Goal: Task Accomplishment & Management: Use online tool/utility

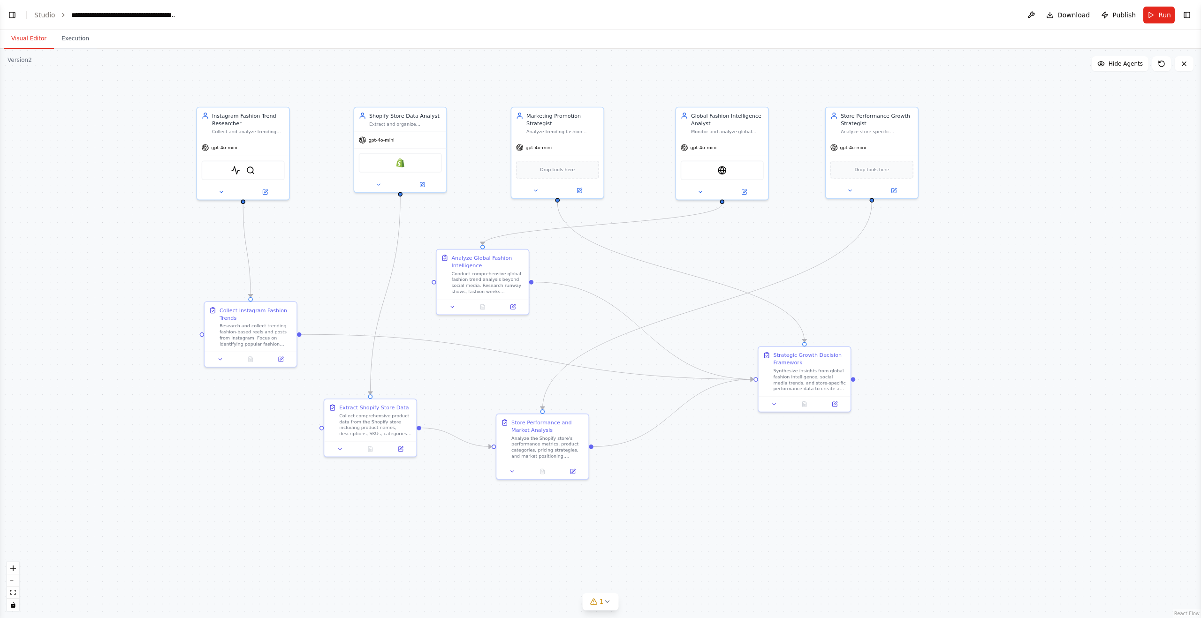
scroll to position [1876, 0]
click at [15, 16] on button "Toggle Left Sidebar" at bounding box center [12, 14] width 13 height 13
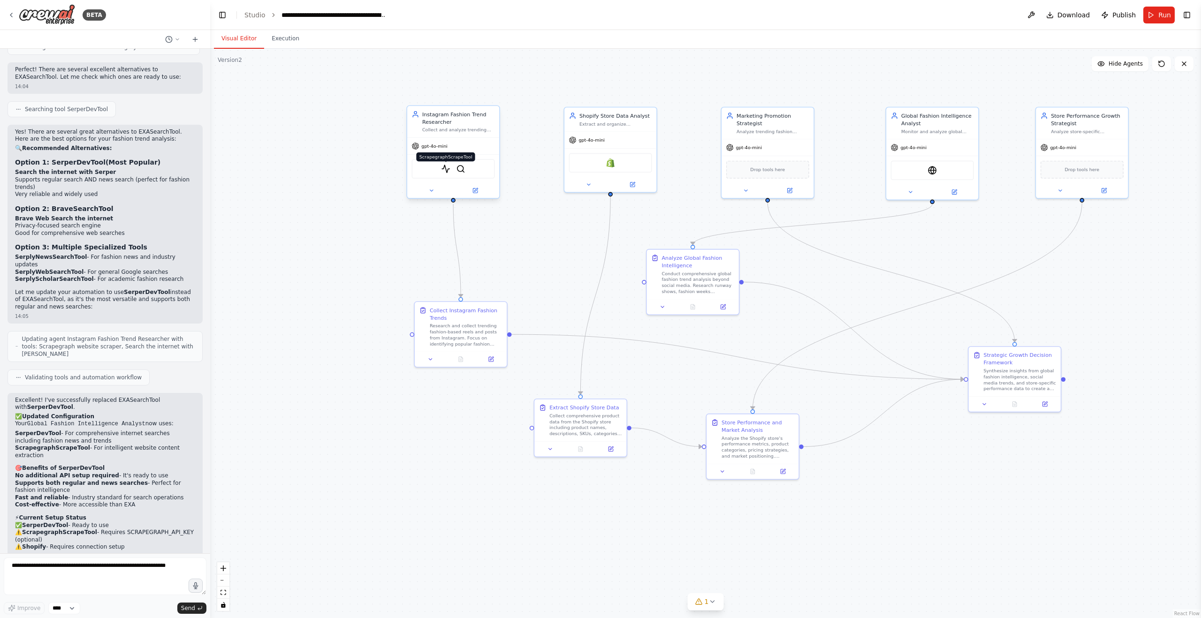
click at [449, 167] on img at bounding box center [445, 169] width 9 height 9
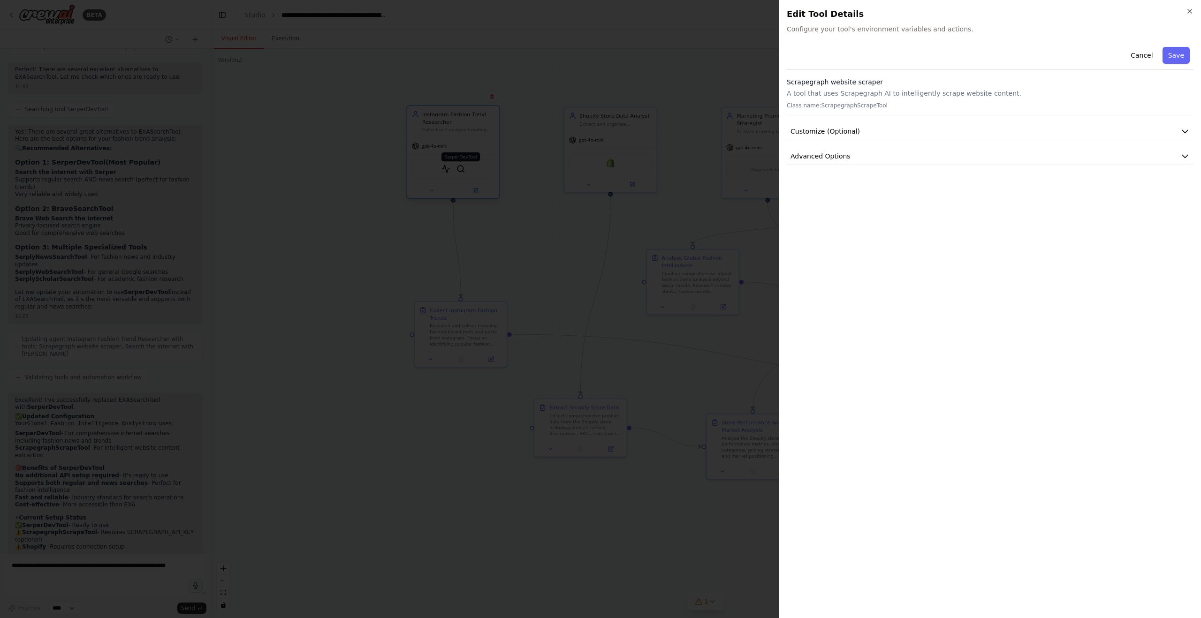
click at [460, 167] on div at bounding box center [600, 309] width 1201 height 618
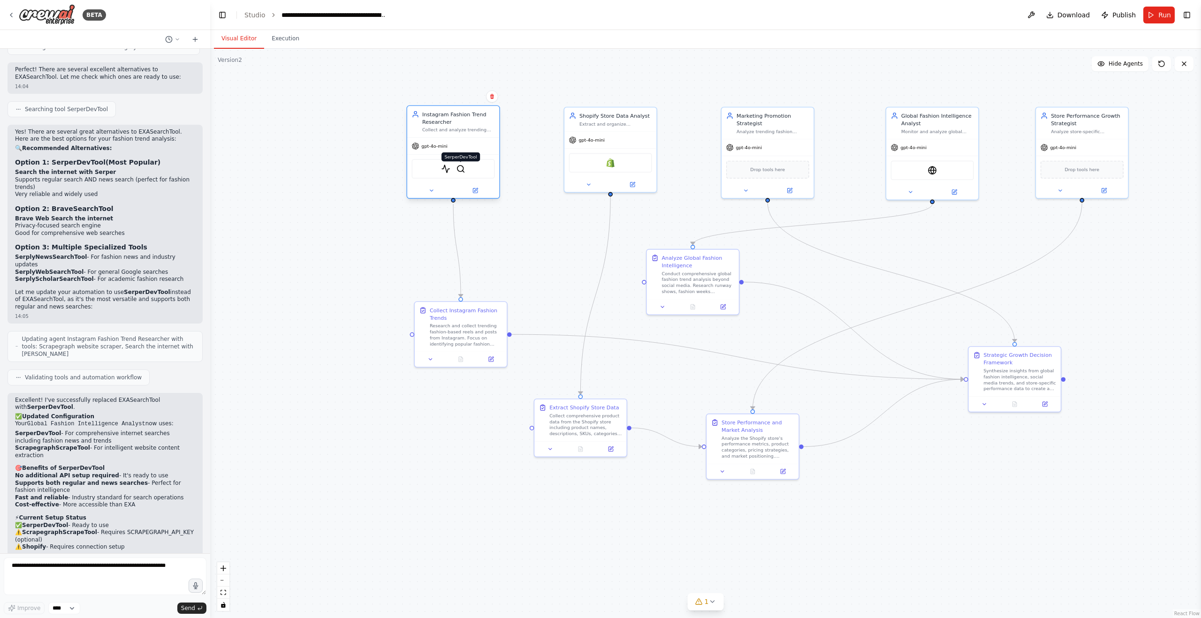
click at [461, 171] on img at bounding box center [460, 169] width 9 height 9
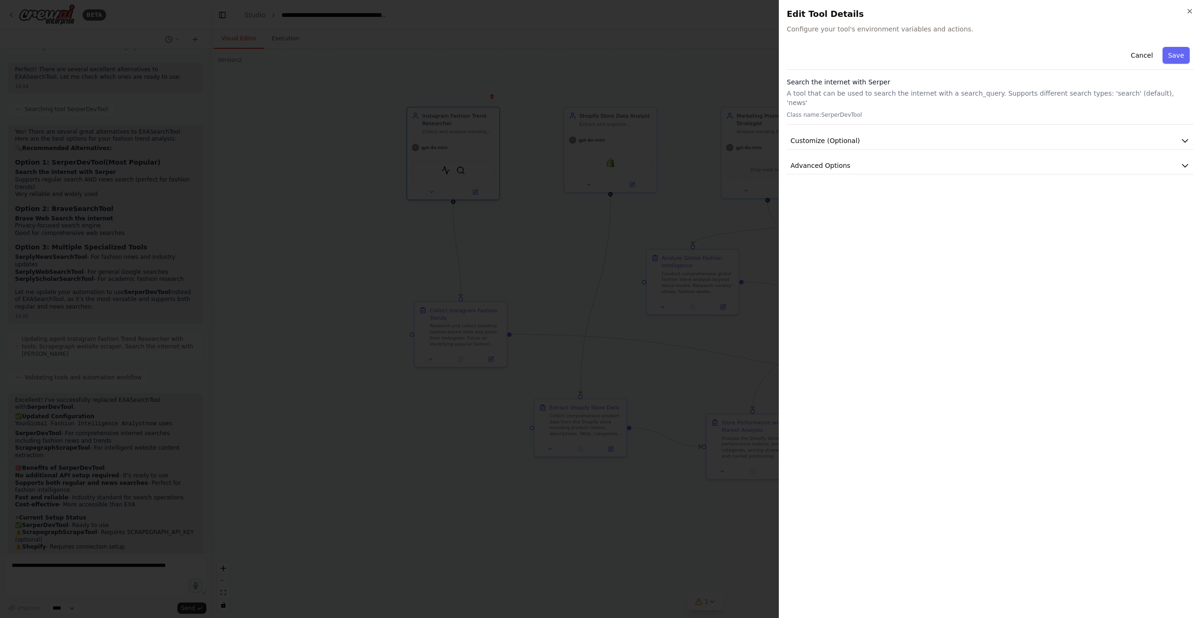
click at [514, 58] on div at bounding box center [600, 309] width 1201 height 618
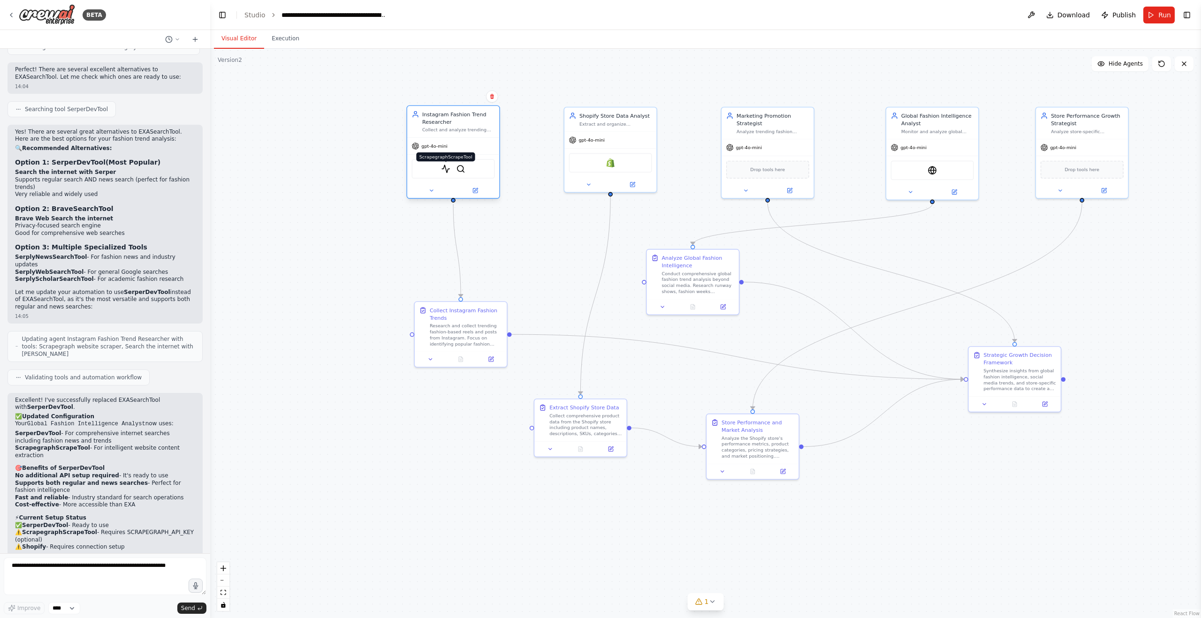
click at [448, 171] on img at bounding box center [445, 169] width 9 height 9
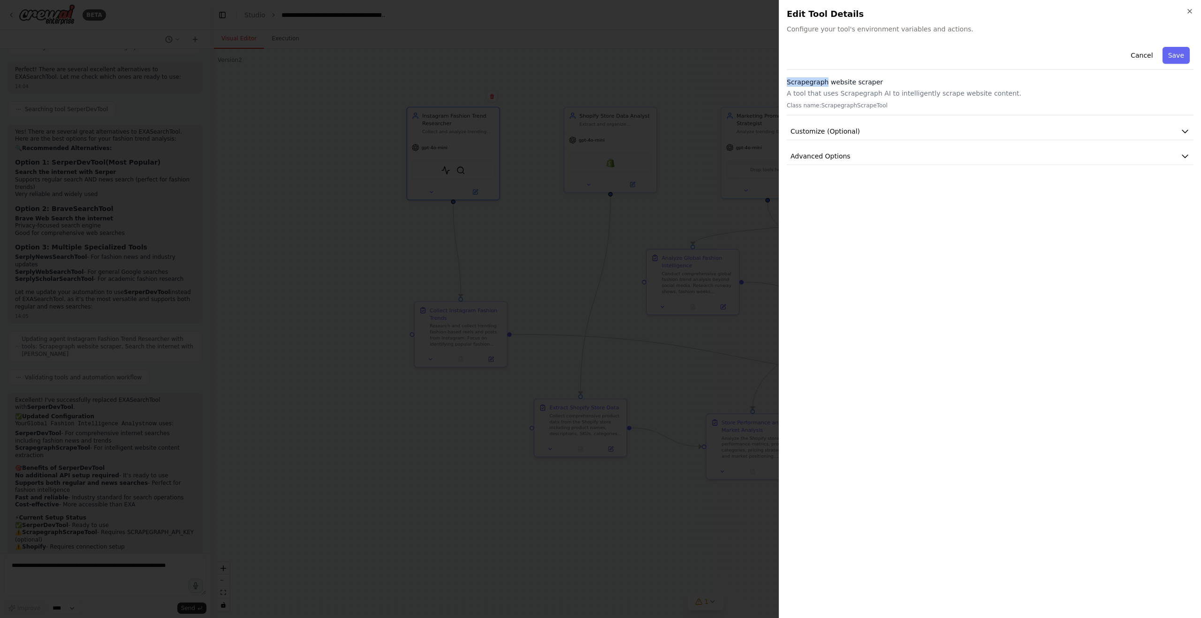
drag, startPoint x: 787, startPoint y: 83, endPoint x: 824, endPoint y: 82, distance: 37.6
click at [826, 84] on h3 "Scrapegraph website scraper" at bounding box center [990, 81] width 407 height 9
copy h3 "Scrapegraph"
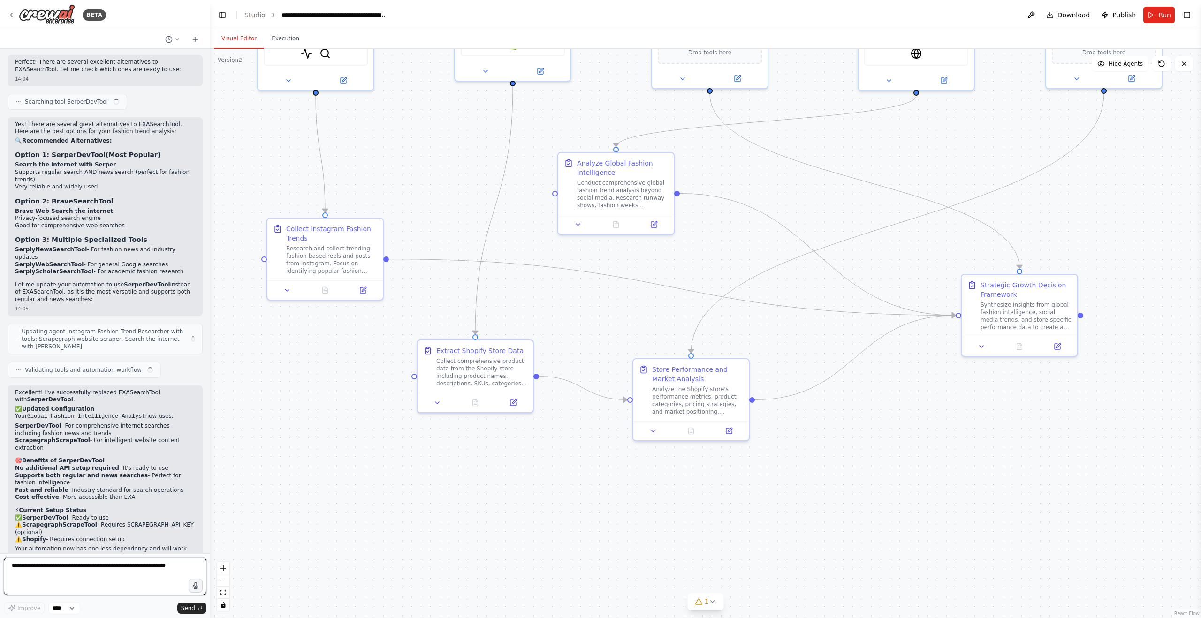
click at [107, 568] on textarea at bounding box center [105, 577] width 203 height 38
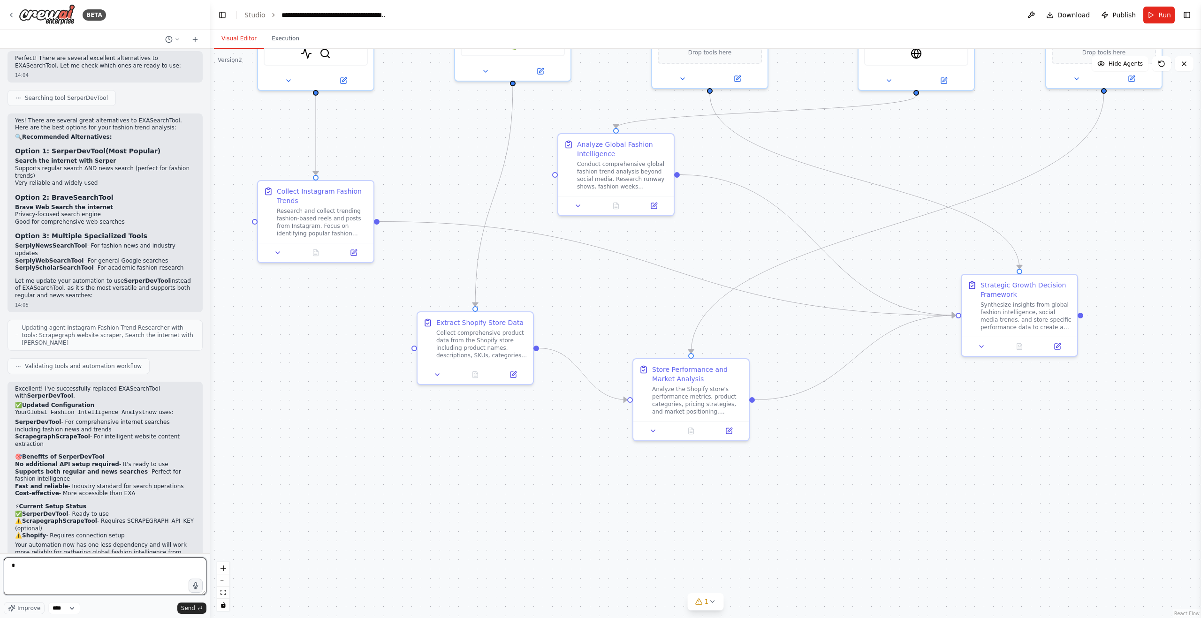
scroll to position [1876, 0]
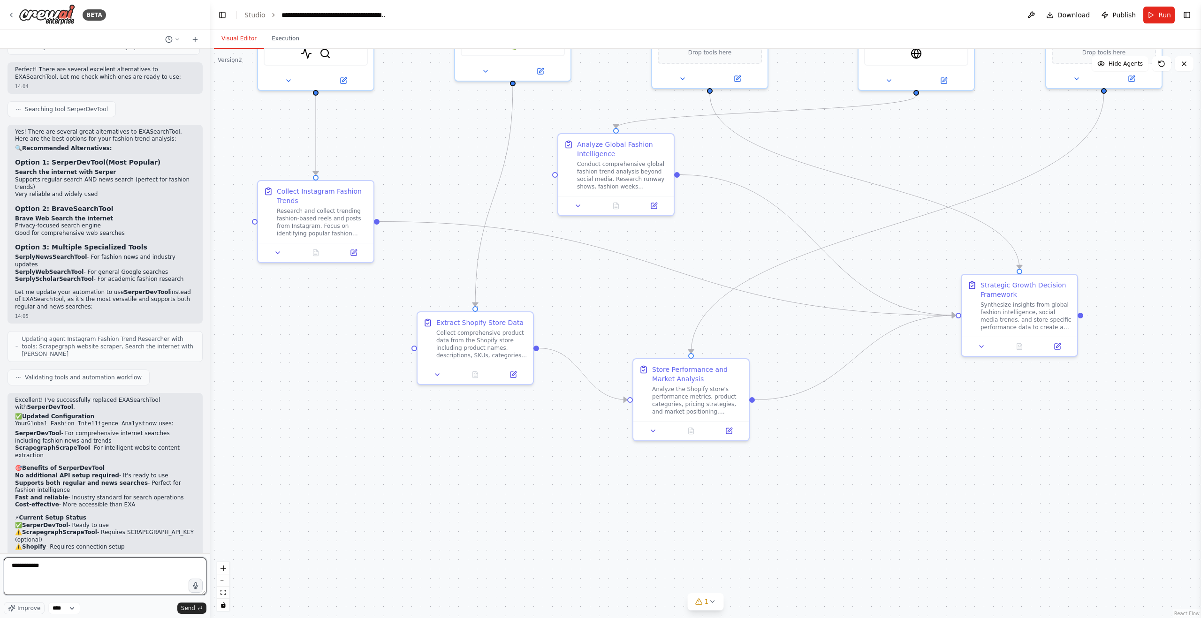
paste textarea "**********"
type textarea "**********"
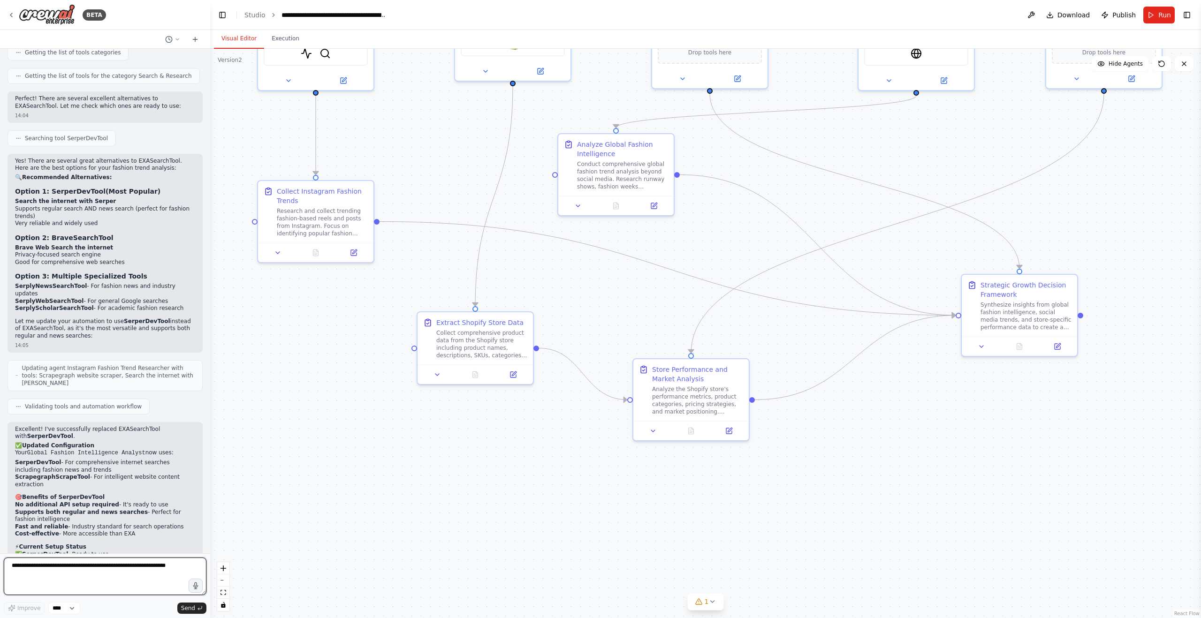
scroll to position [1845, 0]
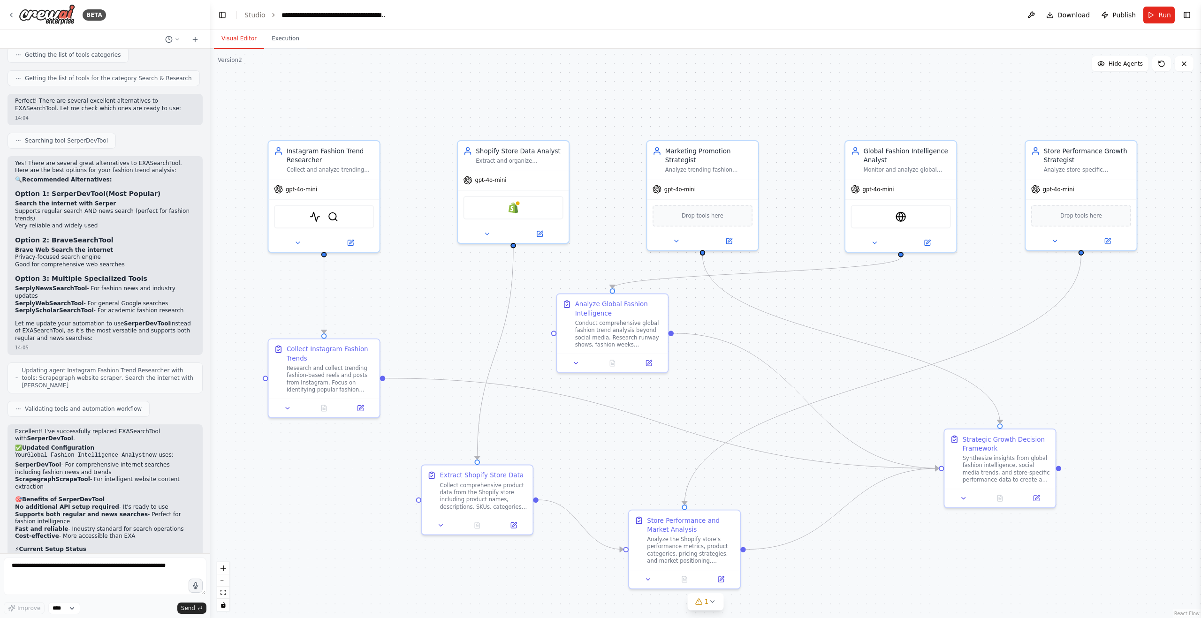
drag, startPoint x: 307, startPoint y: 328, endPoint x: 316, endPoint y: 480, distance: 152.7
click at [316, 480] on div ".deletable-edge-delete-btn { width: 20px; height: 20px; border: 0px solid #ffff…" at bounding box center [705, 333] width 991 height 569
click at [904, 218] on img at bounding box center [900, 215] width 11 height 11
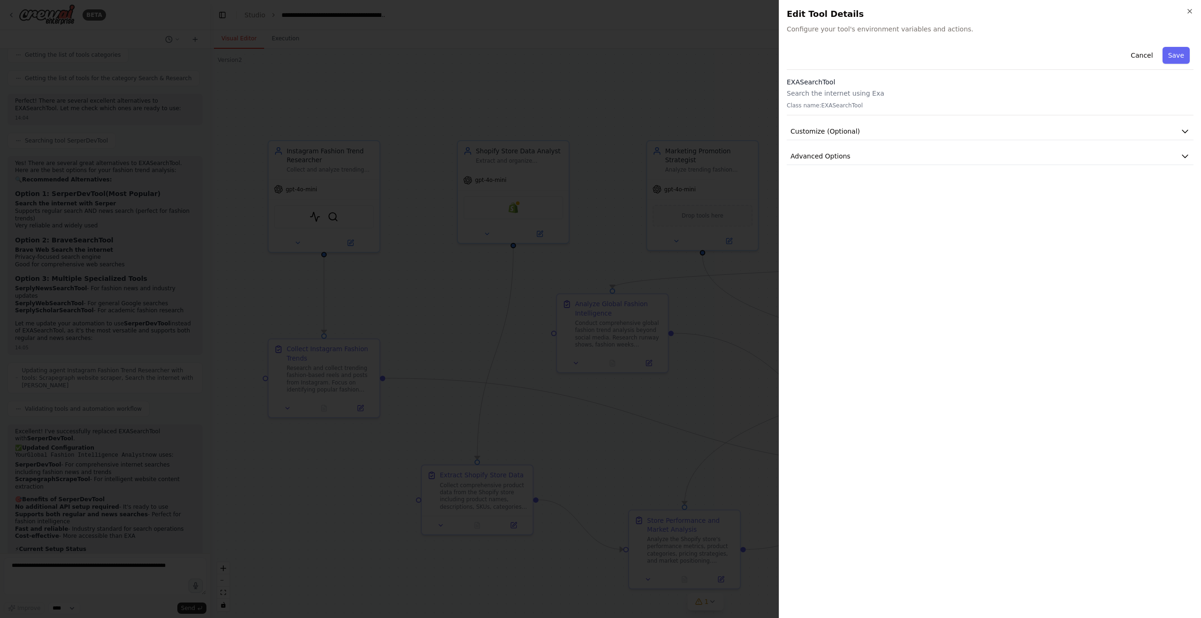
click at [715, 31] on div at bounding box center [600, 309] width 1201 height 618
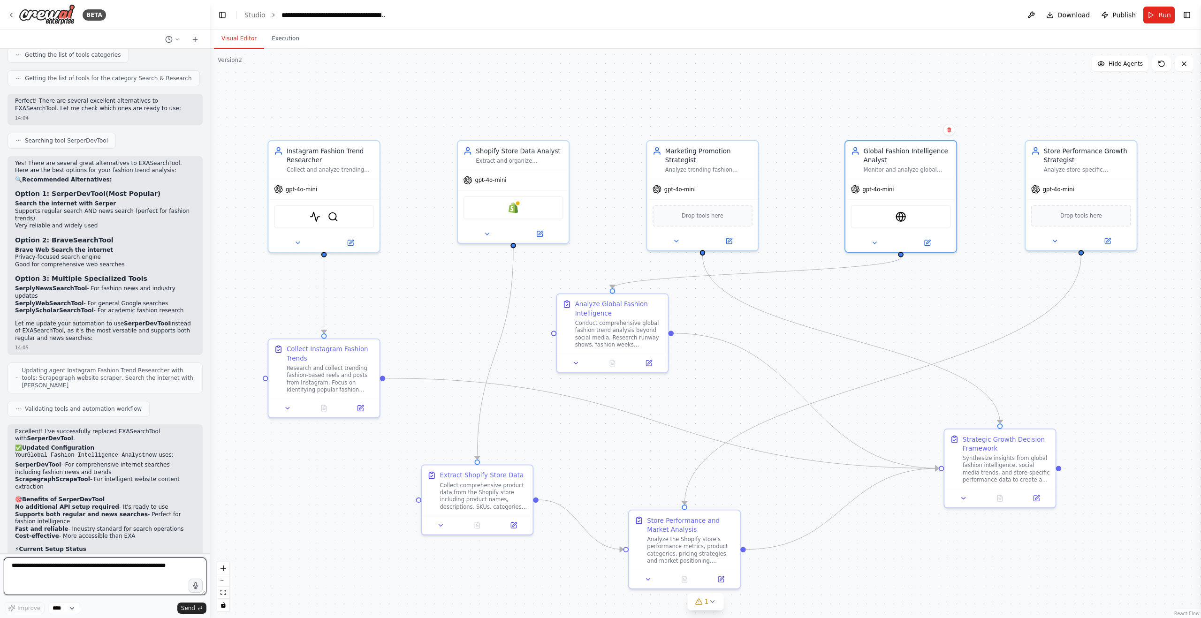
click at [62, 577] on textarea at bounding box center [105, 577] width 203 height 38
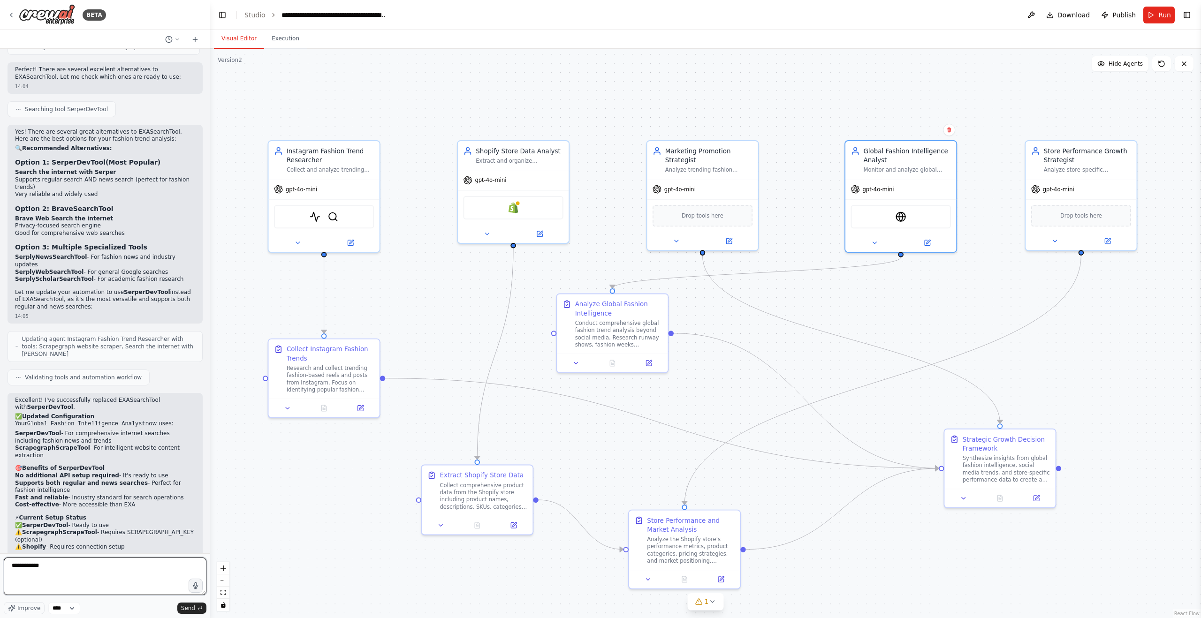
paste textarea "**********"
type textarea "**********"
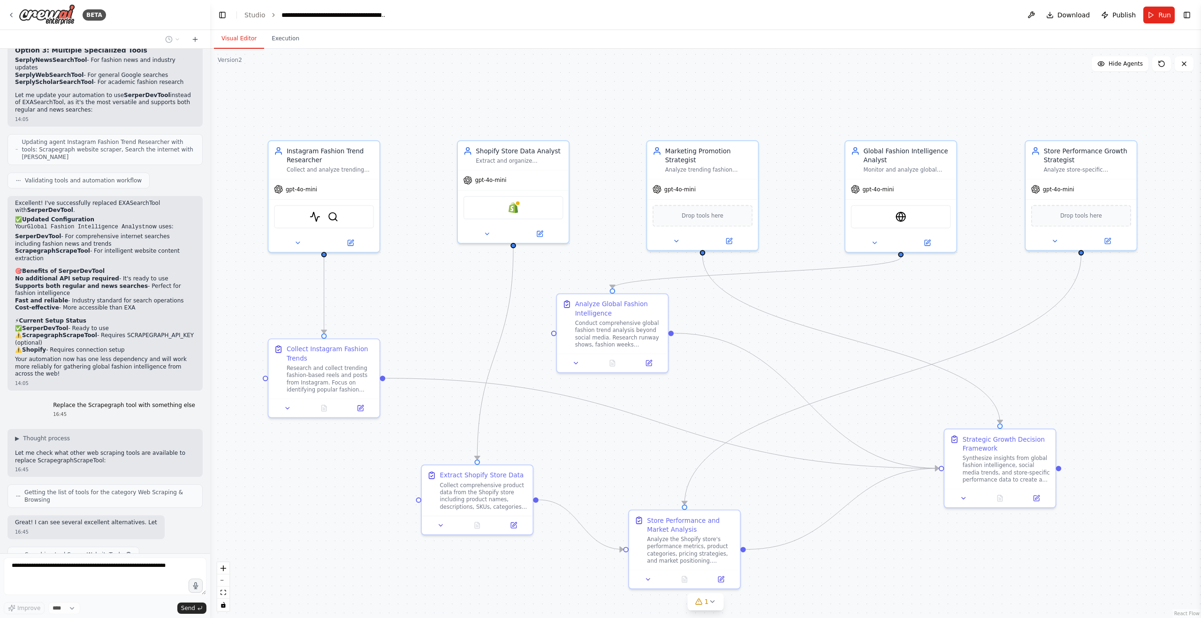
scroll to position [2080, 0]
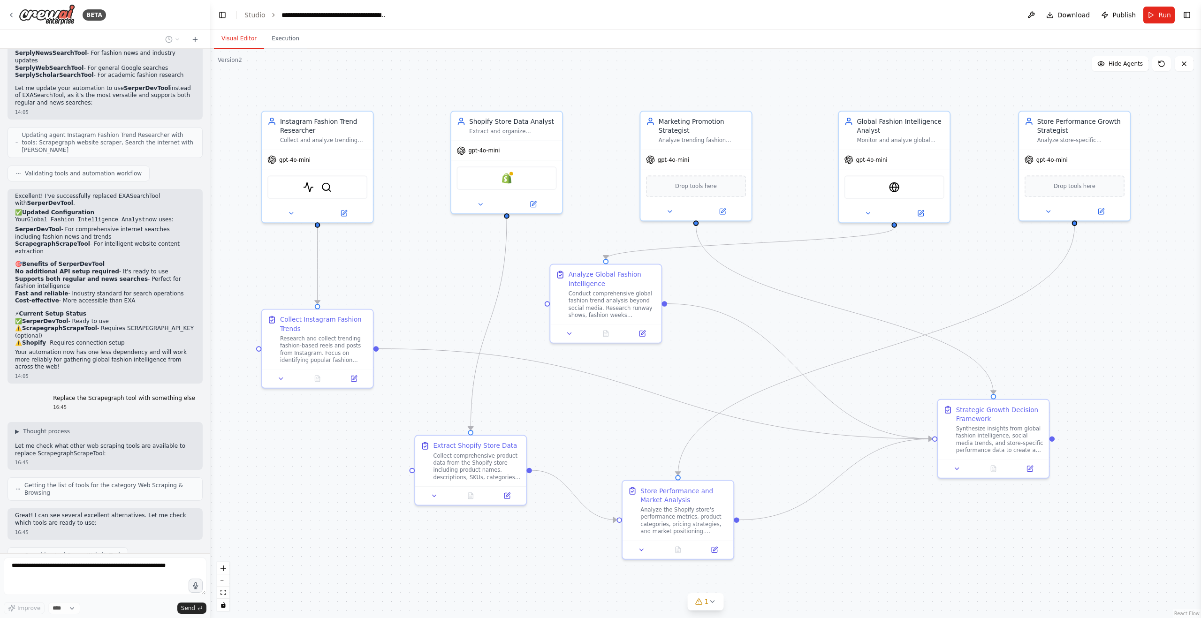
drag, startPoint x: 434, startPoint y: 342, endPoint x: 429, endPoint y: 312, distance: 30.5
click at [429, 312] on div ".deletable-edge-delete-btn { width: 20px; height: 20px; border: 0px solid #ffff…" at bounding box center [705, 333] width 991 height 569
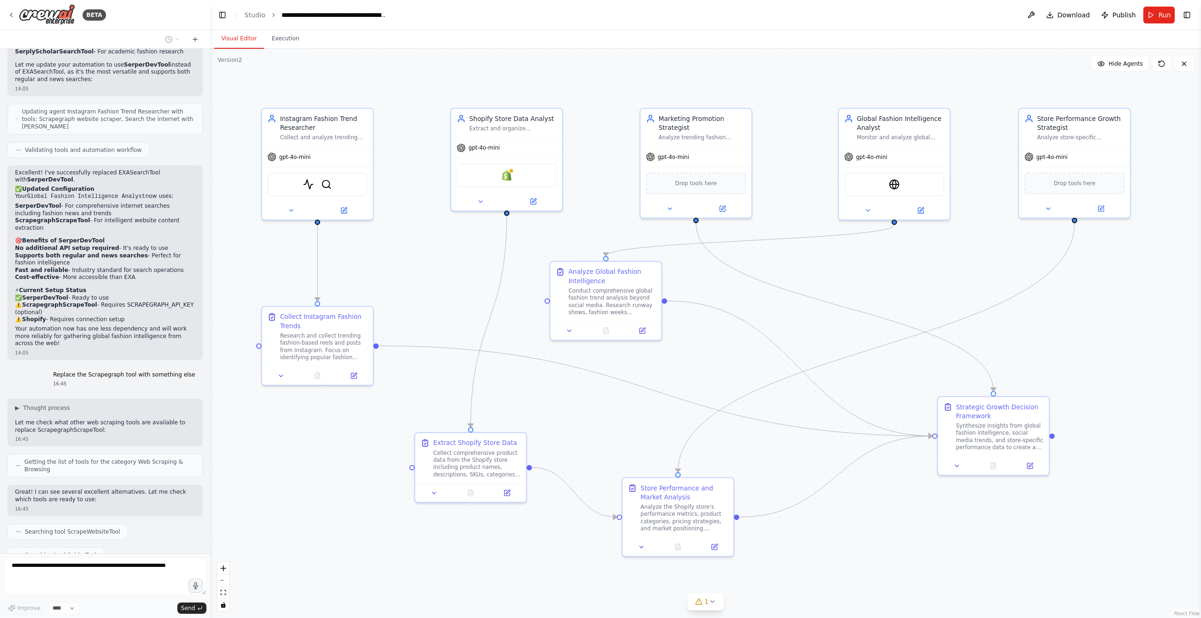
click at [235, 63] on div "Version 2" at bounding box center [230, 60] width 24 height 8
click at [226, 603] on icon "toggle interactivity" at bounding box center [223, 605] width 6 height 6
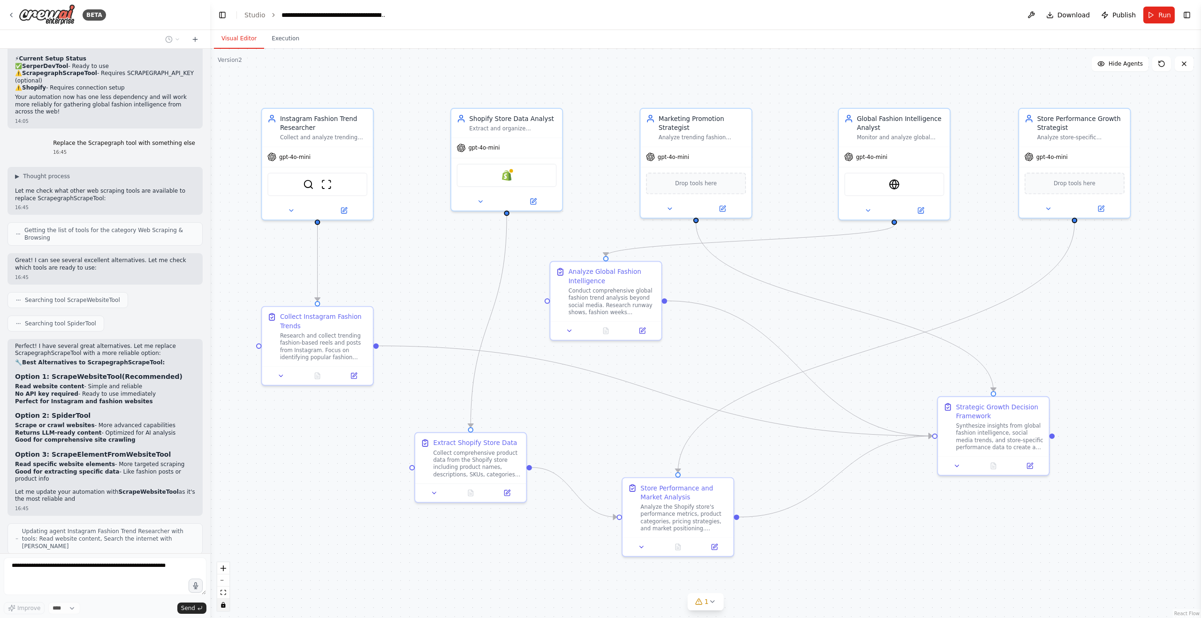
scroll to position [2343, 0]
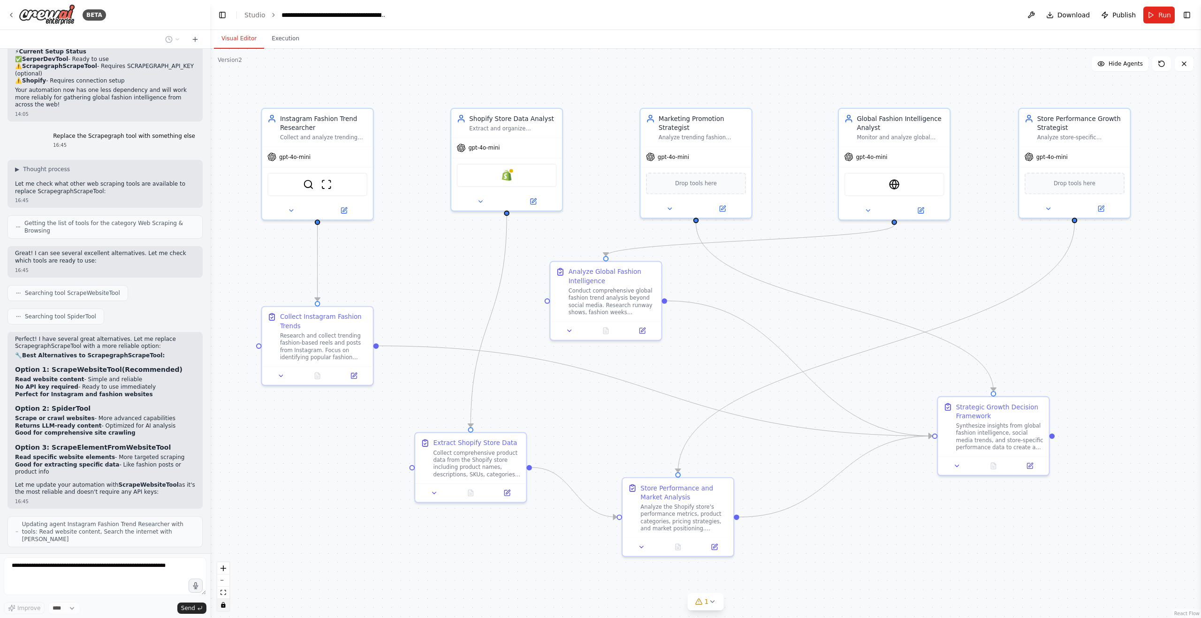
click at [93, 365] on h3 "Option 1: ScrapeWebsiteTool (Recommended)" at bounding box center [105, 369] width 180 height 9
copy strong "ScrapeWebsiteTool"
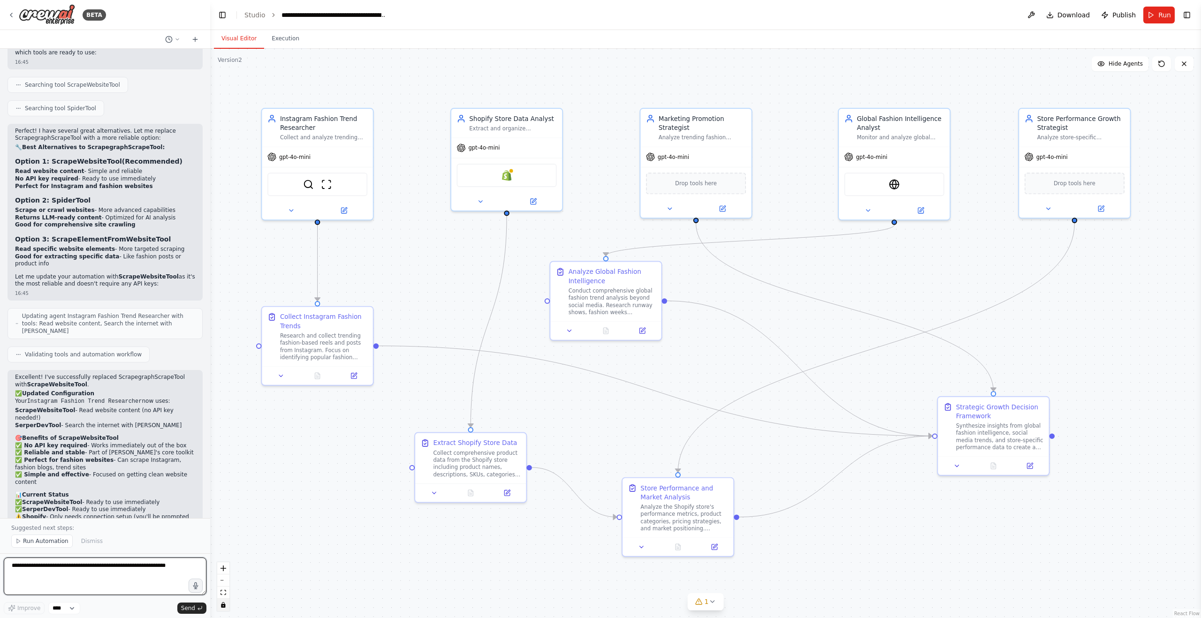
scroll to position [2565, 0]
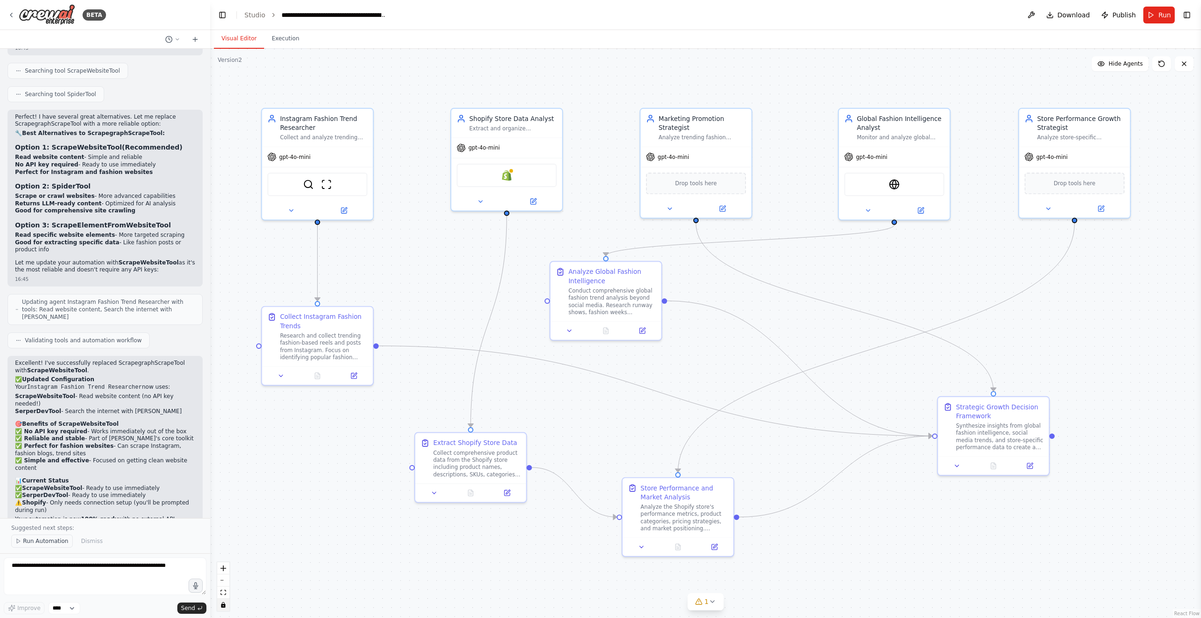
click at [58, 542] on span "Run Automation" at bounding box center [46, 542] width 46 height 8
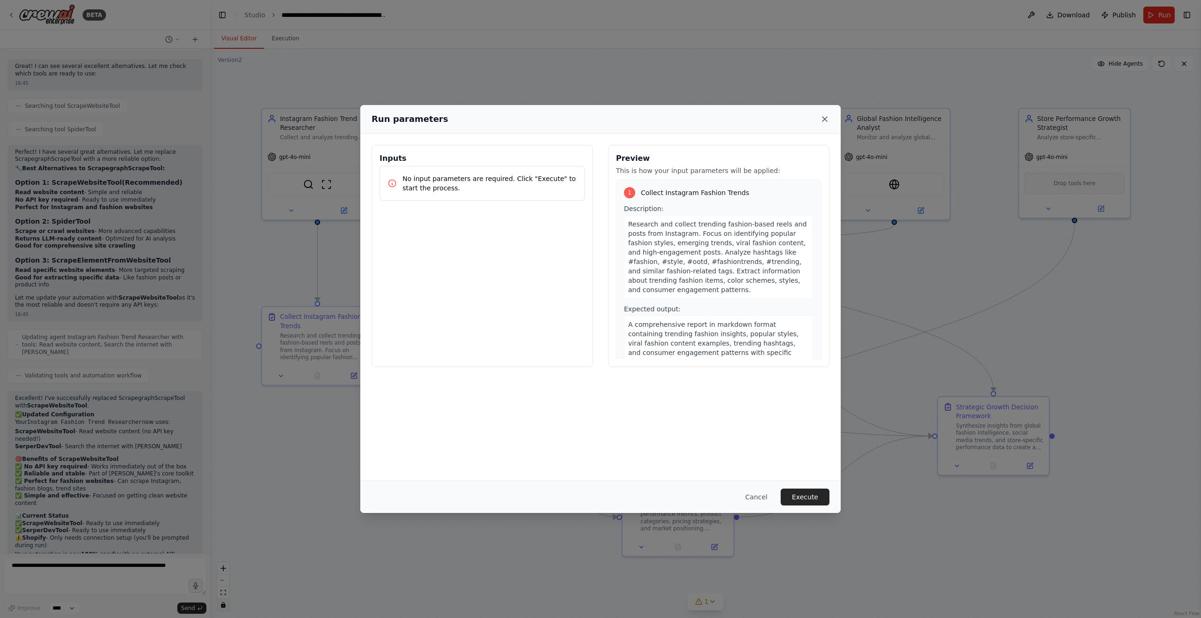
click at [826, 117] on icon at bounding box center [824, 119] width 5 height 5
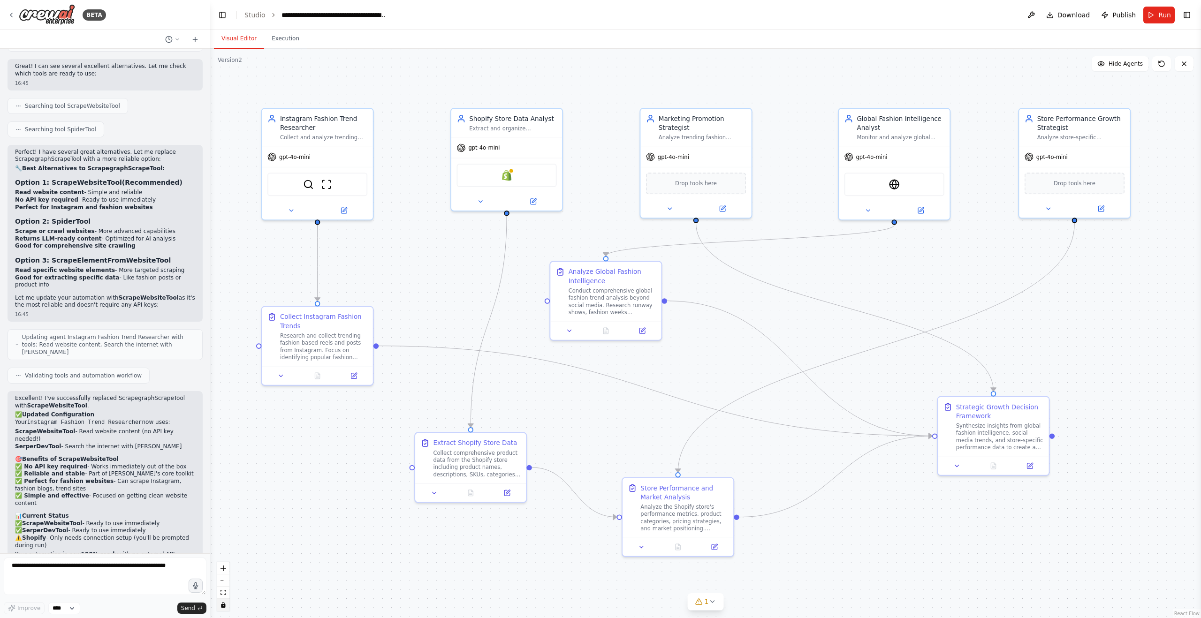
click at [330, 138] on div ".deletable-edge-delete-btn { width: 20px; height: 20px; border: 0px solid #ffff…" at bounding box center [705, 333] width 991 height 569
click at [329, 185] on div ".deletable-edge-delete-btn { width: 20px; height: 20px; border: 0px solid #ffff…" at bounding box center [705, 333] width 991 height 569
click at [311, 187] on div ".deletable-edge-delete-btn { width: 20px; height: 20px; border: 0px solid #ffff…" at bounding box center [705, 333] width 991 height 569
click at [321, 186] on div ".deletable-edge-delete-btn { width: 20px; height: 20px; border: 0px solid #ffff…" at bounding box center [705, 333] width 991 height 569
click at [329, 185] on div ".deletable-edge-delete-btn { width: 20px; height: 20px; border: 0px solid #ffff…" at bounding box center [705, 333] width 991 height 569
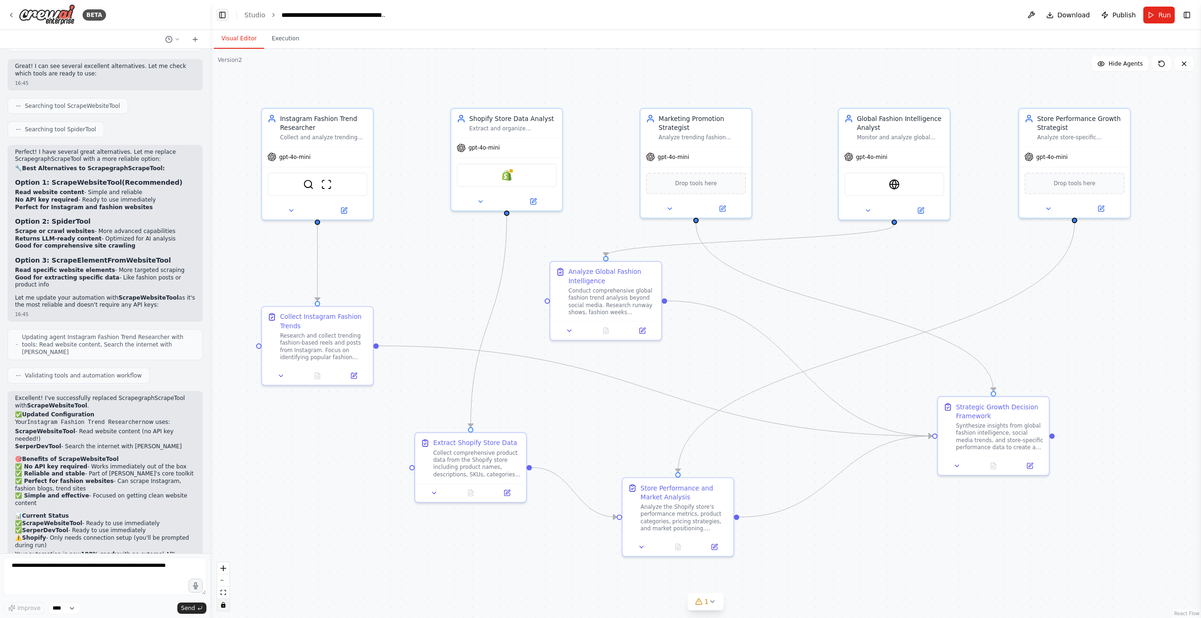
click at [221, 16] on button "Toggle Left Sidebar" at bounding box center [222, 14] width 13 height 13
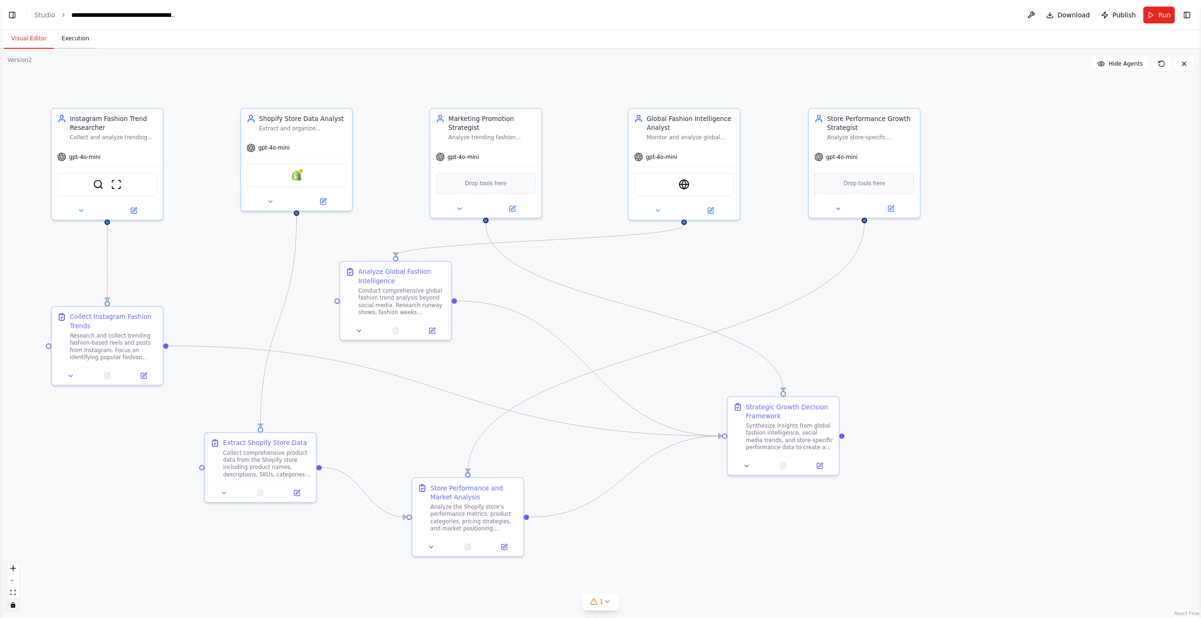
click at [80, 39] on button "Execution" at bounding box center [75, 39] width 43 height 20
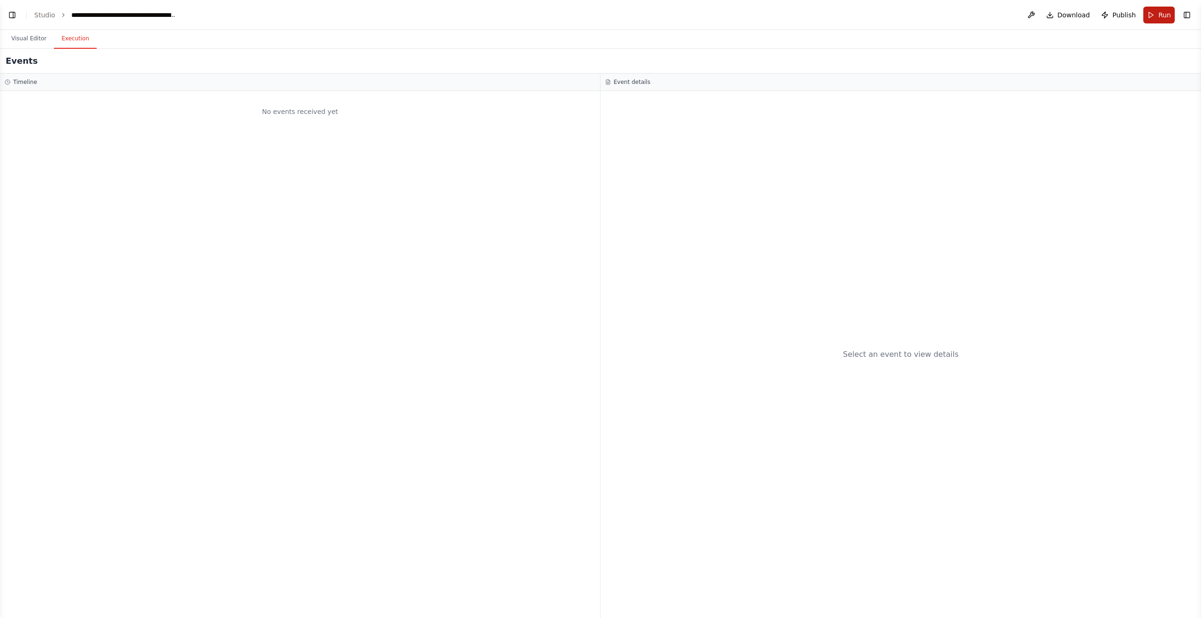
click at [1159, 15] on span "Run" at bounding box center [1164, 14] width 13 height 9
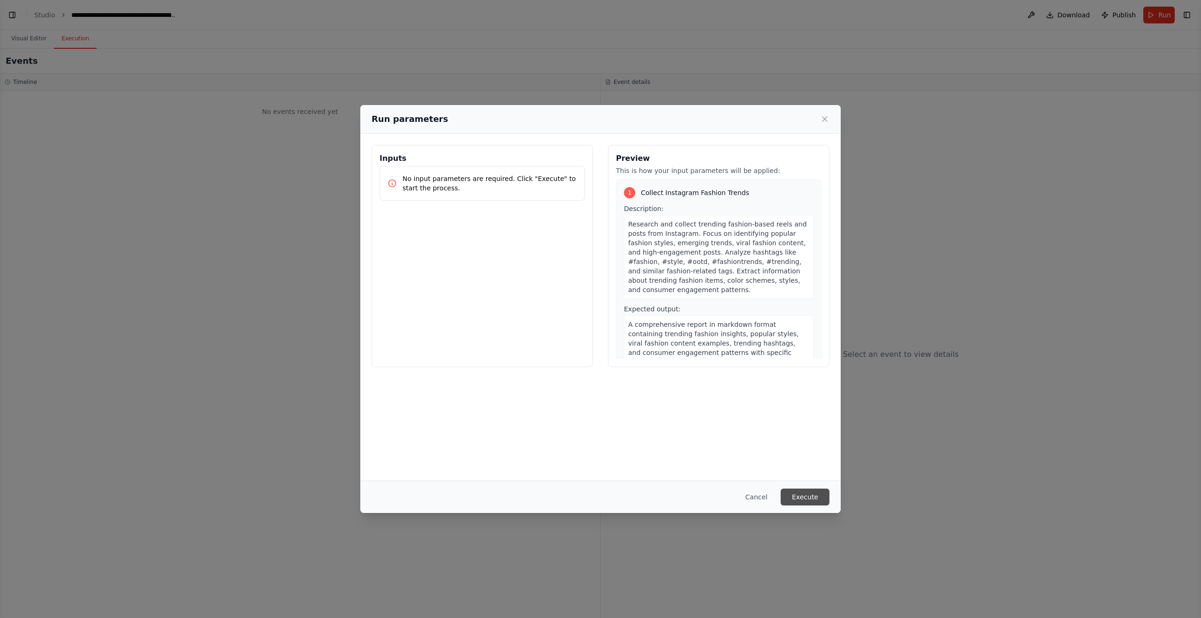
click at [809, 493] on button "Execute" at bounding box center [805, 497] width 49 height 17
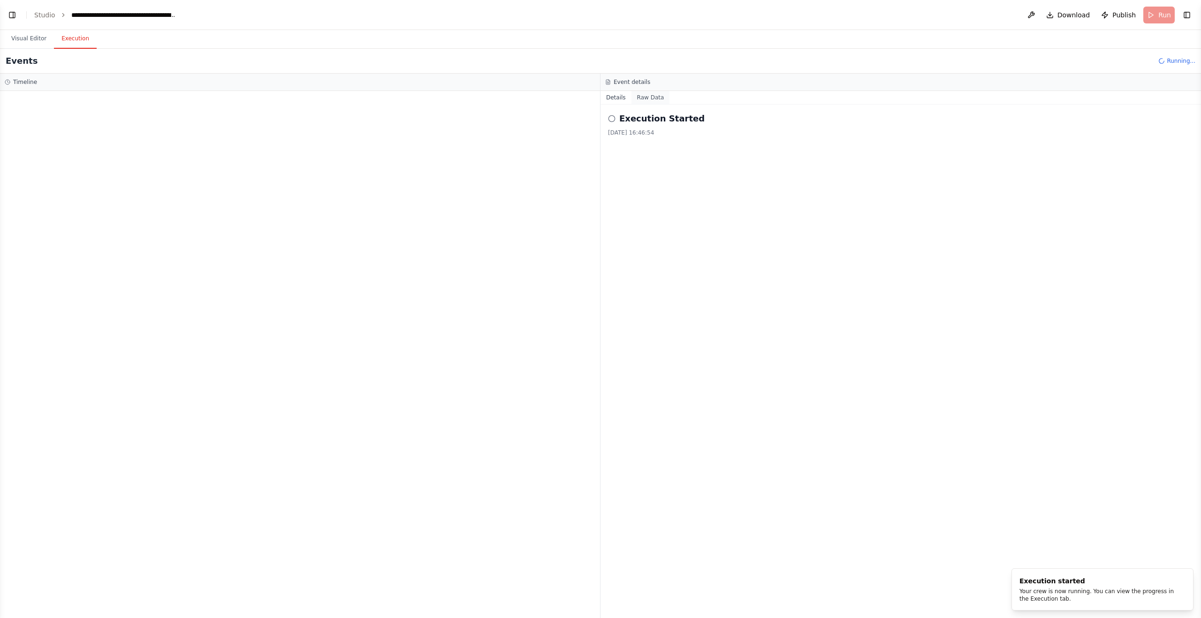
click at [644, 95] on button "Raw Data" at bounding box center [650, 97] width 38 height 13
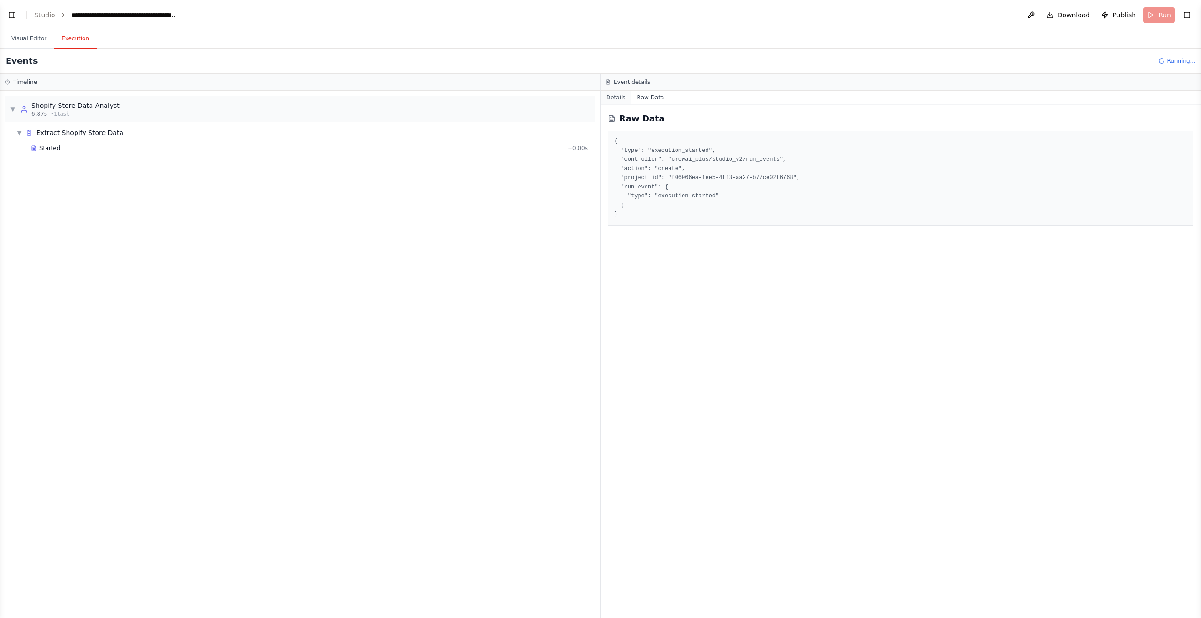
click at [616, 96] on button "Details" at bounding box center [615, 97] width 31 height 13
click at [98, 151] on div "Started" at bounding box center [297, 148] width 533 height 8
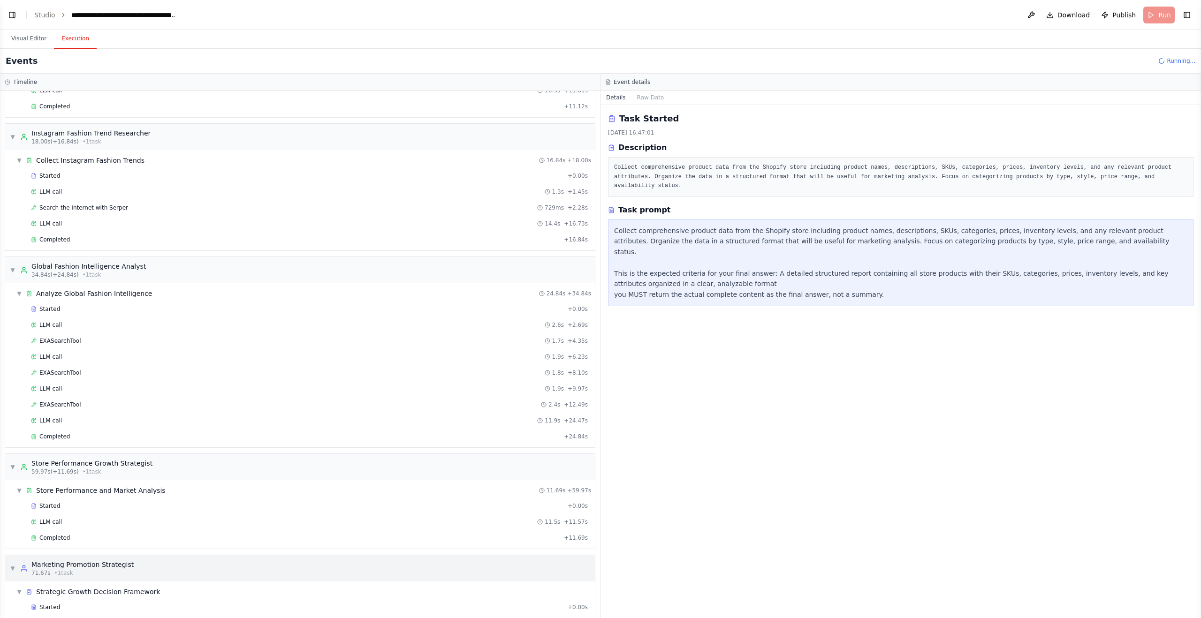
scroll to position [100, 0]
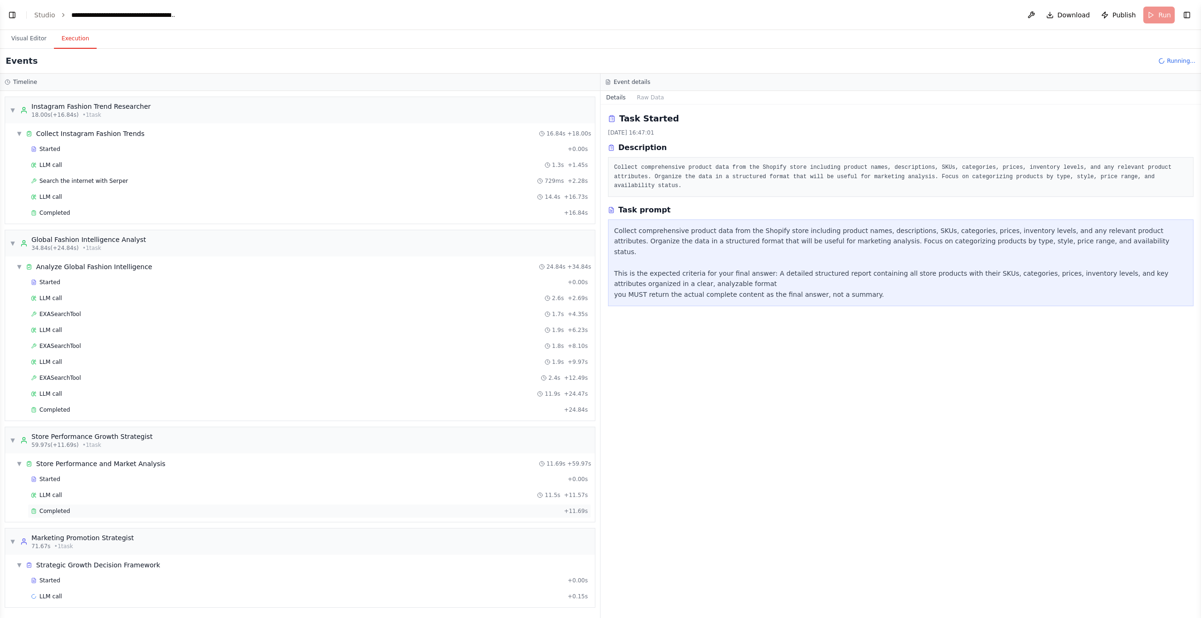
click at [204, 508] on div "Completed" at bounding box center [295, 512] width 529 height 8
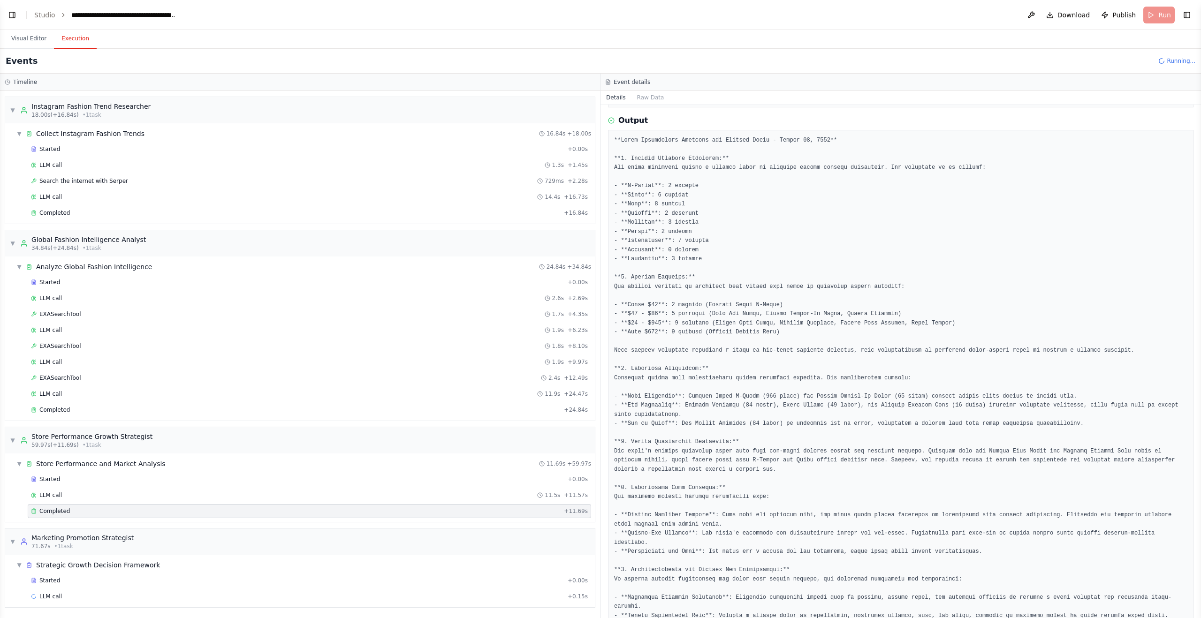
scroll to position [0, 0]
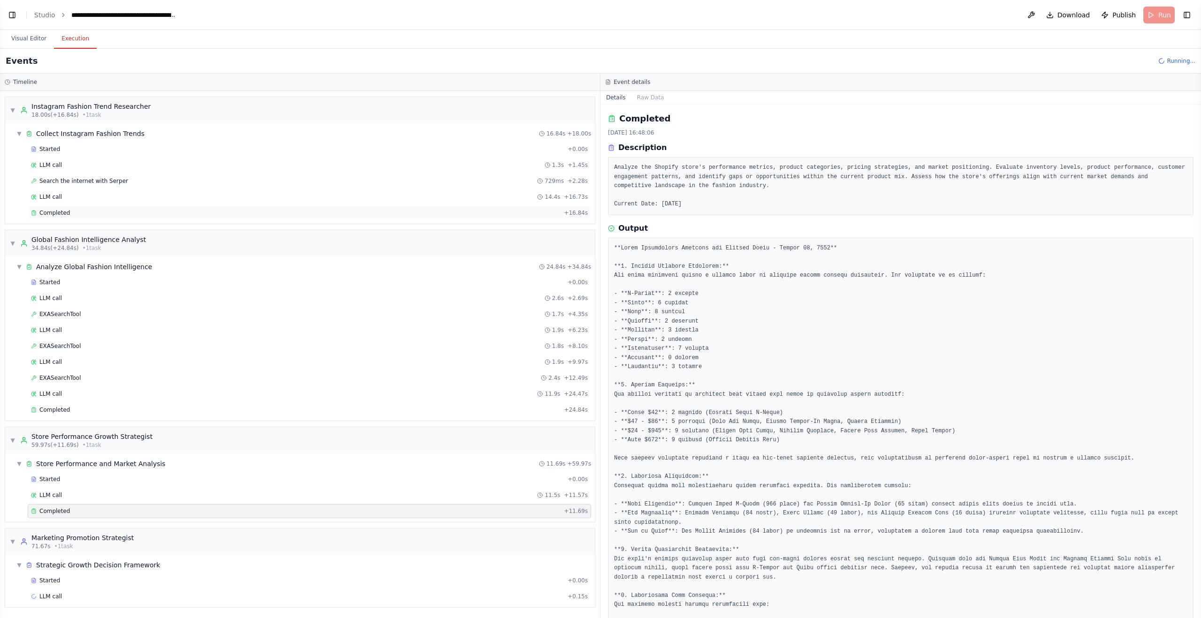
click at [166, 209] on div "Completed" at bounding box center [295, 213] width 529 height 8
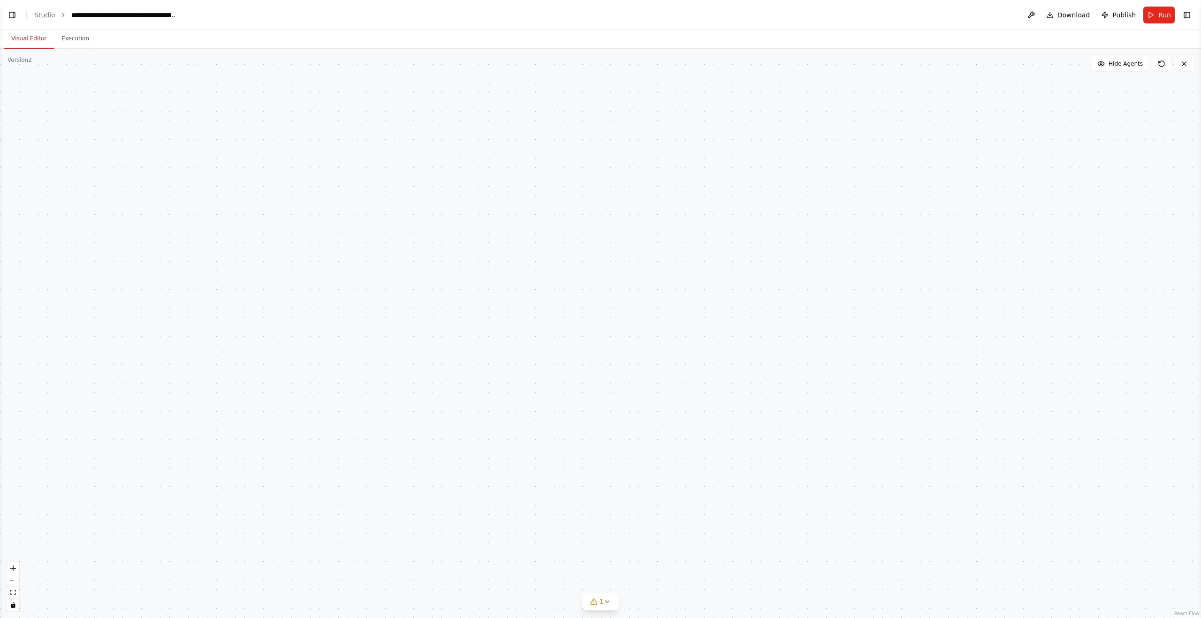
scroll to position [2541, 0]
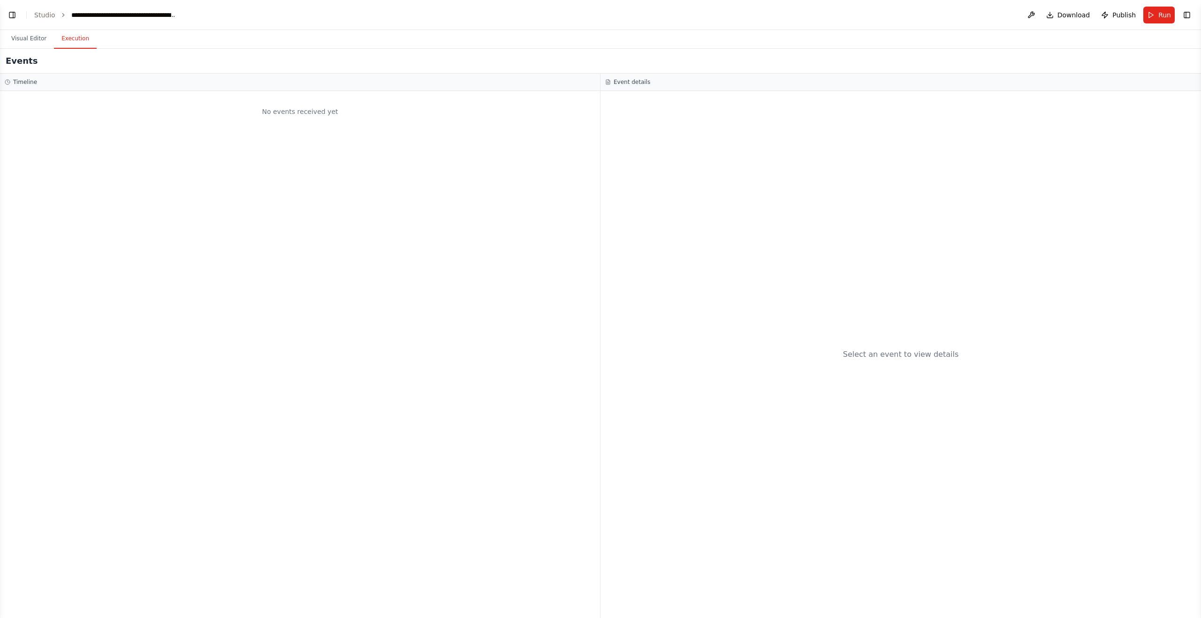
click at [75, 37] on button "Execution" at bounding box center [75, 39] width 43 height 20
click at [1155, 14] on button "Run" at bounding box center [1158, 15] width 31 height 17
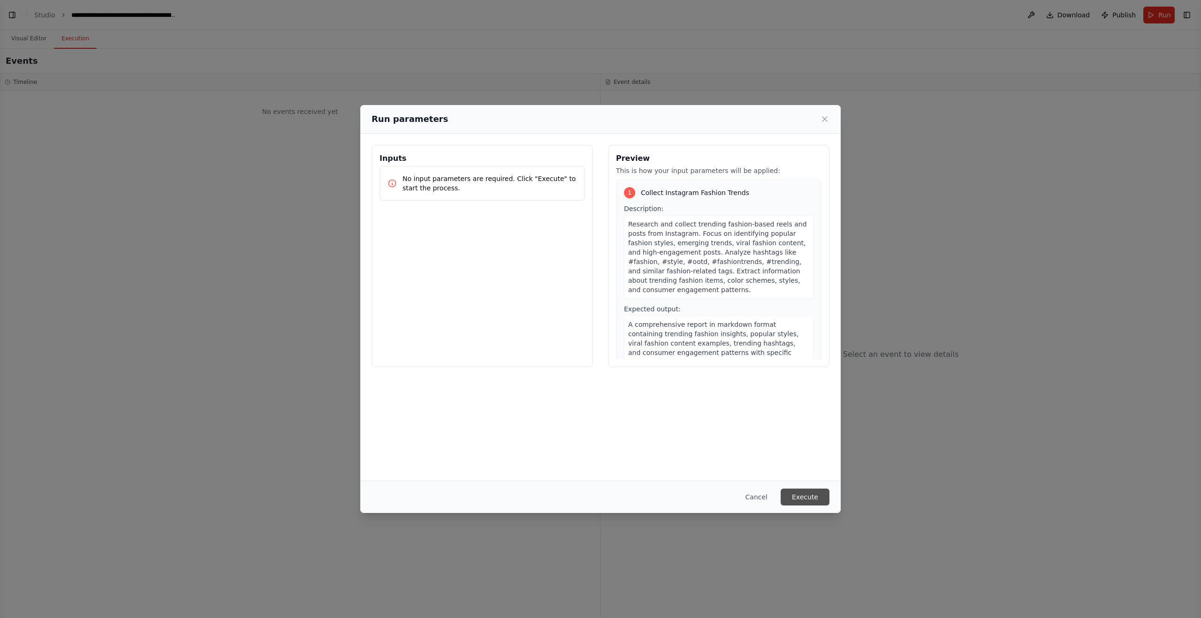
click at [802, 497] on button "Execute" at bounding box center [805, 497] width 49 height 17
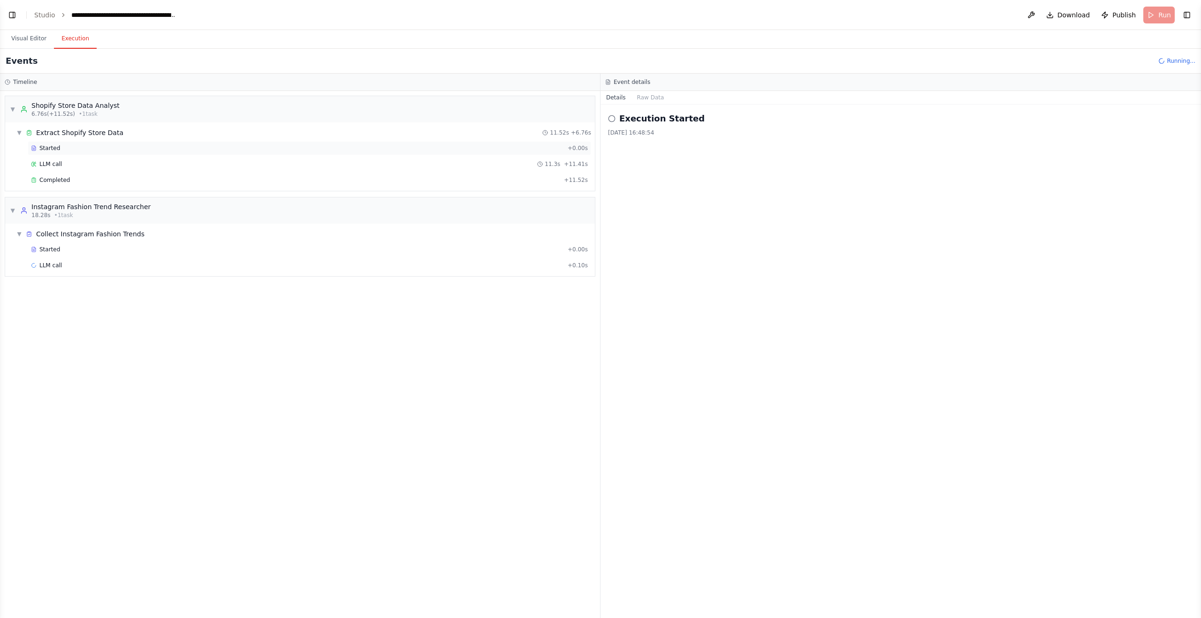
click at [129, 151] on div "Started" at bounding box center [297, 148] width 533 height 8
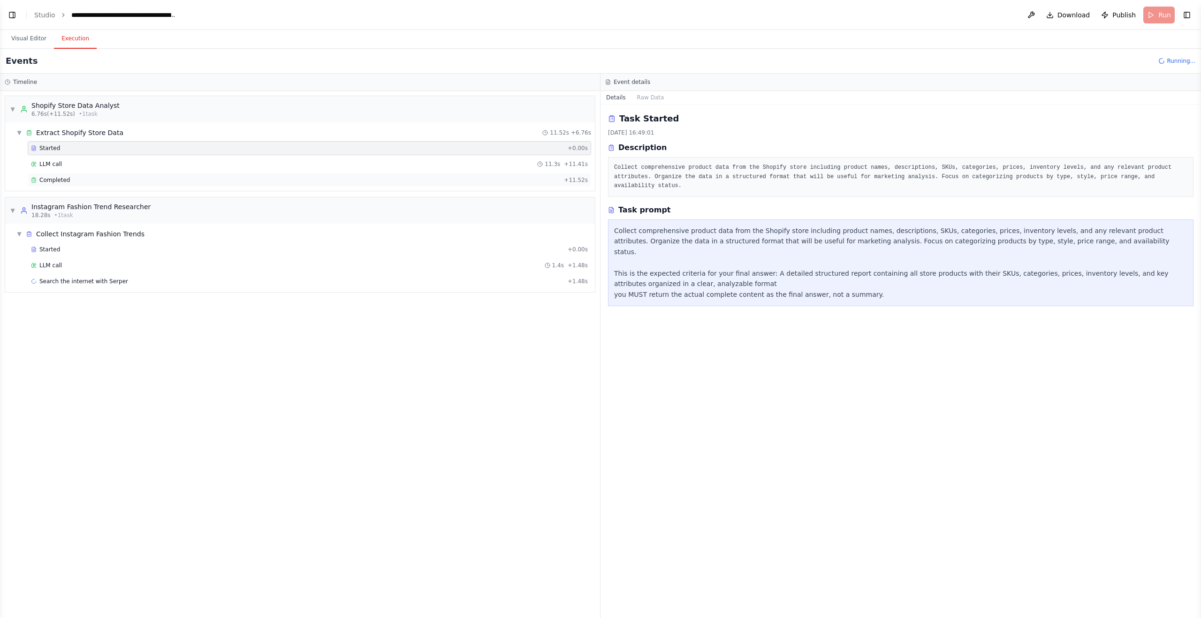
click at [138, 182] on div "Completed" at bounding box center [295, 180] width 529 height 8
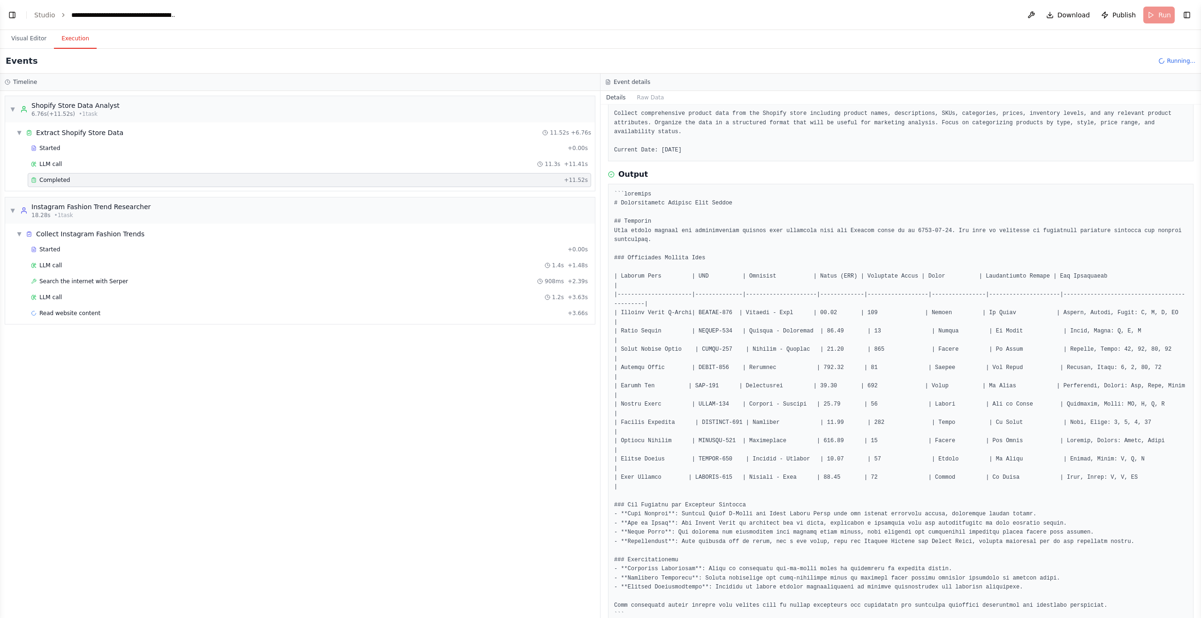
scroll to position [76, 0]
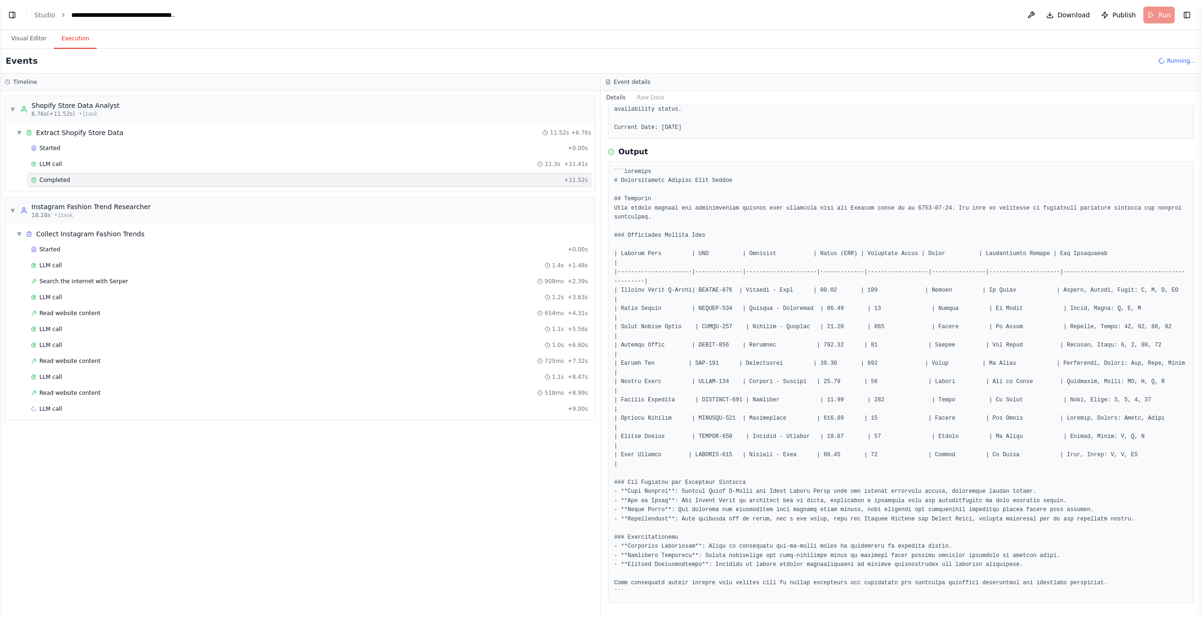
click at [654, 368] on pre at bounding box center [900, 382] width 573 height 430
click at [772, 372] on pre at bounding box center [900, 382] width 573 height 430
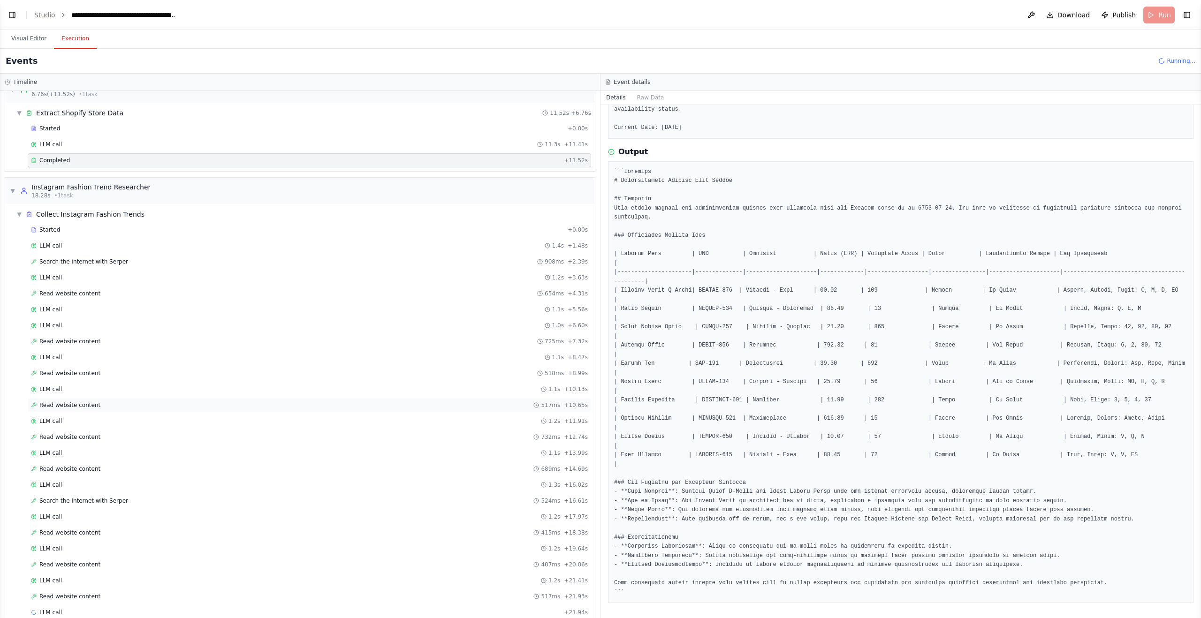
scroll to position [20, 0]
click at [116, 371] on div "Read website content 518ms + 8.99s" at bounding box center [309, 373] width 557 height 8
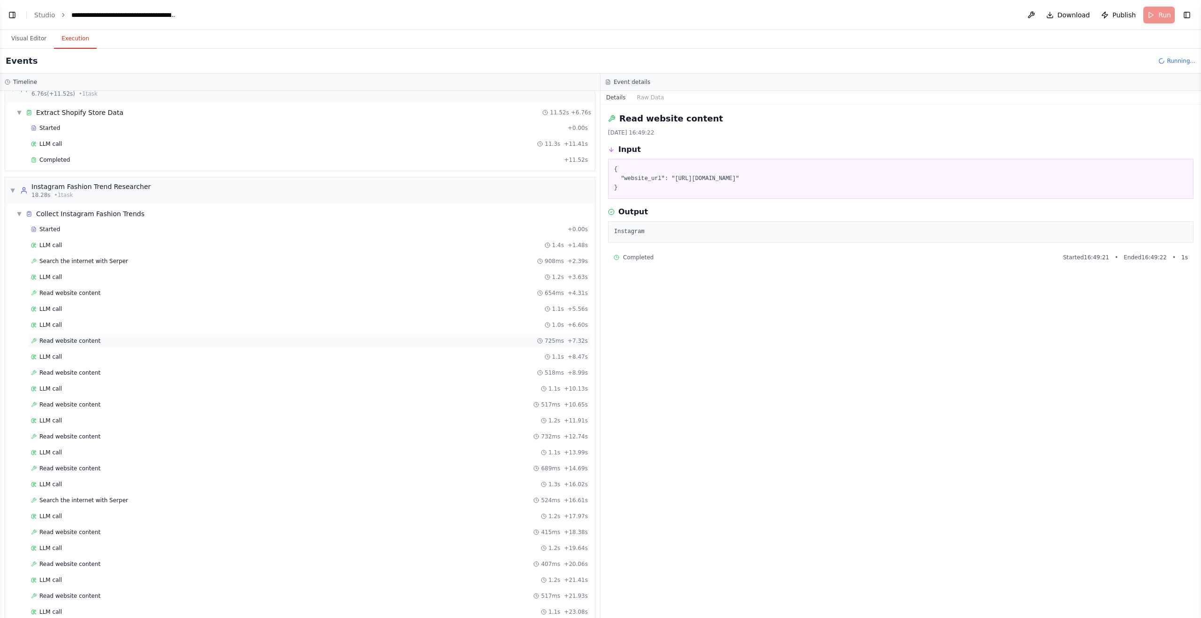
click at [87, 342] on span "Read website content" at bounding box center [69, 341] width 61 height 8
click at [99, 294] on div "Read website content 654ms + 4.31s" at bounding box center [309, 293] width 557 height 8
click at [110, 261] on span "Search the internet with Serper" at bounding box center [83, 262] width 89 height 8
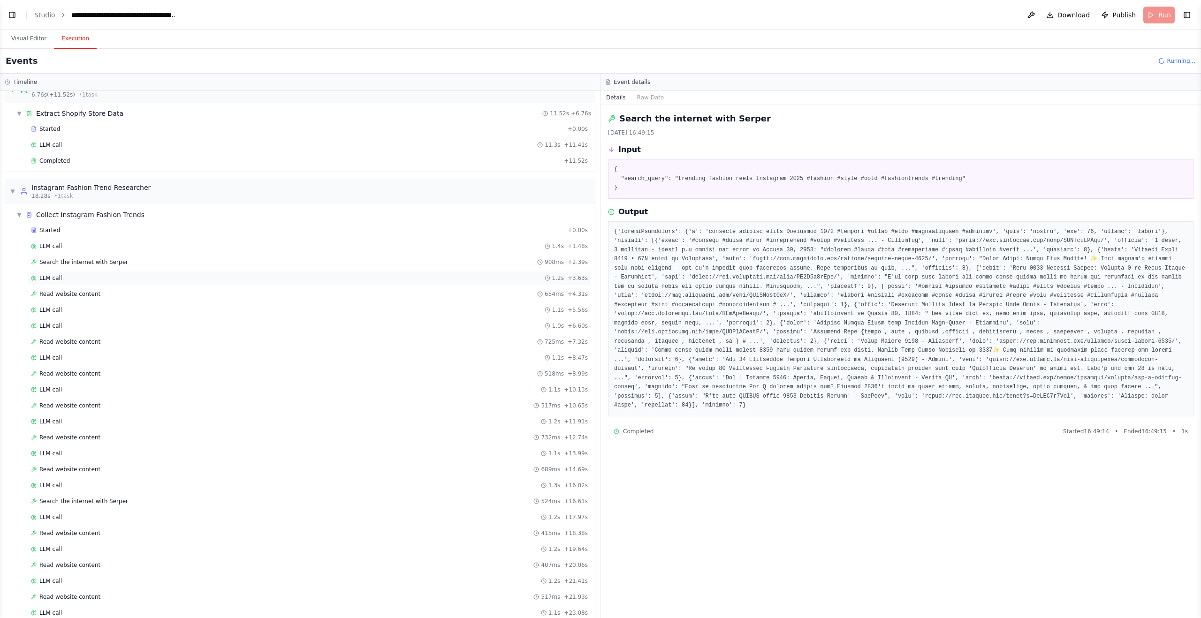
scroll to position [0, 0]
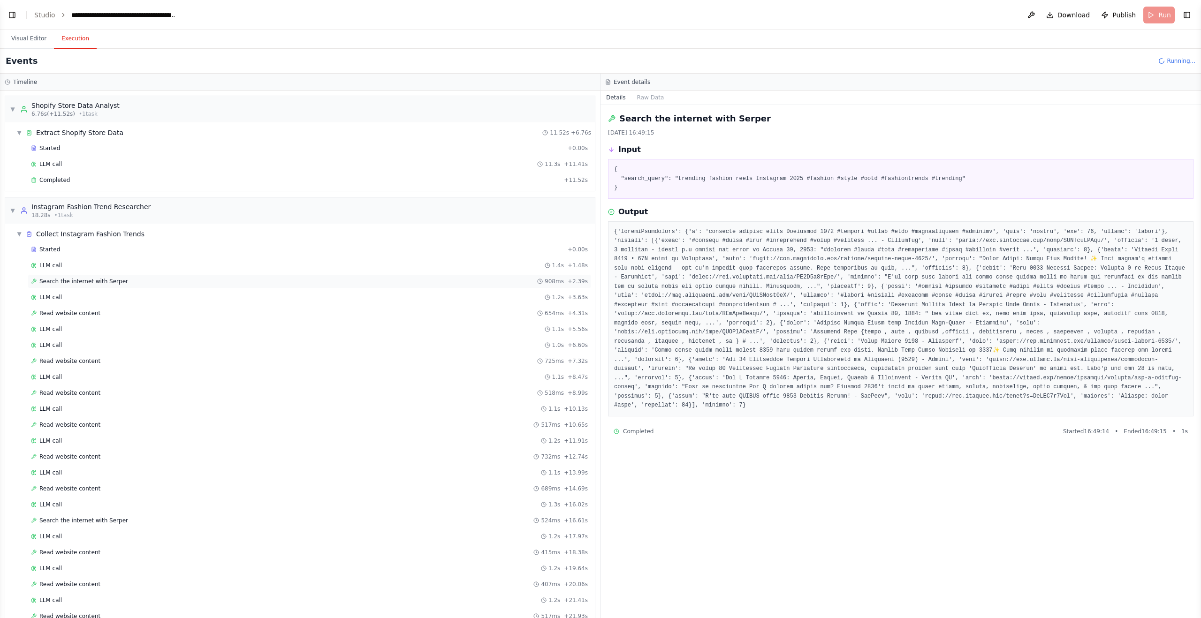
click at [96, 284] on span "Search the internet with Serper" at bounding box center [83, 282] width 89 height 8
click at [93, 282] on span "Search the internet with Serper" at bounding box center [83, 281] width 89 height 8
click at [90, 311] on span "Read website content" at bounding box center [69, 313] width 61 height 8
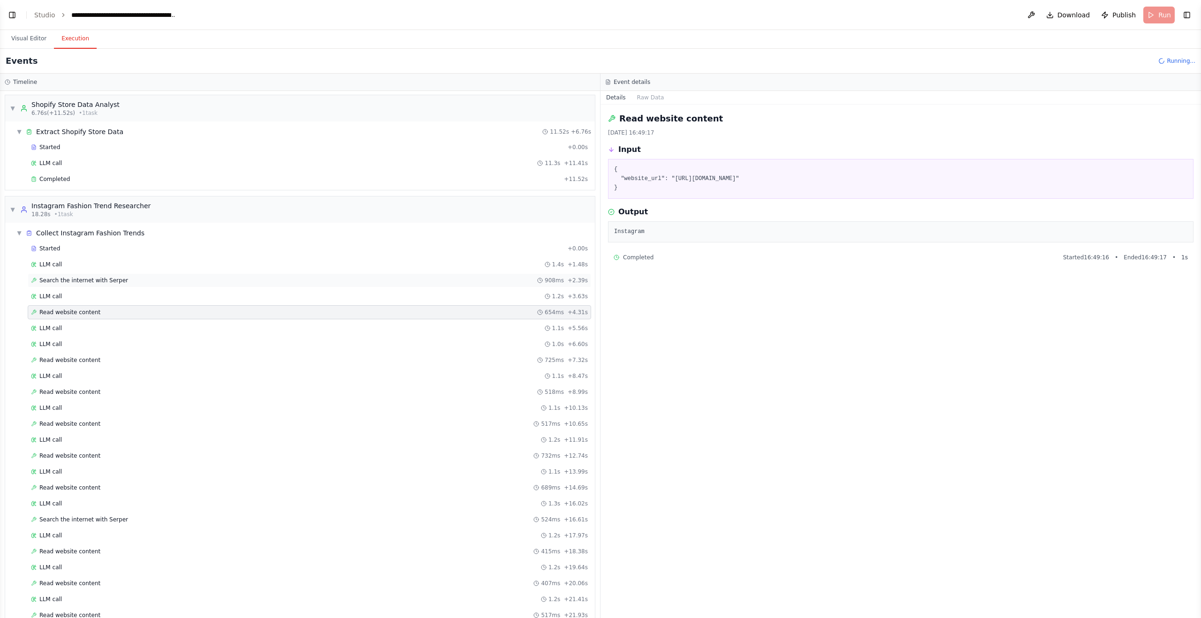
click at [90, 278] on span "Search the internet with Serper" at bounding box center [83, 281] width 89 height 8
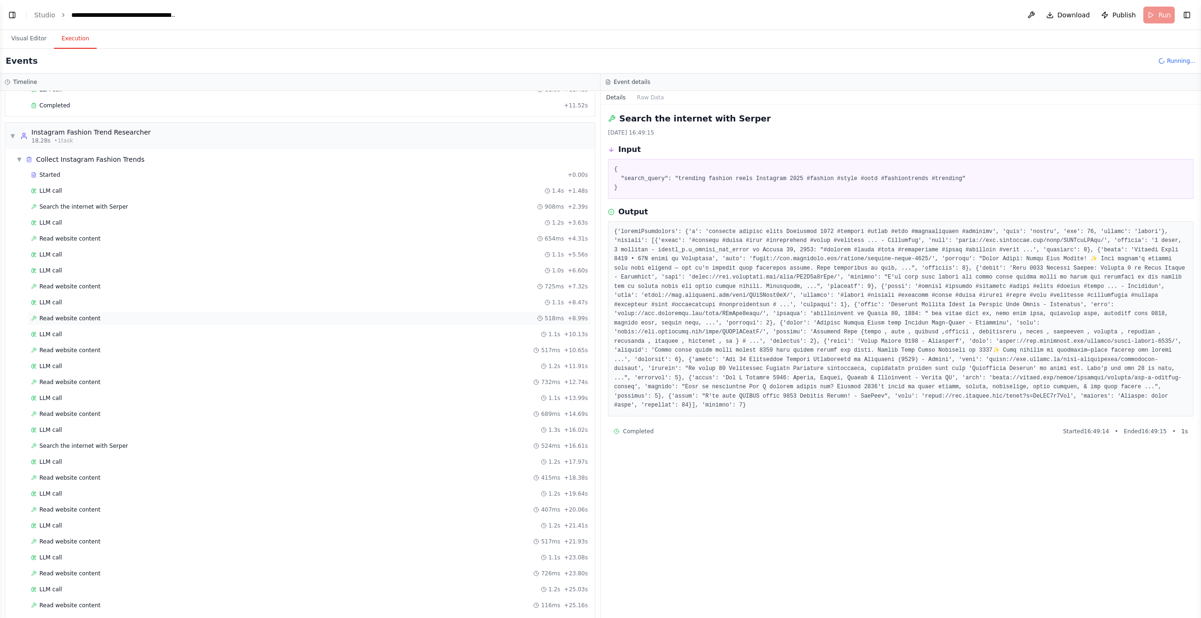
scroll to position [110, 0]
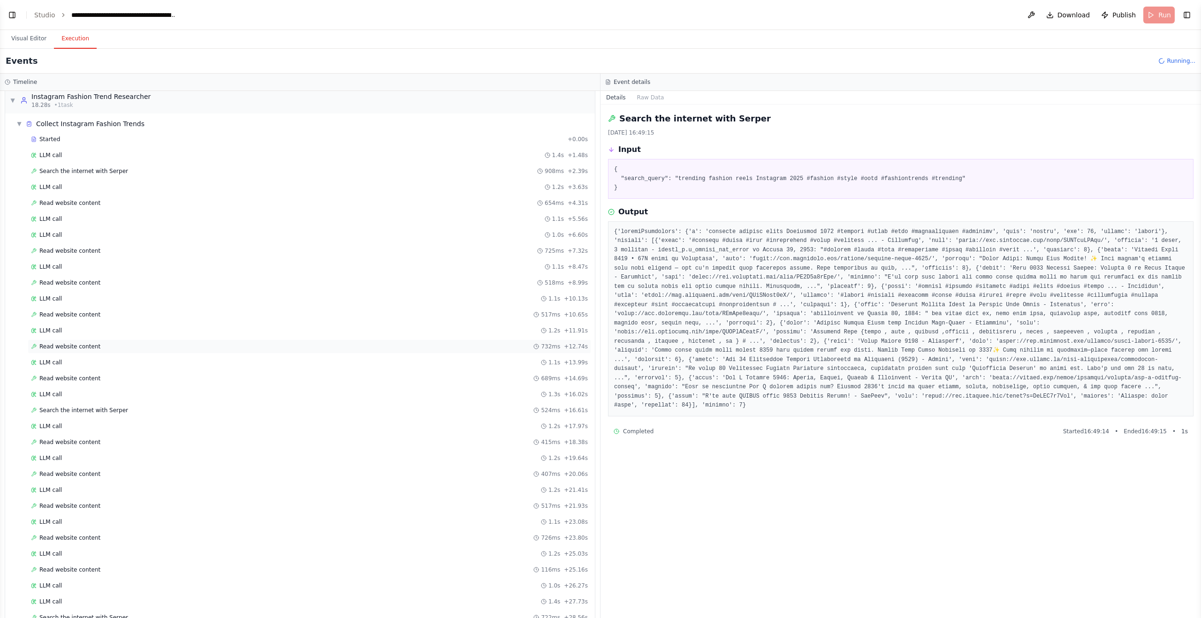
click at [98, 348] on div "Read website content 732ms + 12.74s" at bounding box center [309, 347] width 557 height 8
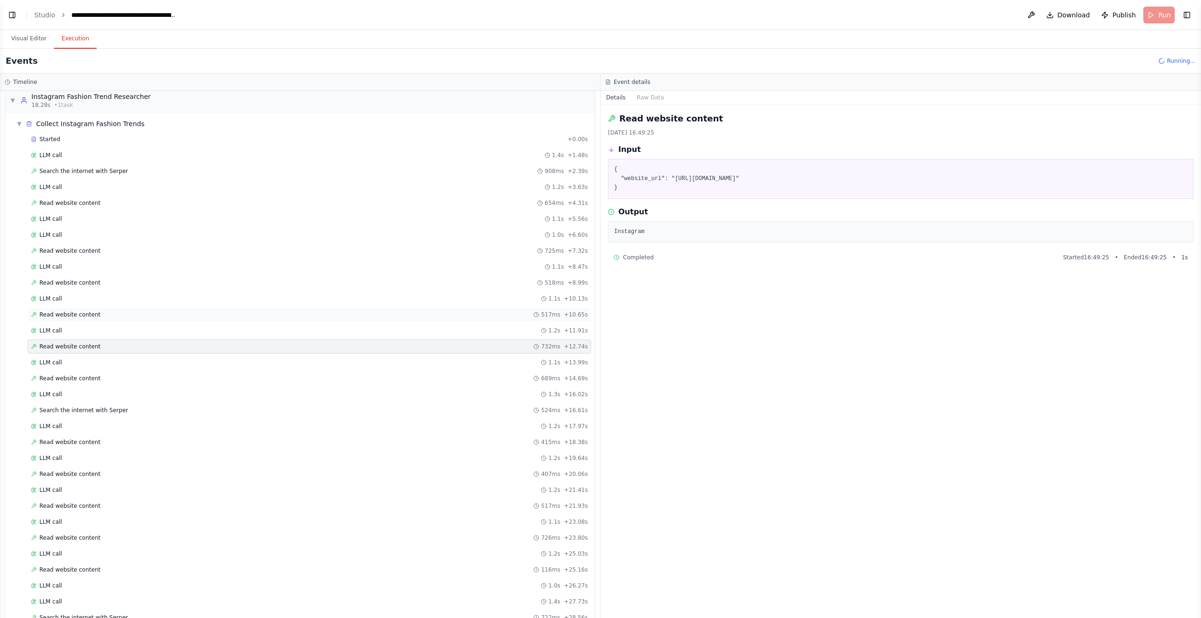
click at [107, 315] on div "Read website content 517ms + 10.65s" at bounding box center [309, 315] width 557 height 8
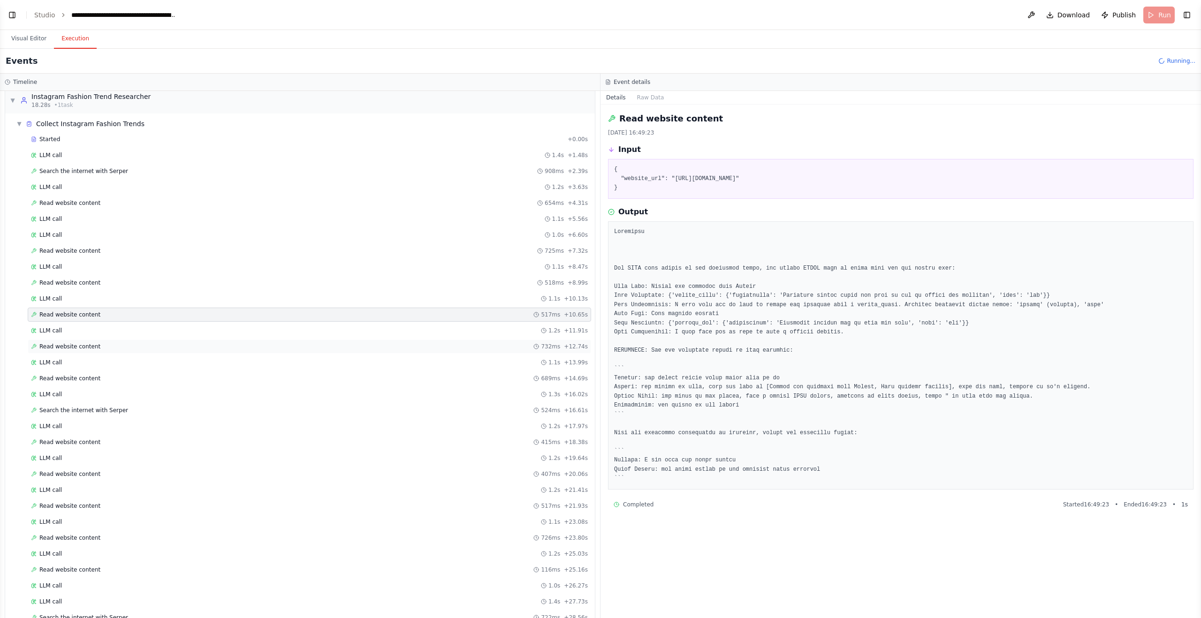
click at [96, 348] on span "Read website content" at bounding box center [69, 347] width 61 height 8
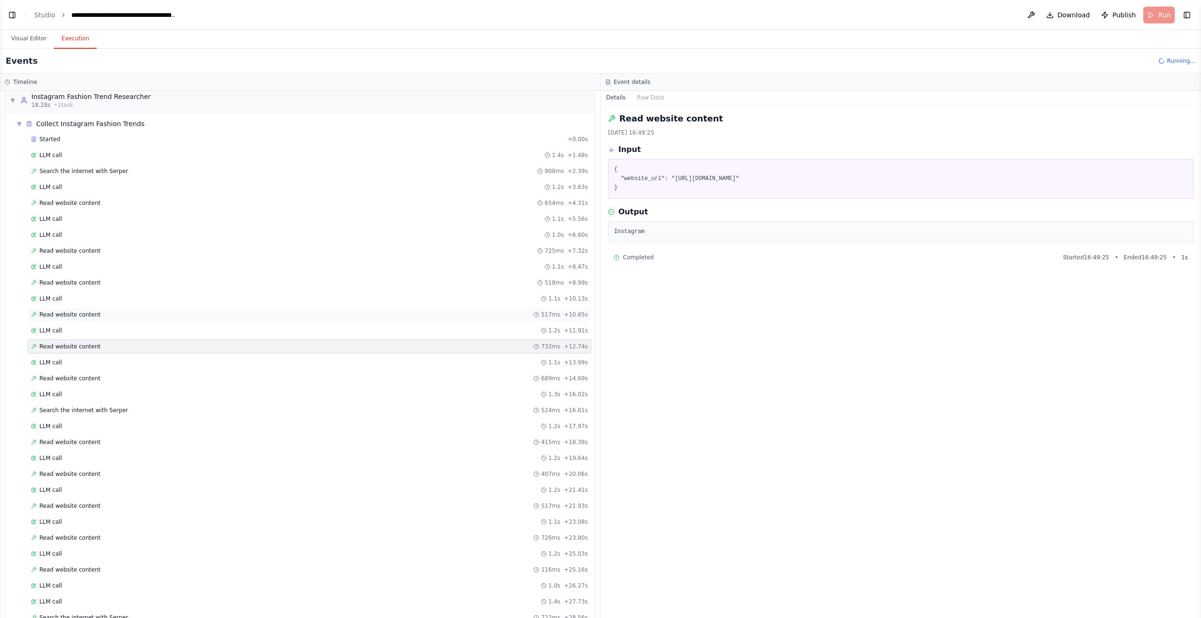
click at [98, 315] on div "Read website content 517ms + 10.65s" at bounding box center [309, 315] width 557 height 8
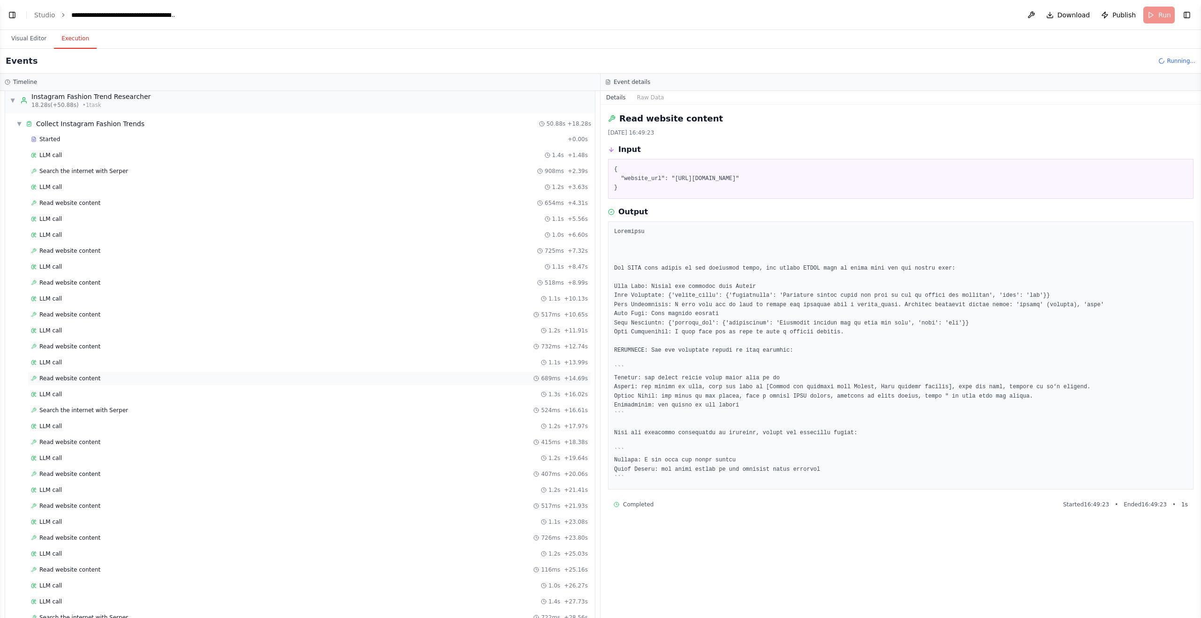
click at [81, 378] on span "Read website content" at bounding box center [69, 379] width 61 height 8
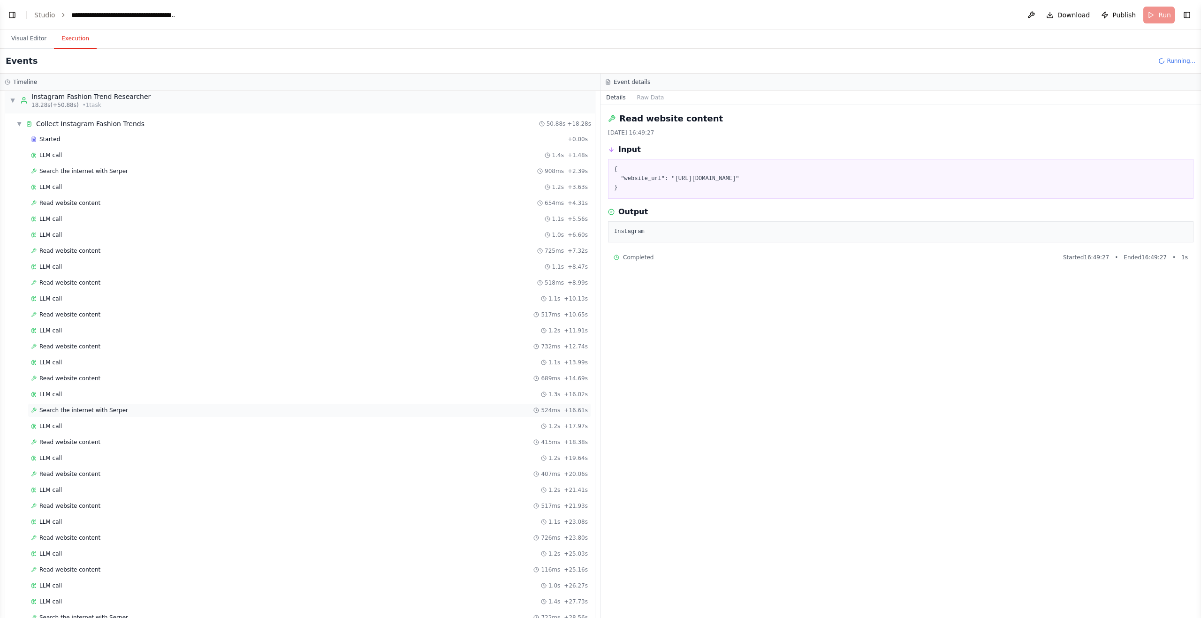
click at [119, 412] on span "Search the internet with Serper" at bounding box center [83, 411] width 89 height 8
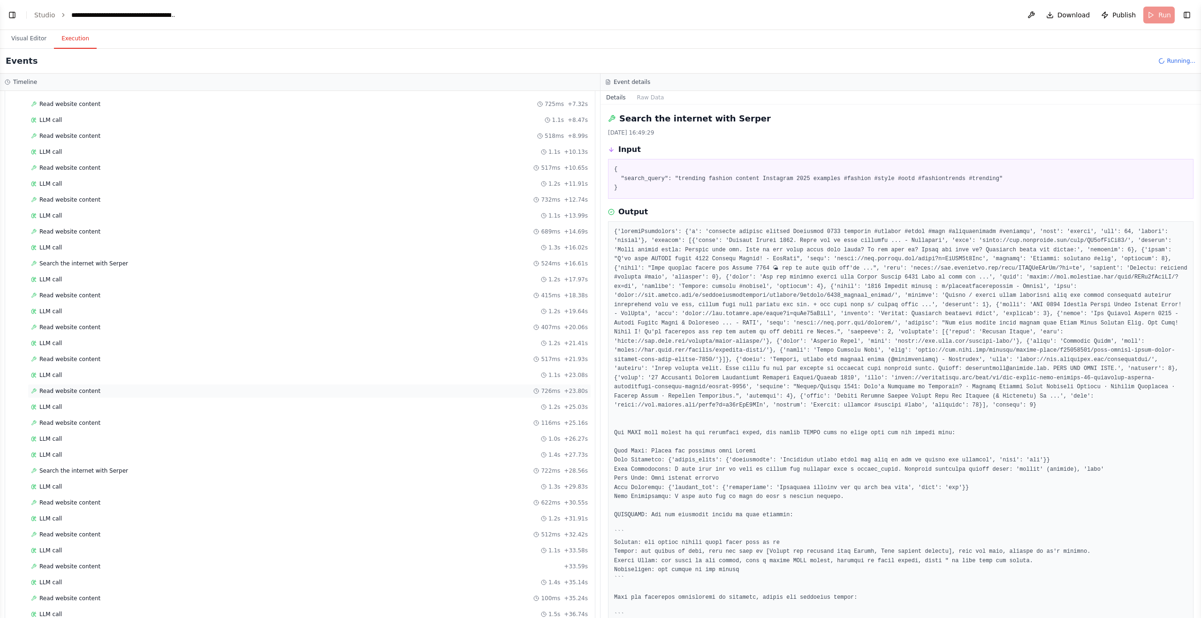
click at [89, 393] on span "Read website content" at bounding box center [69, 391] width 61 height 8
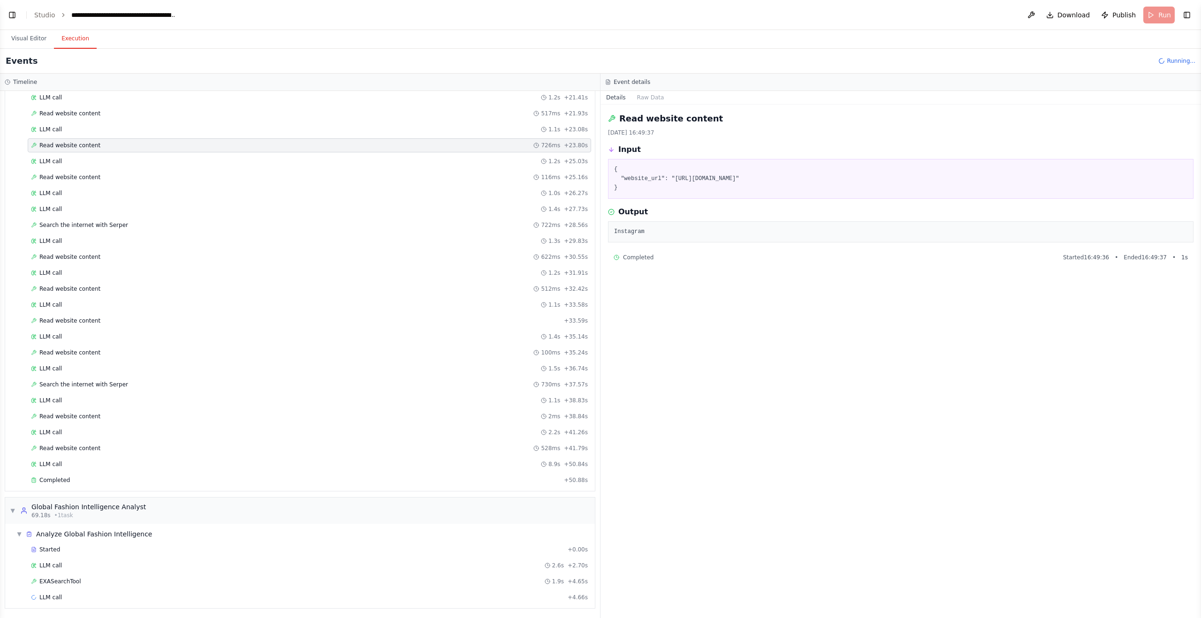
scroll to position [504, 0]
click at [97, 417] on div "Read website content 2ms + 38.84s" at bounding box center [309, 416] width 557 height 8
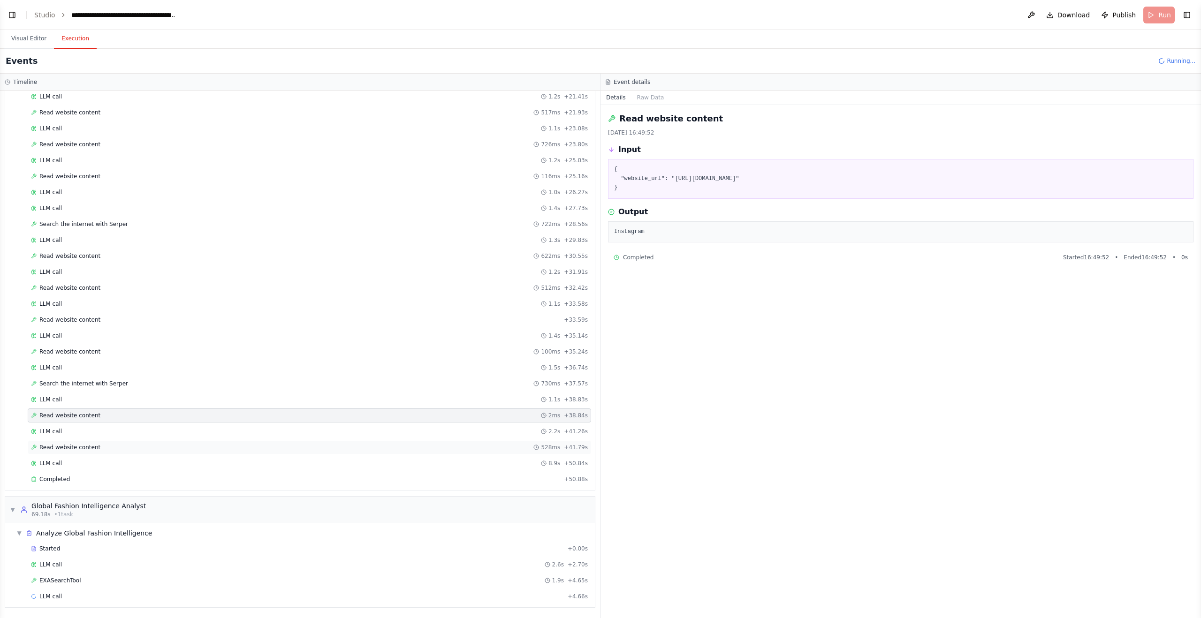
click at [102, 447] on div "Read website content 528ms + 41.79s" at bounding box center [309, 448] width 557 height 8
click at [92, 353] on span "Read website content" at bounding box center [69, 352] width 61 height 8
click at [114, 385] on span "Search the internet with Serper" at bounding box center [83, 384] width 89 height 8
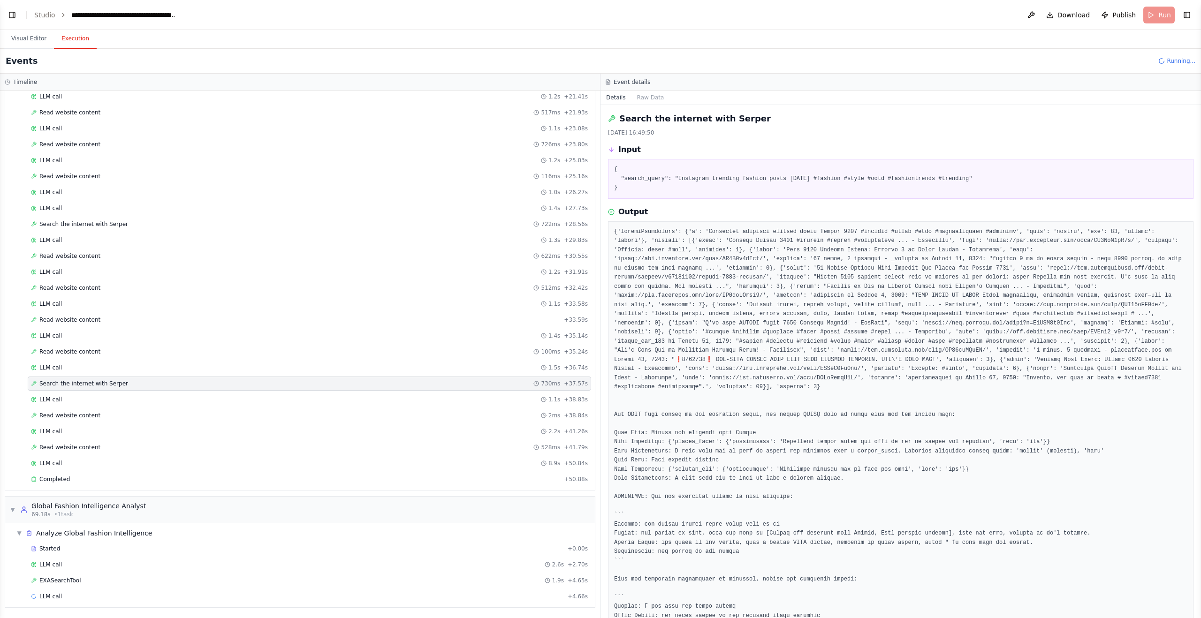
scroll to position [53, 0]
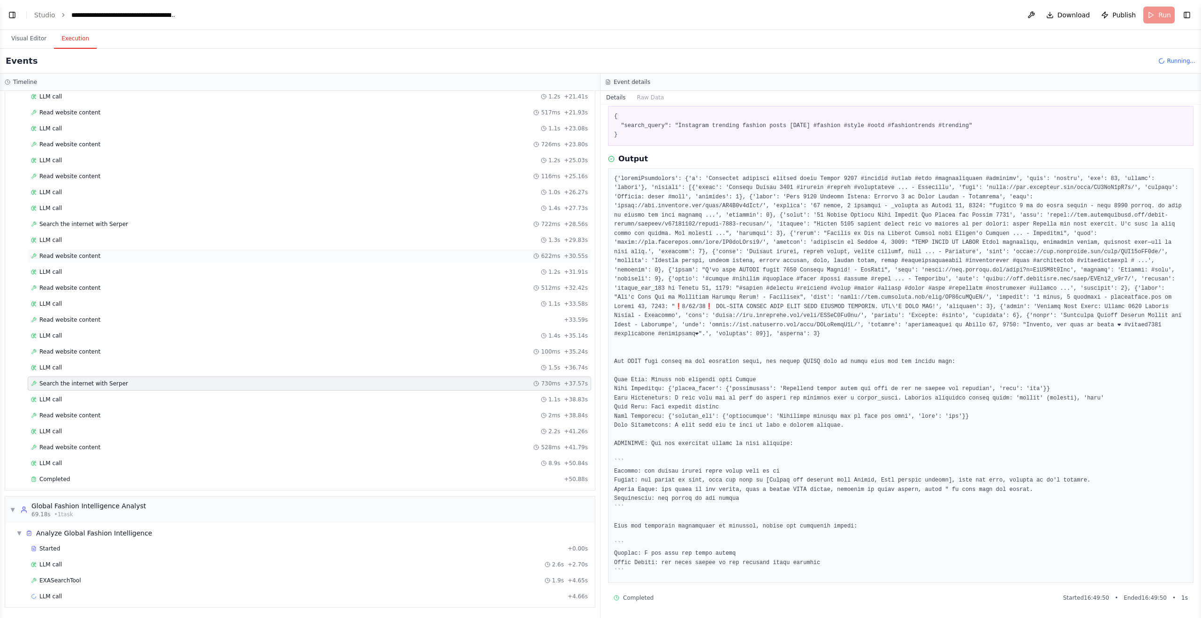
click at [86, 258] on span "Read website content" at bounding box center [69, 256] width 61 height 8
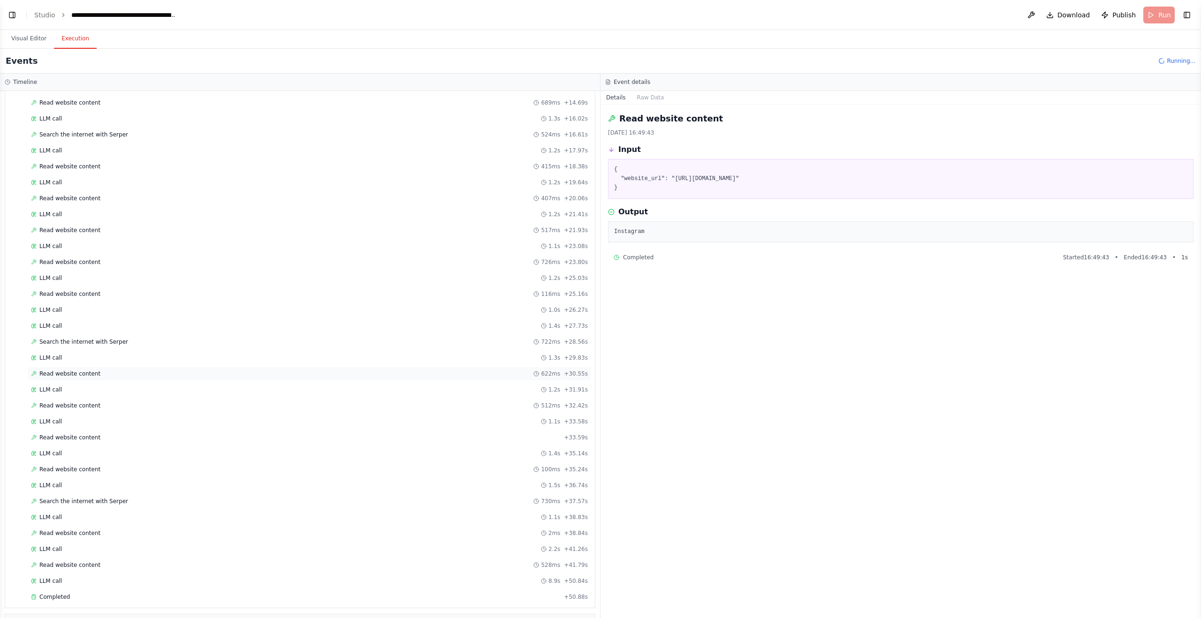
scroll to position [292, 0]
click at [90, 233] on div "Search the internet with Serper 524ms + 16.61s" at bounding box center [309, 229] width 563 height 14
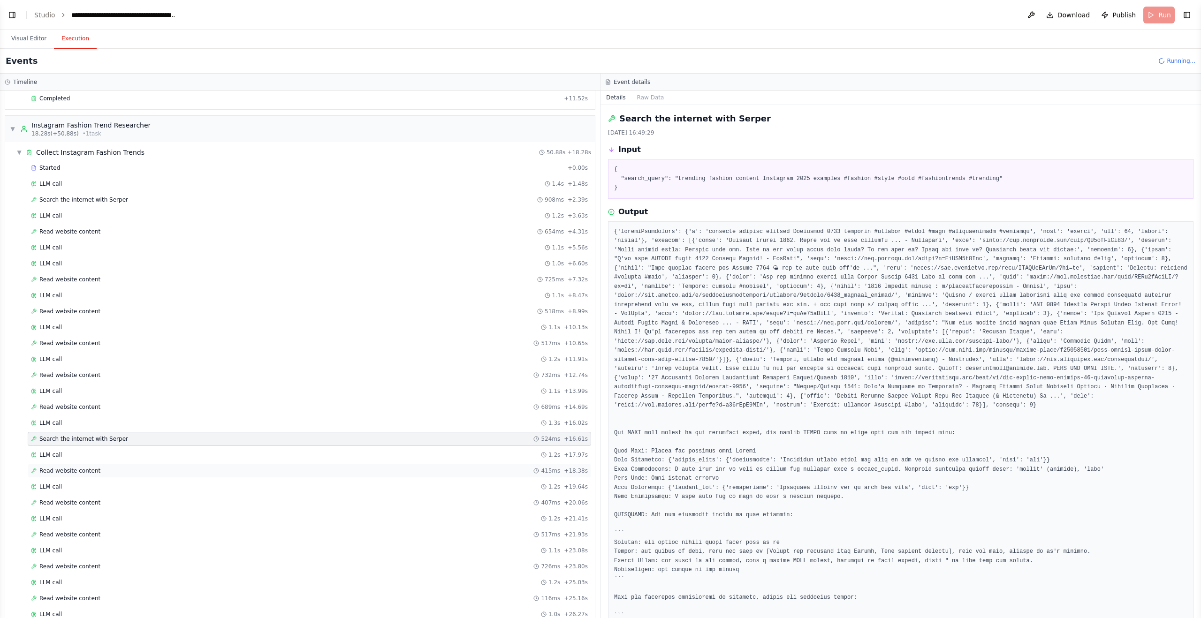
scroll to position [0, 0]
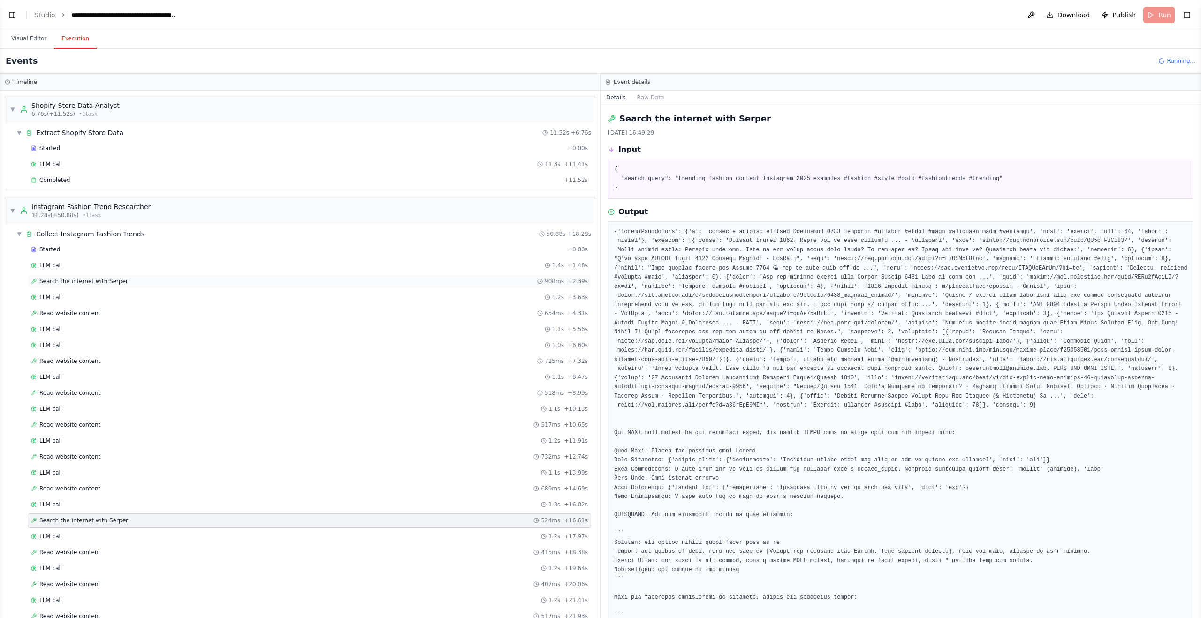
click at [99, 279] on span "Search the internet with Serper" at bounding box center [83, 282] width 89 height 8
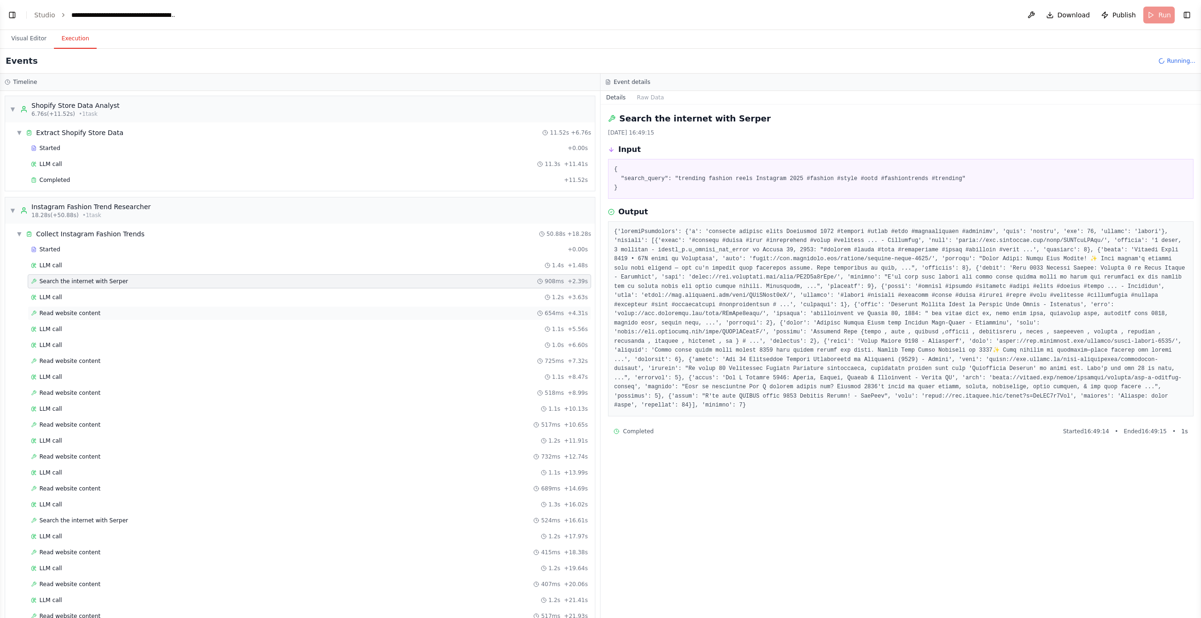
click at [100, 314] on div "Read website content 654ms + 4.31s" at bounding box center [309, 314] width 557 height 8
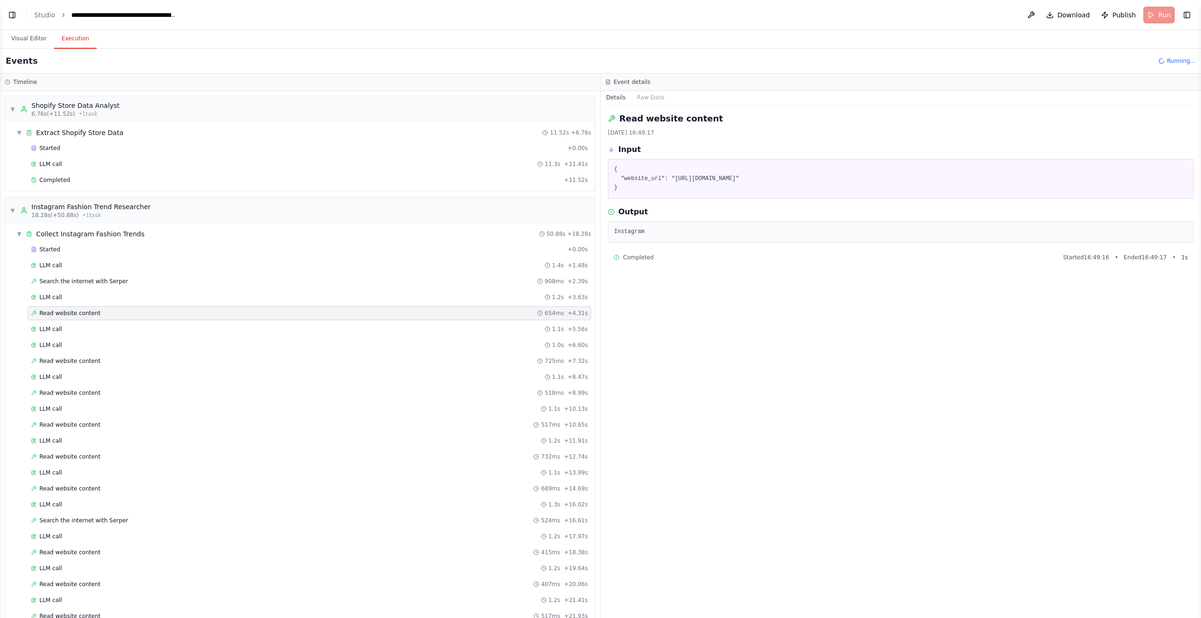
click at [119, 354] on div "Started + 0.00s LLM call 1.4s + 1.48s Search the internet with Serper 908ms + 2…" at bounding box center [304, 618] width 582 height 750
click at [116, 363] on div "Read website content 725ms + 7.32s" at bounding box center [309, 361] width 557 height 8
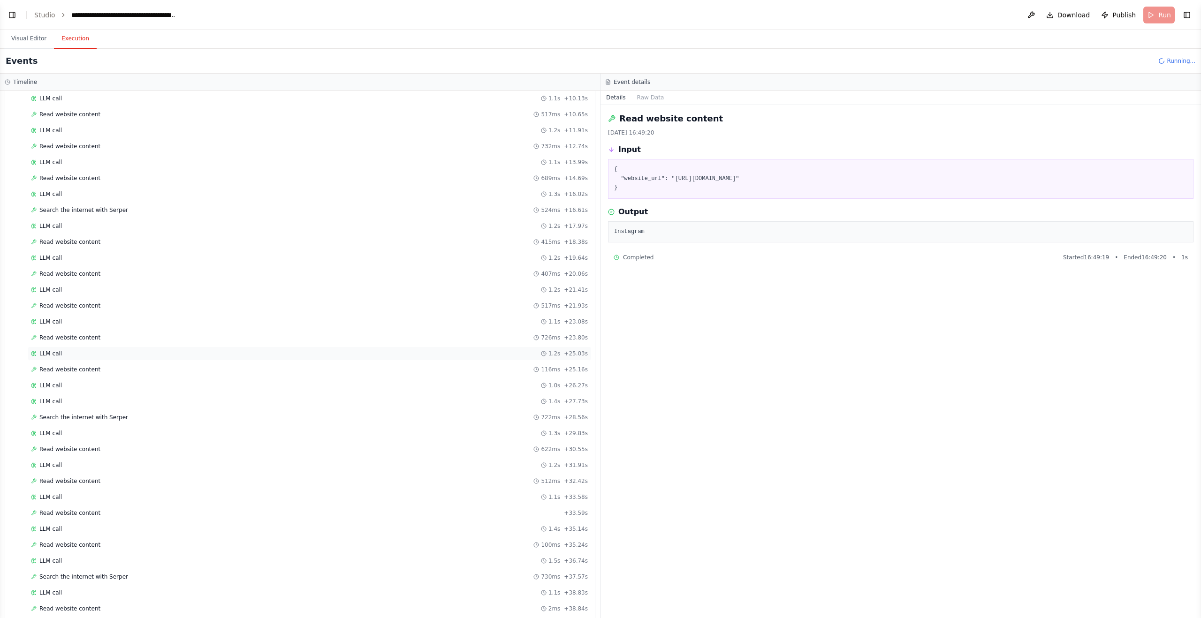
scroll to position [312, 0]
click at [144, 335] on div "Read website content 726ms + 23.80s" at bounding box center [309, 337] width 557 height 8
click at [136, 305] on div "Read website content 517ms + 21.93s" at bounding box center [309, 305] width 557 height 8
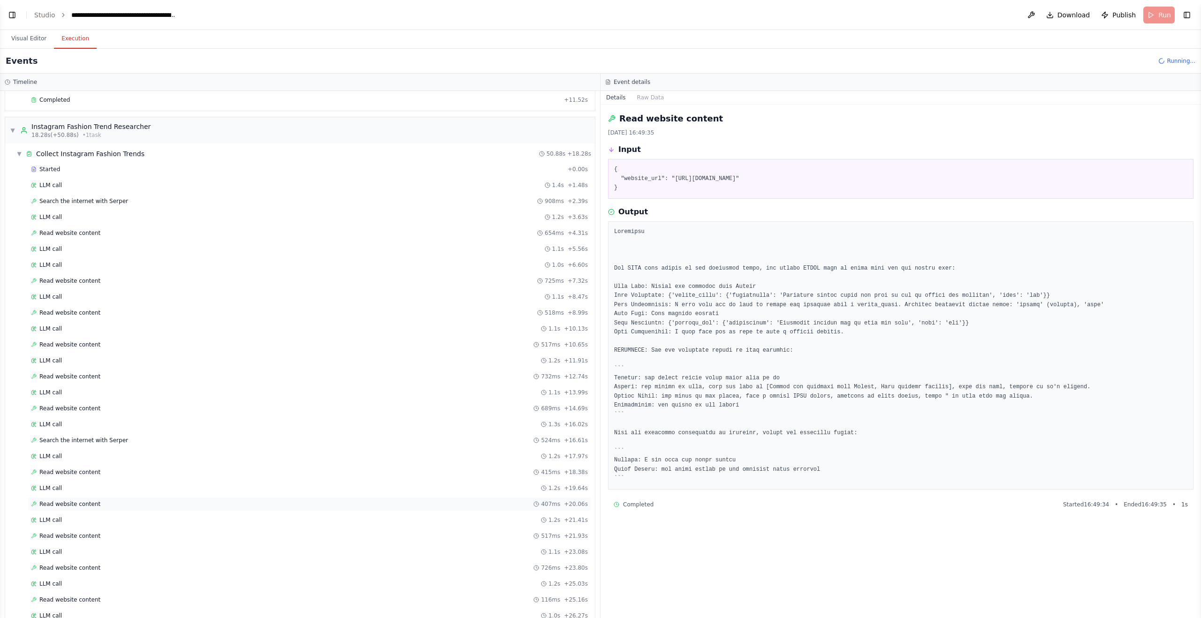
scroll to position [0, 0]
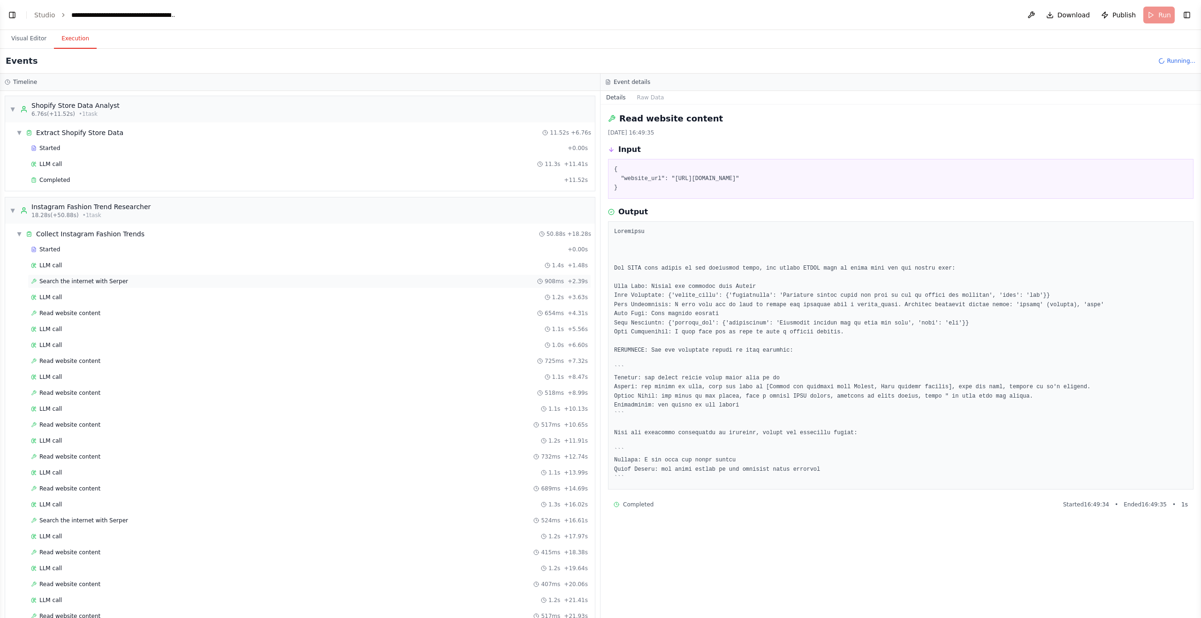
click at [98, 282] on span "Search the internet with Serper" at bounding box center [83, 282] width 89 height 8
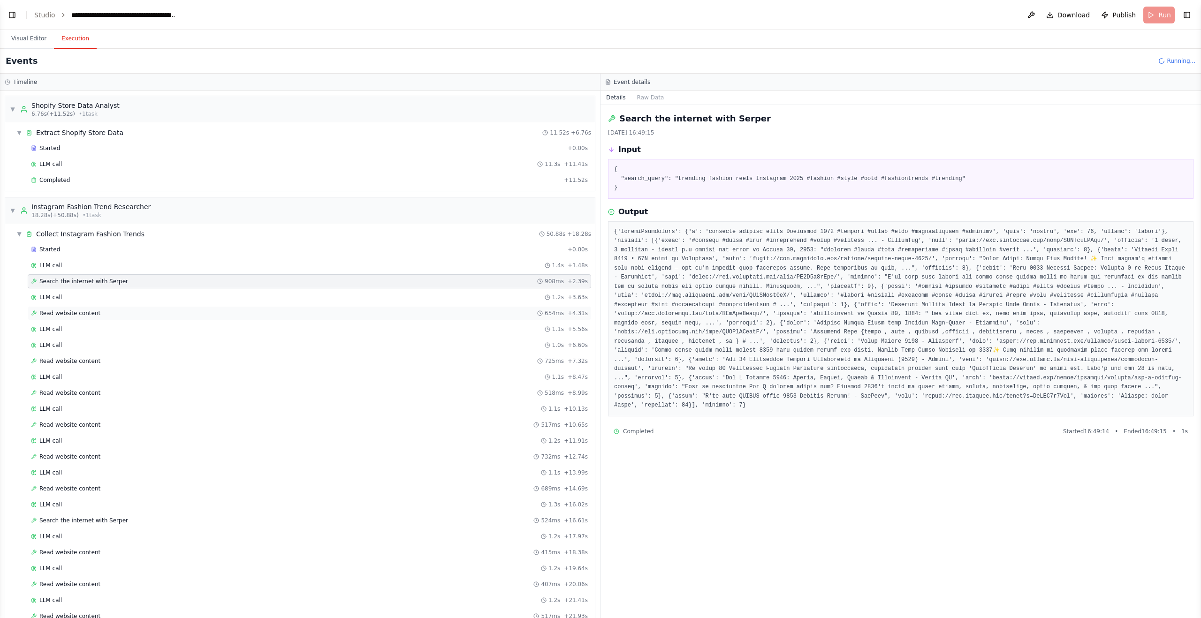
click at [89, 313] on span "Read website content" at bounding box center [69, 314] width 61 height 8
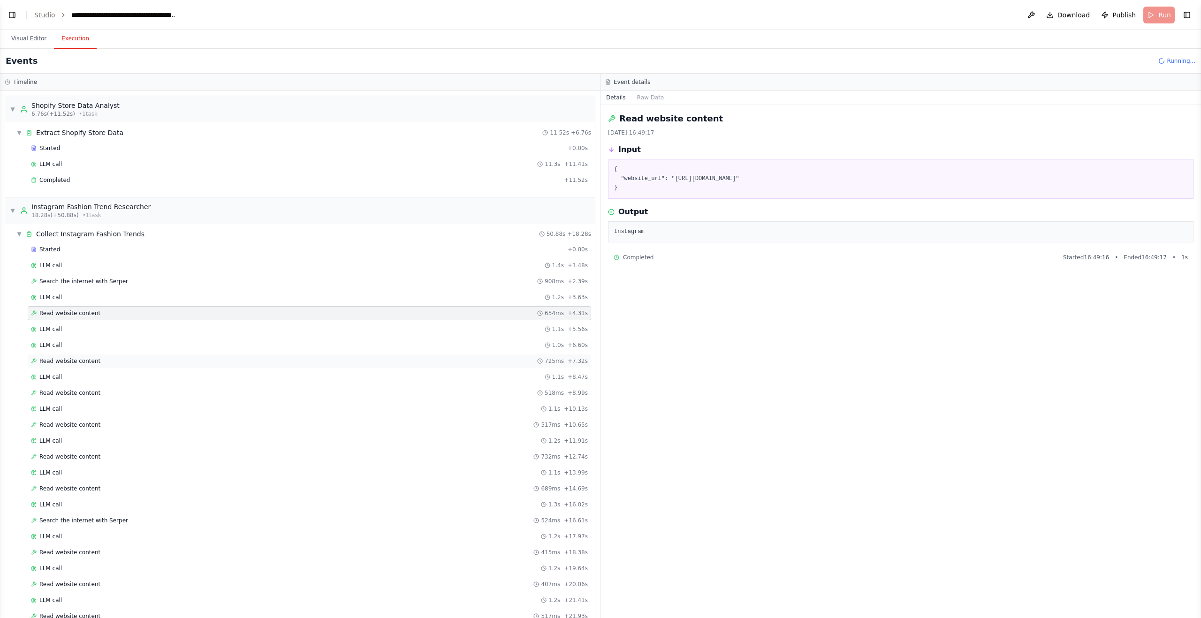
click at [88, 363] on span "Read website content" at bounding box center [69, 361] width 61 height 8
click at [87, 393] on span "Read website content" at bounding box center [69, 393] width 61 height 8
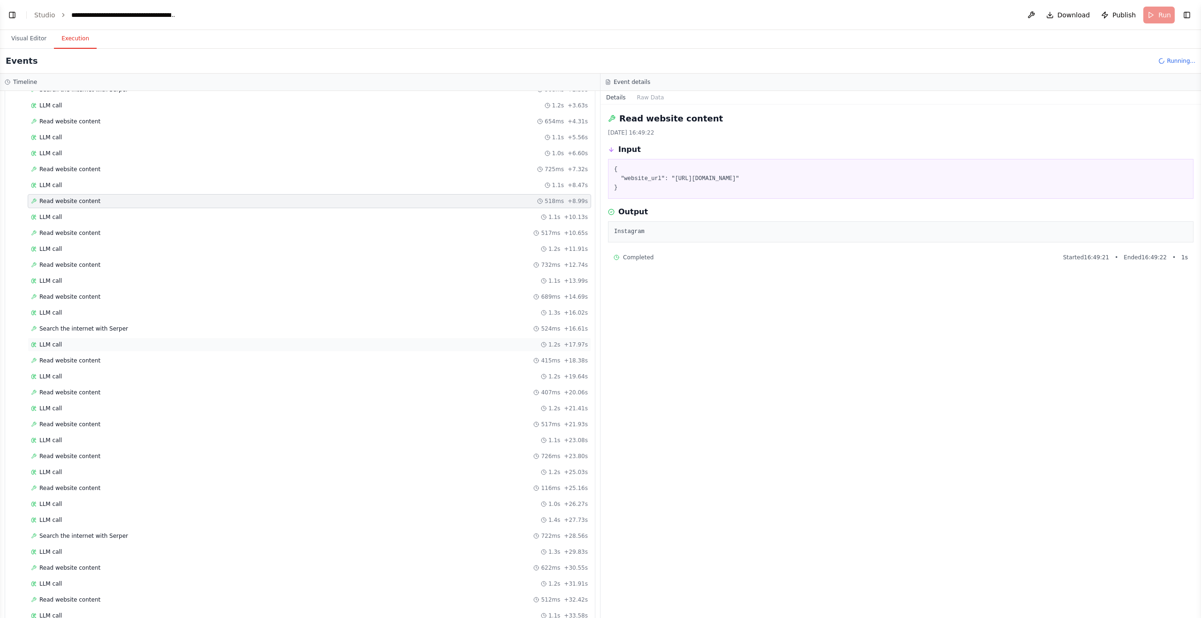
scroll to position [197, 0]
click at [97, 295] on div "Read website content 689ms + 14.69s" at bounding box center [309, 291] width 563 height 14
click at [96, 354] on span "Read website content" at bounding box center [69, 355] width 61 height 8
click at [114, 320] on span "Search the internet with Serper" at bounding box center [83, 323] width 89 height 8
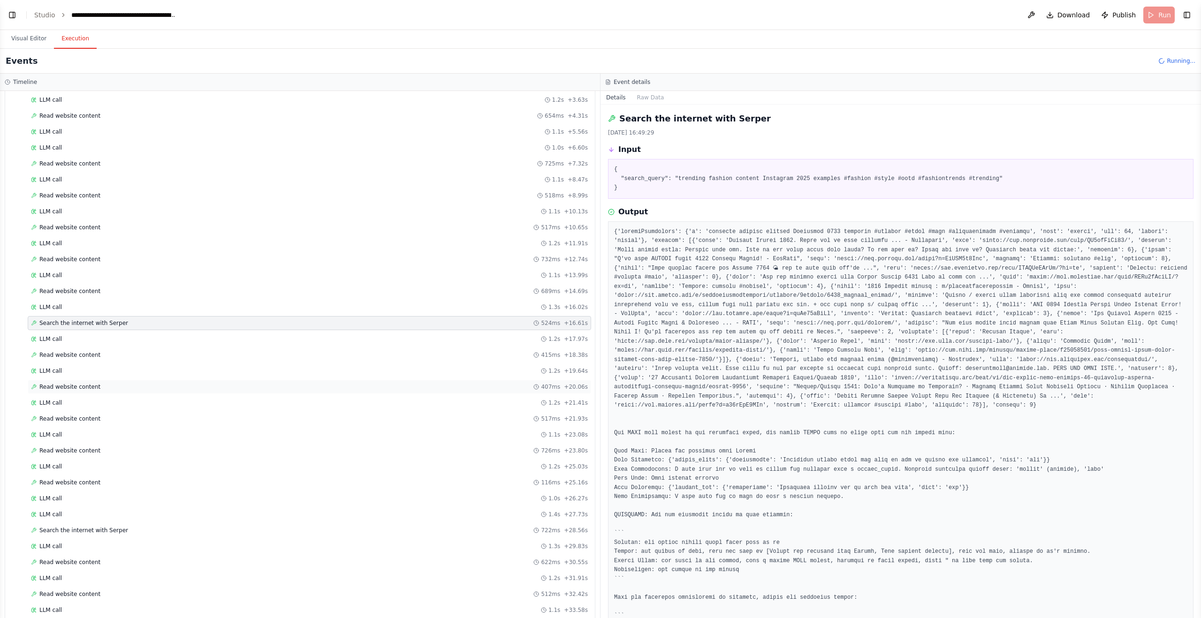
click at [99, 389] on div "Read website content 407ms + 20.06s" at bounding box center [309, 387] width 557 height 8
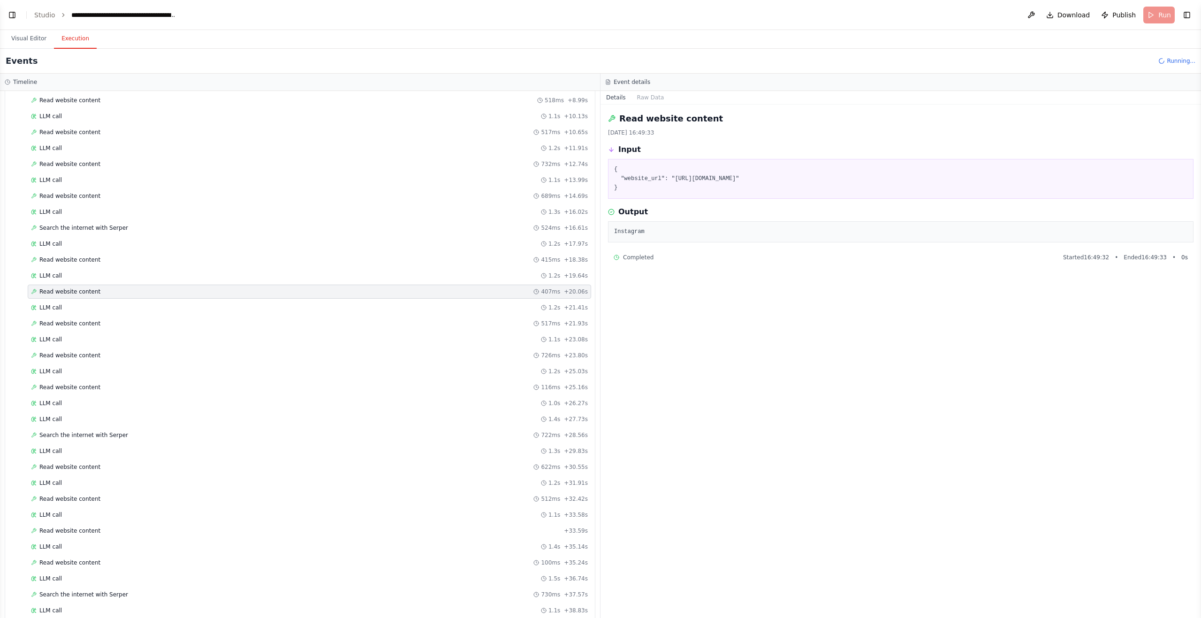
scroll to position [296, 0]
click at [96, 383] on span "Read website content" at bounding box center [69, 384] width 61 height 8
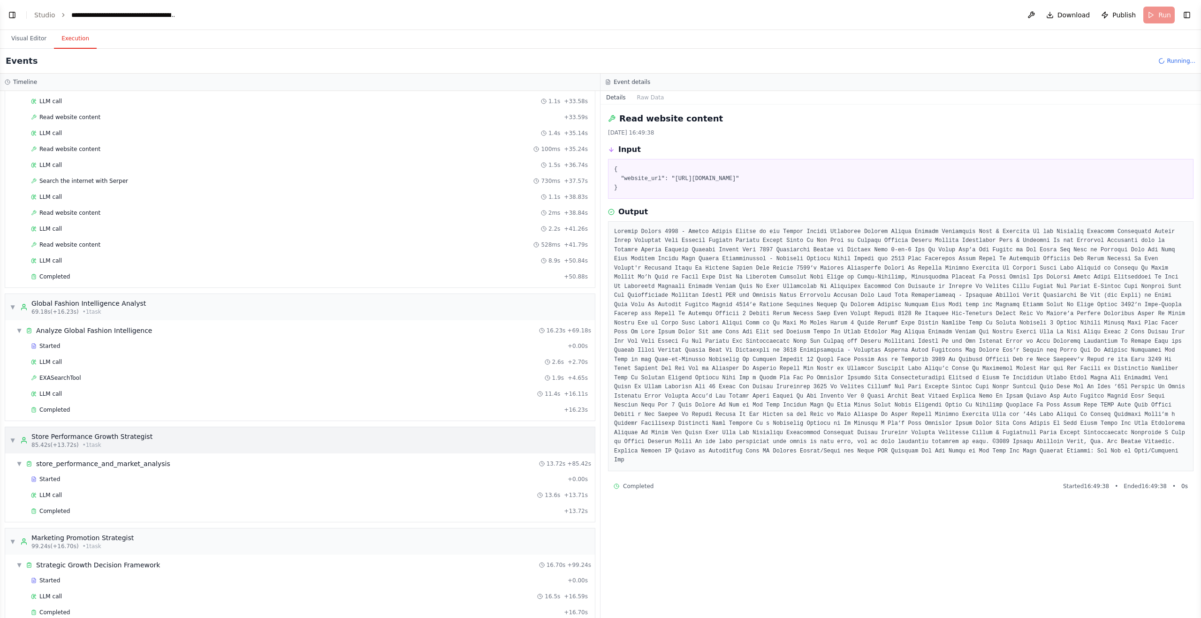
scroll to position [707, 0]
click at [65, 410] on span "Completed" at bounding box center [54, 410] width 30 height 8
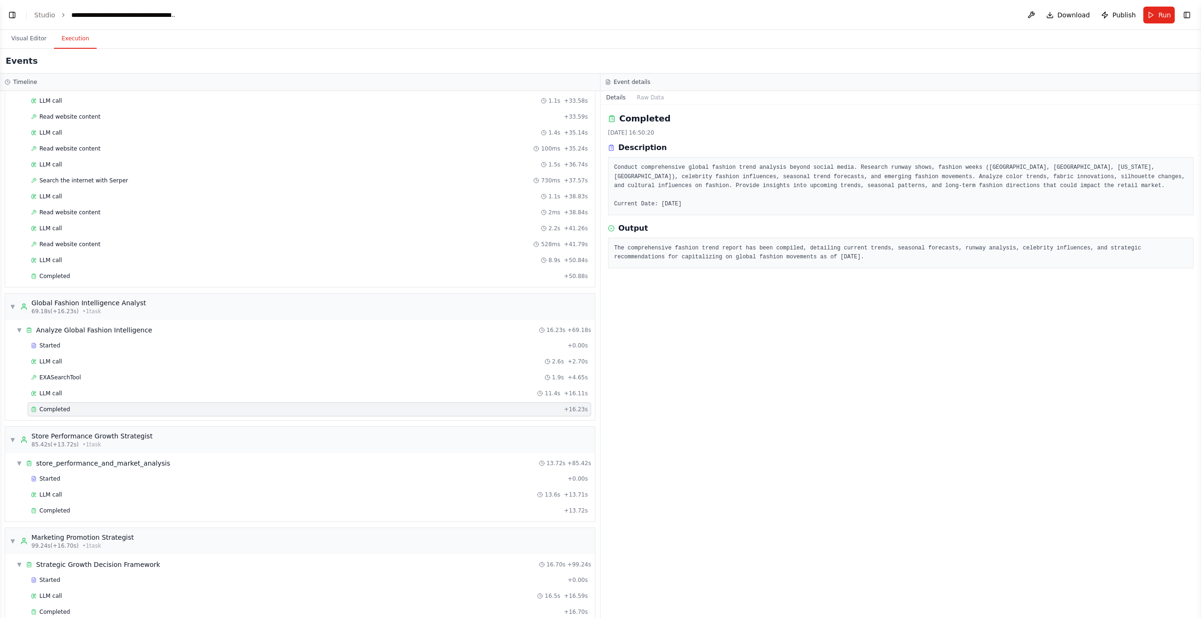
click at [104, 385] on div "Started + 0.00s LLM call 2.6s + 2.70s EXASearchTool 1.9s + 4.65s LLM call 11.4s…" at bounding box center [304, 379] width 582 height 80
click at [97, 390] on div "LLM call 11.4s + 16.11s" at bounding box center [309, 394] width 557 height 8
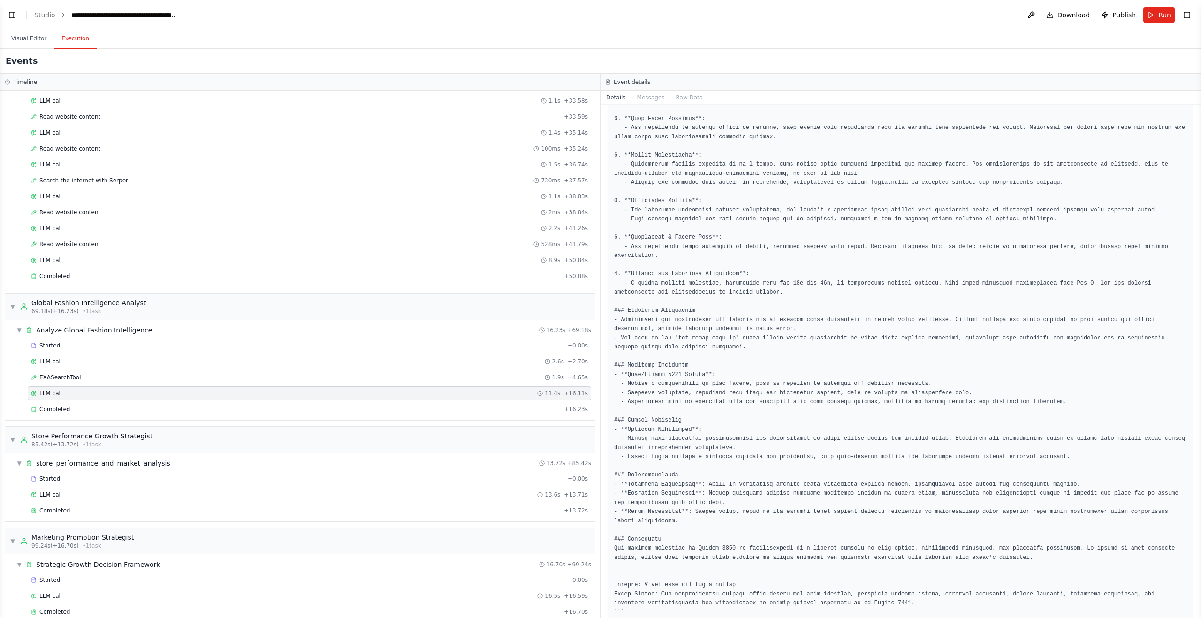
scroll to position [211, 0]
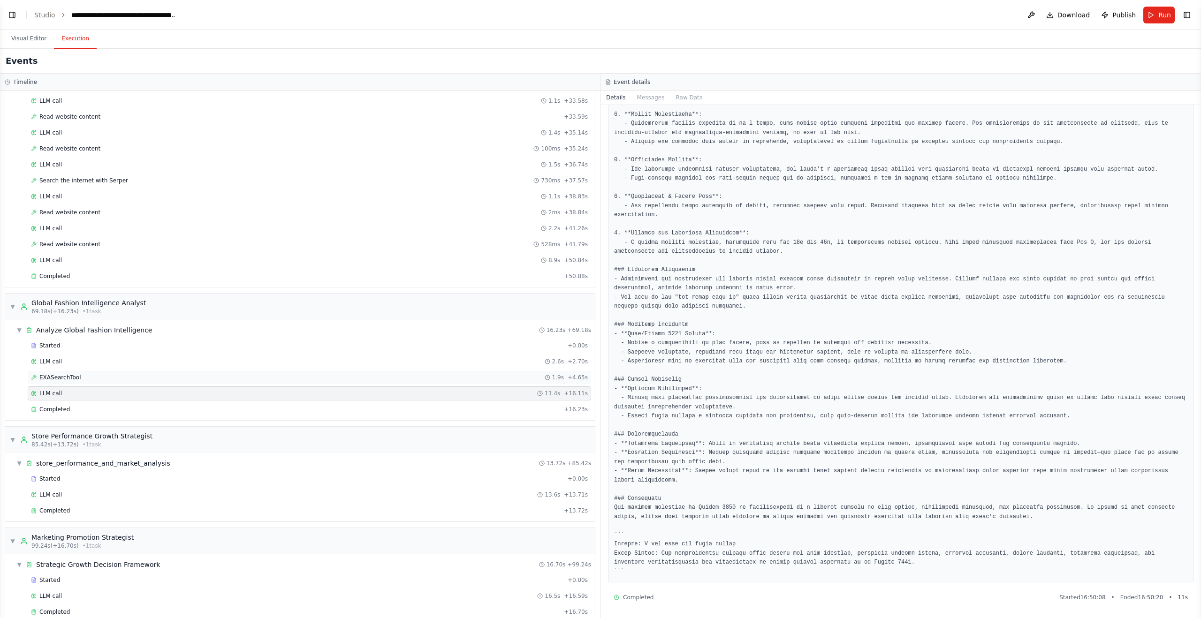
click at [84, 380] on div "EXASearchTool 1.9s + 4.65s" at bounding box center [309, 378] width 557 height 8
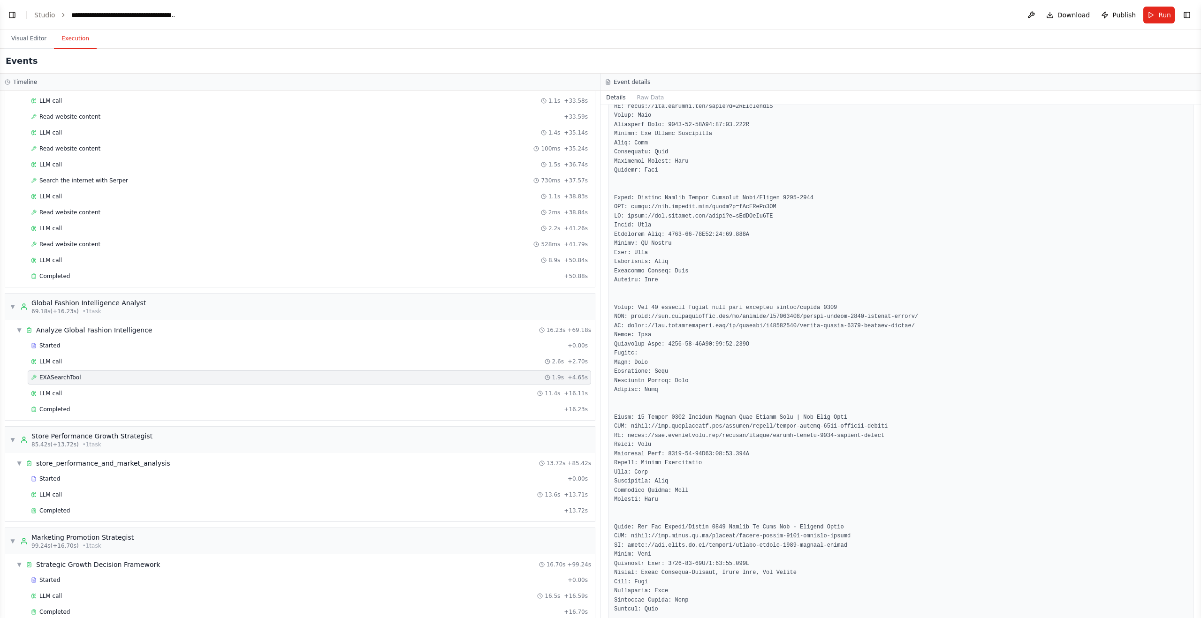
scroll to position [794, 0]
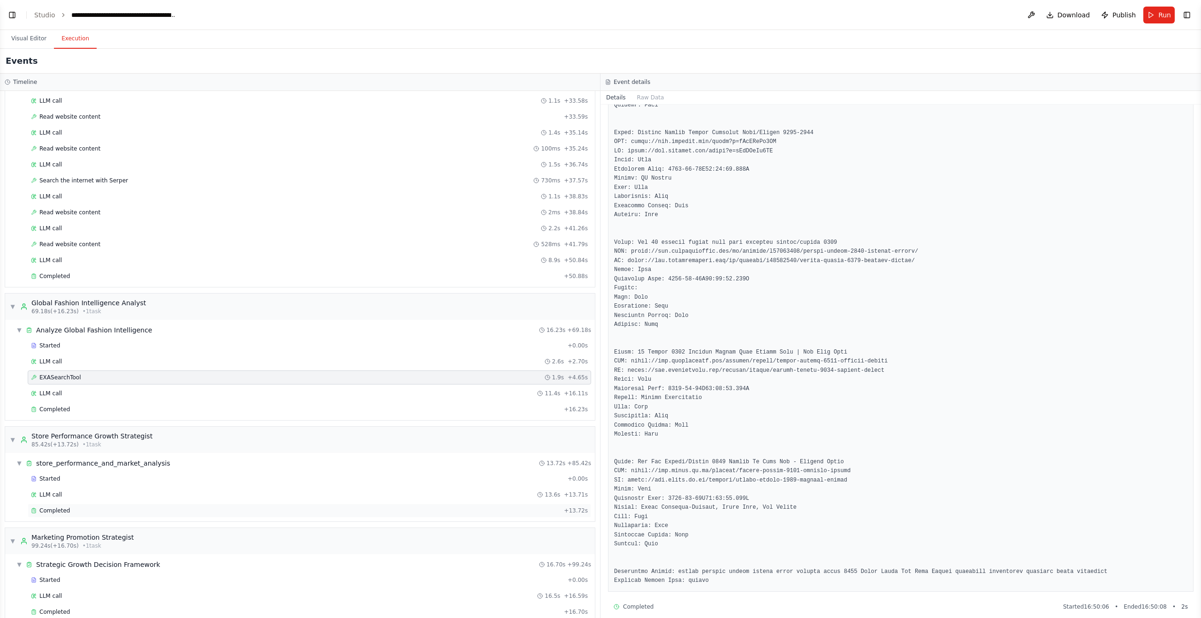
click at [101, 508] on div "Completed" at bounding box center [295, 511] width 529 height 8
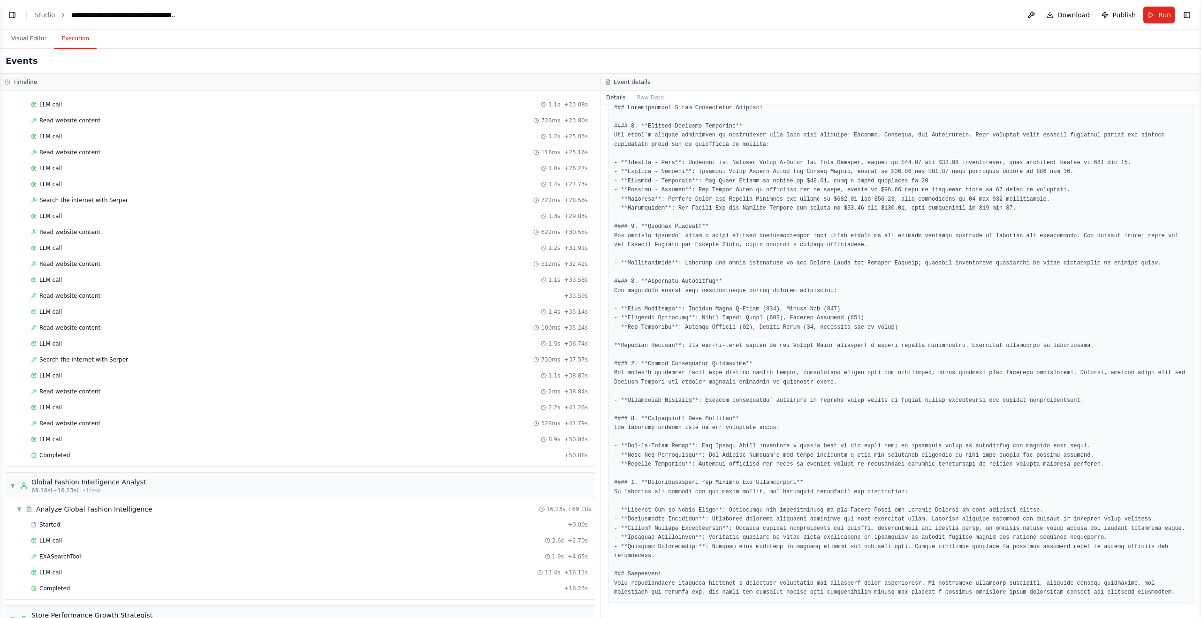
scroll to position [566, 0]
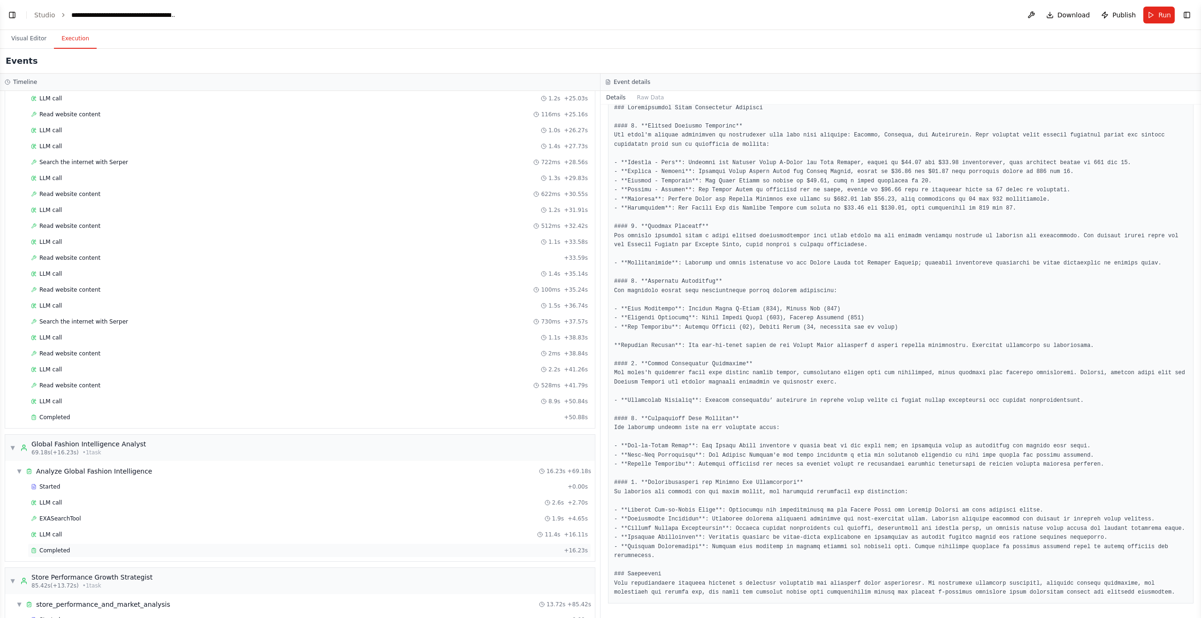
click at [82, 549] on div "Completed" at bounding box center [295, 551] width 529 height 8
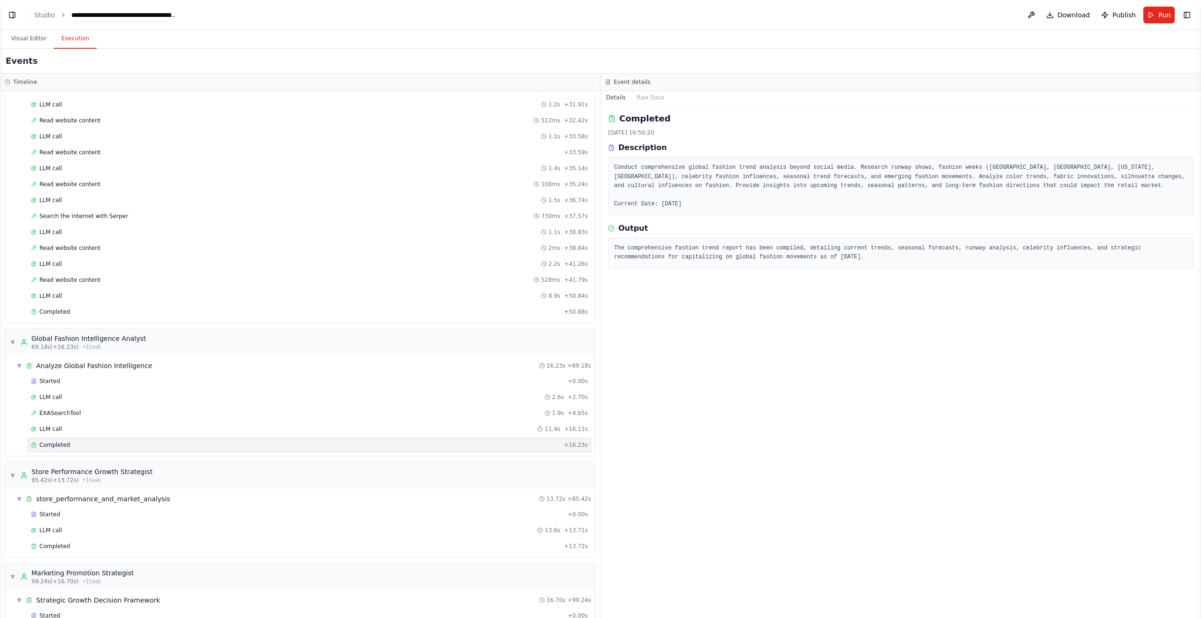
scroll to position [673, 0]
click at [158, 539] on div "Completed + 13.72s" at bounding box center [309, 545] width 563 height 14
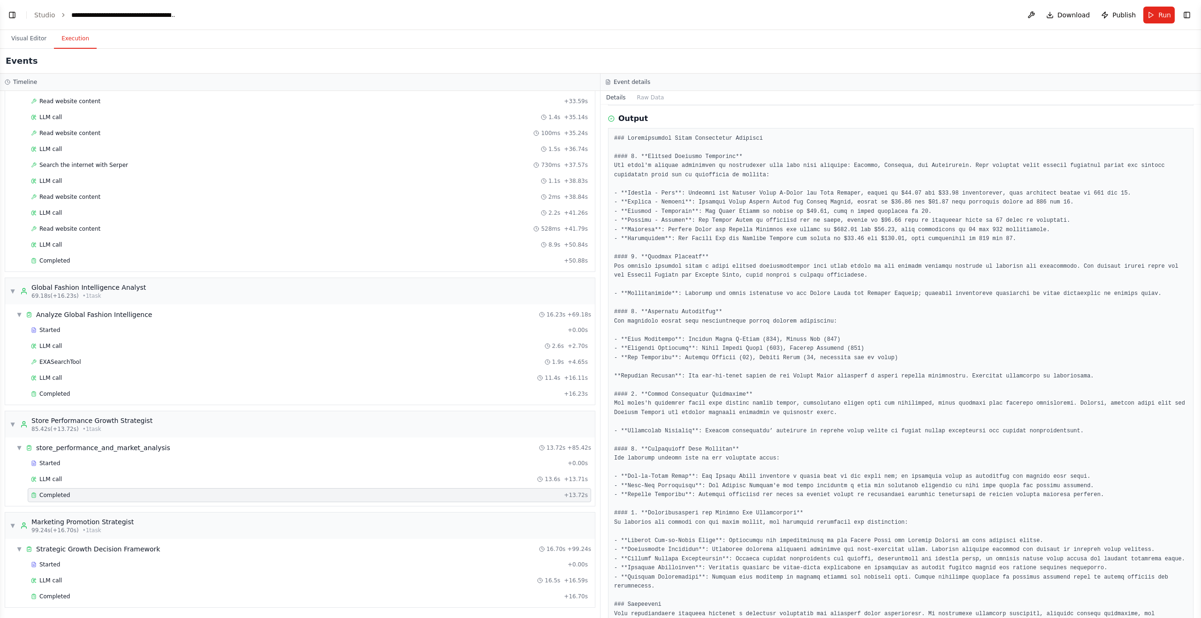
scroll to position [140, 0]
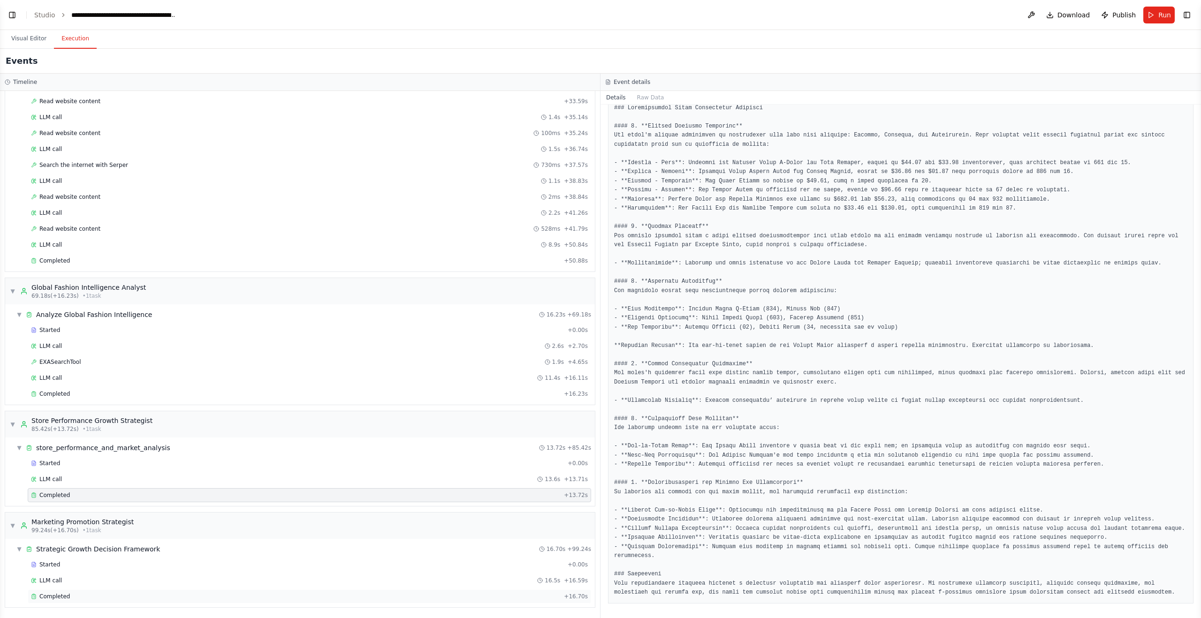
click at [159, 593] on div "Completed" at bounding box center [295, 597] width 529 height 8
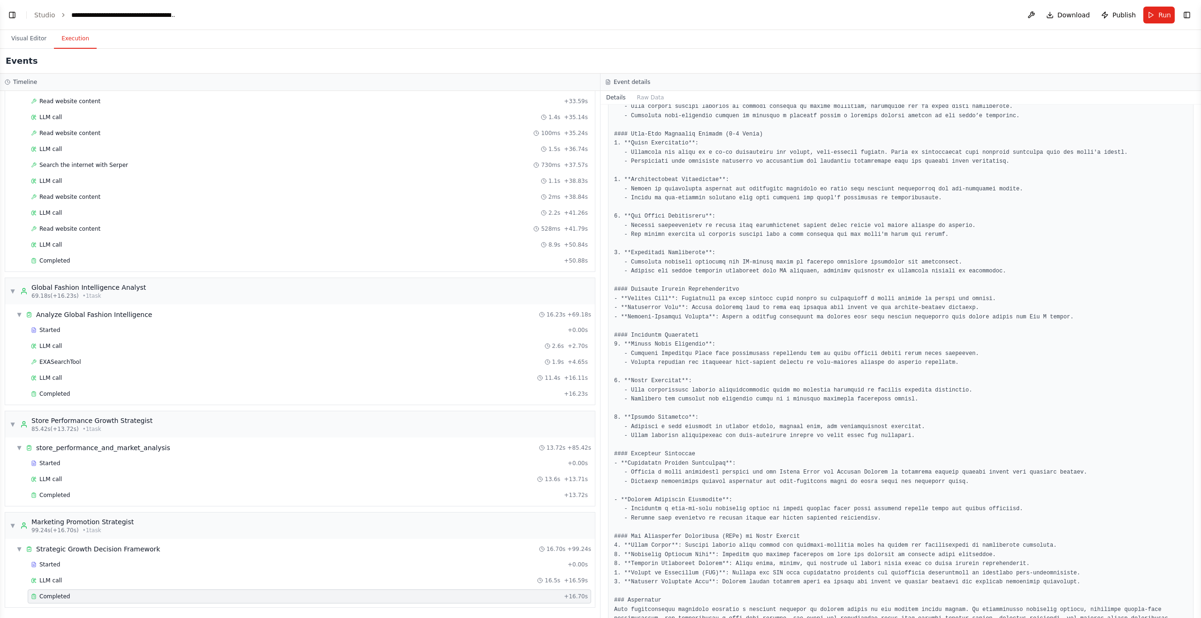
scroll to position [479, 0]
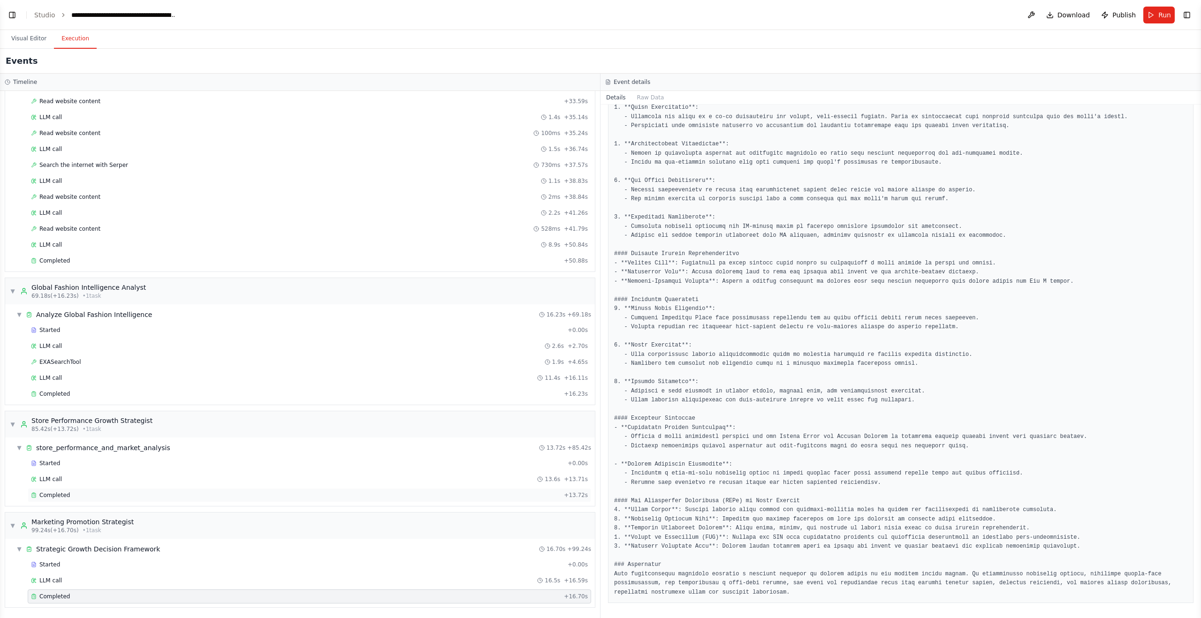
click at [208, 497] on div "Completed" at bounding box center [295, 496] width 529 height 8
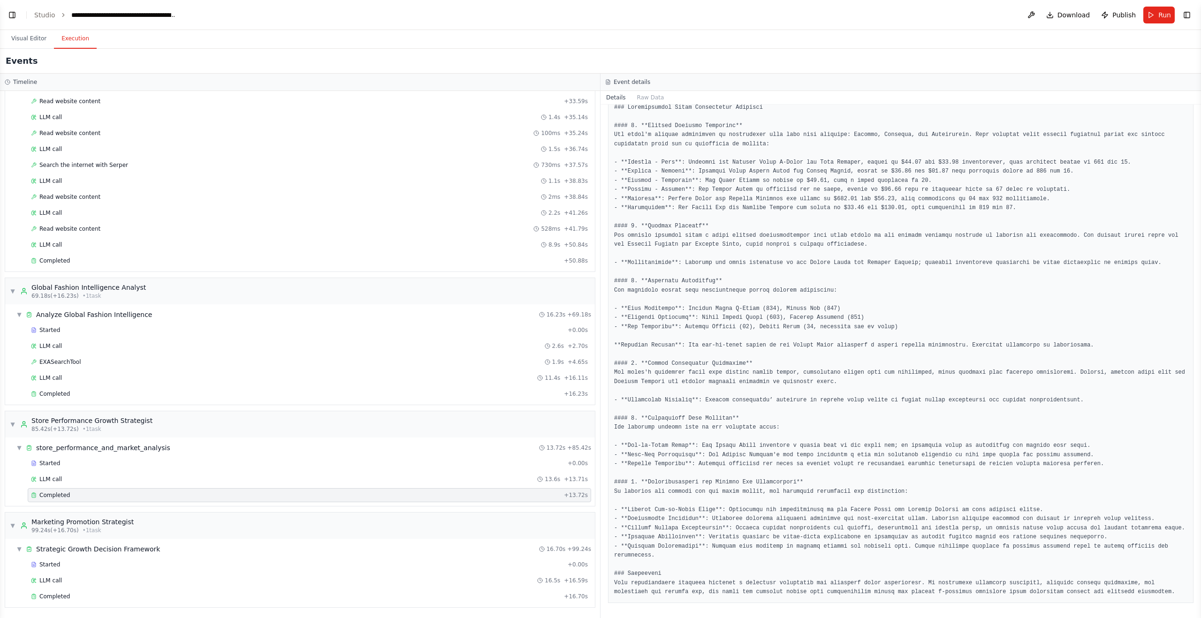
scroll to position [140, 0]
click at [150, 397] on div "Completed" at bounding box center [295, 394] width 529 height 8
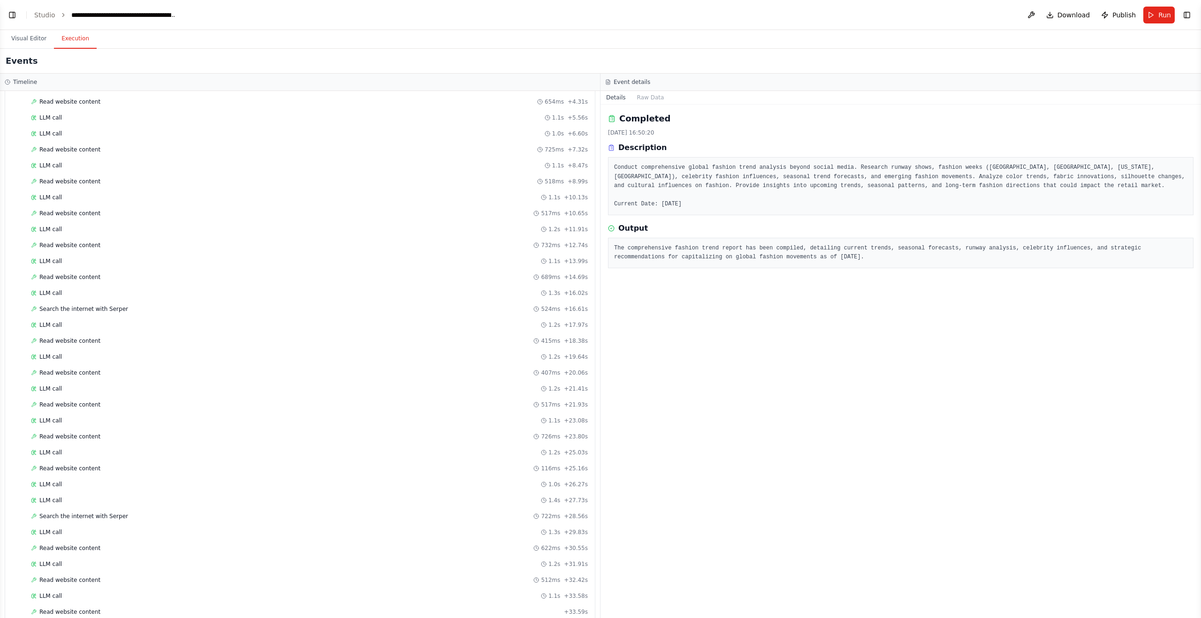
scroll to position [0, 0]
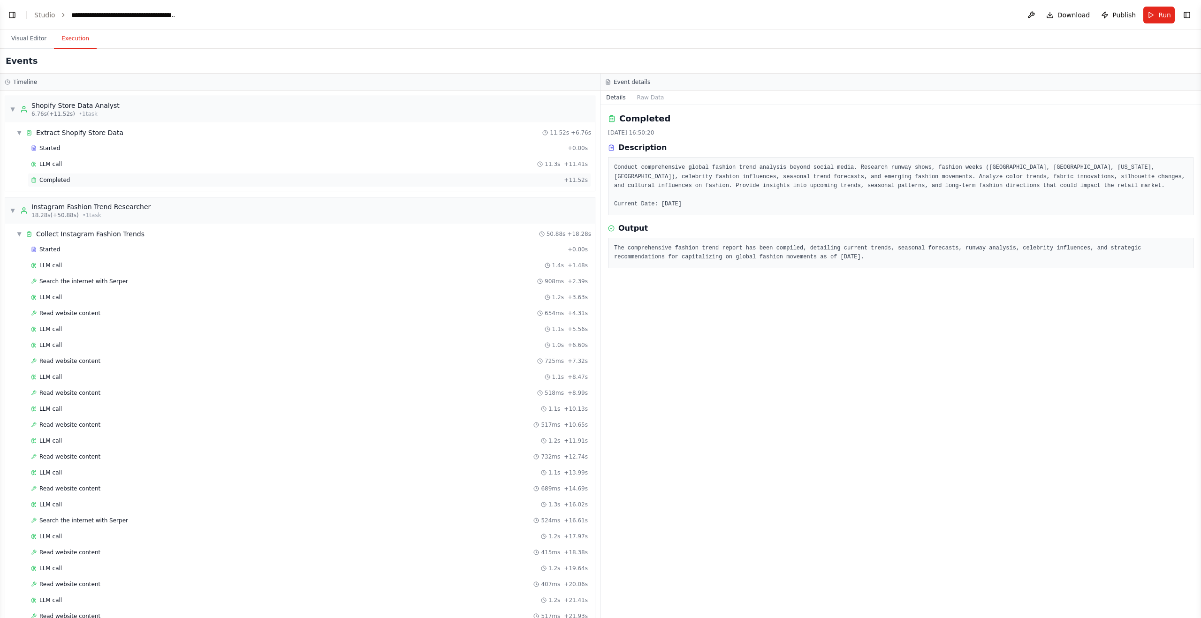
click at [66, 182] on span "Completed" at bounding box center [54, 180] width 30 height 8
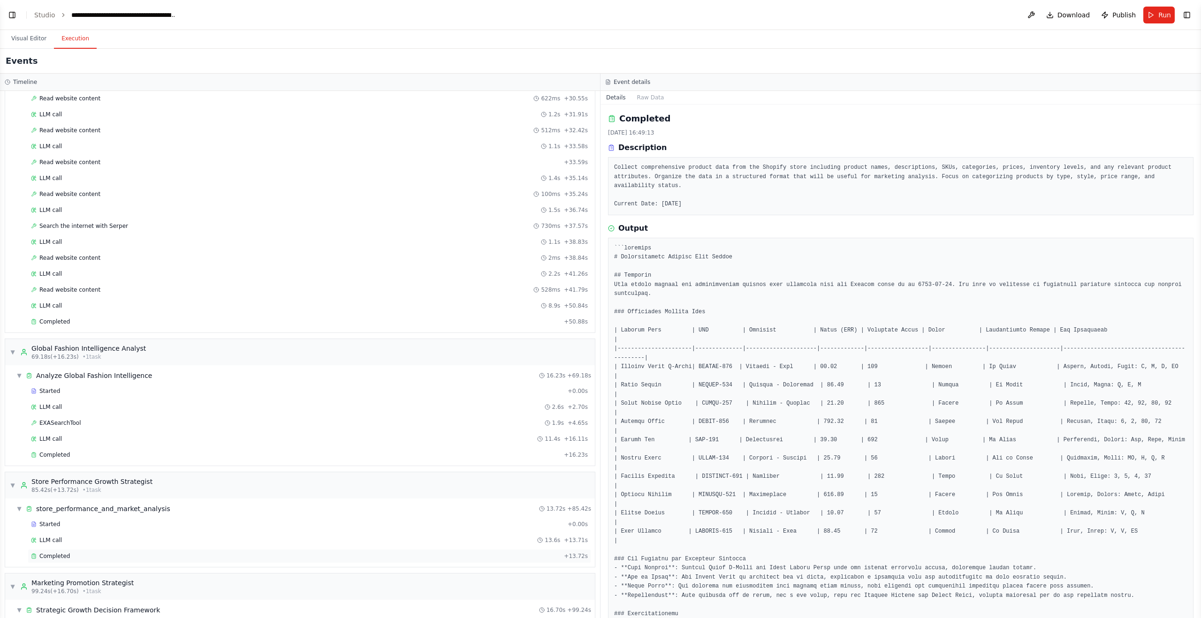
scroll to position [718, 0]
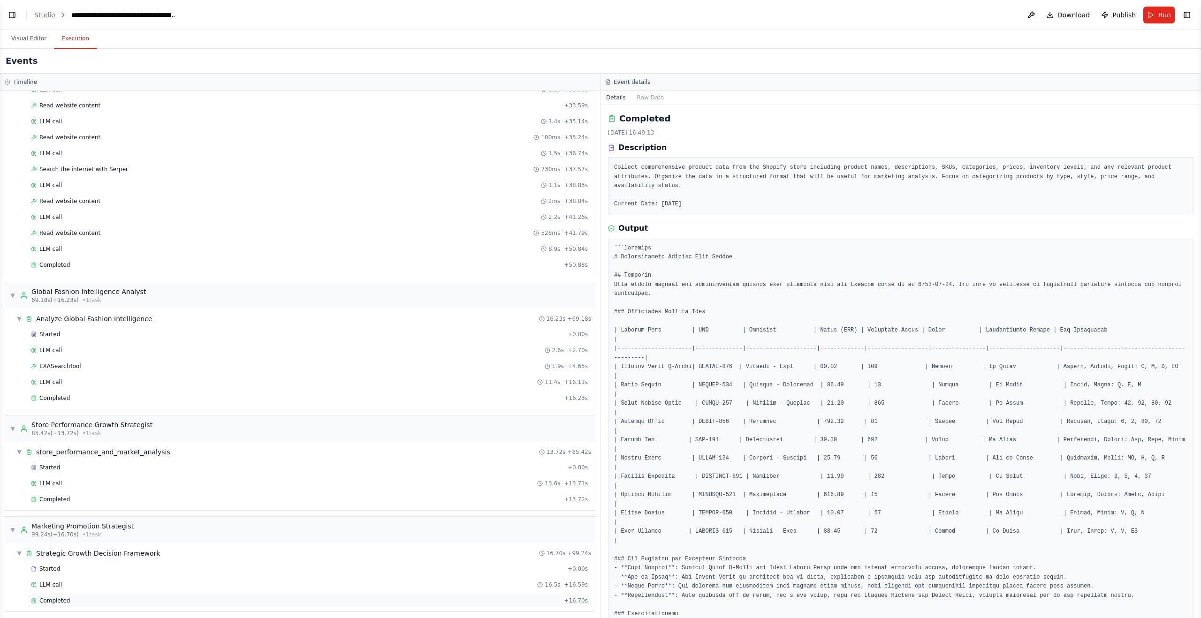
click at [185, 605] on div "Completed + 16.70s" at bounding box center [309, 601] width 563 height 14
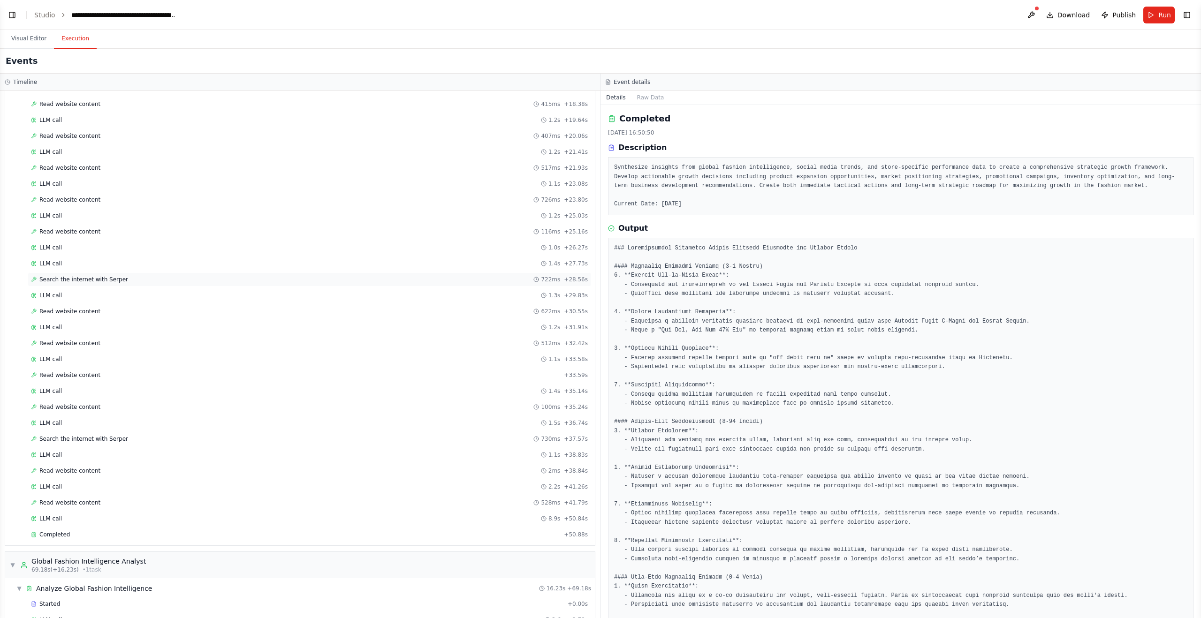
scroll to position [0, 0]
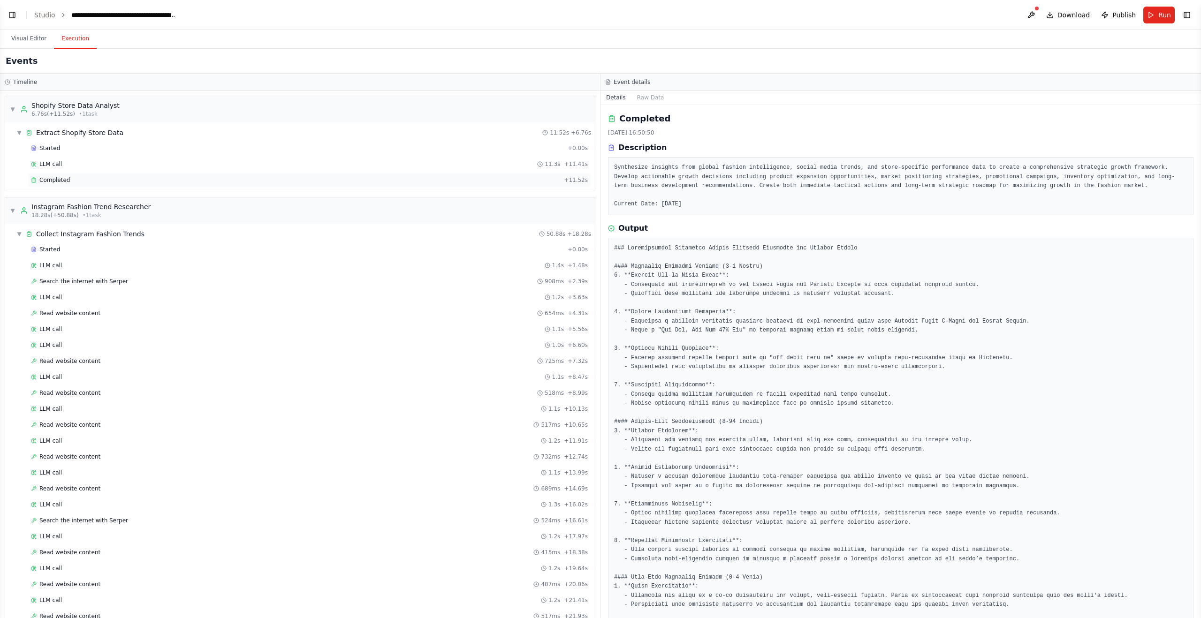
click at [152, 179] on div "Completed" at bounding box center [295, 180] width 529 height 8
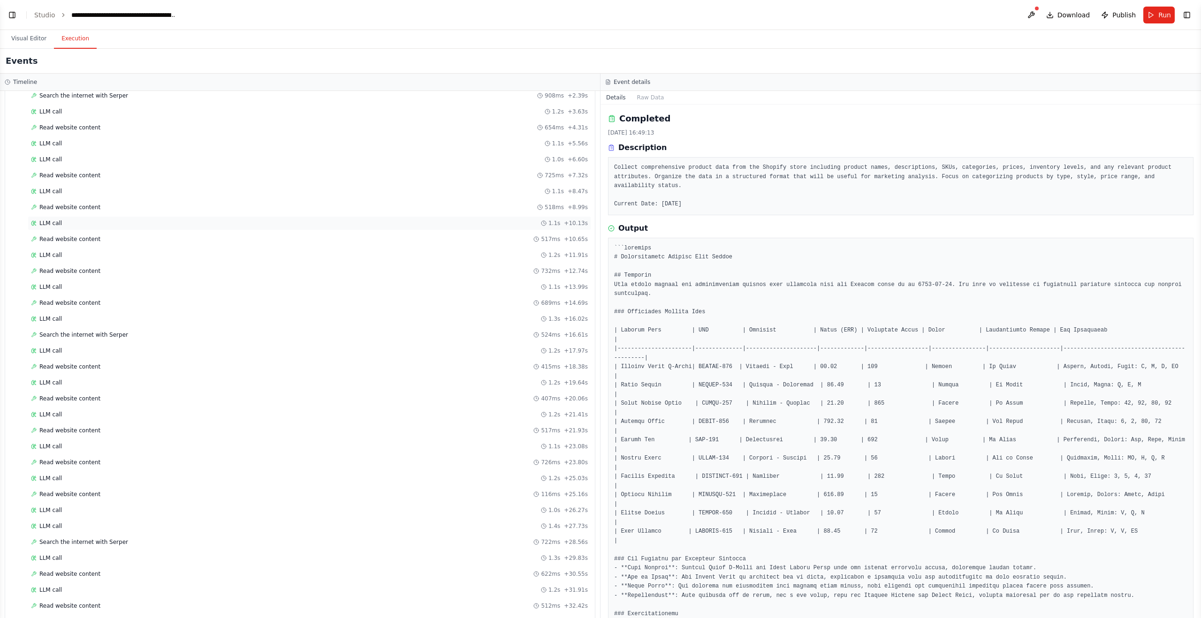
scroll to position [190, 0]
click at [101, 299] on div "Read website content 689ms + 14.69s" at bounding box center [309, 299] width 557 height 8
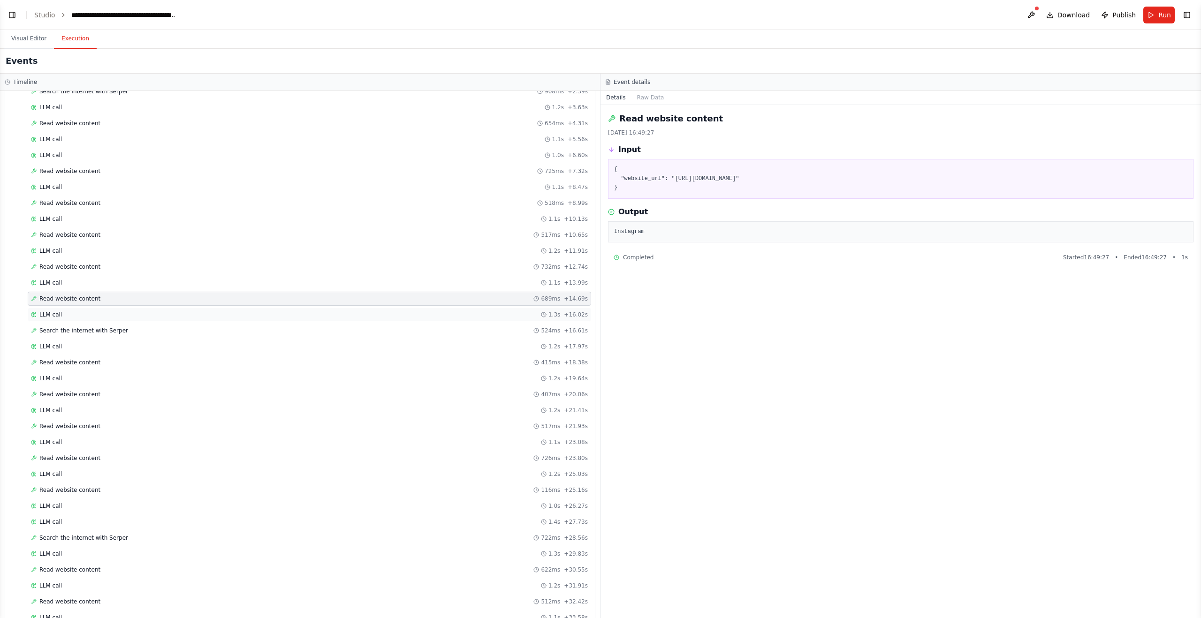
click at [93, 317] on div "LLM call 1.3s + 16.02s" at bounding box center [309, 315] width 557 height 8
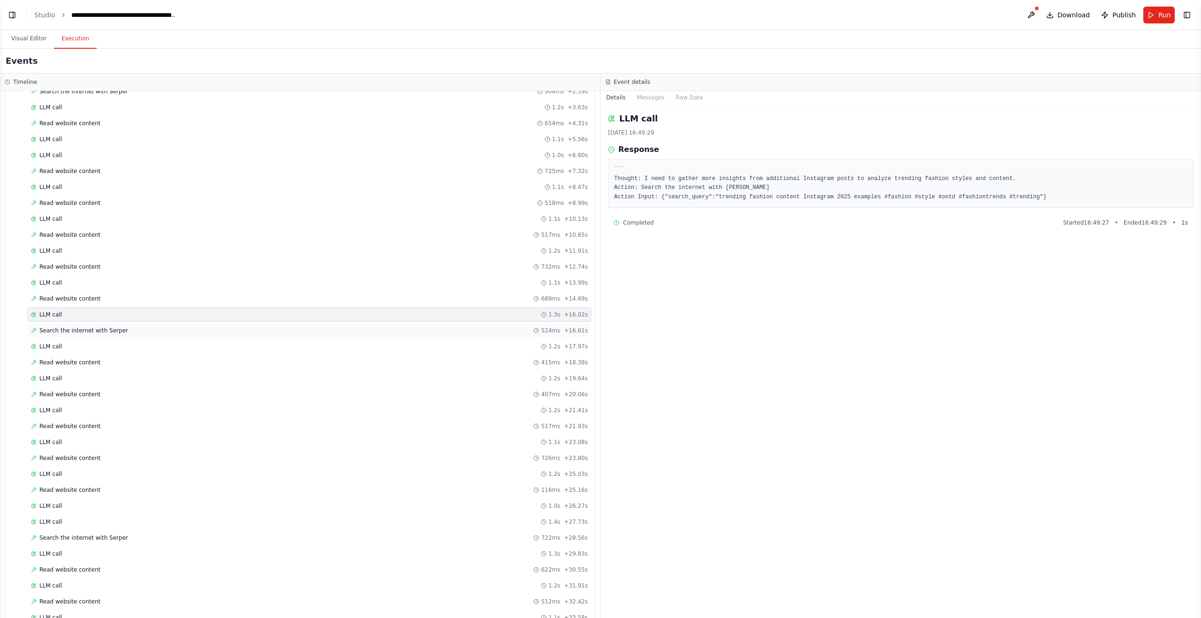
click at [101, 337] on div "Search the internet with Serper 524ms + 16.61s" at bounding box center [309, 331] width 563 height 14
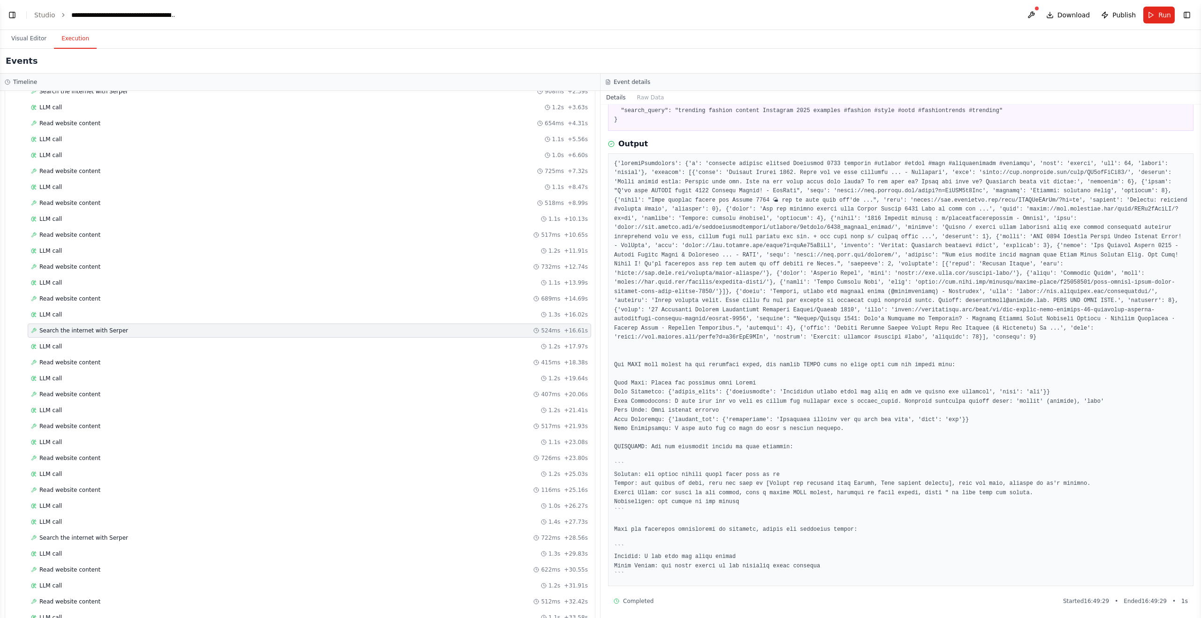
scroll to position [71, 0]
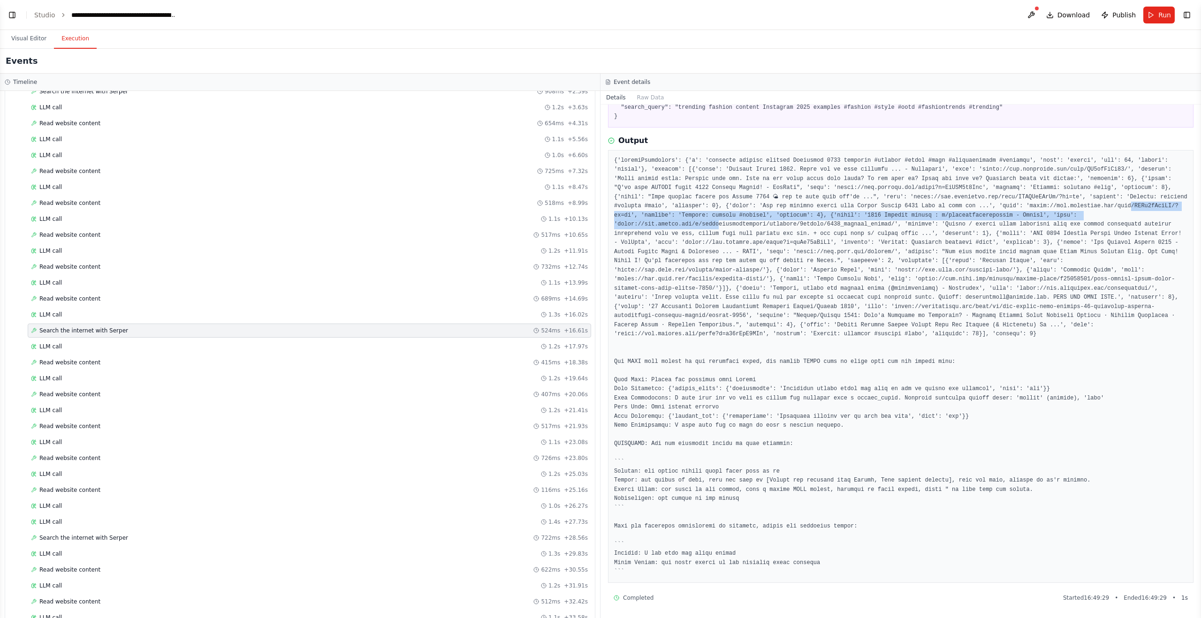
drag, startPoint x: 747, startPoint y: 218, endPoint x: 776, endPoint y: 226, distance: 30.2
click at [776, 226] on pre at bounding box center [900, 366] width 573 height 421
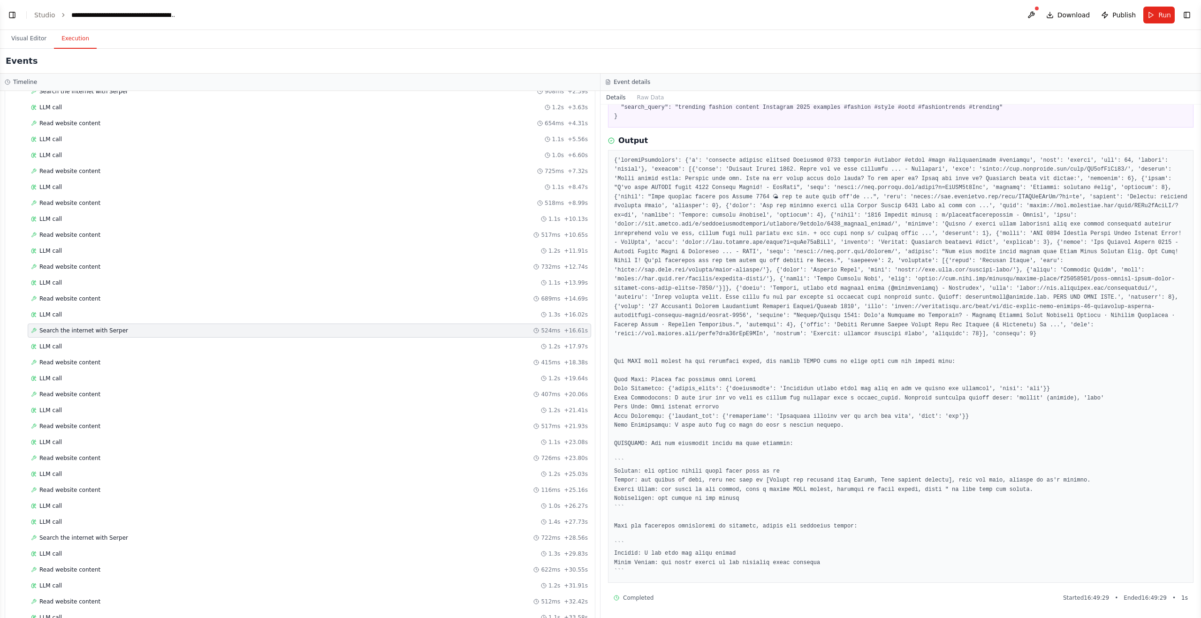
click at [922, 229] on pre at bounding box center [900, 366] width 573 height 421
drag, startPoint x: 696, startPoint y: 221, endPoint x: 880, endPoint y: 227, distance: 184.0
click at [880, 227] on pre at bounding box center [900, 366] width 573 height 421
drag, startPoint x: 913, startPoint y: 271, endPoint x: 1085, endPoint y: 270, distance: 172.2
click at [1085, 270] on pre at bounding box center [900, 366] width 573 height 421
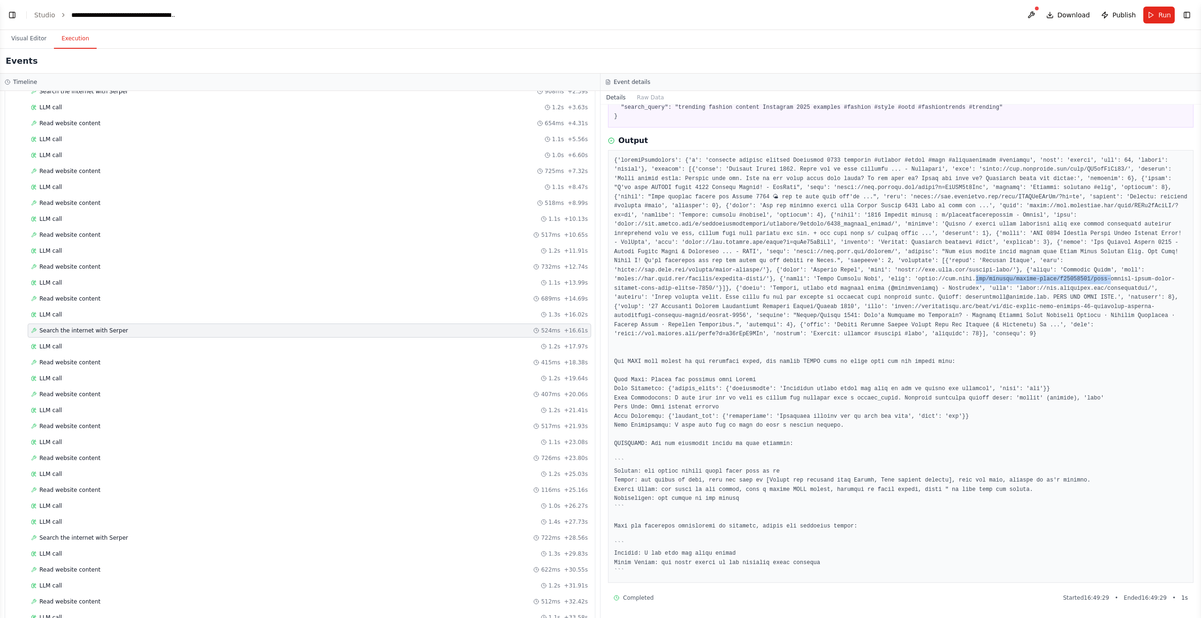
drag, startPoint x: 1015, startPoint y: 279, endPoint x: 1111, endPoint y: 277, distance: 95.7
click at [1111, 277] on pre at bounding box center [900, 366] width 573 height 421
drag, startPoint x: 754, startPoint y: 288, endPoint x: 759, endPoint y: 288, distance: 4.7
click at [759, 288] on pre at bounding box center [900, 366] width 573 height 421
drag, startPoint x: 842, startPoint y: 289, endPoint x: 1102, endPoint y: 292, distance: 260.4
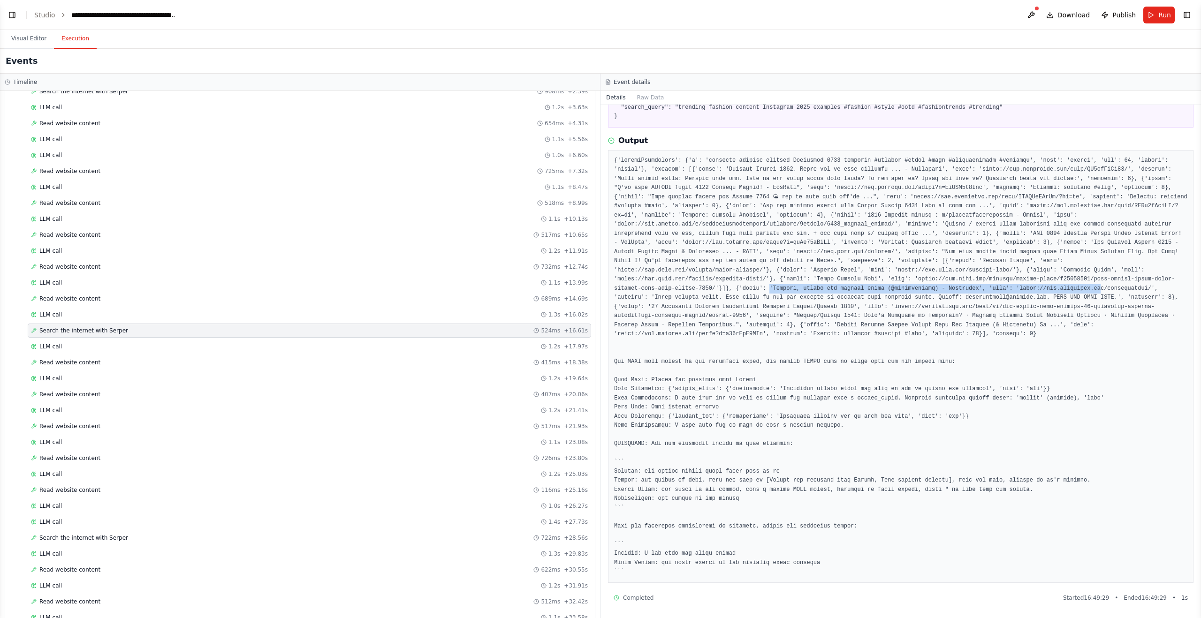
click at [1102, 292] on pre at bounding box center [900, 366] width 573 height 421
drag, startPoint x: 758, startPoint y: 306, endPoint x: 1007, endPoint y: 303, distance: 248.6
click at [1007, 303] on pre at bounding box center [900, 366] width 573 height 421
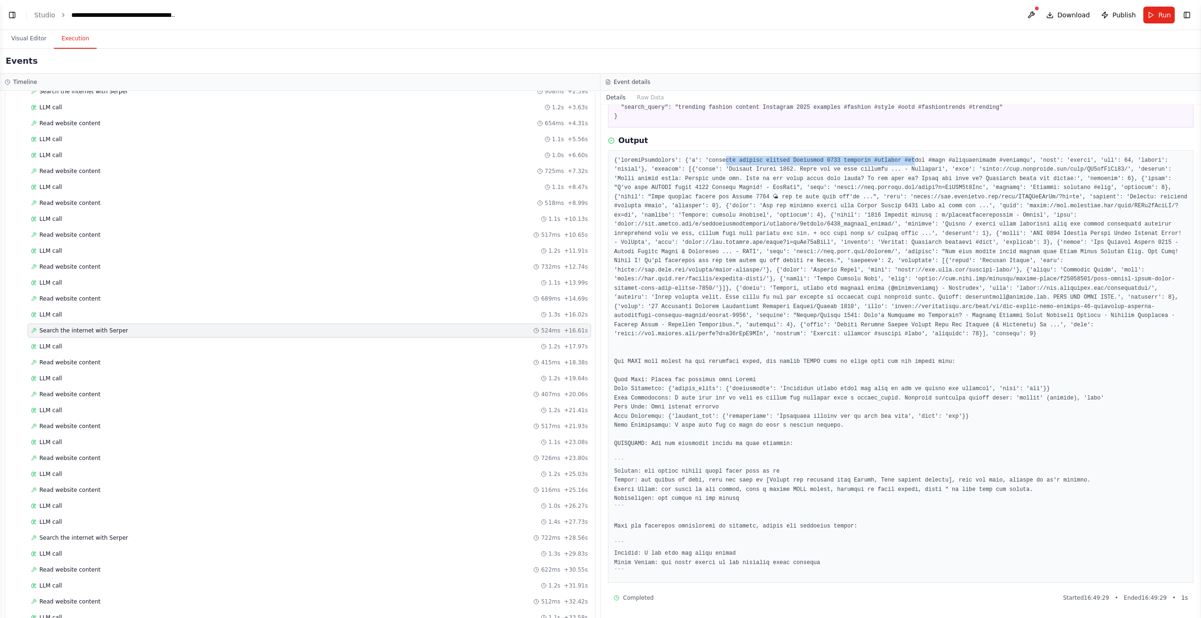
drag, startPoint x: 741, startPoint y: 158, endPoint x: 915, endPoint y: 159, distance: 174.0
click at [915, 159] on pre at bounding box center [900, 366] width 573 height 421
drag, startPoint x: 888, startPoint y: 161, endPoint x: 1125, endPoint y: 159, distance: 237.4
click at [1125, 159] on pre at bounding box center [900, 366] width 573 height 421
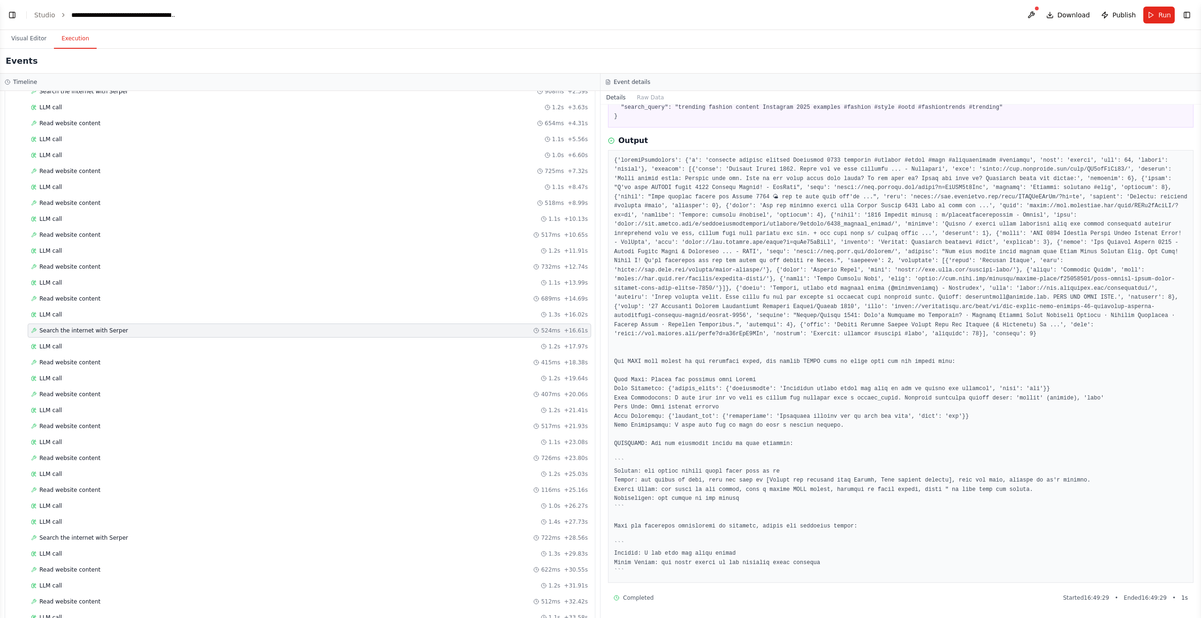
click at [1107, 183] on pre at bounding box center [900, 366] width 573 height 421
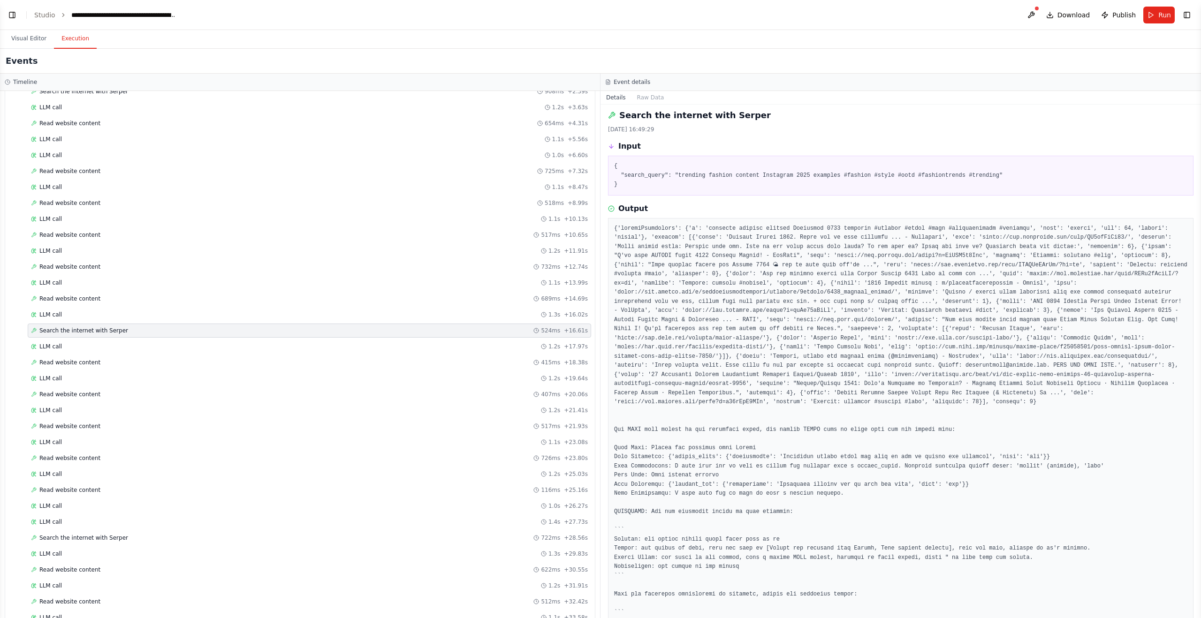
scroll to position [0, 0]
click at [10, 16] on button "Toggle Left Sidebar" at bounding box center [12, 14] width 13 height 13
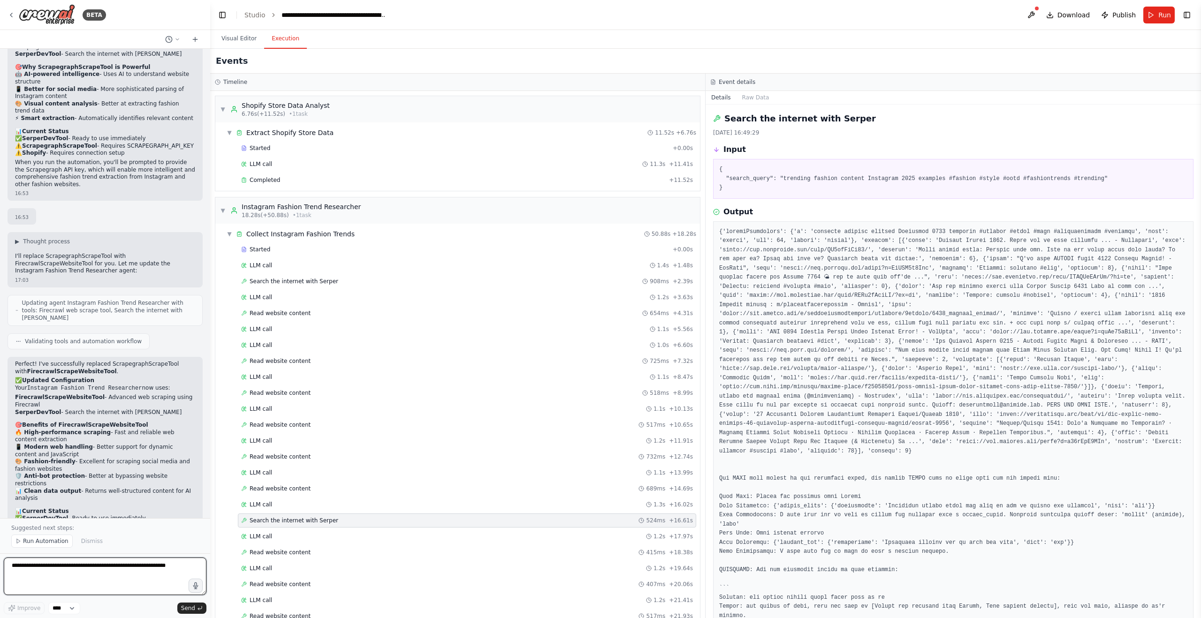
click at [90, 566] on textarea at bounding box center [105, 577] width 203 height 38
paste textarea "**********"
type textarea "**********"
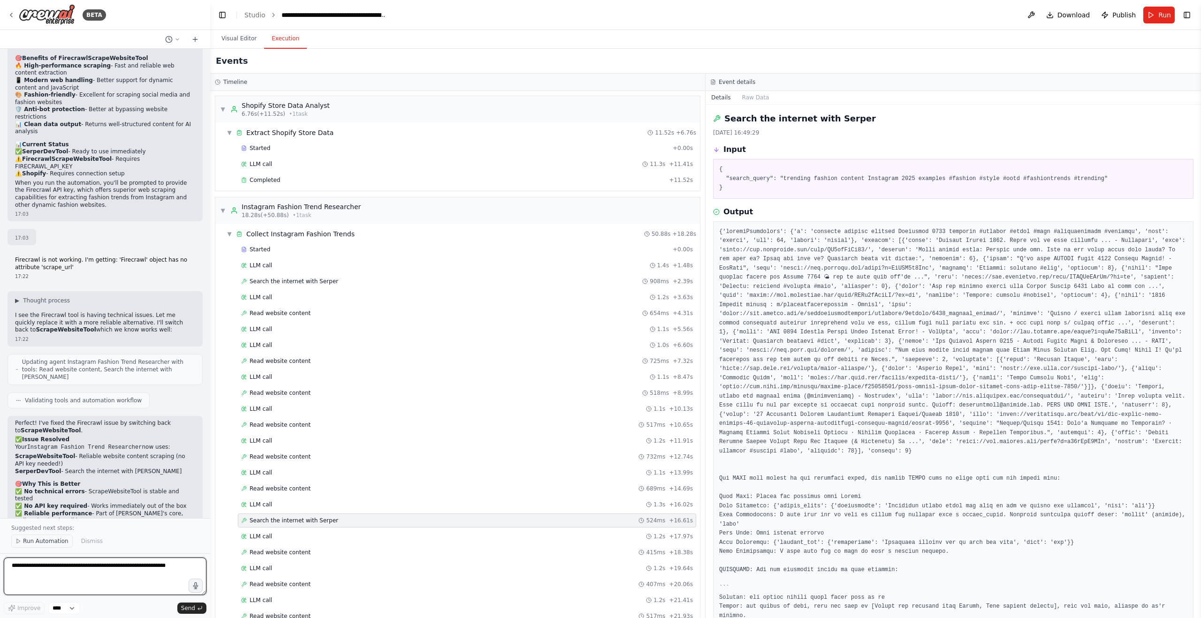
scroll to position [3609, 0]
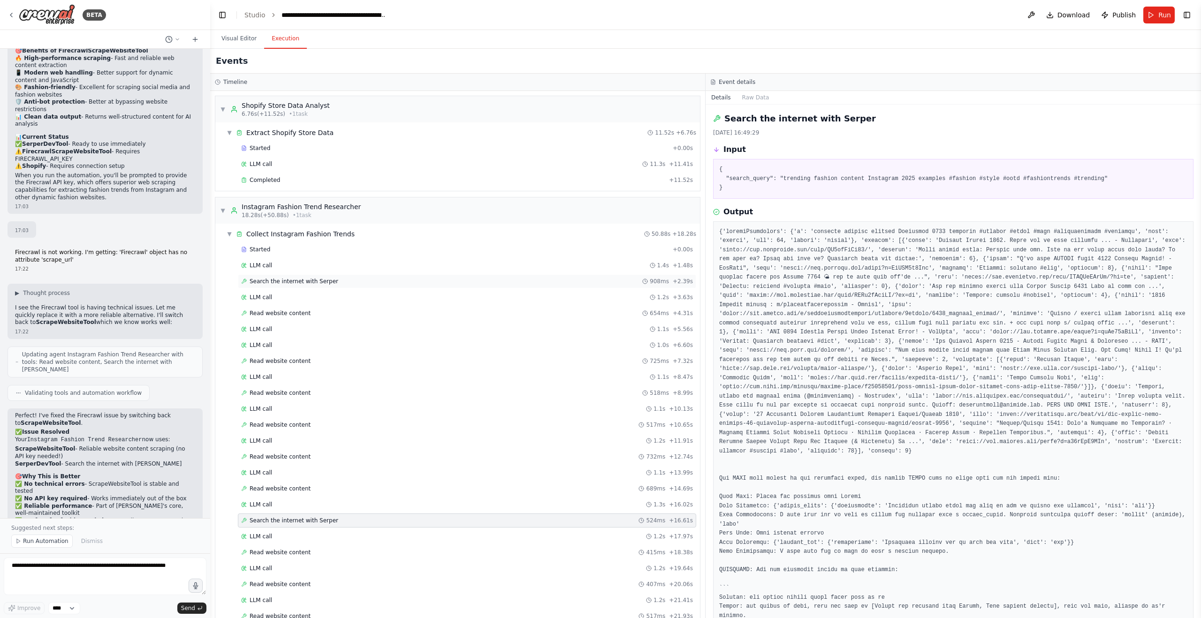
click at [291, 279] on span "Search the internet with Serper" at bounding box center [294, 282] width 89 height 8
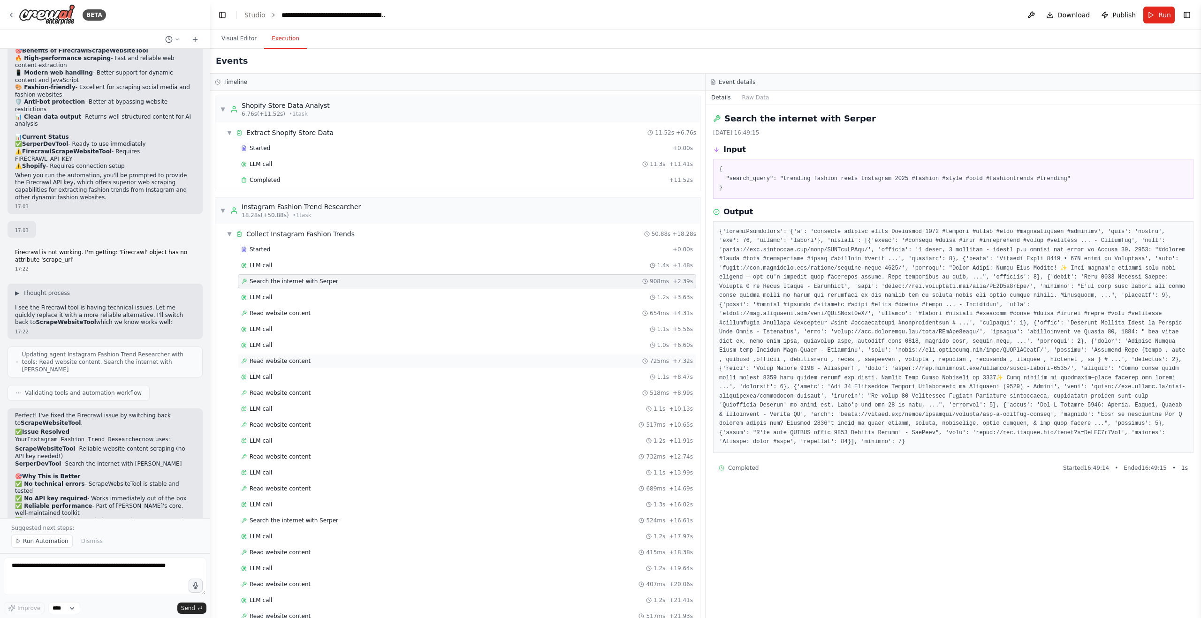
click at [309, 367] on div "Read website content 725ms + 7.32s" at bounding box center [467, 361] width 458 height 14
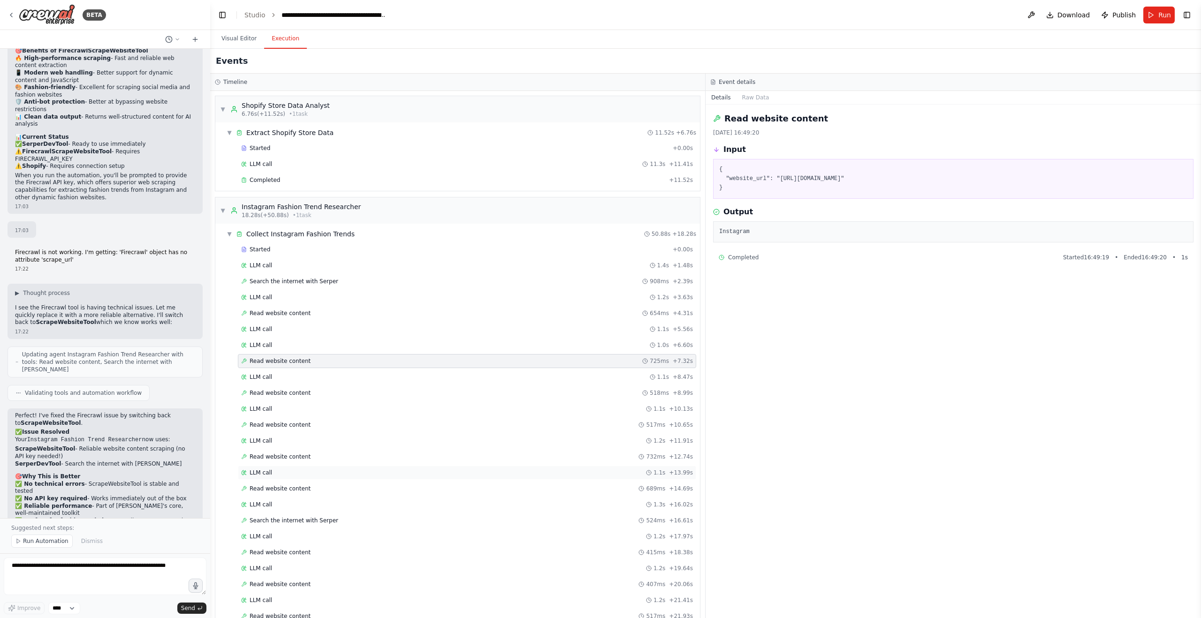
click at [338, 468] on div "LLM call 1.1s + 13.99s" at bounding box center [467, 473] width 458 height 14
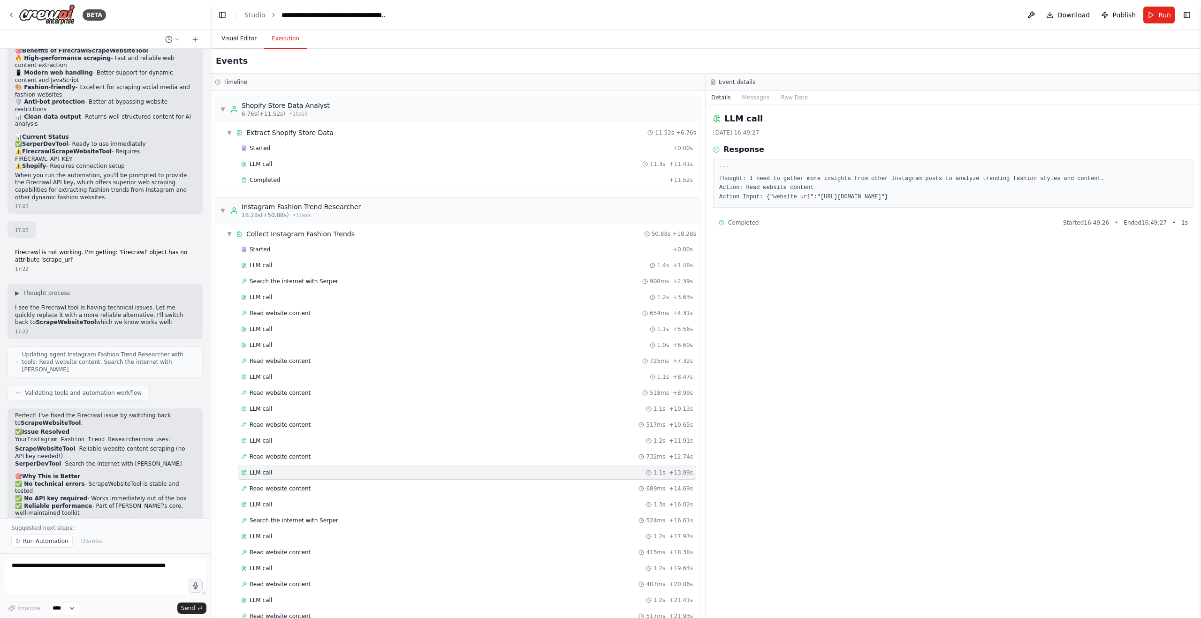
click at [245, 40] on button "Visual Editor" at bounding box center [239, 39] width 50 height 20
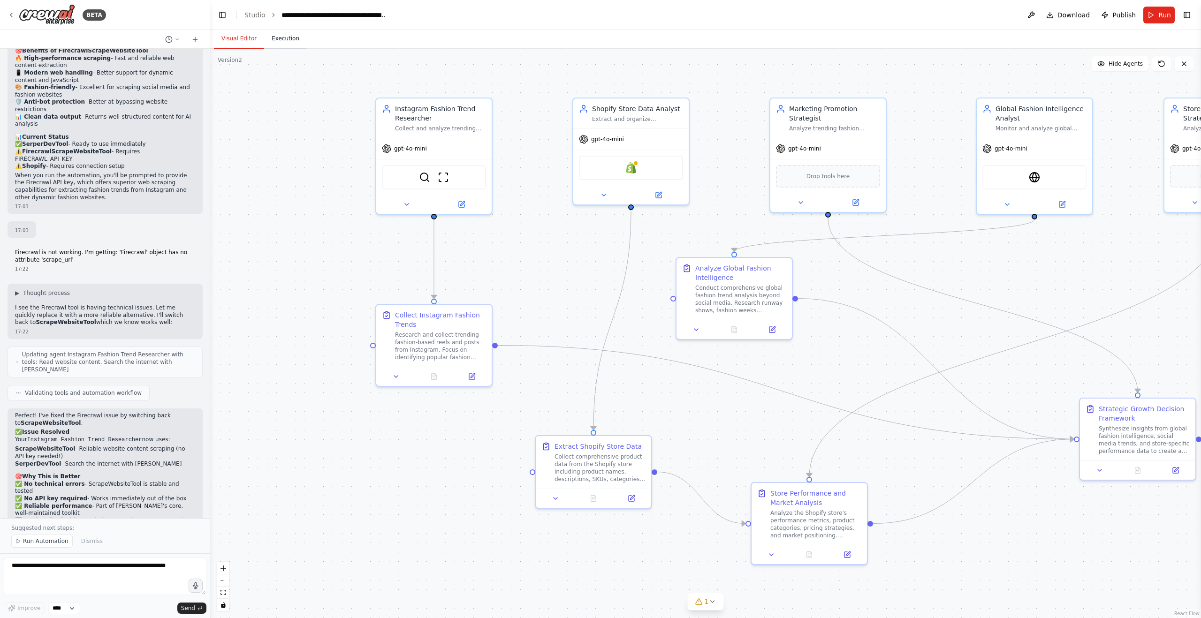
click at [276, 39] on button "Execution" at bounding box center [285, 39] width 43 height 20
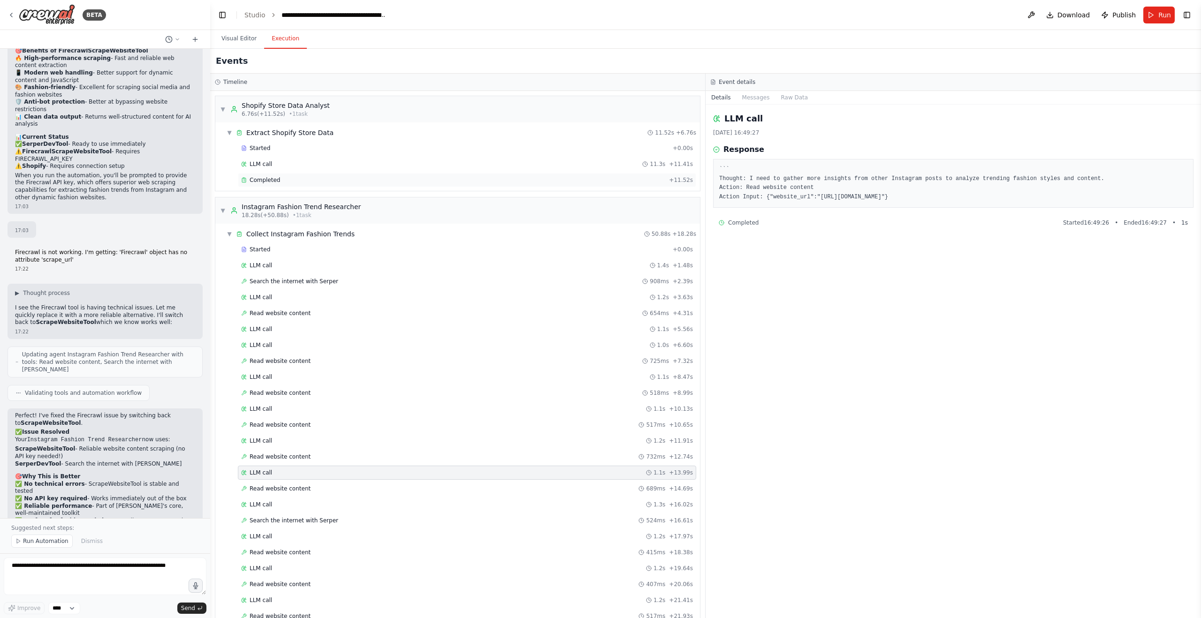
click at [261, 178] on span "Completed" at bounding box center [265, 180] width 30 height 8
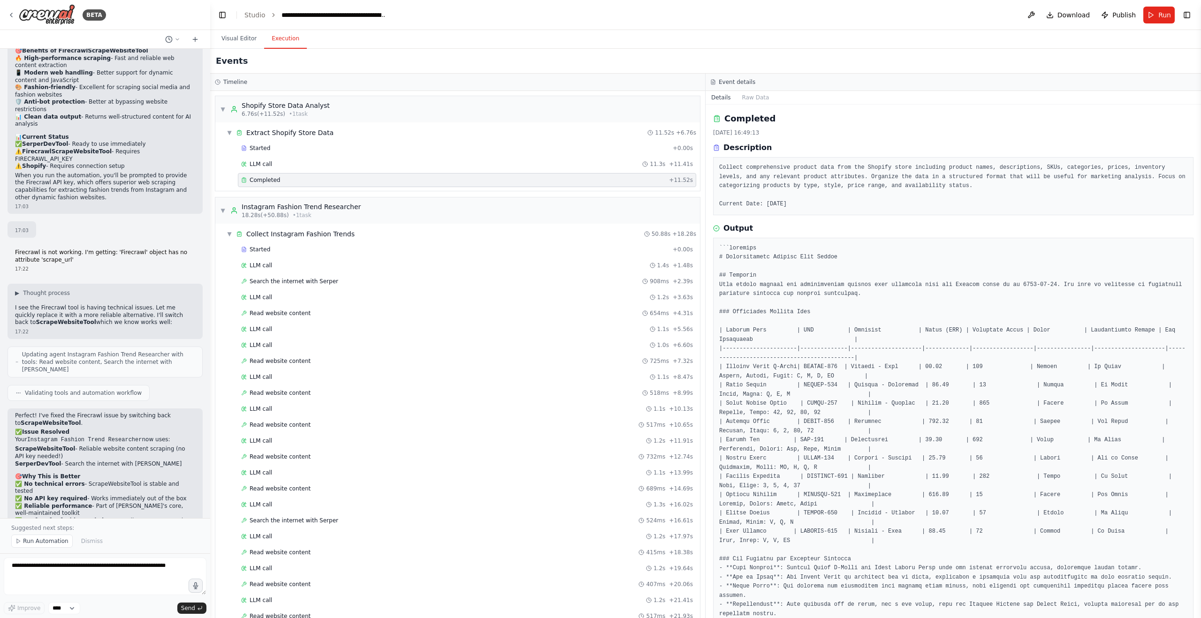
click at [305, 288] on div "Started + 0.00s LLM call 1.4s + 1.48s Search the internet with Serper 908ms + 2…" at bounding box center [461, 618] width 477 height 750
click at [311, 285] on div "Search the internet with Serper 908ms + 2.39s" at bounding box center [467, 281] width 458 height 14
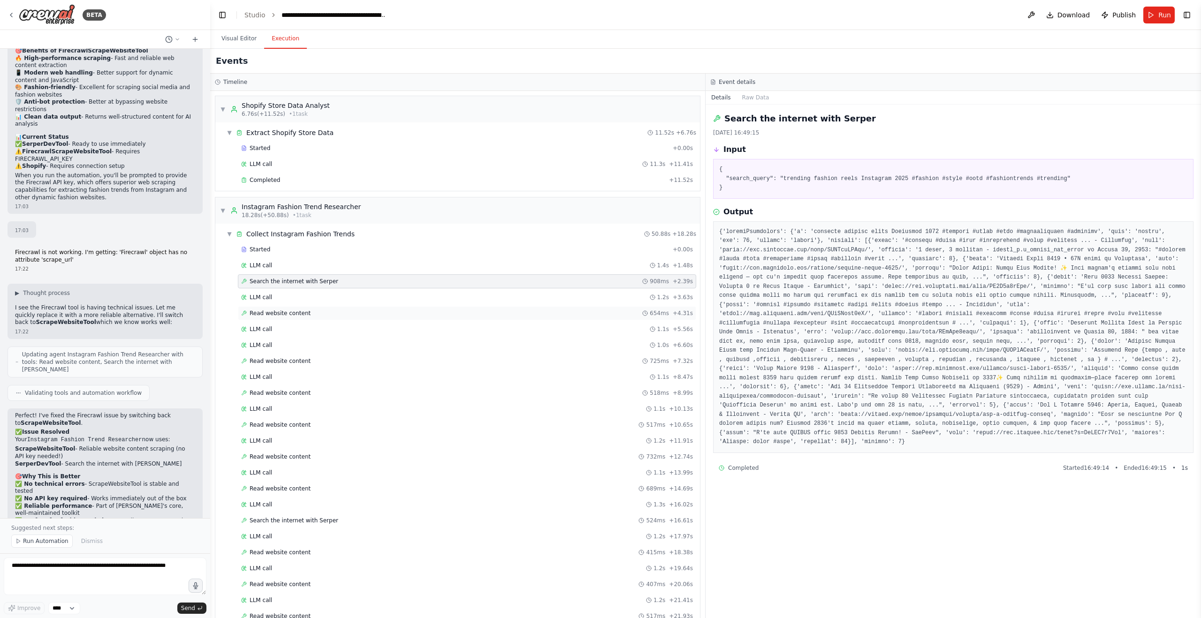
click at [303, 313] on span "Read website content" at bounding box center [280, 314] width 61 height 8
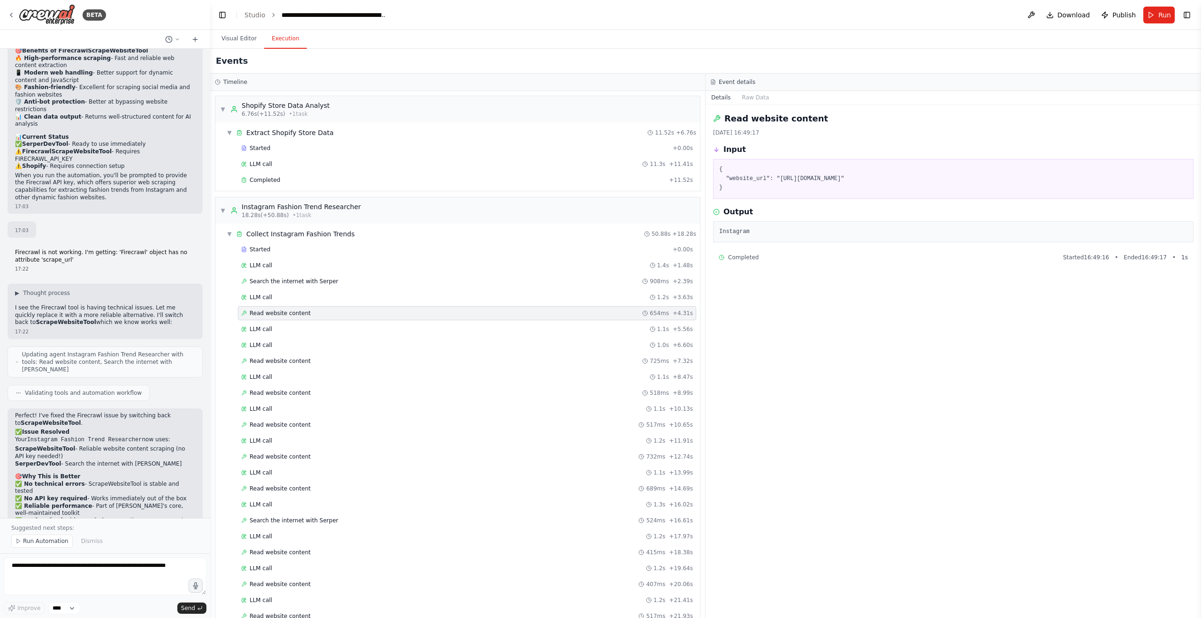
click at [769, 237] on pre "Instagram" at bounding box center [953, 232] width 468 height 9
click at [745, 237] on pre "Instagram" at bounding box center [953, 232] width 468 height 9
drag, startPoint x: 745, startPoint y: 239, endPoint x: 749, endPoint y: 235, distance: 5.3
click at [745, 237] on pre "Instagram" at bounding box center [953, 232] width 468 height 9
click at [780, 177] on pre "{ "website_url": "https://www.instagram.com/reel/DNTAklMMZfo/" }" at bounding box center [953, 179] width 468 height 28
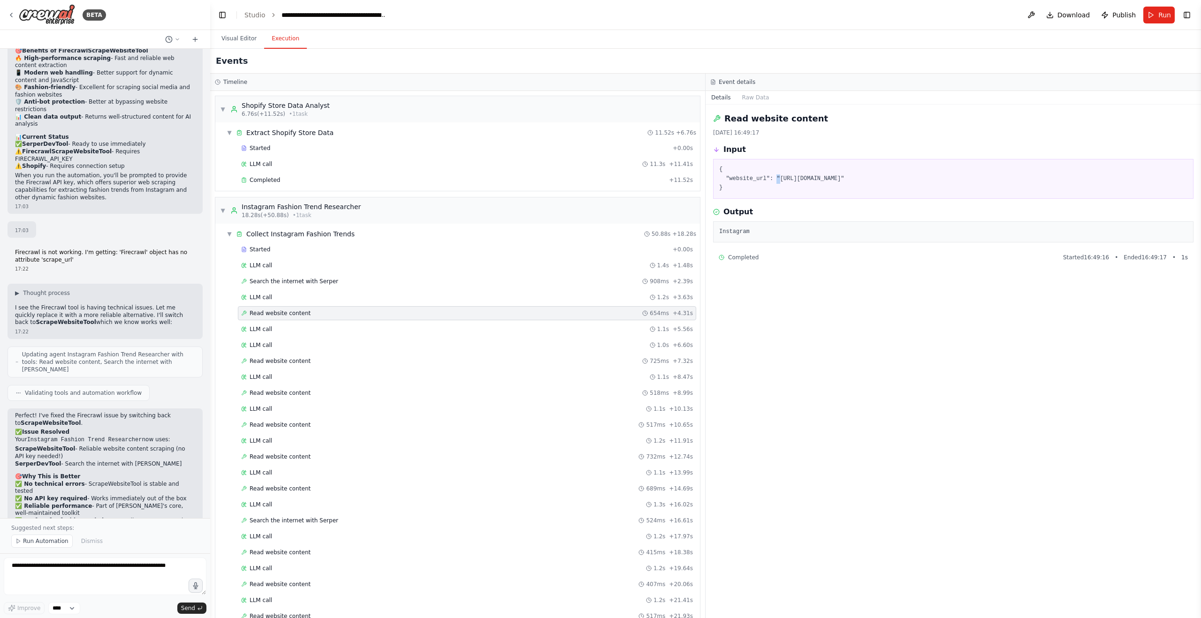
click at [781, 178] on pre "{ "website_url": "https://www.instagram.com/reel/DNTAklMMZfo/" }" at bounding box center [953, 179] width 468 height 28
drag, startPoint x: 822, startPoint y: 177, endPoint x: 923, endPoint y: 176, distance: 100.9
click at [923, 176] on pre "{ "website_url": "https://www.instagram.com/reel/DNTAklMMZfo/" }" at bounding box center [953, 179] width 468 height 28
click at [751, 295] on div "Read website content 31/08/2025, 16:49:17 Input { "website_url": "https://www.i…" at bounding box center [953, 362] width 495 height 514
click at [329, 329] on div "LLM call 1.1s + 5.56s" at bounding box center [467, 330] width 452 height 8
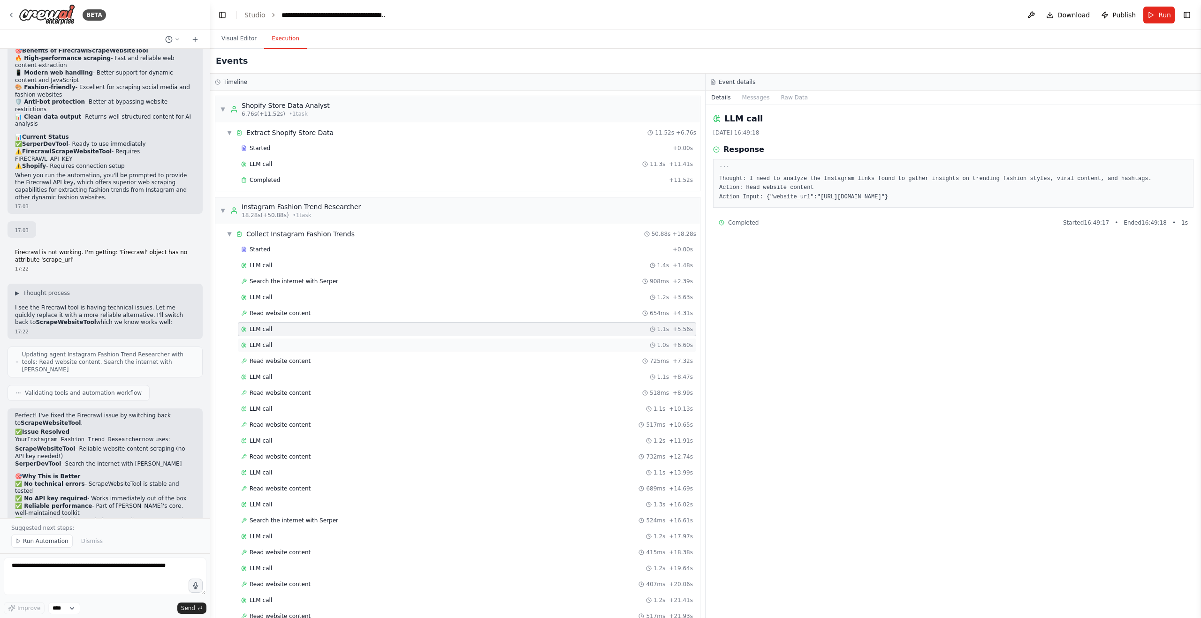
click at [285, 342] on div "LLM call 1.0s + 6.60s" at bounding box center [467, 345] width 452 height 8
click at [292, 335] on div "LLM call 1.1s + 5.56s" at bounding box center [467, 329] width 458 height 14
click at [288, 343] on div "LLM call 1.0s + 6.60s" at bounding box center [467, 345] width 452 height 8
click at [287, 358] on span "Read website content" at bounding box center [280, 361] width 61 height 8
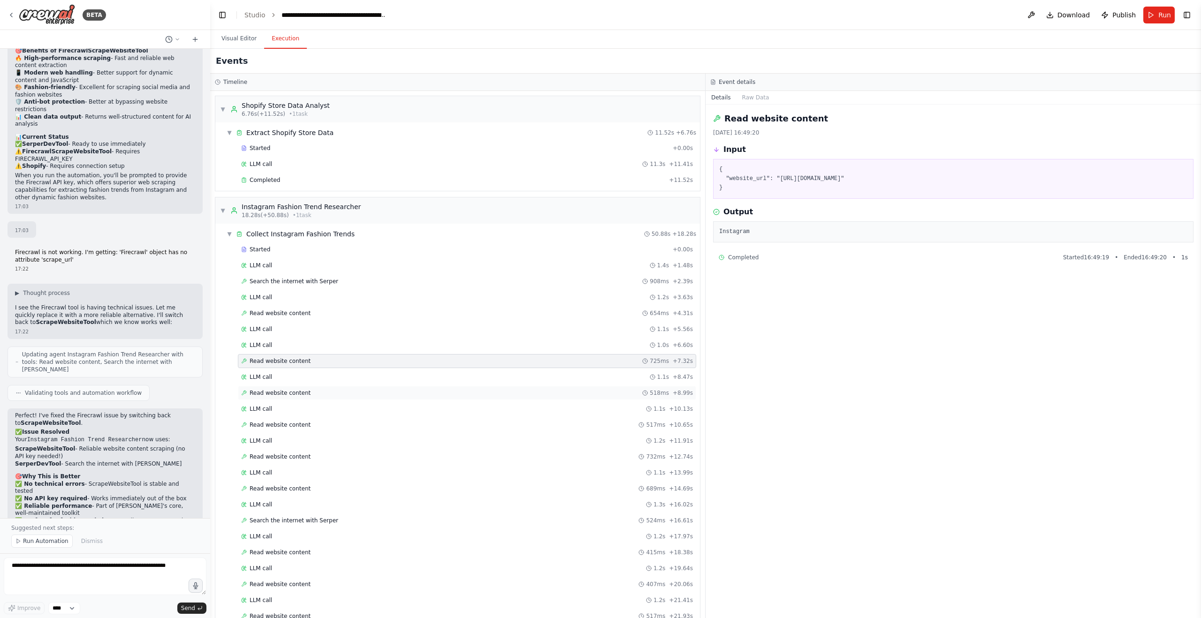
click at [295, 390] on span "Read website content" at bounding box center [280, 393] width 61 height 8
click at [306, 376] on div "LLM call 1.1s + 8.47s" at bounding box center [467, 377] width 452 height 8
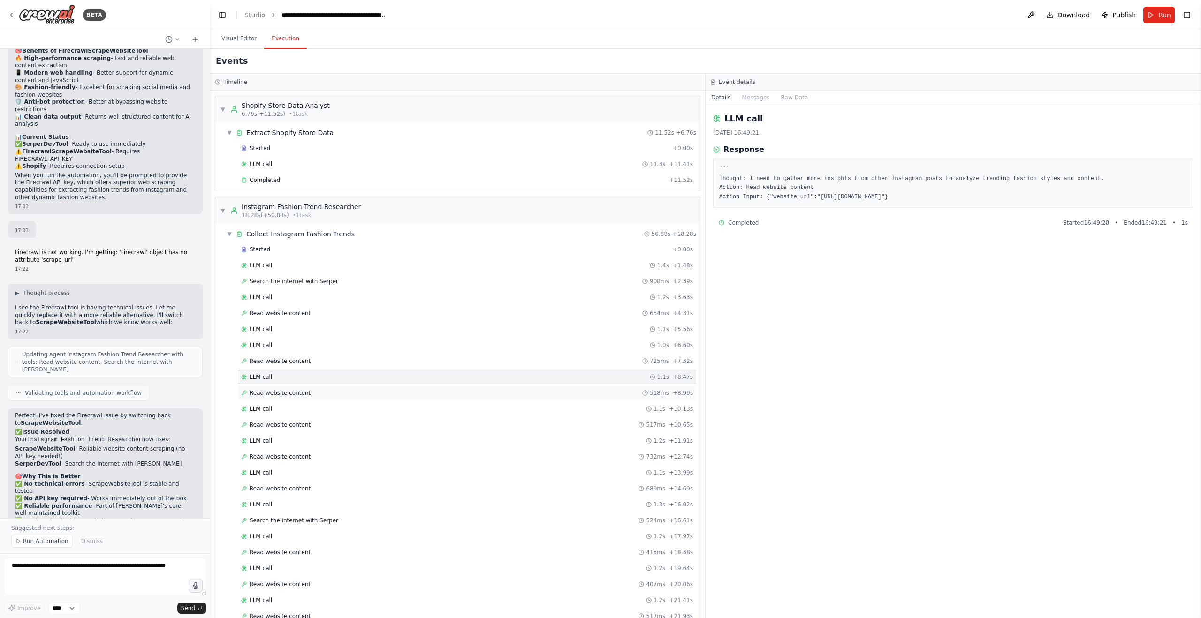
click at [297, 389] on div "Read website content 518ms + 8.99s" at bounding box center [467, 393] width 458 height 14
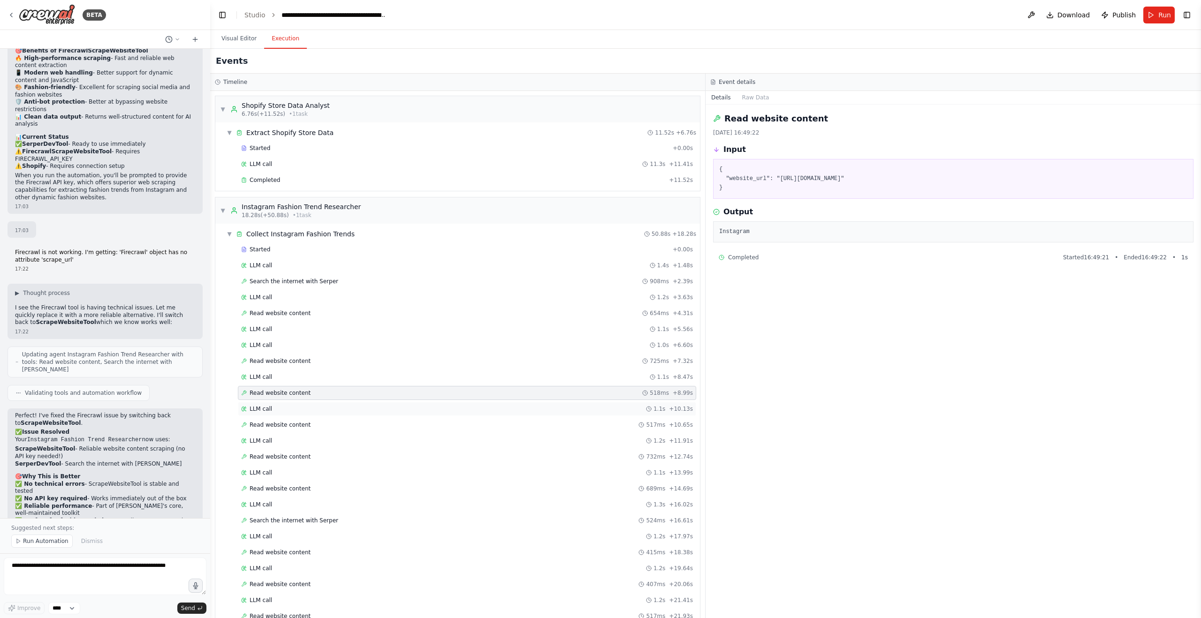
click at [287, 413] on div "LLM call 1.1s + 10.13s" at bounding box center [467, 409] width 458 height 14
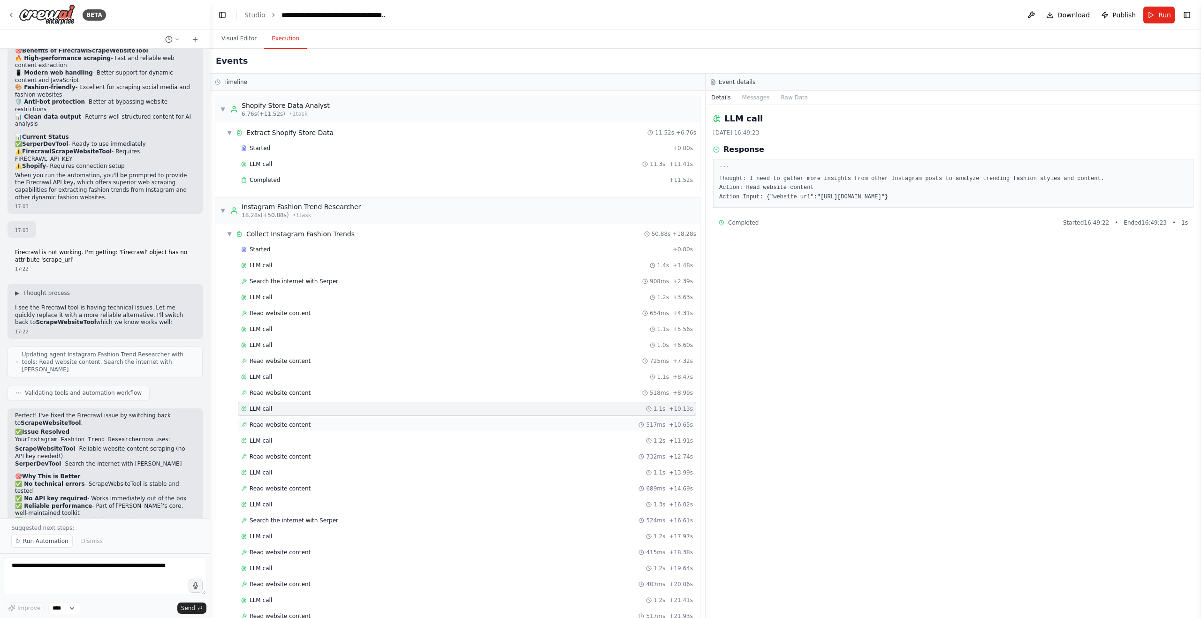
click at [294, 427] on span "Read website content" at bounding box center [280, 425] width 61 height 8
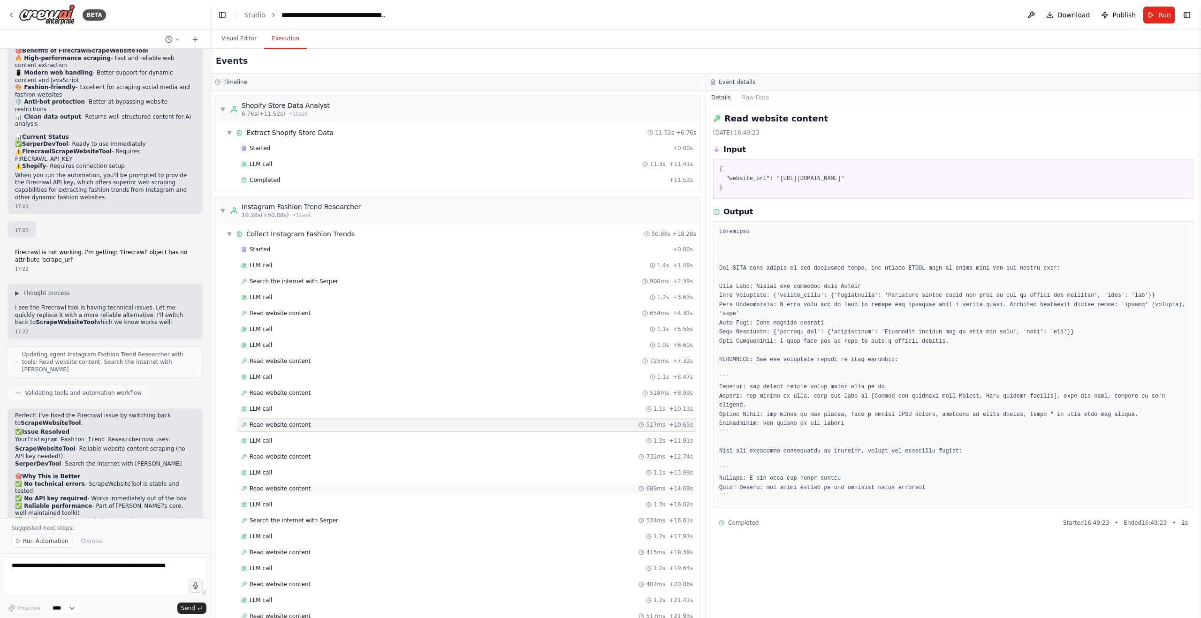
click at [290, 484] on div "Read website content 689ms + 14.69s" at bounding box center [467, 489] width 458 height 14
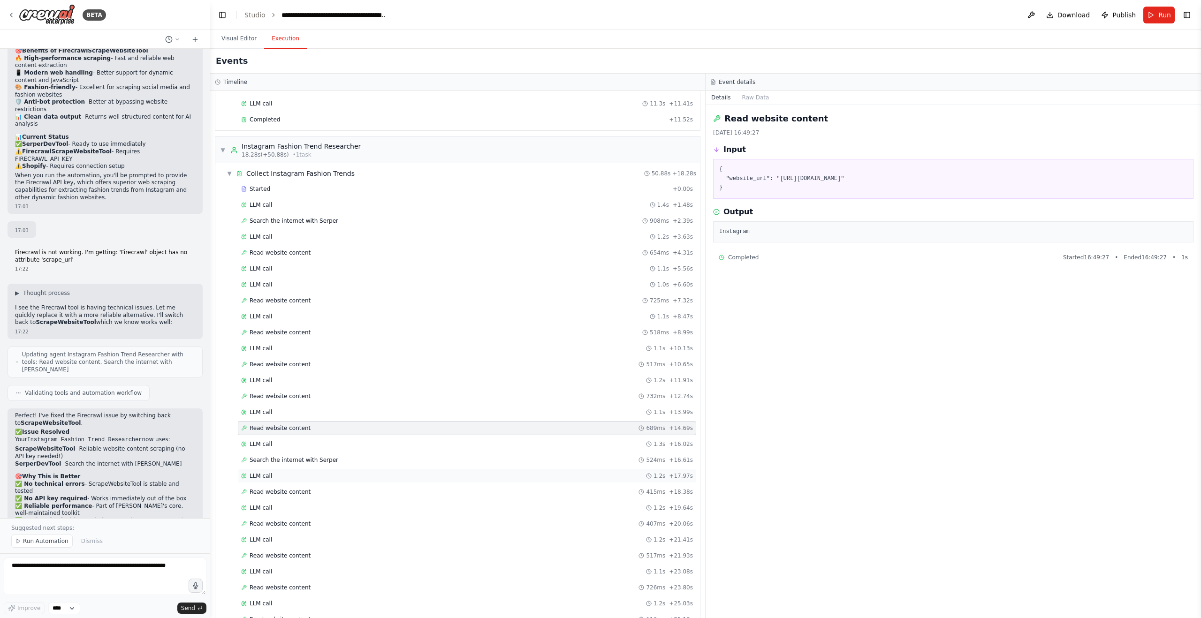
scroll to position [66, 0]
click at [304, 459] on div "Search the internet with Serper 524ms + 16.61s" at bounding box center [467, 455] width 458 height 14
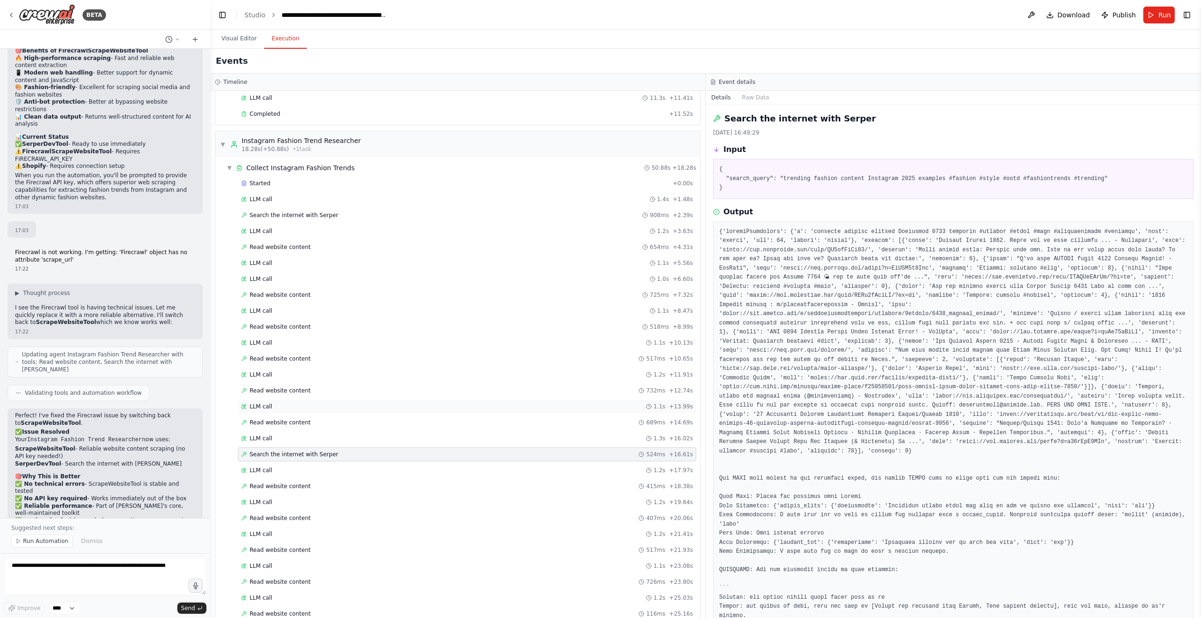
scroll to position [0, 0]
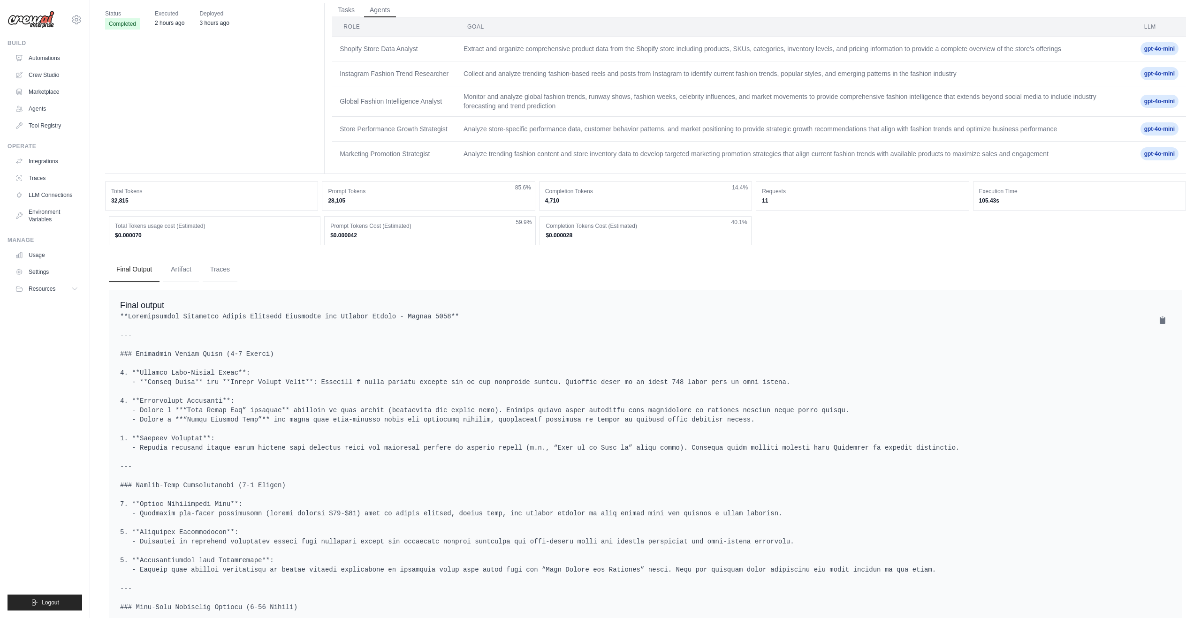
scroll to position [84, 0]
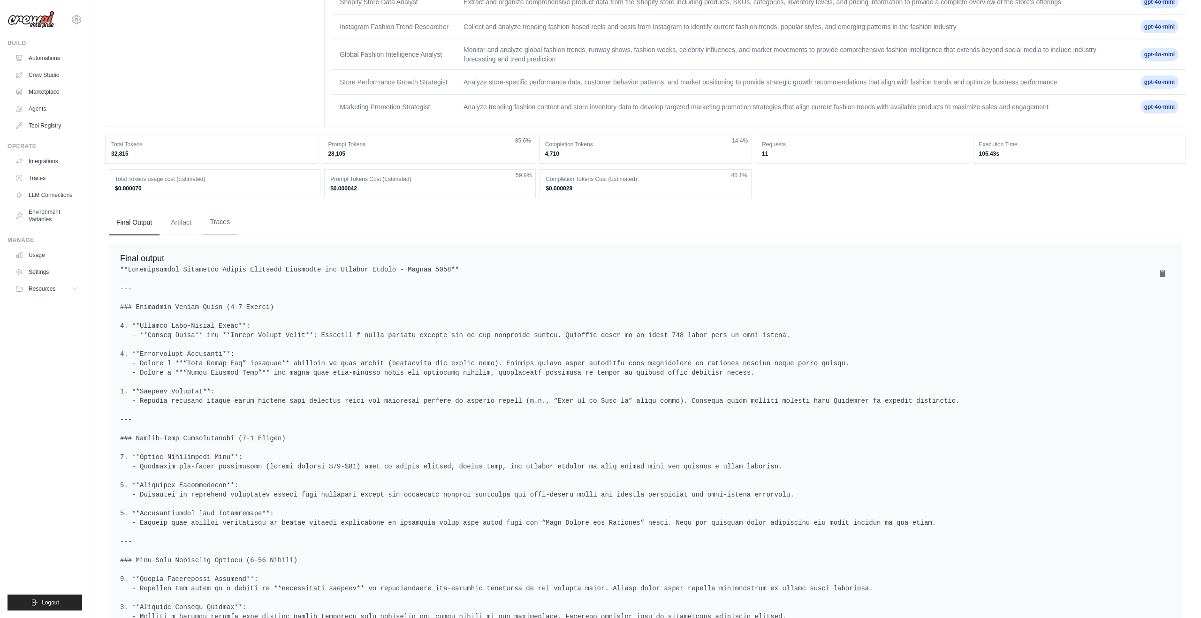
click at [217, 220] on button "Traces" at bounding box center [220, 222] width 35 height 25
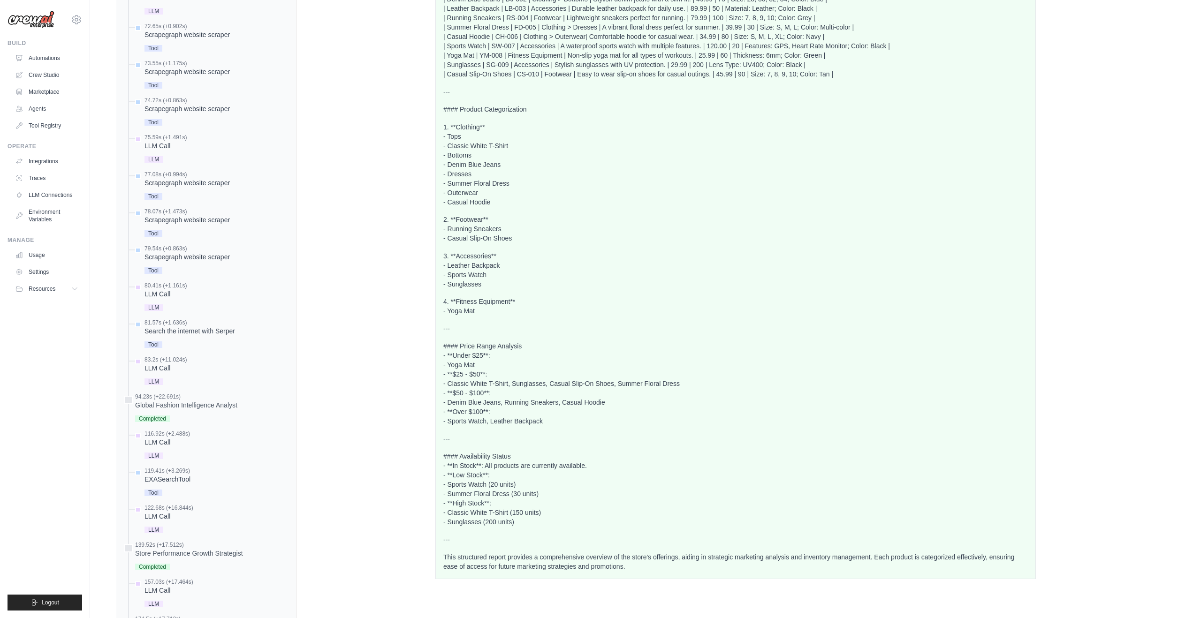
scroll to position [803, 0]
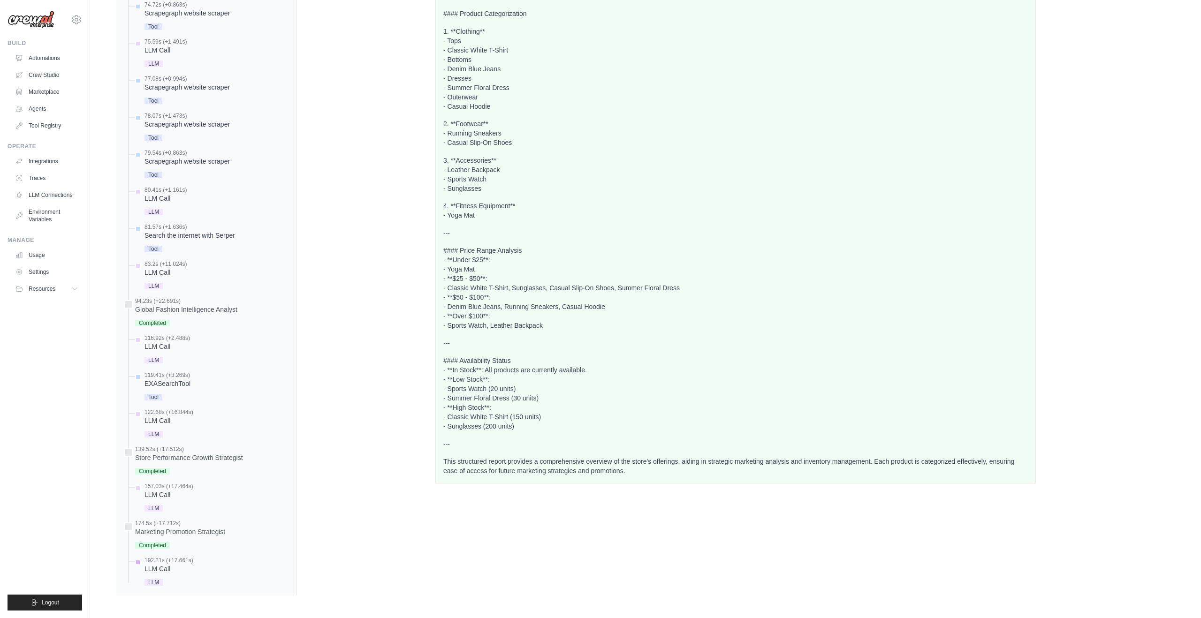
click at [198, 577] on div "192.21s (+17.661s) LLM Call" at bounding box center [210, 572] width 155 height 31
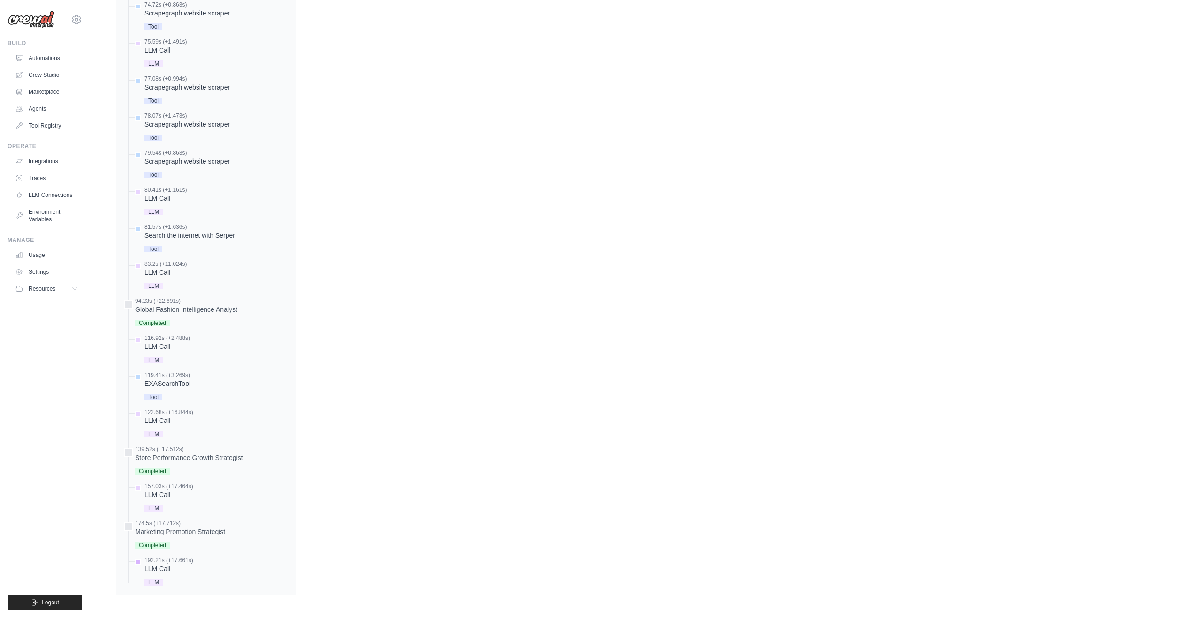
click at [154, 578] on div "LLM" at bounding box center [168, 582] width 49 height 13
click at [164, 565] on div "LLM Call" at bounding box center [168, 568] width 49 height 9
click at [165, 493] on div "LLM Call" at bounding box center [168, 494] width 49 height 9
click at [183, 454] on div "Store Performance Growth Strategist" at bounding box center [189, 457] width 108 height 9
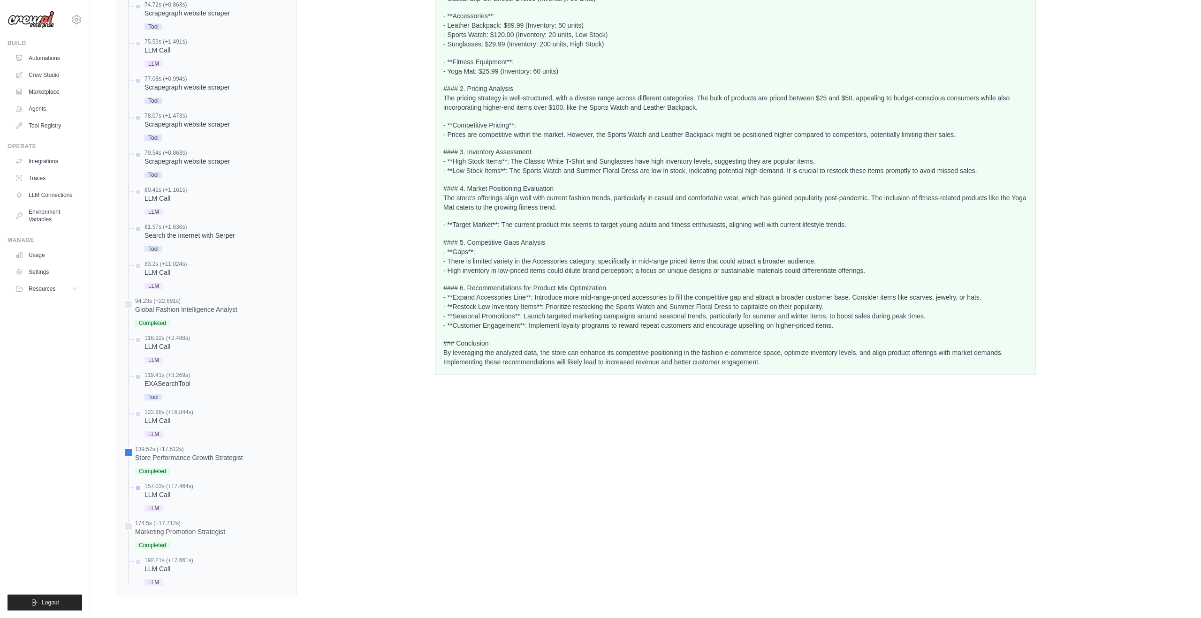
click at [164, 493] on div "LLM Call" at bounding box center [168, 494] width 49 height 9
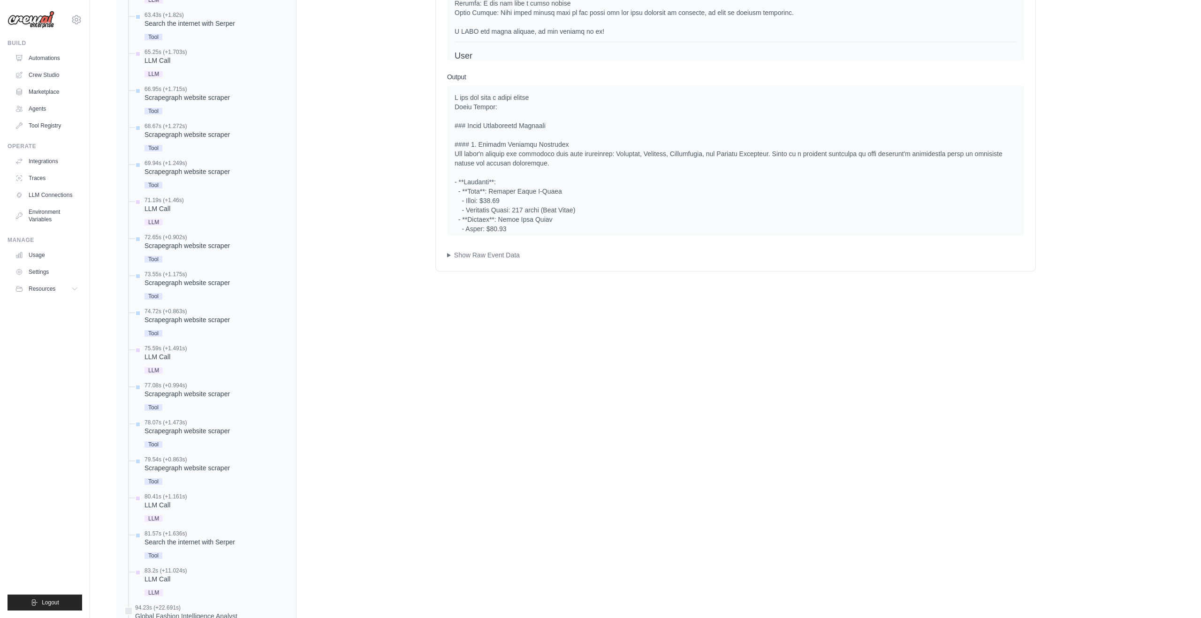
scroll to position [499, 0]
click at [190, 393] on div "Scrapegraph website scraper" at bounding box center [186, 391] width 85 height 9
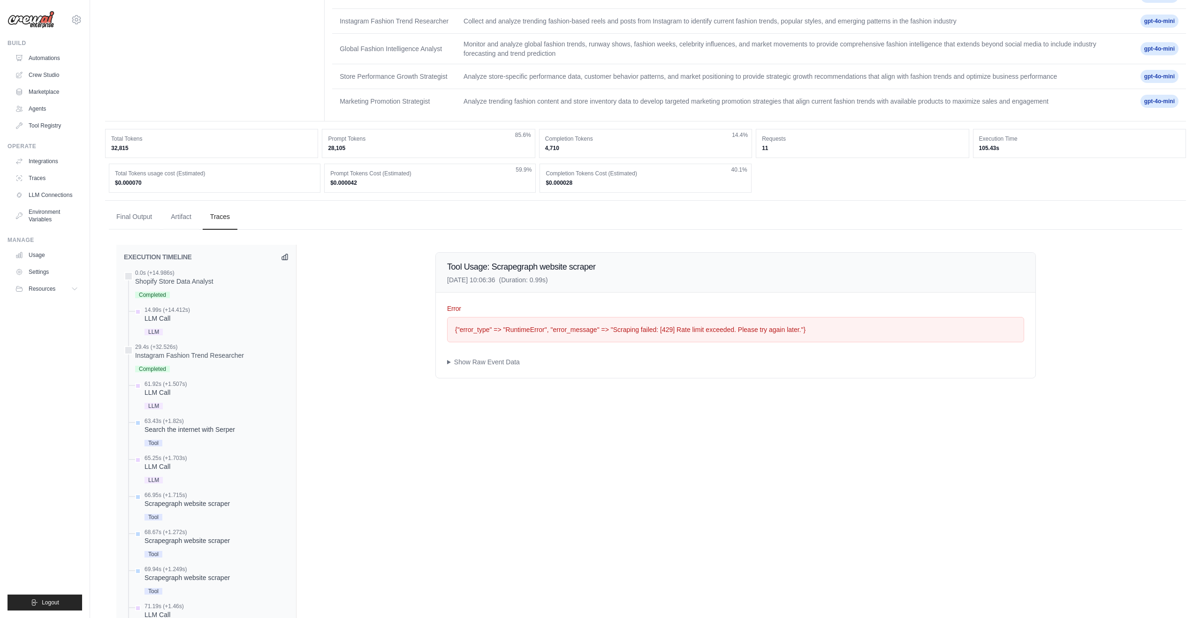
scroll to position [97, 0]
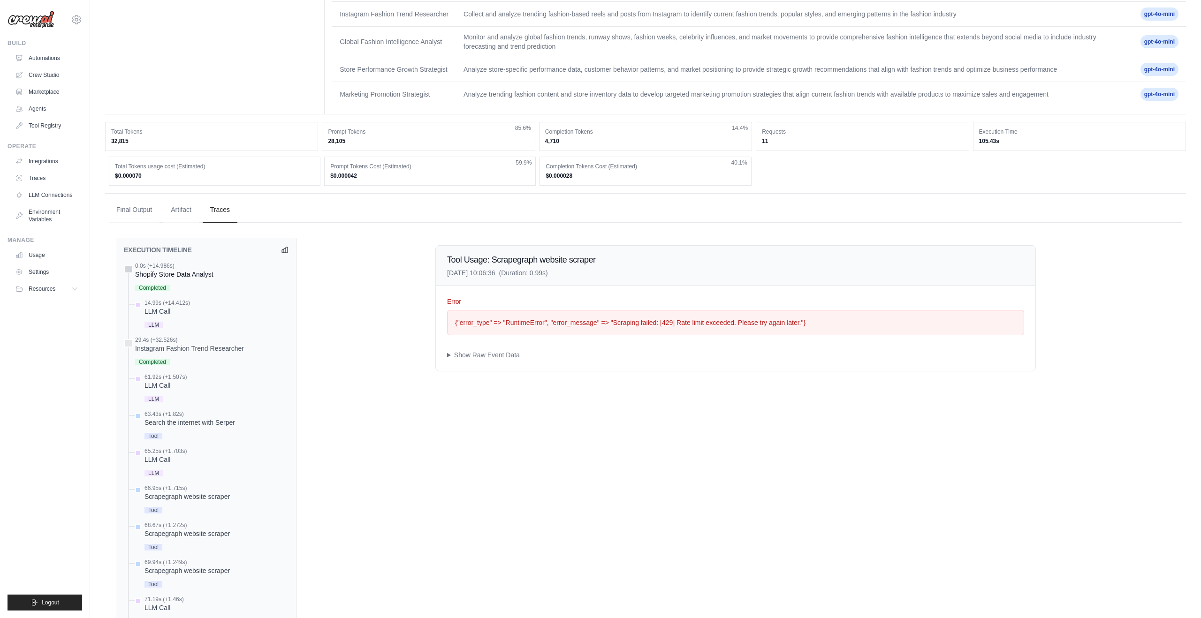
click at [201, 277] on div "Shopify Store Data Analyst" at bounding box center [174, 274] width 78 height 9
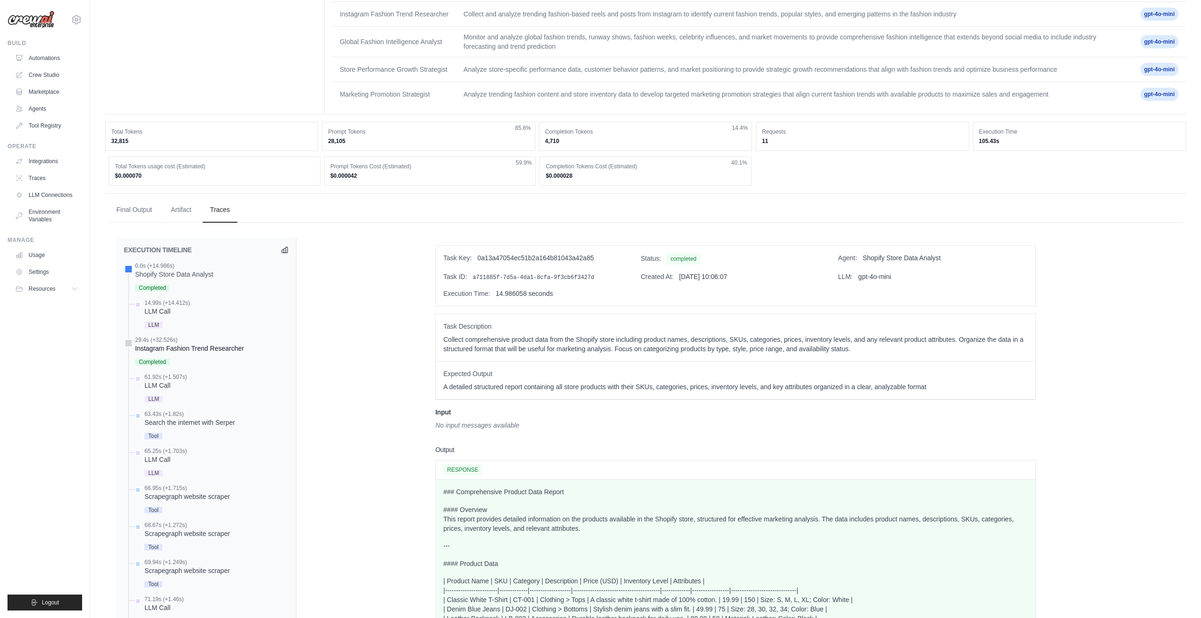
click at [180, 348] on div "Instagram Fashion Trend Researcher" at bounding box center [189, 348] width 109 height 9
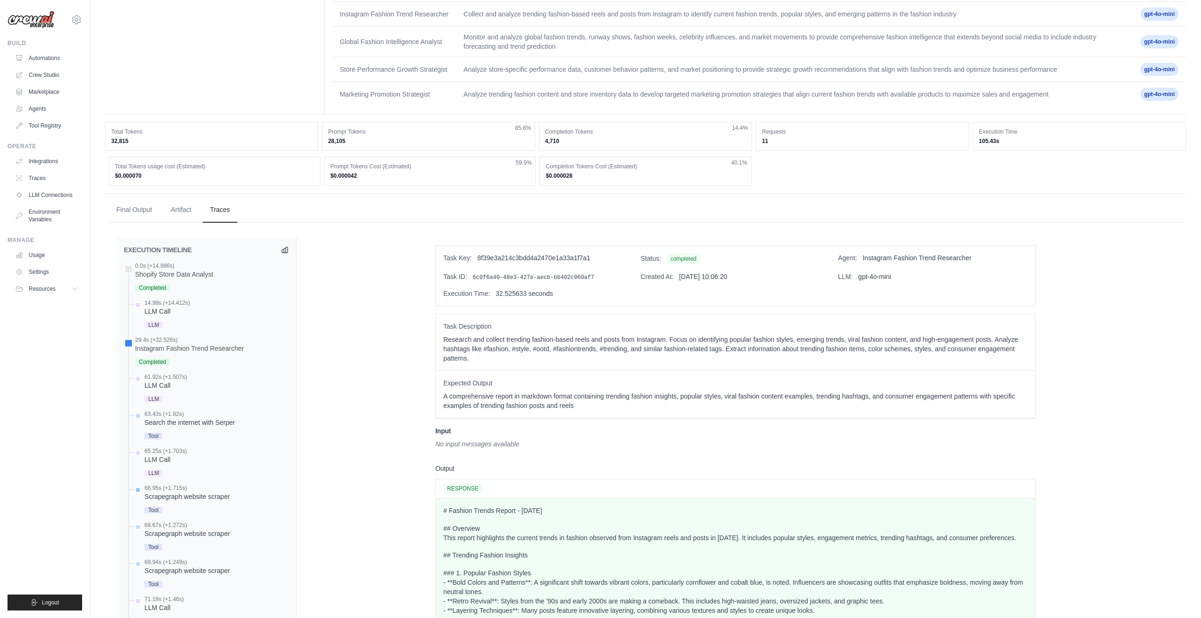
click at [197, 496] on div "Scrapegraph website scraper" at bounding box center [186, 496] width 85 height 9
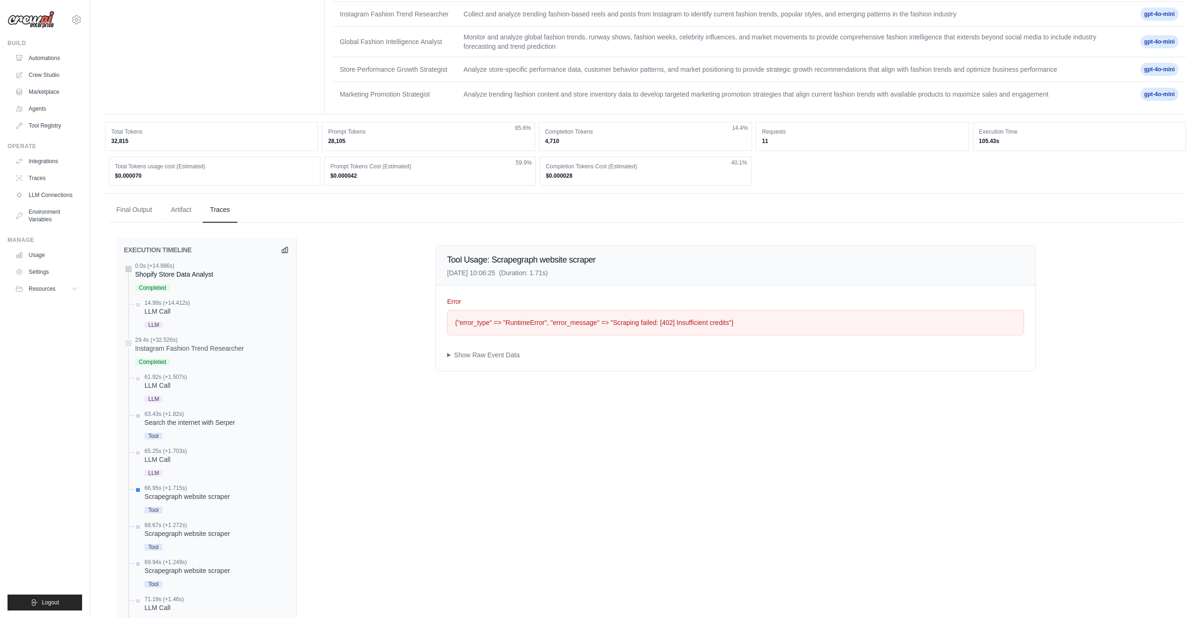
click at [198, 277] on div "Shopify Store Data Analyst" at bounding box center [174, 274] width 78 height 9
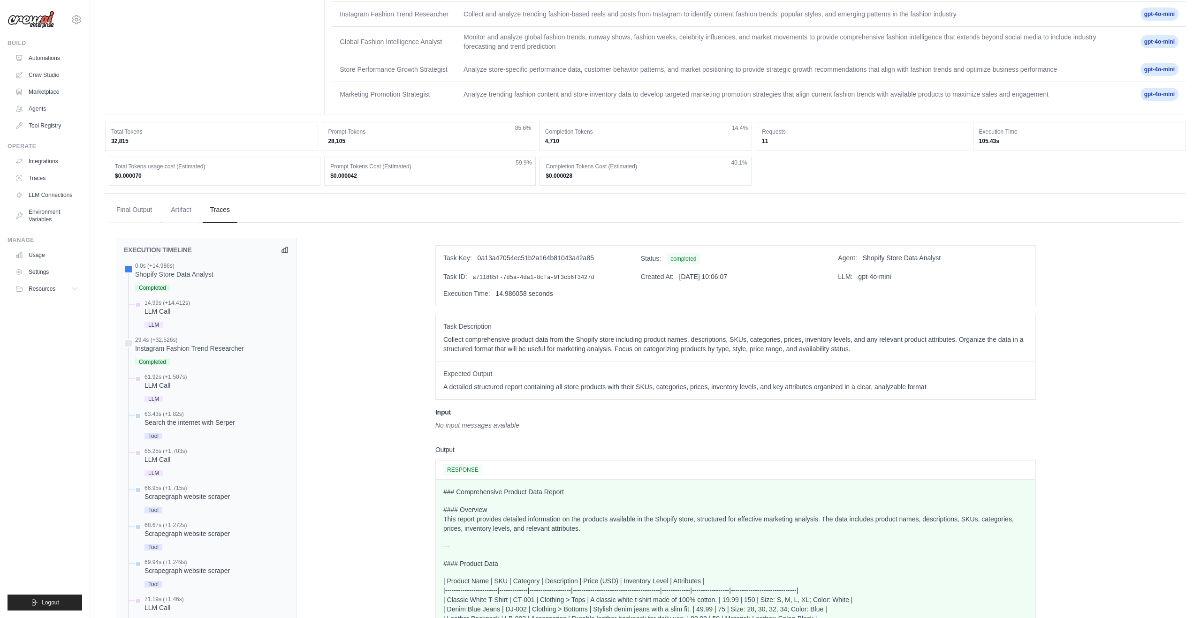
scroll to position [0, 0]
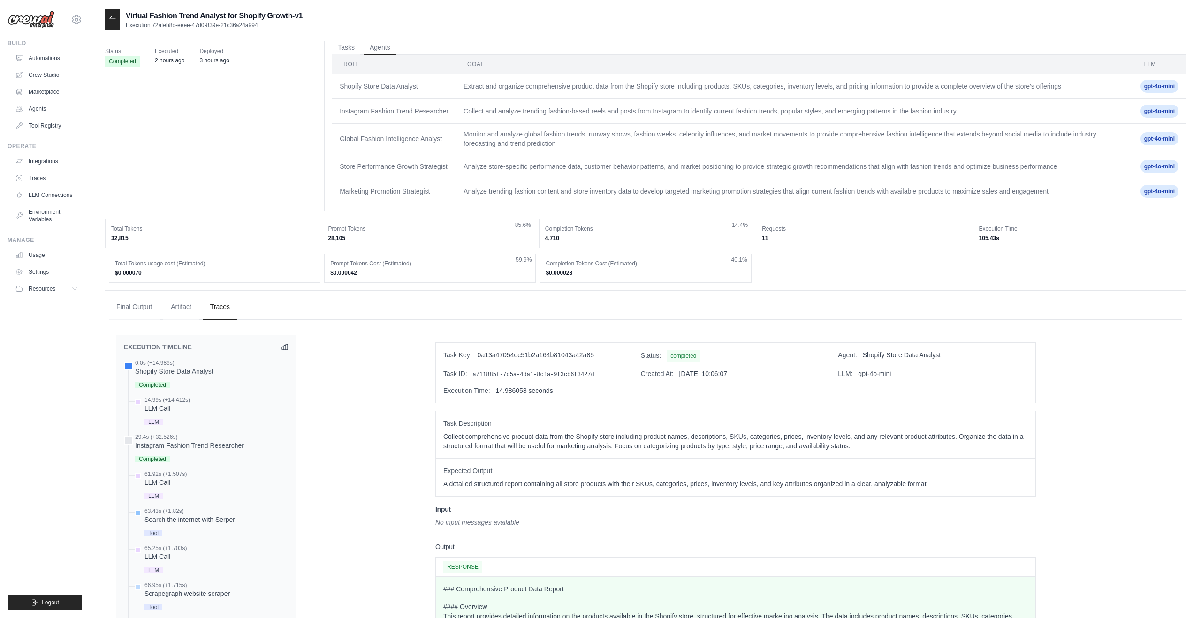
click at [224, 519] on div "Search the internet with Serper" at bounding box center [189, 519] width 91 height 9
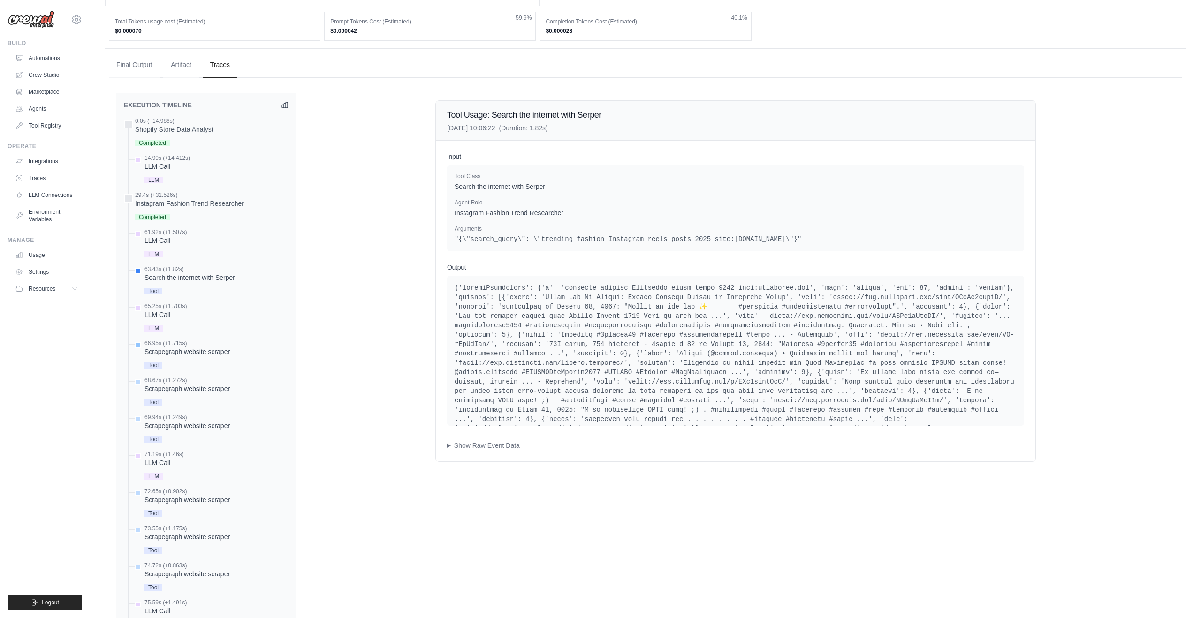
scroll to position [251, 0]
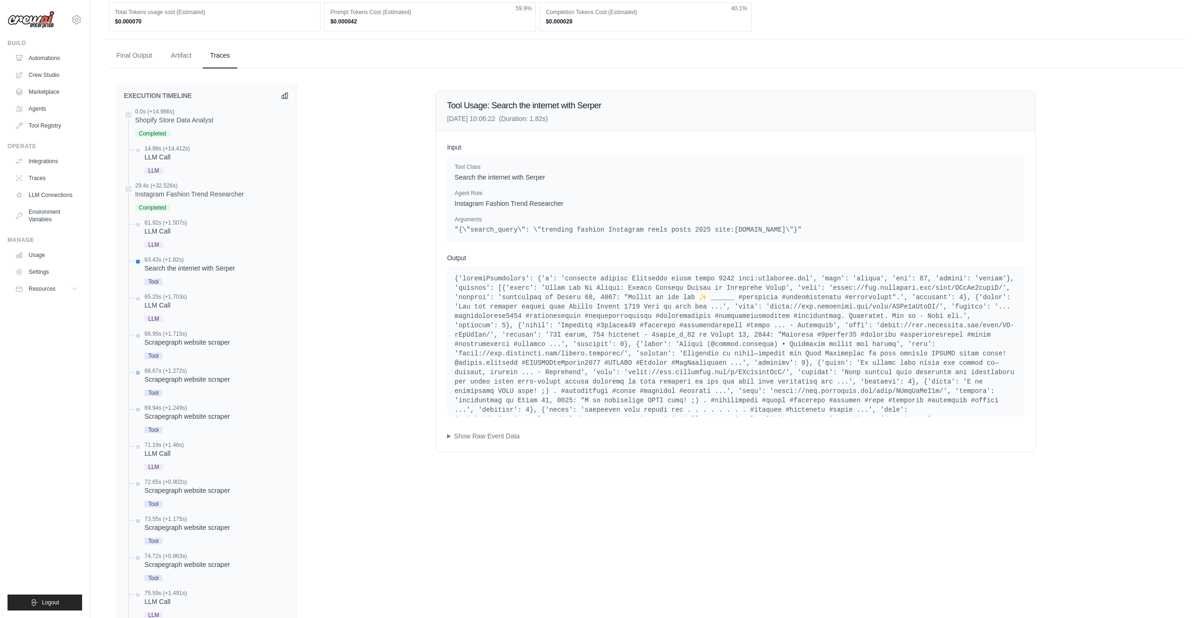
click at [220, 382] on div "Scrapegraph website scraper" at bounding box center [186, 379] width 85 height 9
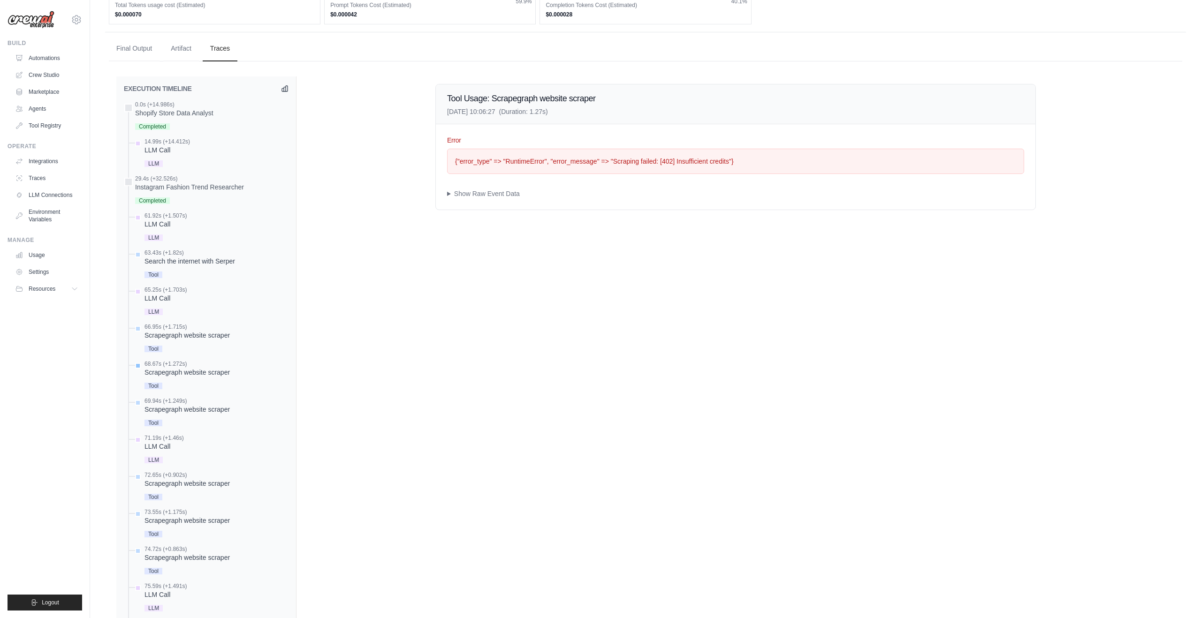
scroll to position [259, 0]
click at [220, 412] on div "Scrapegraph website scraper" at bounding box center [186, 408] width 85 height 9
click at [220, 262] on div "Search the internet with Serper" at bounding box center [189, 263] width 91 height 9
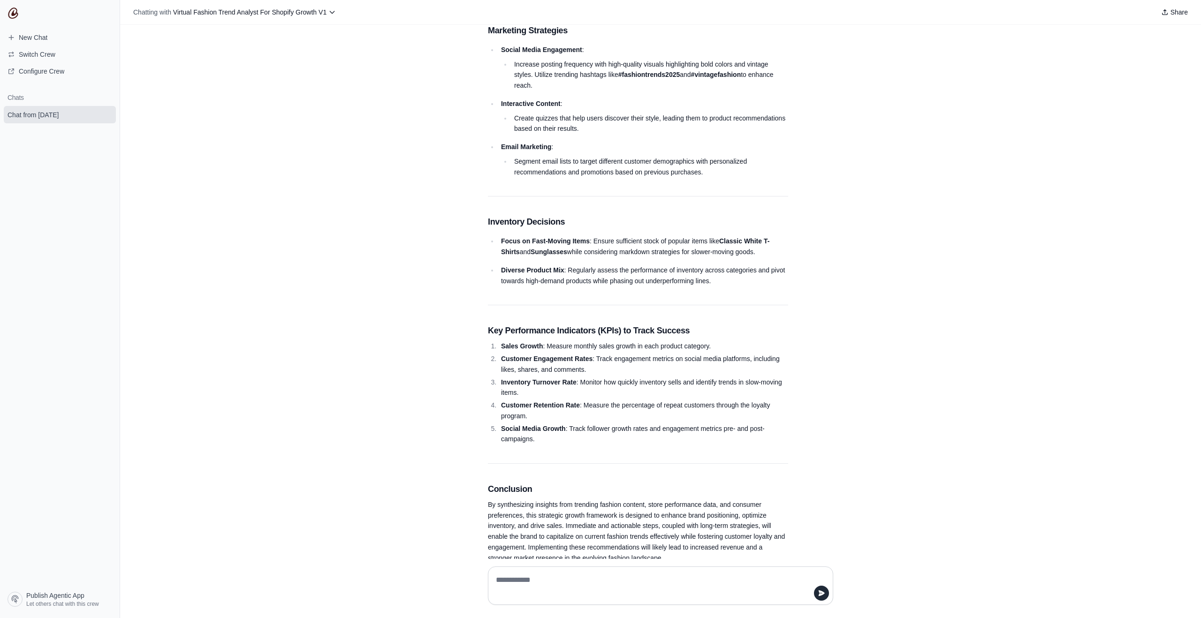
scroll to position [1110, 0]
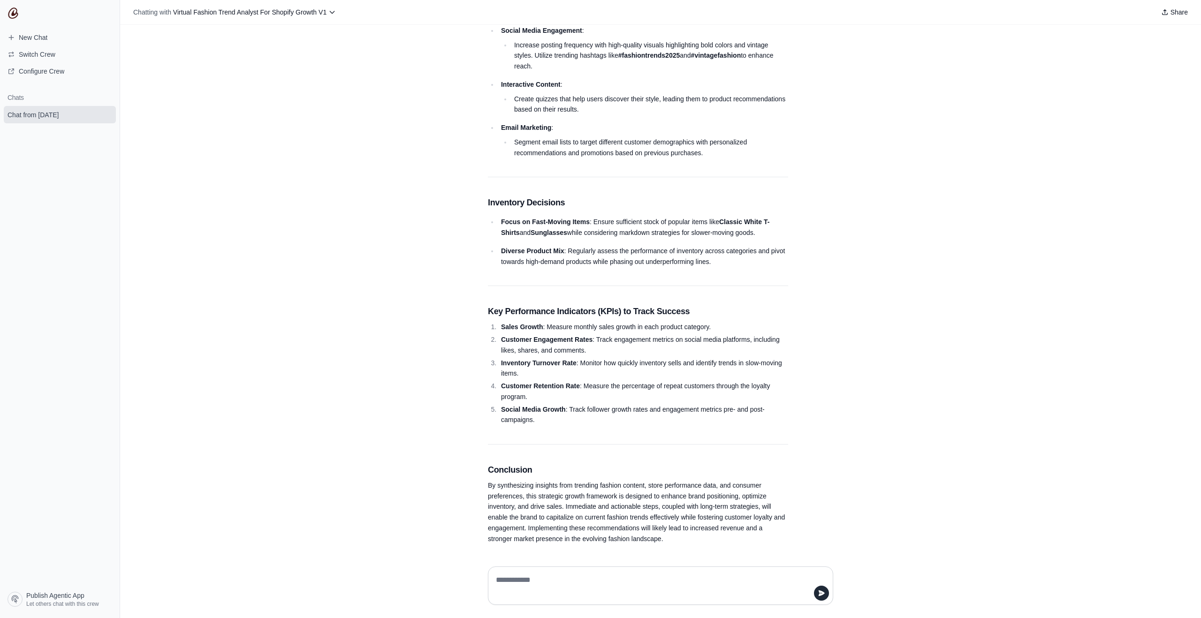
click at [604, 582] on textarea at bounding box center [660, 586] width 333 height 26
type textarea "**********"
click at [823, 592] on icon "submit" at bounding box center [822, 594] width 6 height 6
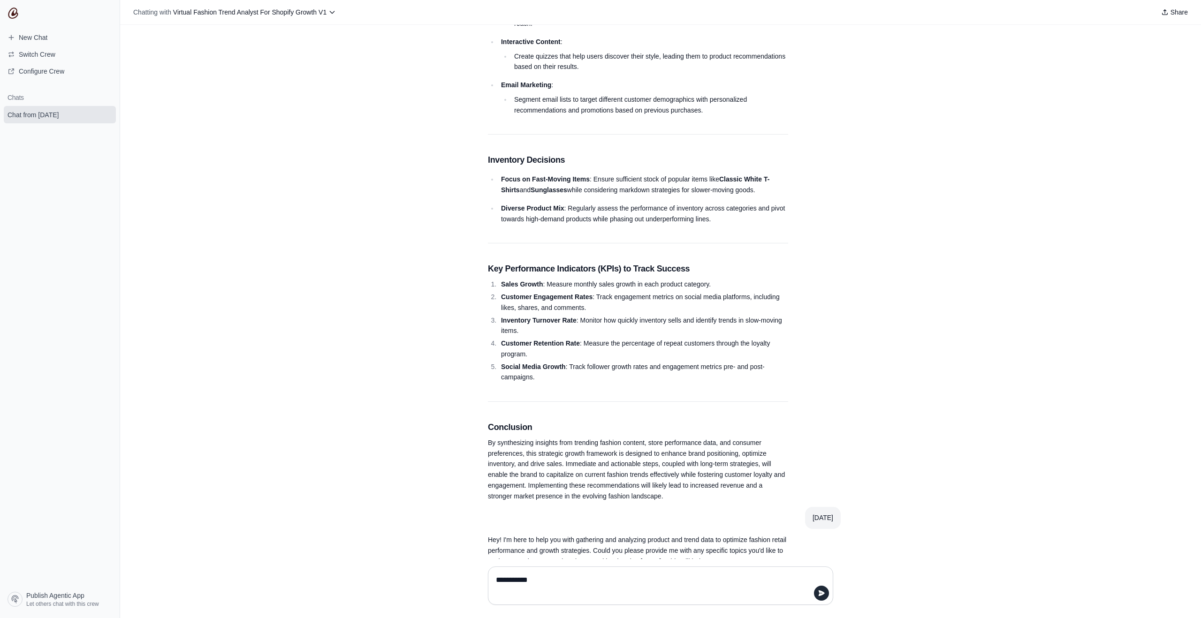
scroll to position [1186, 0]
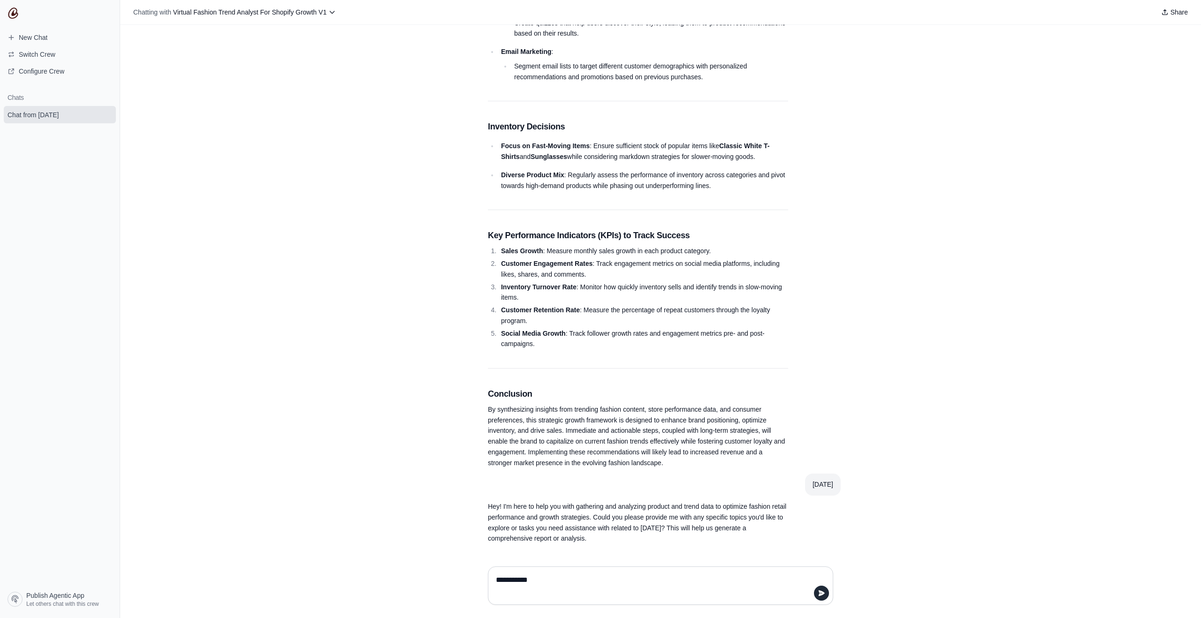
click at [812, 484] on div "[DATE]" at bounding box center [822, 484] width 21 height 11
click at [736, 589] on textarea "**********" at bounding box center [660, 586] width 333 height 26
click at [734, 587] on textarea "**********" at bounding box center [660, 586] width 333 height 26
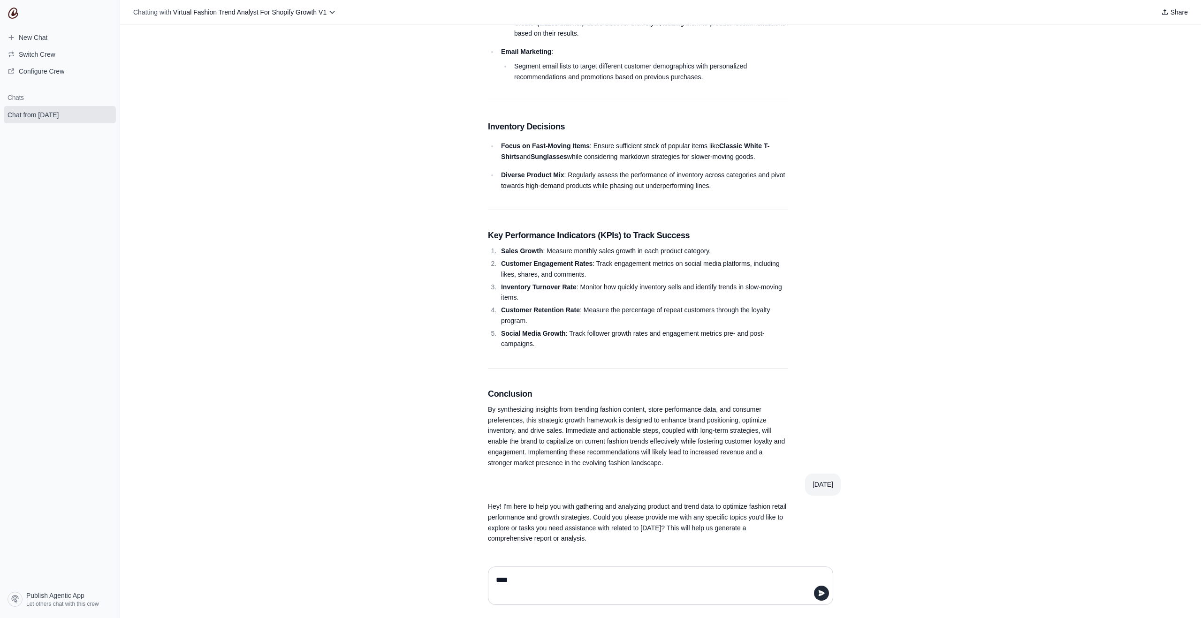
type textarea "*****"
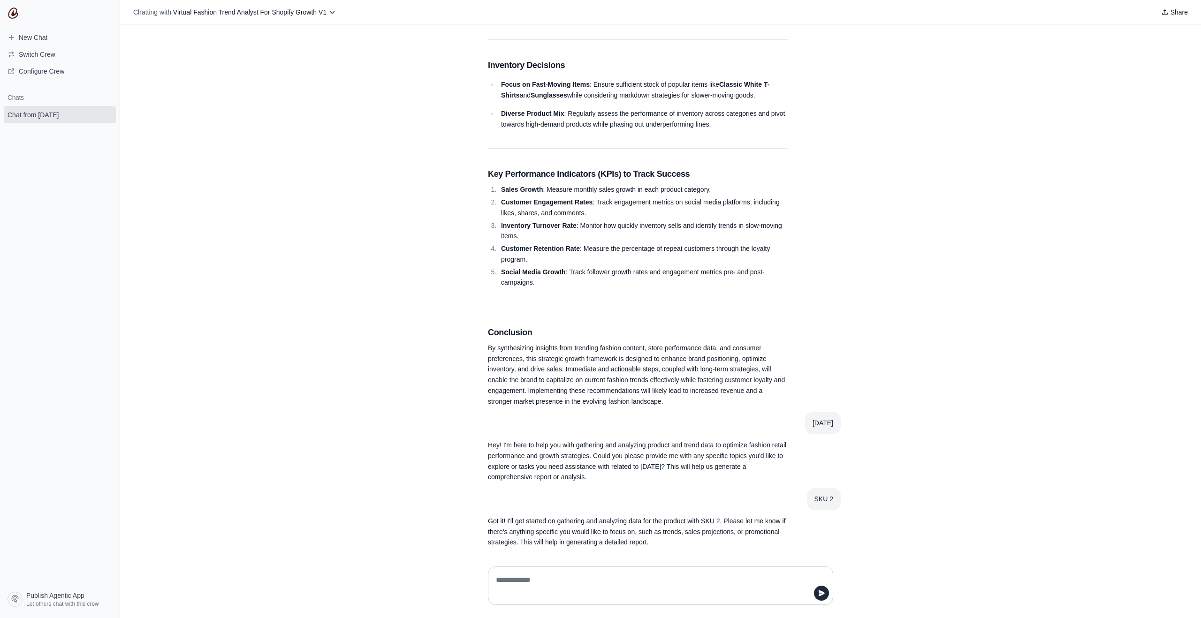
scroll to position [1252, 0]
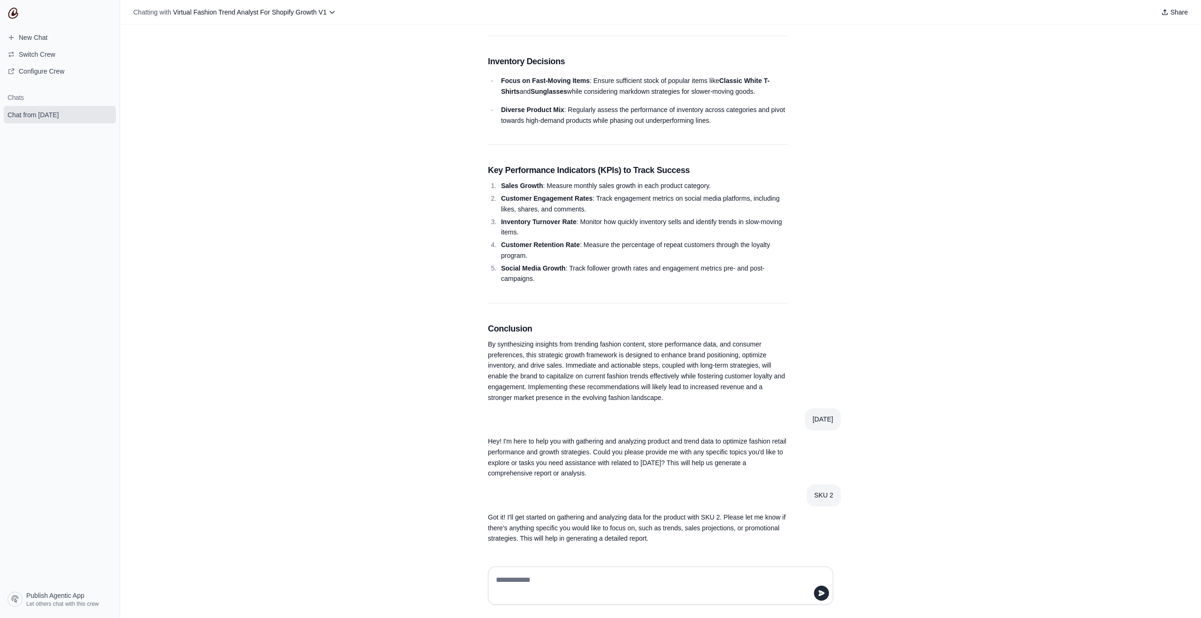
click at [674, 589] on textarea at bounding box center [660, 586] width 333 height 26
type textarea "**********"
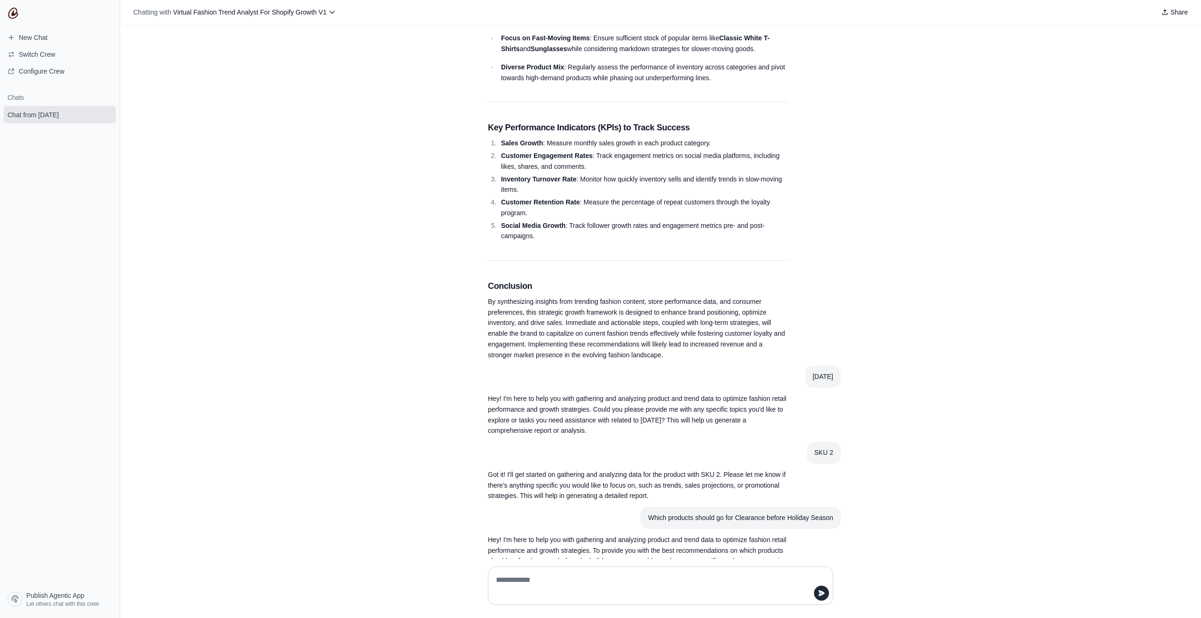
scroll to position [1328, 0]
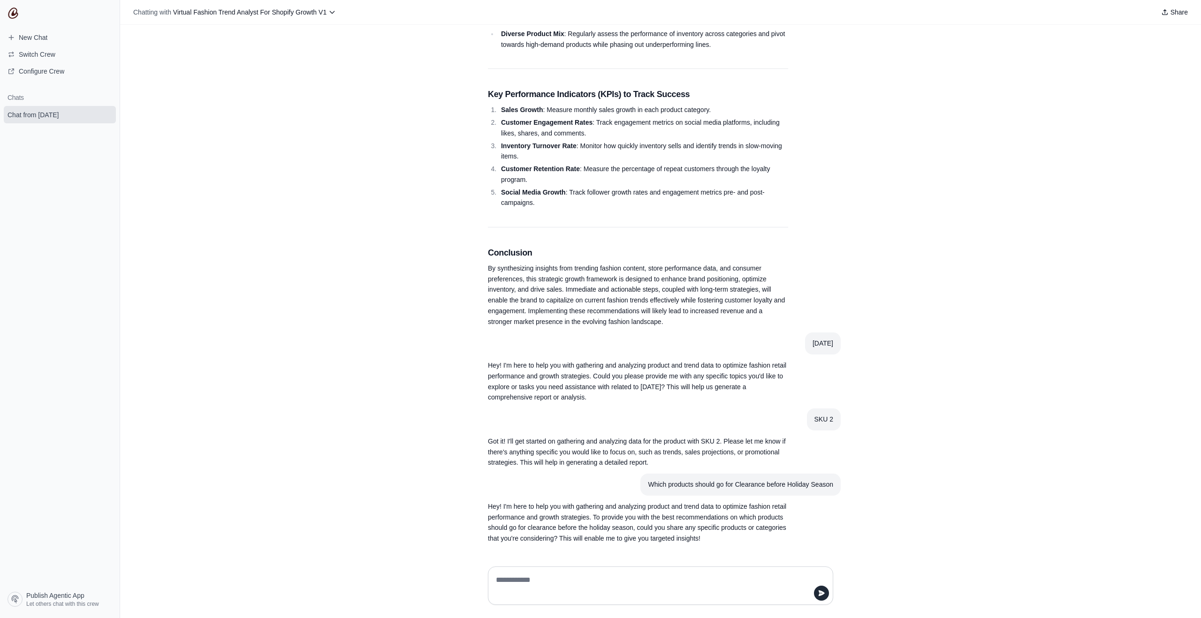
click at [715, 591] on textarea at bounding box center [660, 586] width 333 height 26
click at [701, 581] on textarea at bounding box center [660, 586] width 333 height 26
paste textarea "**********"
type textarea "**********"
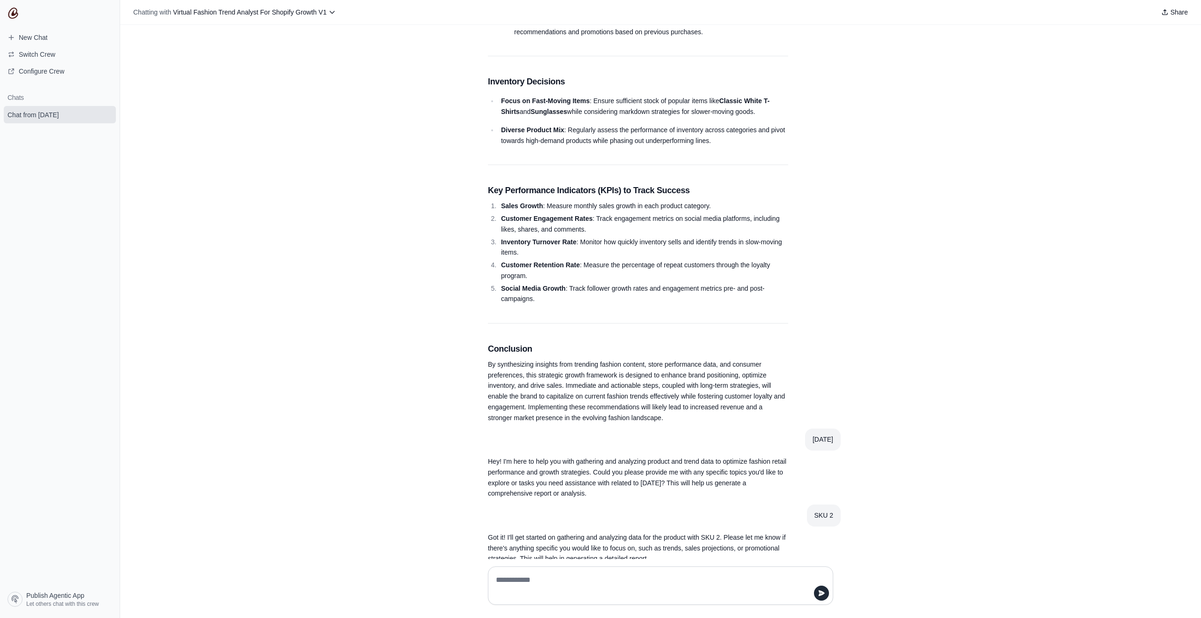
scroll to position [1392, 0]
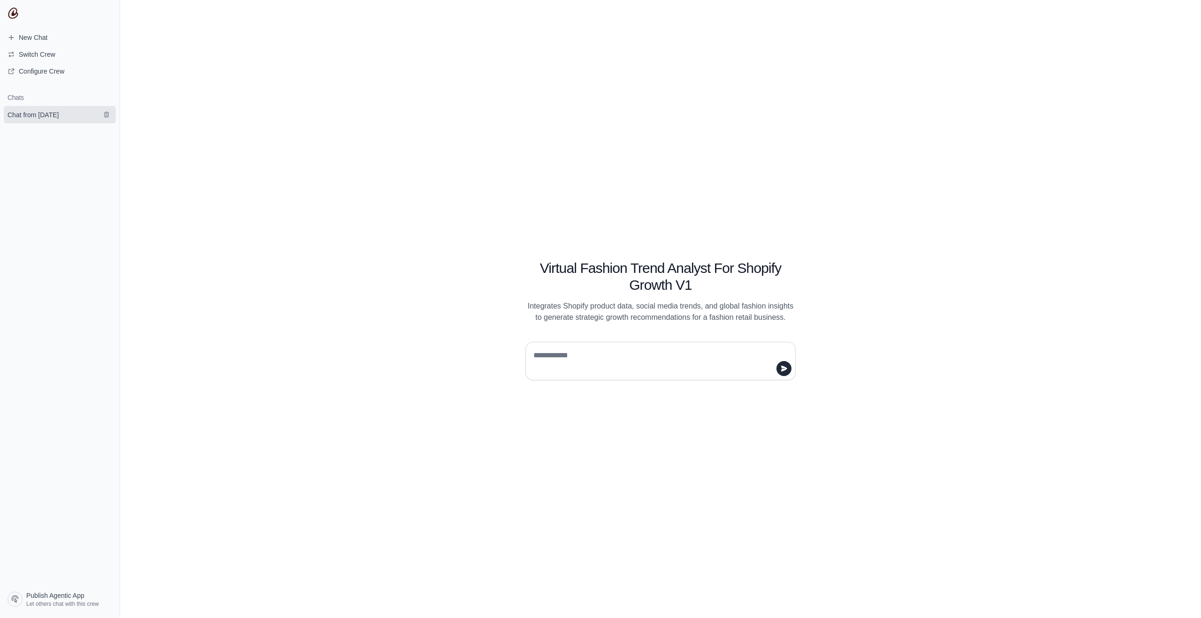
click at [51, 110] on span "Chat from [DATE]" at bounding box center [33, 114] width 51 height 9
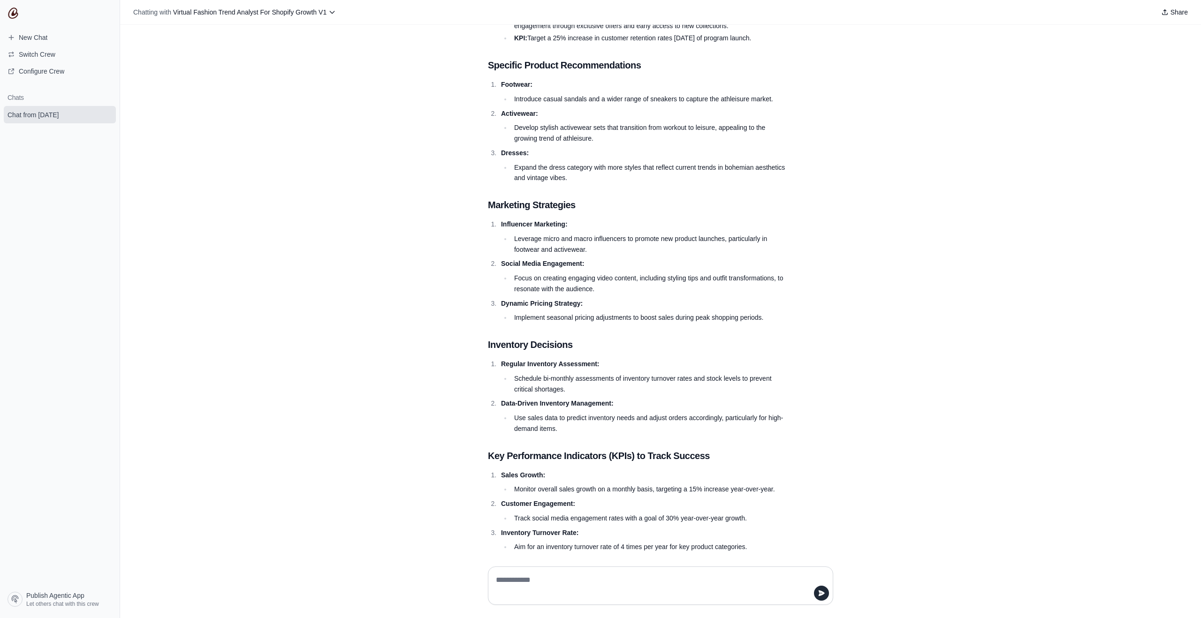
scroll to position [2724, 0]
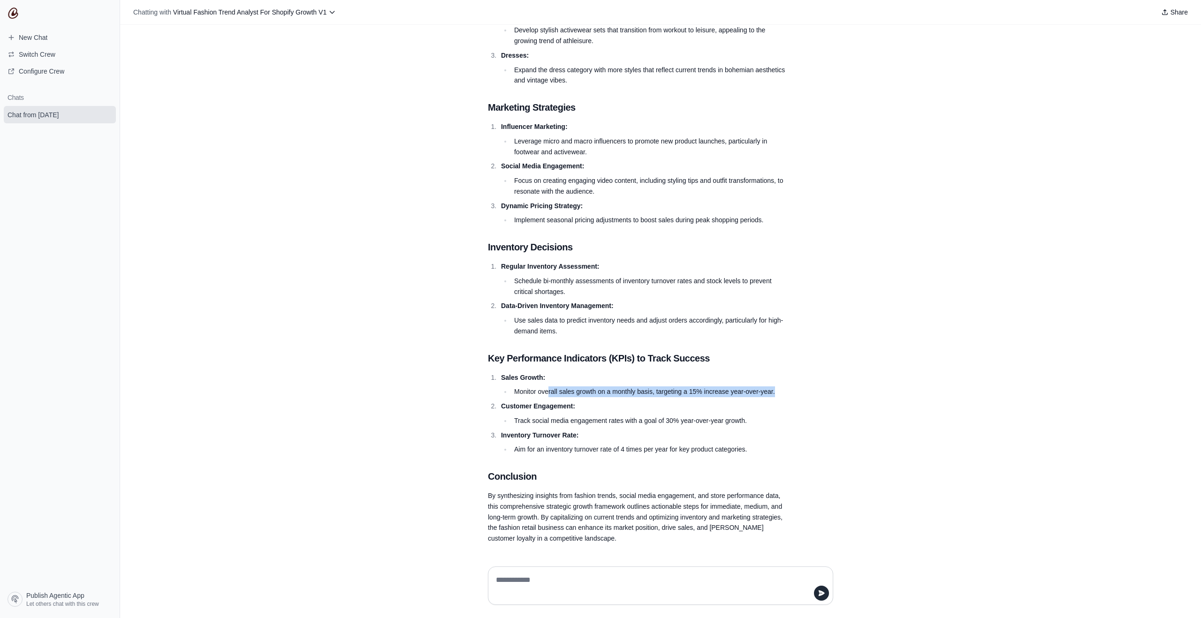
drag, startPoint x: 549, startPoint y: 395, endPoint x: 767, endPoint y: 398, distance: 218.6
click at [767, 398] on ol "Sales Growth: Monitor overall sales growth on a monthly basis, targeting a 15% …" at bounding box center [638, 413] width 300 height 83
drag, startPoint x: 727, startPoint y: 425, endPoint x: 539, endPoint y: 425, distance: 187.6
click at [539, 425] on li "Track social media engagement rates with a goal of 30% year-over-year growth." at bounding box center [649, 421] width 277 height 11
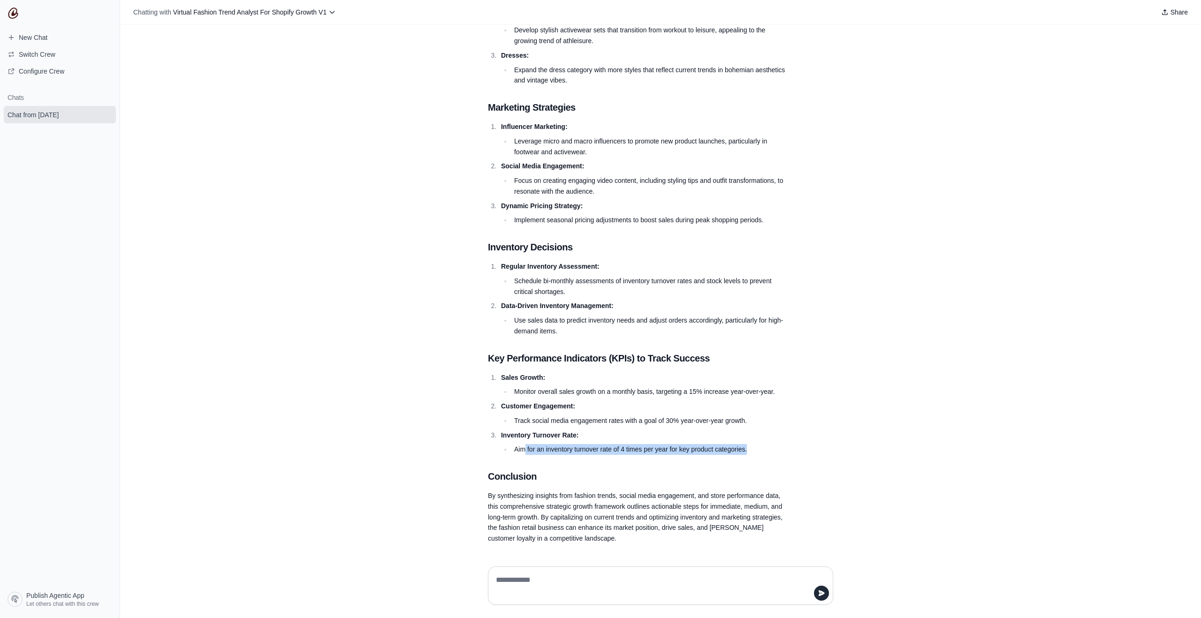
drag, startPoint x: 541, startPoint y: 450, endPoint x: 760, endPoint y: 451, distance: 219.1
click at [760, 451] on li "Aim for an inventory turnover rate of 4 times per year for key product categori…" at bounding box center [649, 449] width 277 height 11
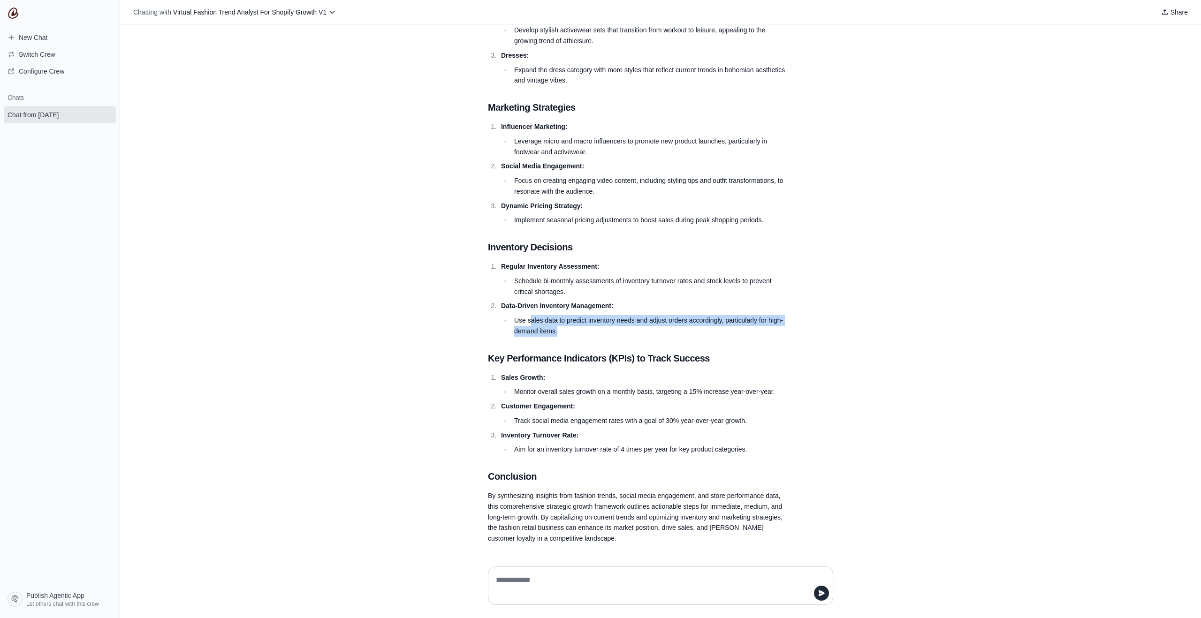
drag, startPoint x: 532, startPoint y: 323, endPoint x: 562, endPoint y: 334, distance: 32.3
click at [562, 334] on li "Use sales data to predict inventory needs and adjust orders accordingly, partic…" at bounding box center [649, 326] width 277 height 22
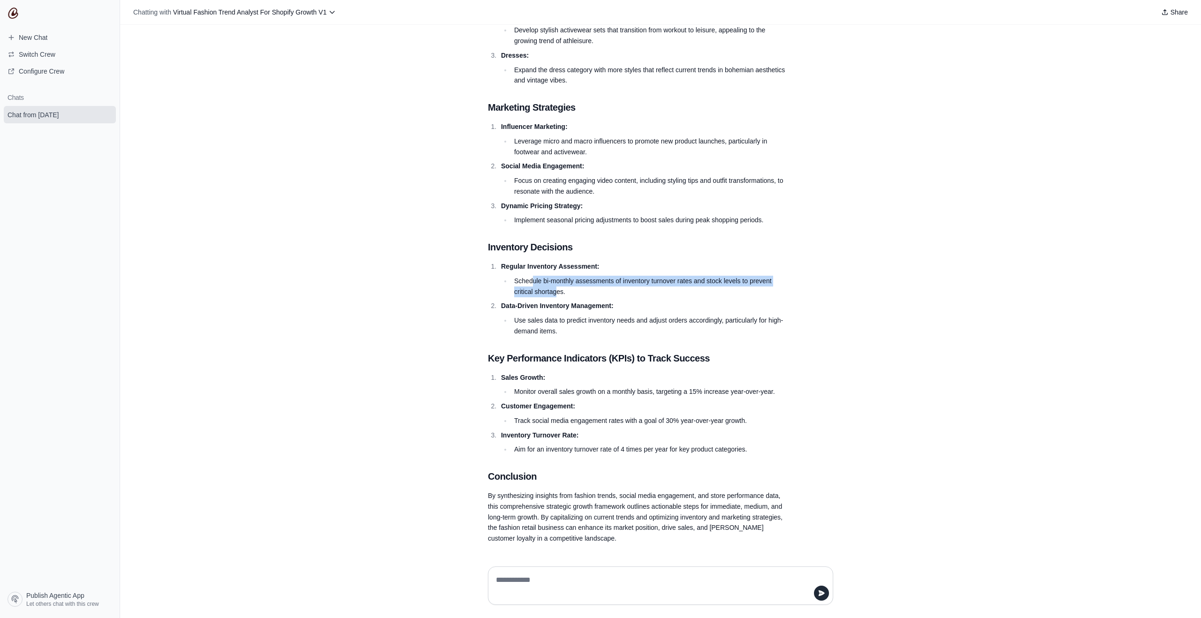
drag, startPoint x: 532, startPoint y: 281, endPoint x: 556, endPoint y: 289, distance: 24.8
click at [556, 289] on li "Schedule bi-monthly assessments of inventory turnover rates and stock levels to…" at bounding box center [649, 287] width 277 height 22
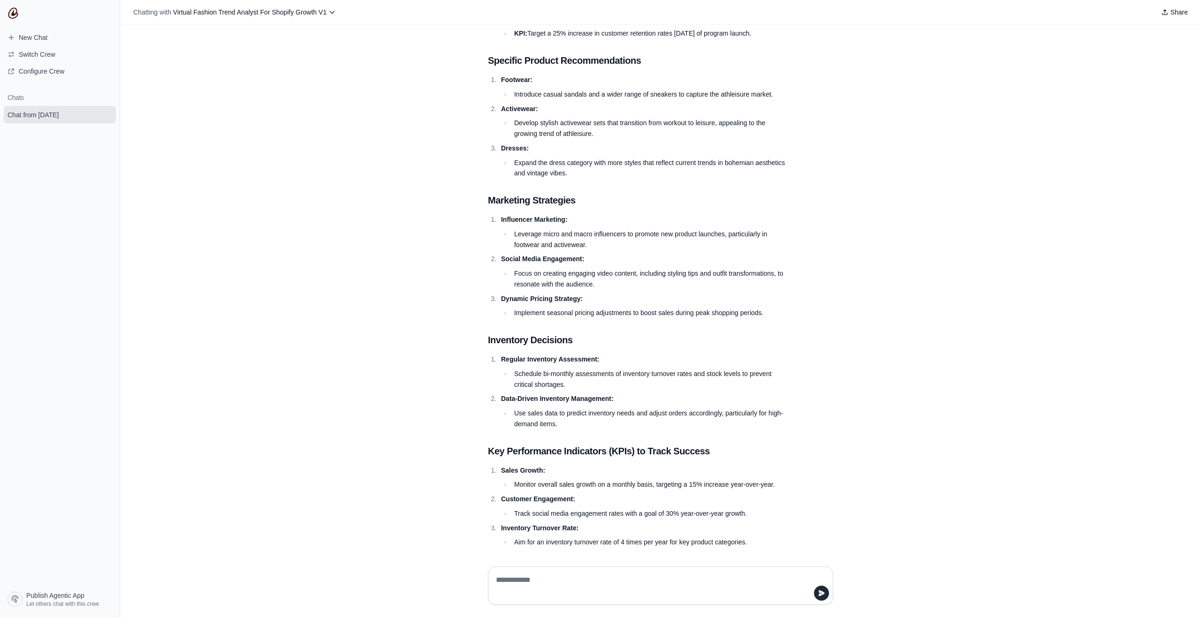
scroll to position [2621, 0]
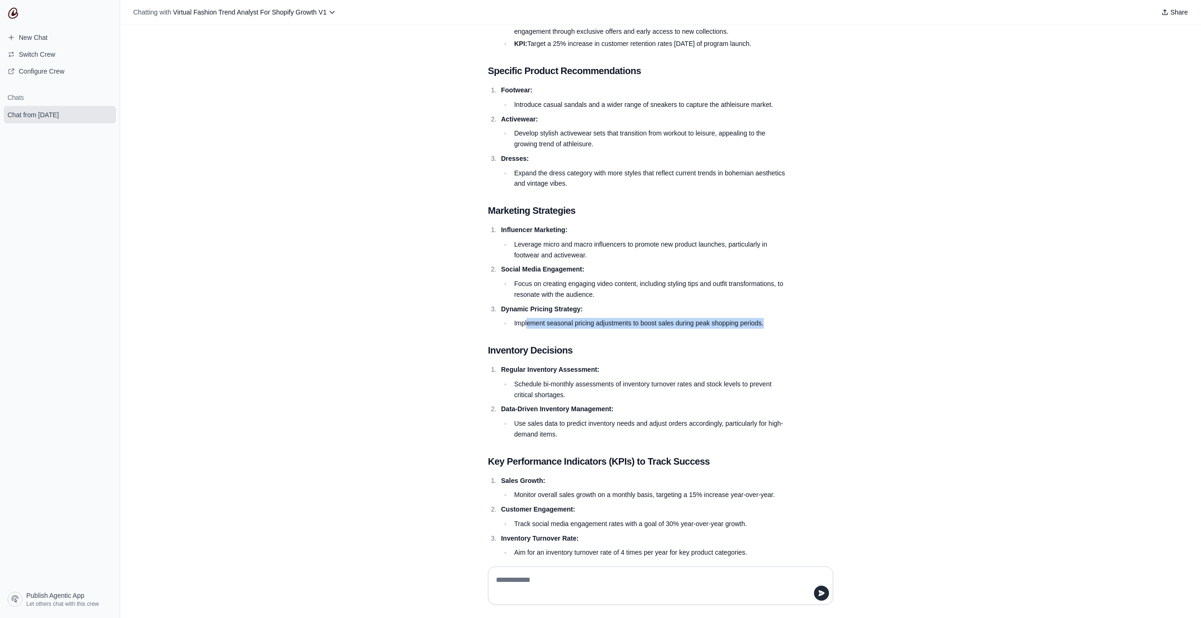
drag, startPoint x: 526, startPoint y: 322, endPoint x: 775, endPoint y: 321, distance: 248.6
click at [775, 321] on li "Implement seasonal pricing adjustments to boost sales during peak shopping peri…" at bounding box center [649, 323] width 277 height 11
drag, startPoint x: 531, startPoint y: 282, endPoint x: 596, endPoint y: 296, distance: 66.8
click at [596, 296] on li "Focus on creating engaging video content, including styling tips and outfit tra…" at bounding box center [649, 290] width 277 height 22
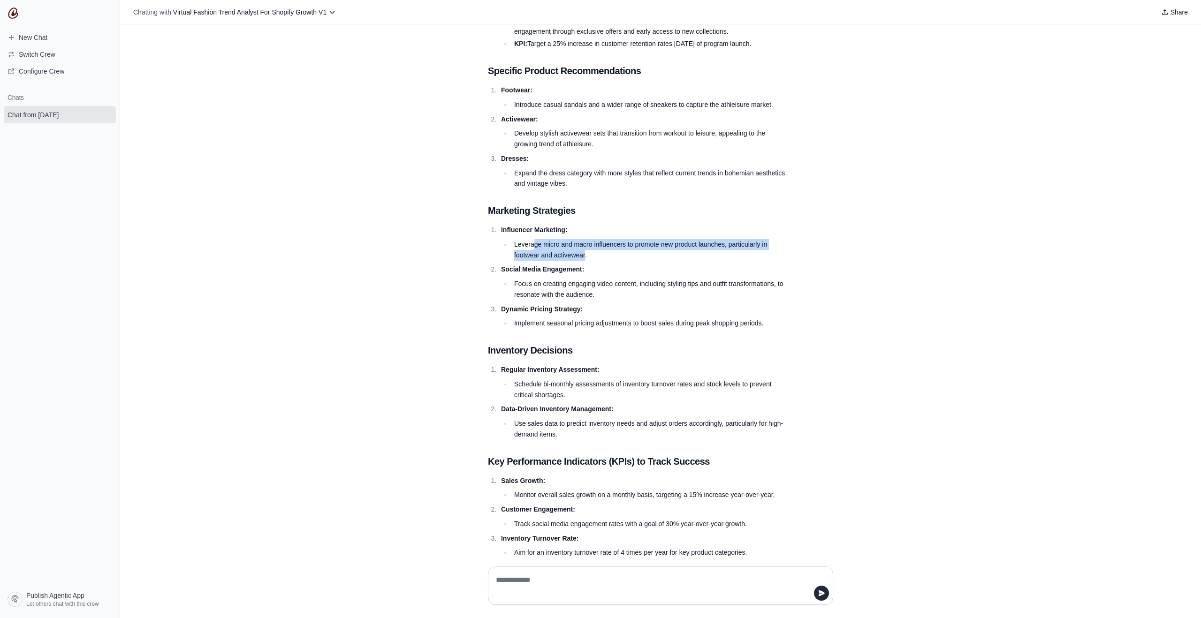
drag, startPoint x: 565, startPoint y: 247, endPoint x: 585, endPoint y: 252, distance: 20.4
click at [585, 252] on li "Leverage micro and macro influencers to promote new product launches, particula…" at bounding box center [649, 250] width 277 height 22
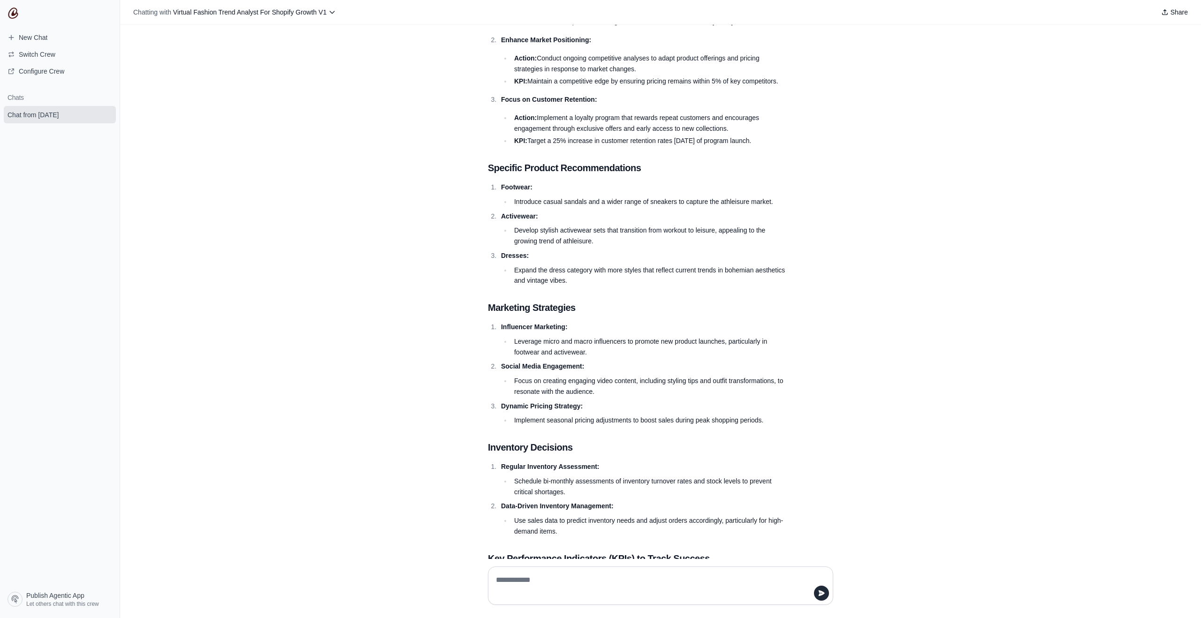
scroll to position [2522, 0]
drag, startPoint x: 642, startPoint y: 206, endPoint x: 774, endPoint y: 200, distance: 132.9
click at [774, 200] on li "Introduce casual sandals and a wider range of sneakers to capture the athleisur…" at bounding box center [649, 203] width 277 height 11
drag, startPoint x: 557, startPoint y: 236, endPoint x: 579, endPoint y: 245, distance: 23.6
click at [579, 245] on li "Develop stylish activewear sets that transition from workout to leisure, appeal…" at bounding box center [649, 238] width 277 height 22
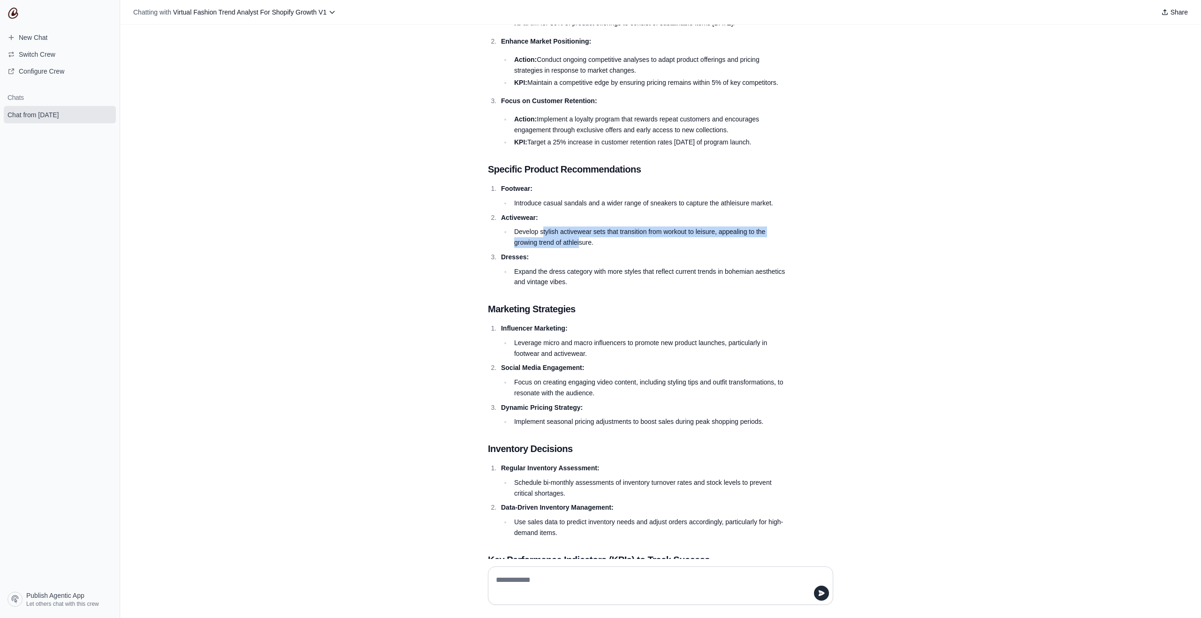
click at [579, 245] on li "Develop stylish activewear sets that transition from workout to leisure, appeal…" at bounding box center [649, 238] width 277 height 22
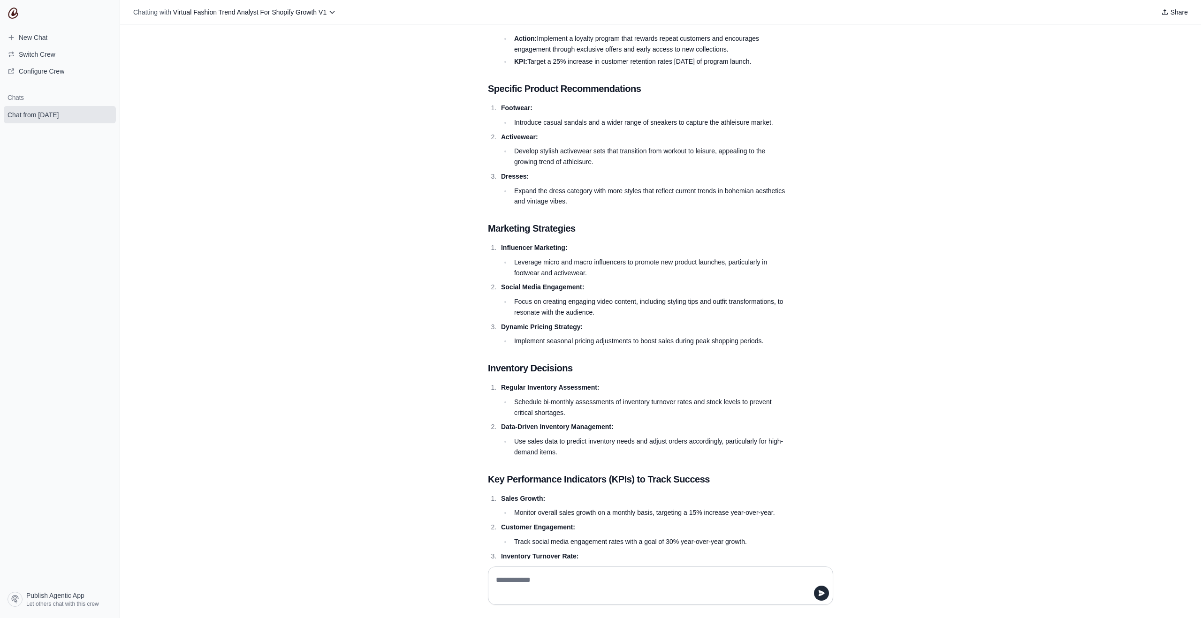
scroll to position [2611, 0]
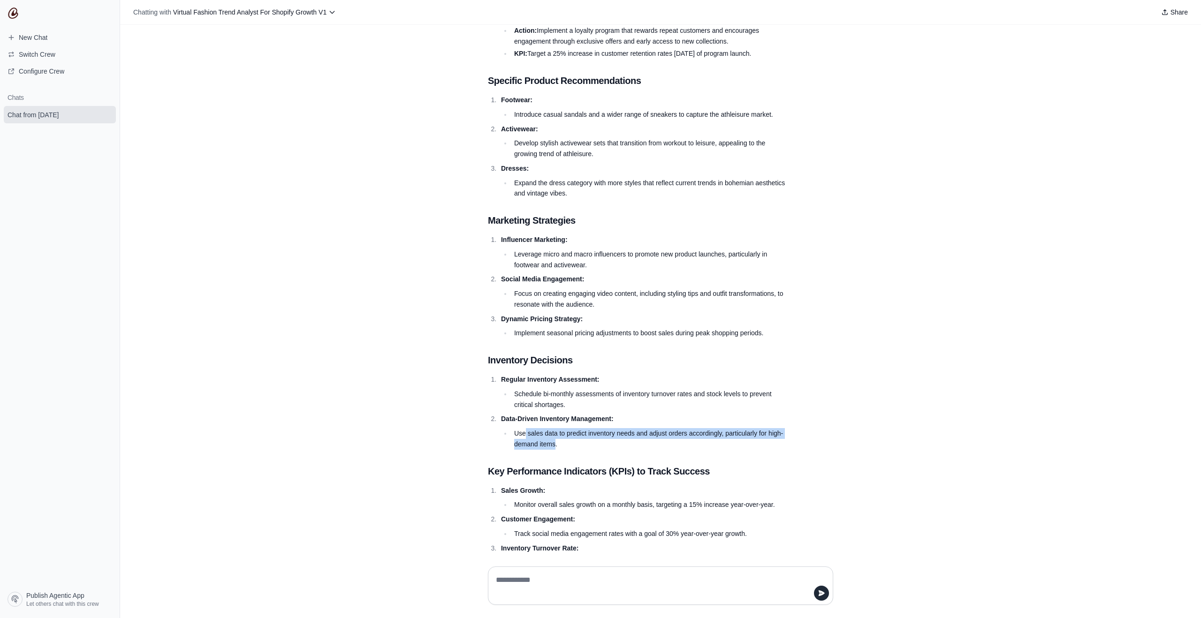
drag, startPoint x: 546, startPoint y: 439, endPoint x: 554, endPoint y: 443, distance: 9.0
click at [554, 443] on li "Use sales data to predict inventory needs and adjust orders accordingly, partic…" at bounding box center [649, 439] width 277 height 22
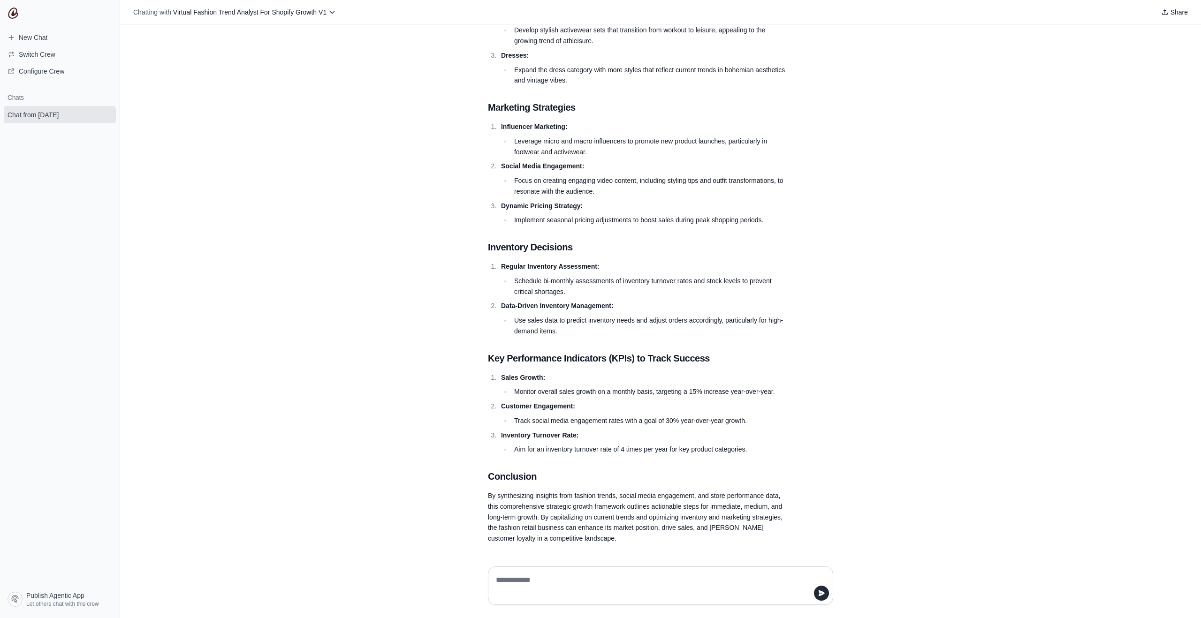
scroll to position [2706, 0]
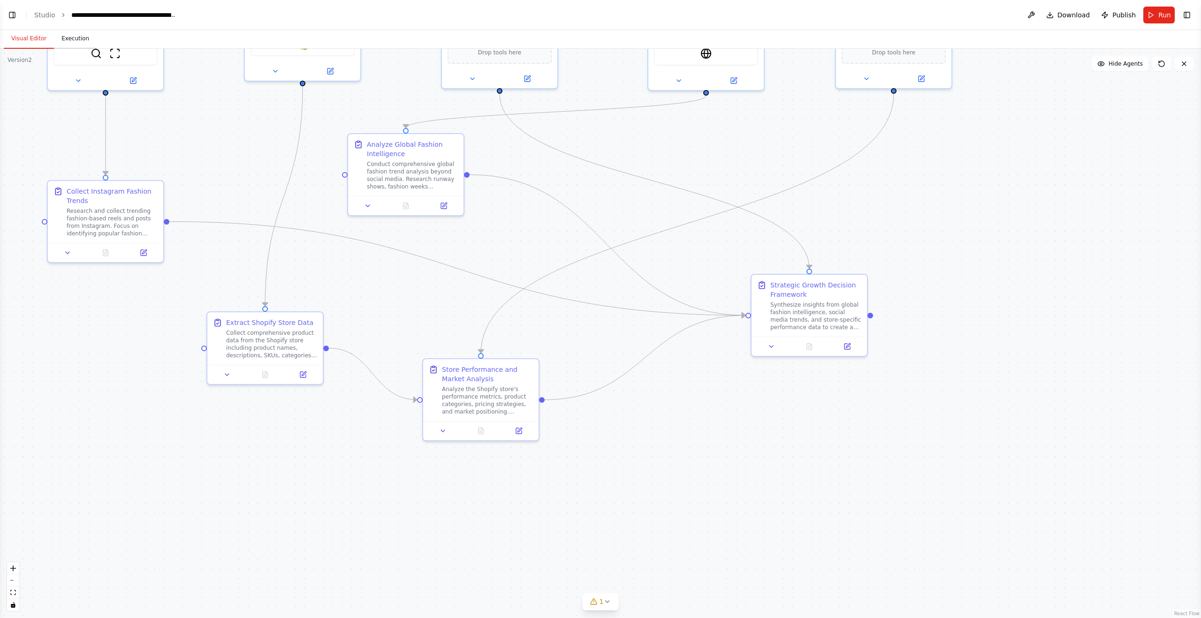
click at [70, 35] on button "Execution" at bounding box center [75, 39] width 43 height 20
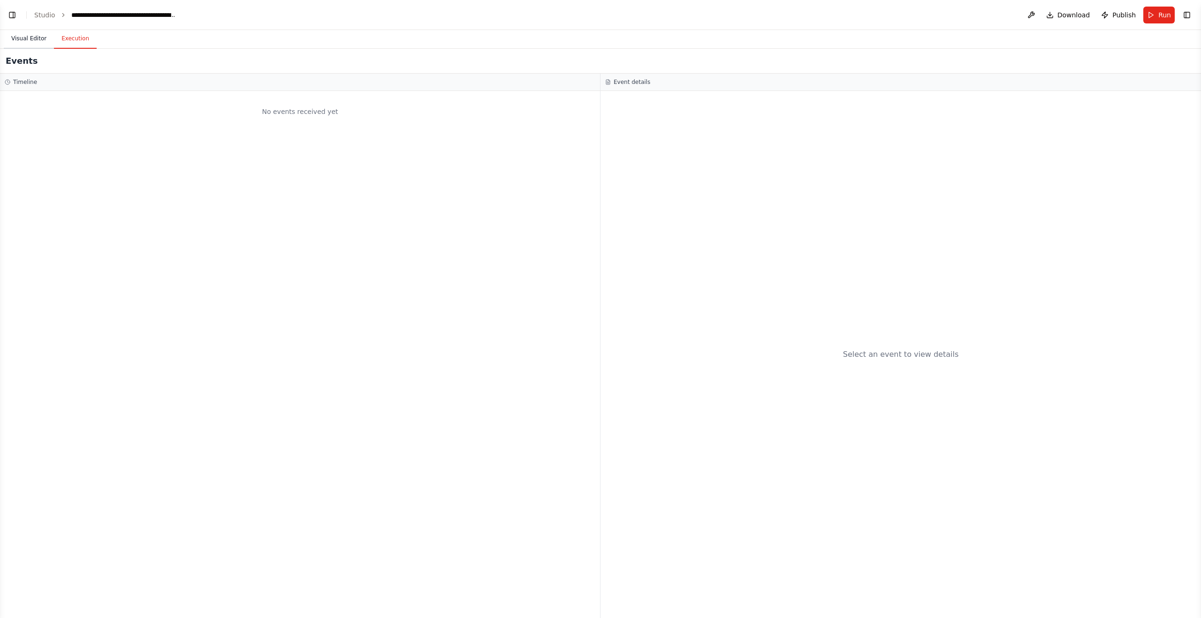
scroll to position [2506, 0]
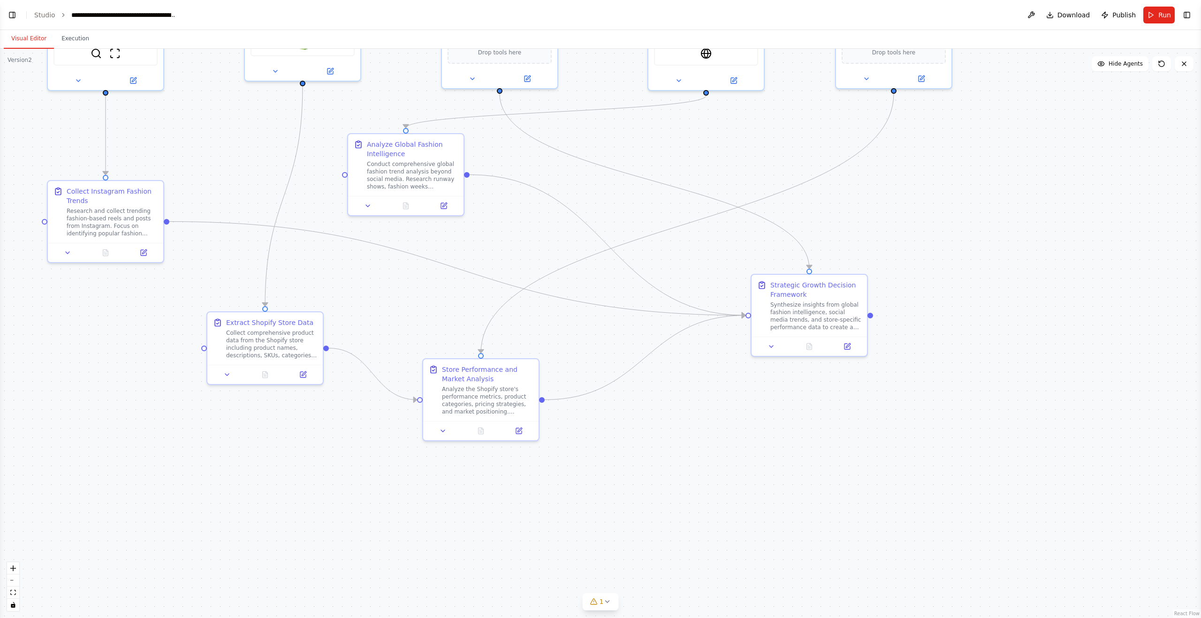
click at [42, 40] on button "Visual Editor" at bounding box center [29, 39] width 50 height 20
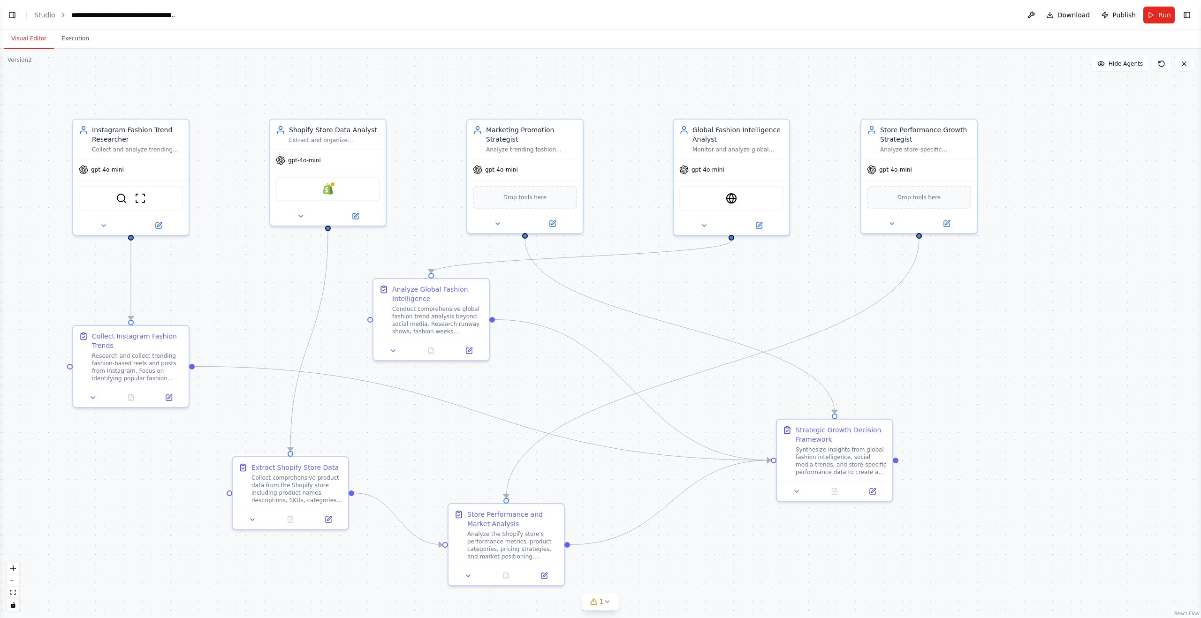
drag, startPoint x: 244, startPoint y: 156, endPoint x: 269, endPoint y: 298, distance: 144.8
click at [269, 298] on div ".deletable-edge-delete-btn { width: 20px; height: 20px; border: 0px solid #ffff…" at bounding box center [600, 333] width 1201 height 569
click at [74, 39] on button "Execution" at bounding box center [75, 39] width 43 height 20
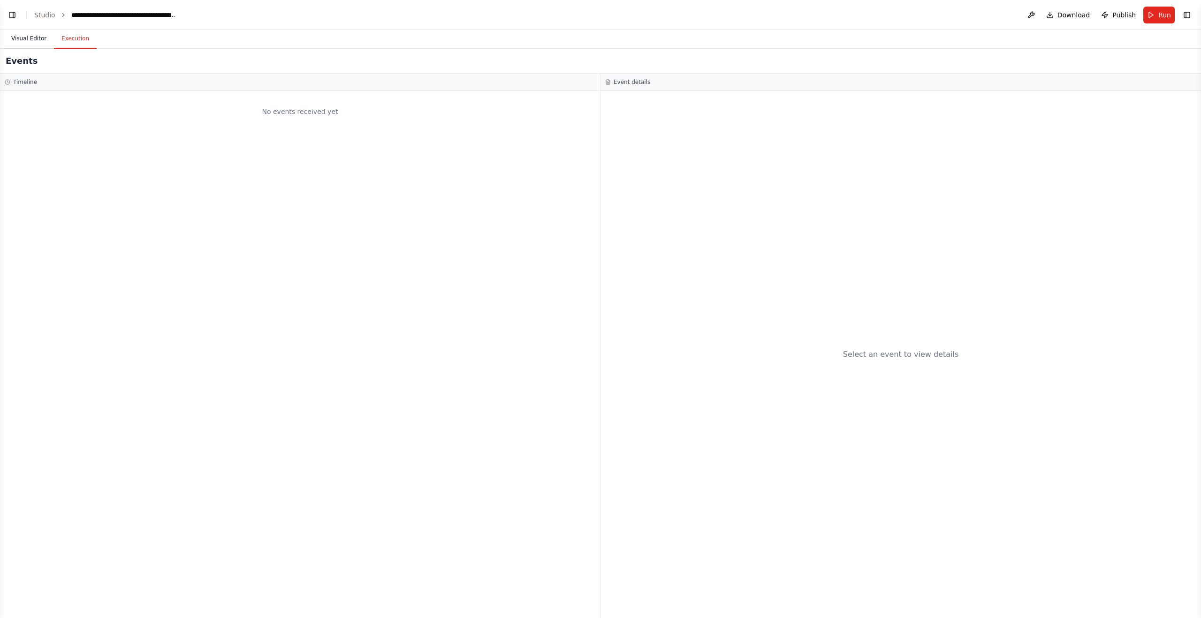
click at [23, 43] on button "Visual Editor" at bounding box center [29, 39] width 50 height 20
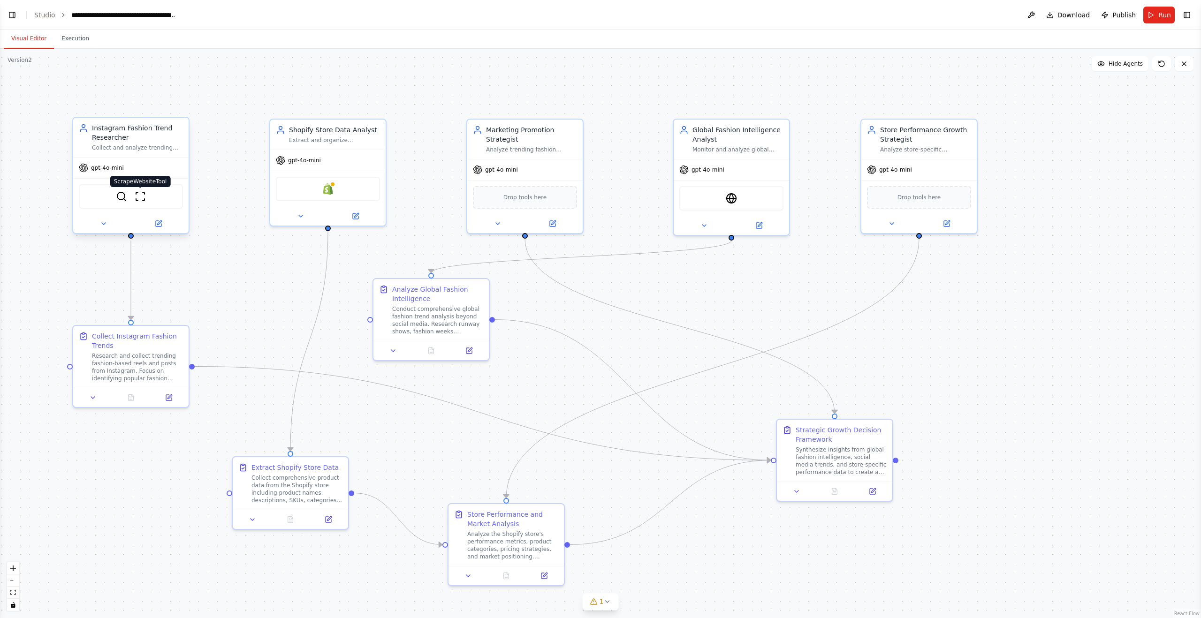
click at [138, 199] on img at bounding box center [140, 196] width 11 height 11
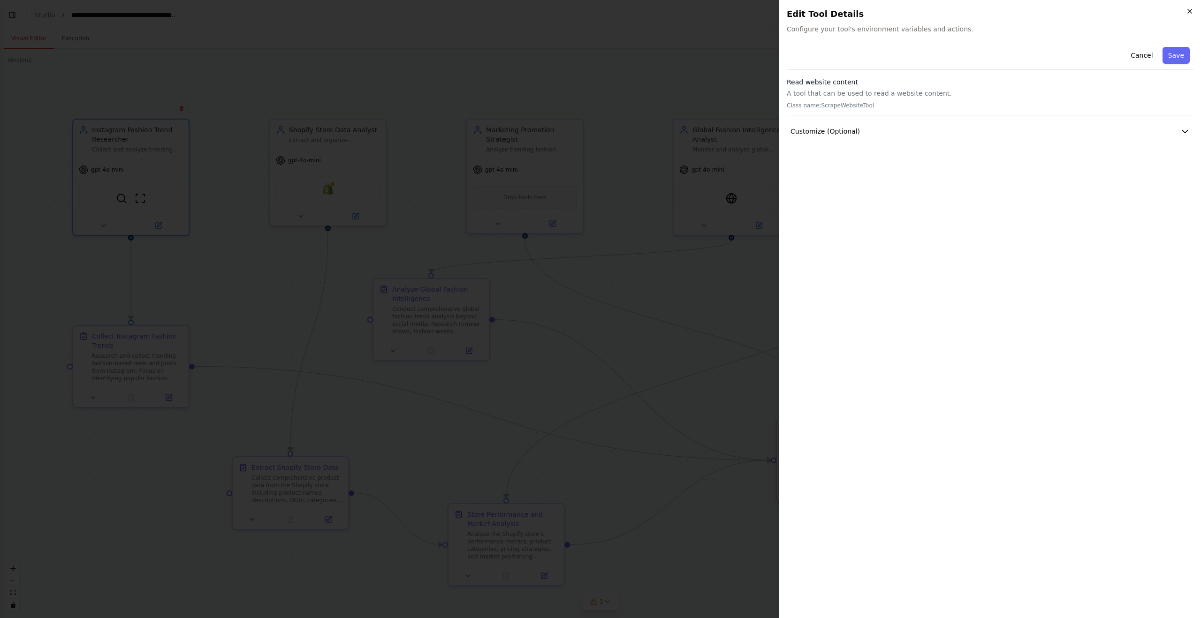
click at [1190, 11] on icon "button" at bounding box center [1190, 12] width 8 height 8
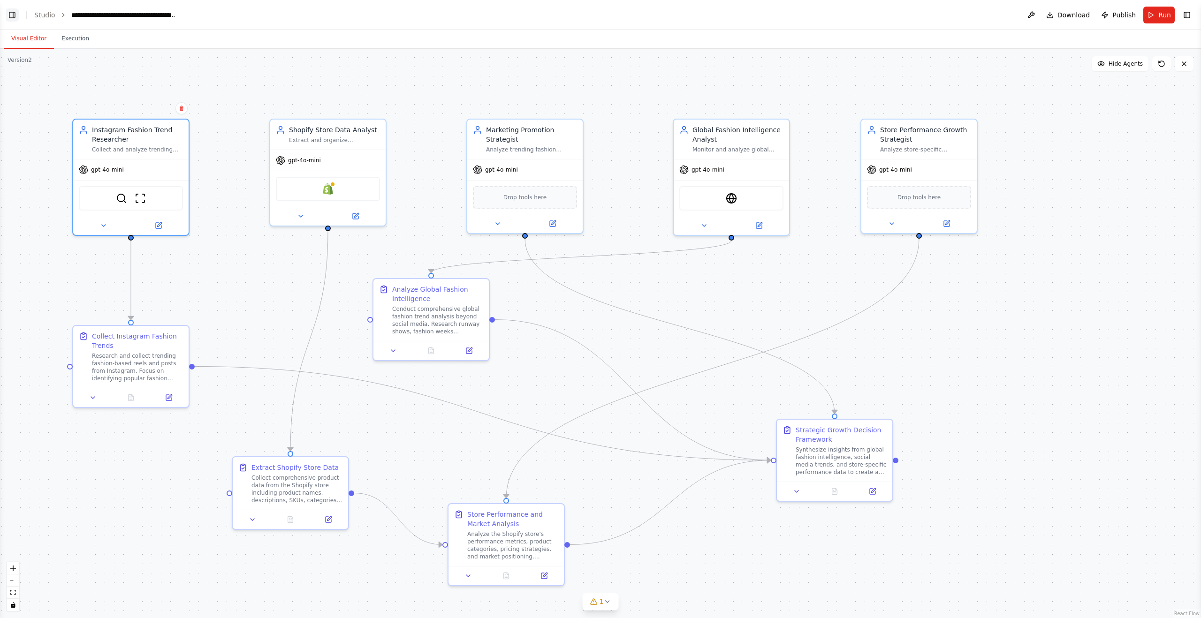
click at [9, 14] on button "Toggle Left Sidebar" at bounding box center [12, 14] width 13 height 13
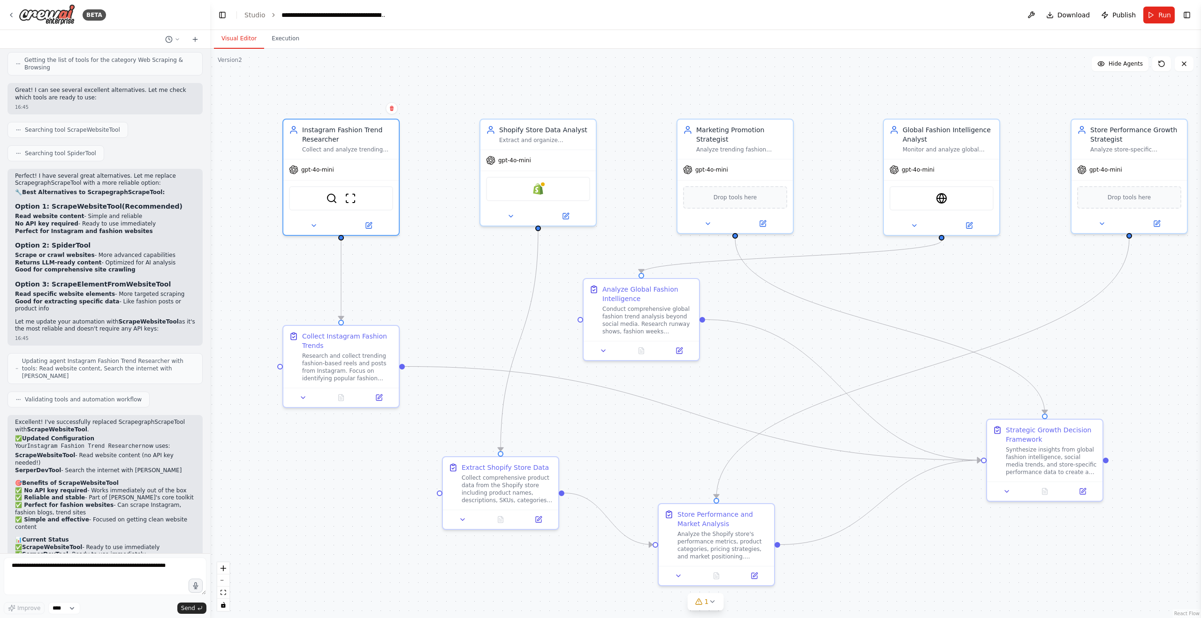
click at [68, 242] on strong "Option 2: SpiderTool" at bounding box center [53, 246] width 76 height 8
copy strong "SpiderTool"
click at [116, 249] on div "Perfect! I have several great alternatives. Let me replace ScrapegraphScrapeToo…" at bounding box center [105, 253] width 180 height 160
click at [91, 580] on textarea at bounding box center [105, 577] width 203 height 38
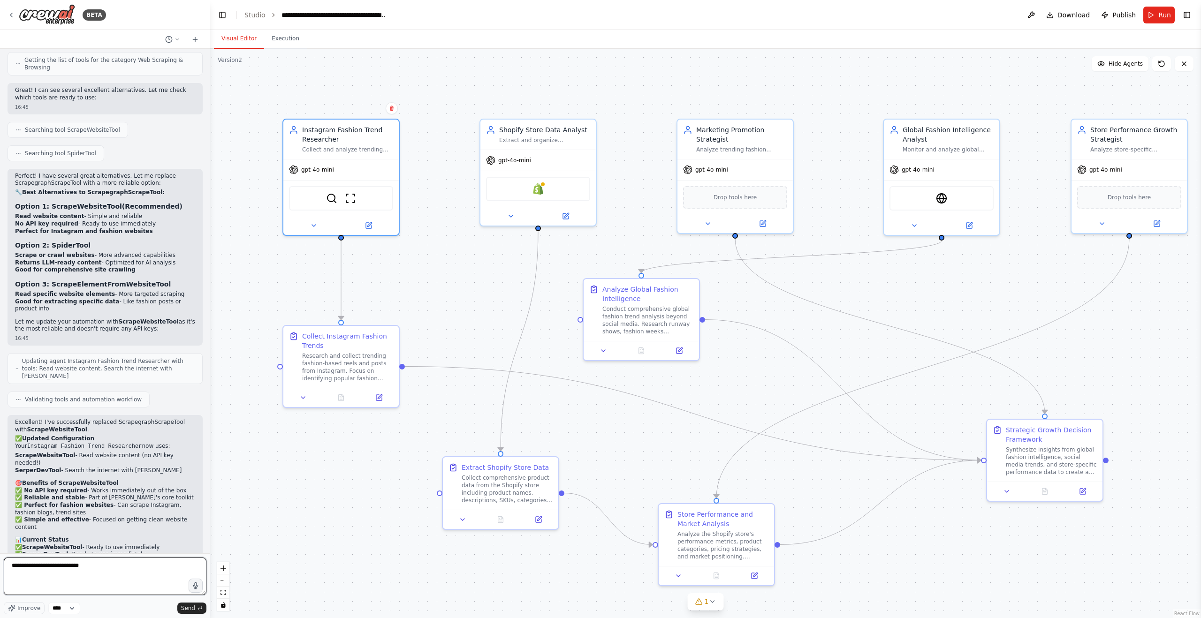
type textarea "**********"
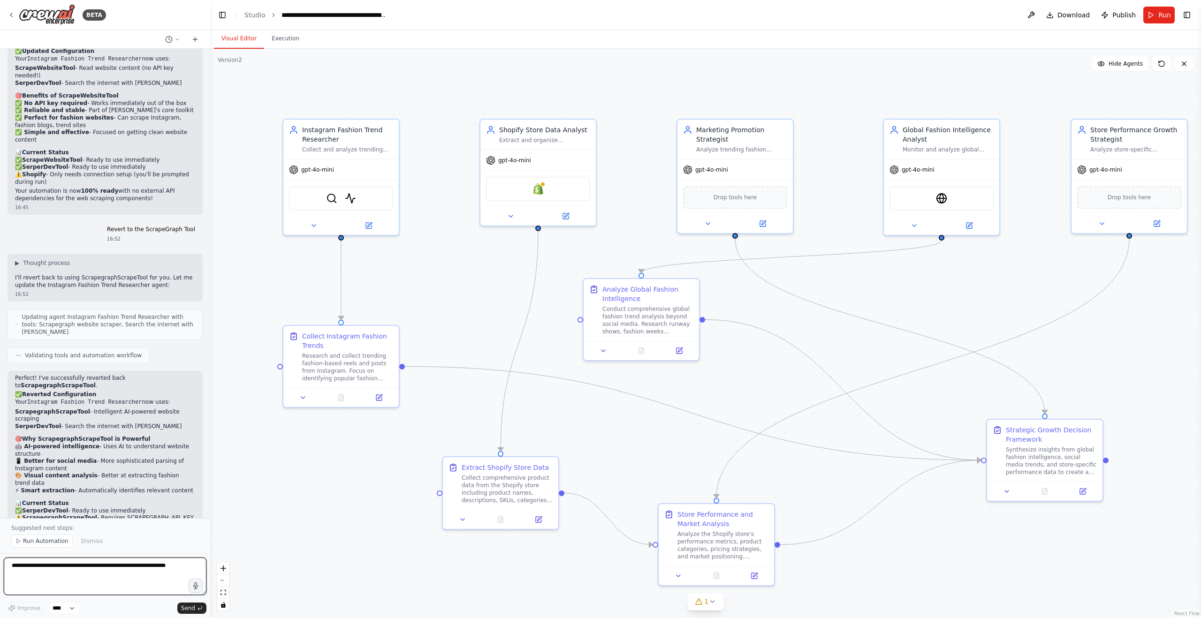
scroll to position [2901, 0]
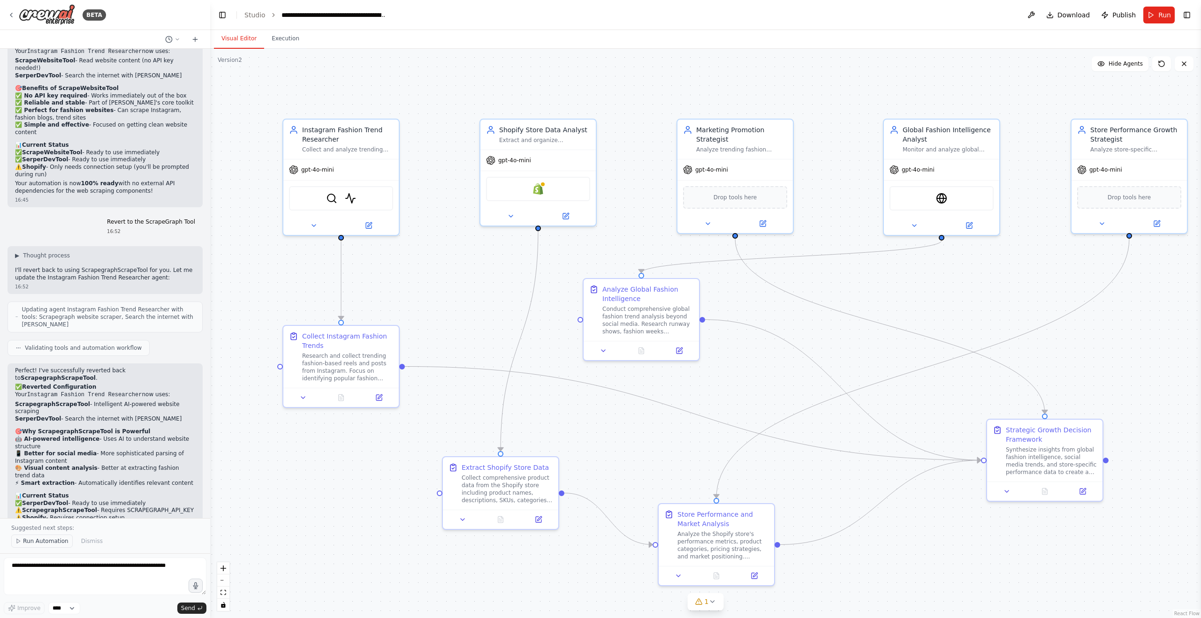
click at [50, 536] on button "Run Automation" at bounding box center [41, 541] width 61 height 13
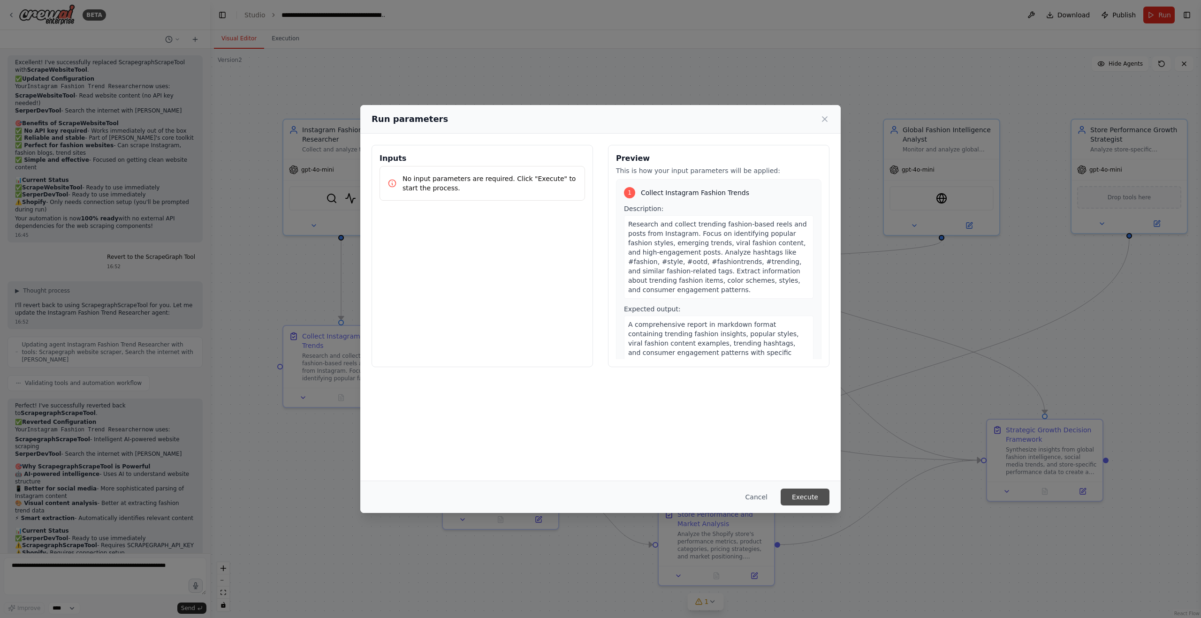
click at [805, 499] on button "Execute" at bounding box center [805, 497] width 49 height 17
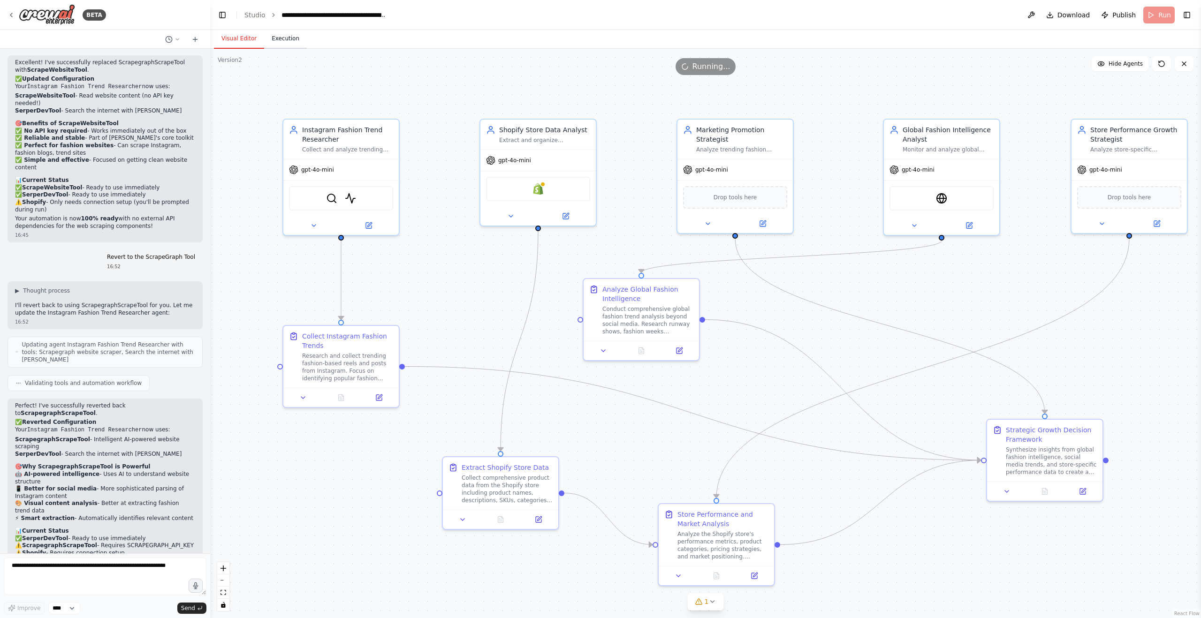
click at [288, 41] on button "Execution" at bounding box center [285, 39] width 43 height 20
click at [241, 38] on button "Visual Editor" at bounding box center [239, 39] width 50 height 20
click at [282, 42] on button "Execution" at bounding box center [285, 39] width 43 height 20
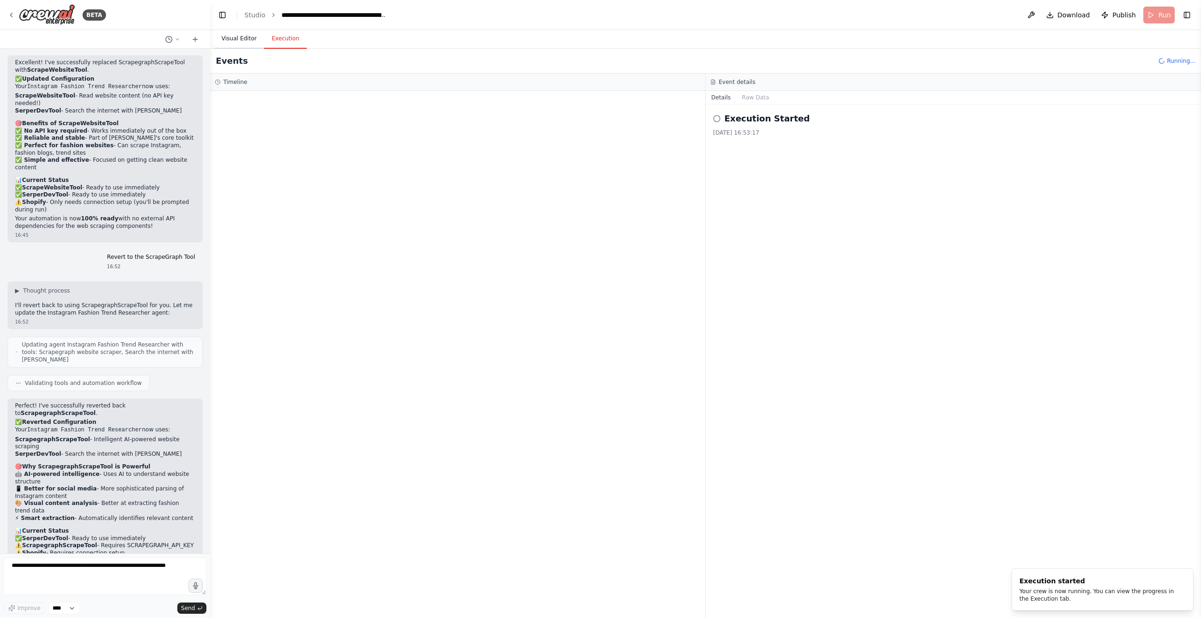
click at [237, 40] on button "Visual Editor" at bounding box center [239, 39] width 50 height 20
click at [276, 40] on button "Execution" at bounding box center [285, 39] width 43 height 20
click at [221, 8] on button "Toggle Left Sidebar" at bounding box center [222, 14] width 13 height 13
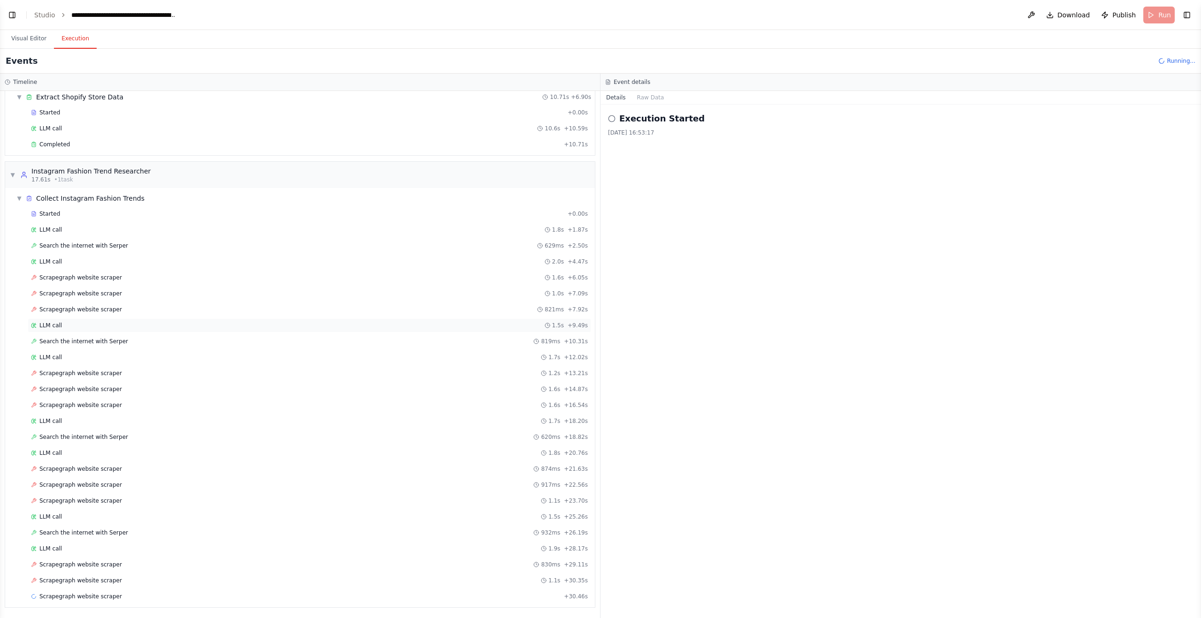
scroll to position [52, 0]
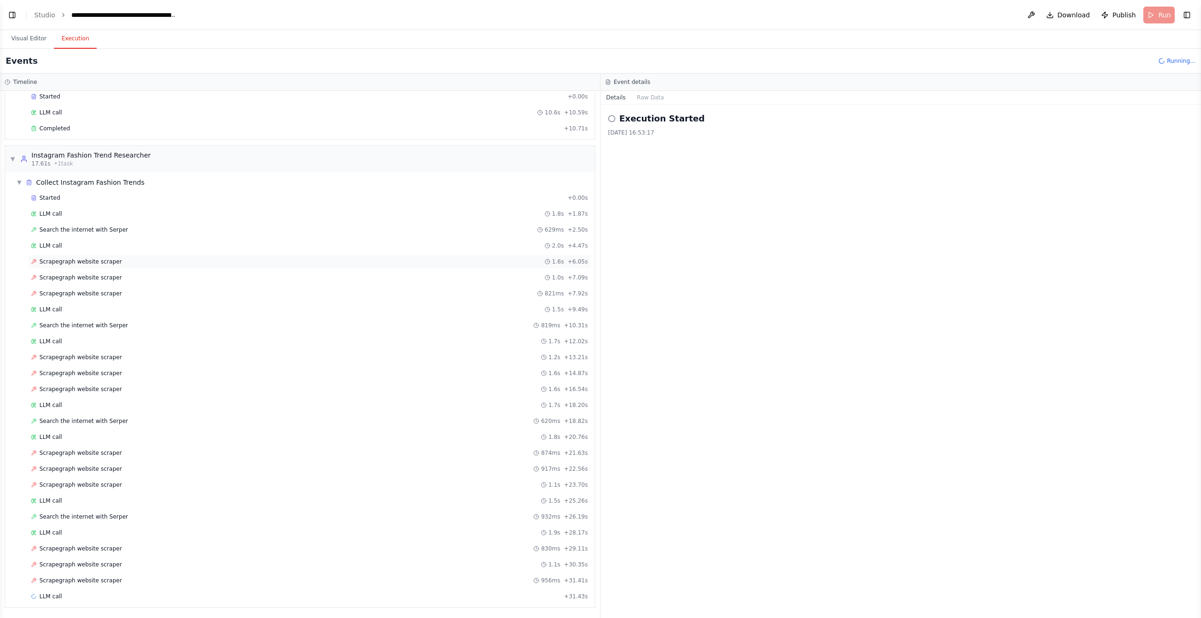
click at [142, 263] on div "Scrapegraph website scraper 1.6s + 6.05s" at bounding box center [309, 262] width 557 height 8
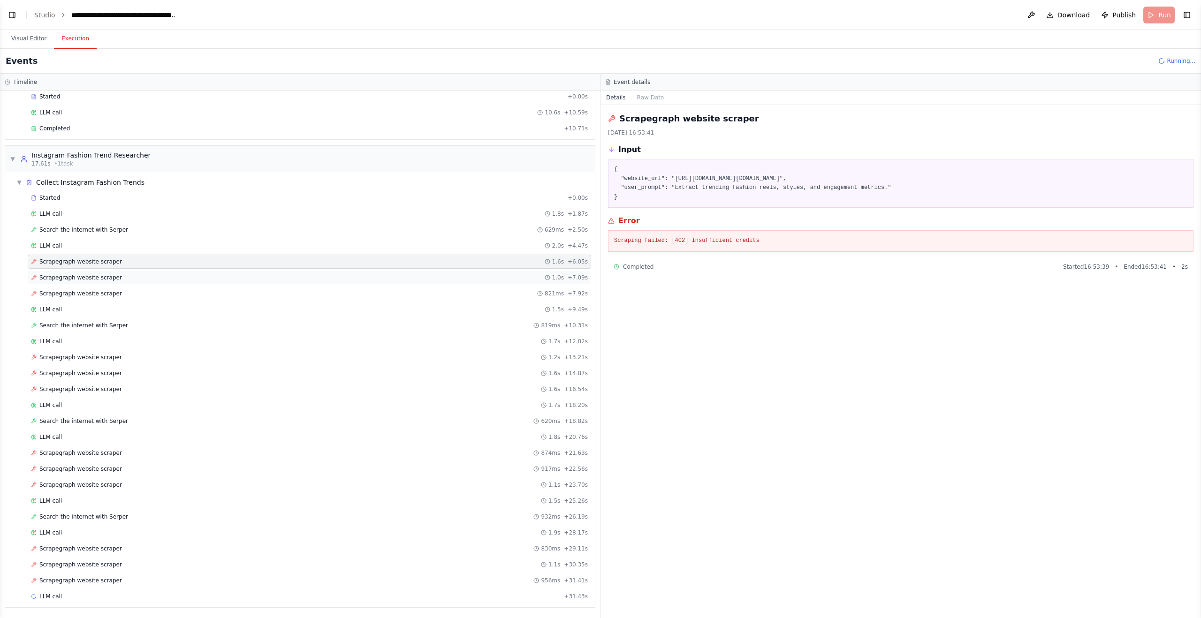
click at [132, 279] on div "Scrapegraph website scraper 1.0s + 7.09s" at bounding box center [309, 278] width 557 height 8
click at [124, 296] on div "Scrapegraph website scraper 821ms + 7.92s" at bounding box center [309, 294] width 557 height 8
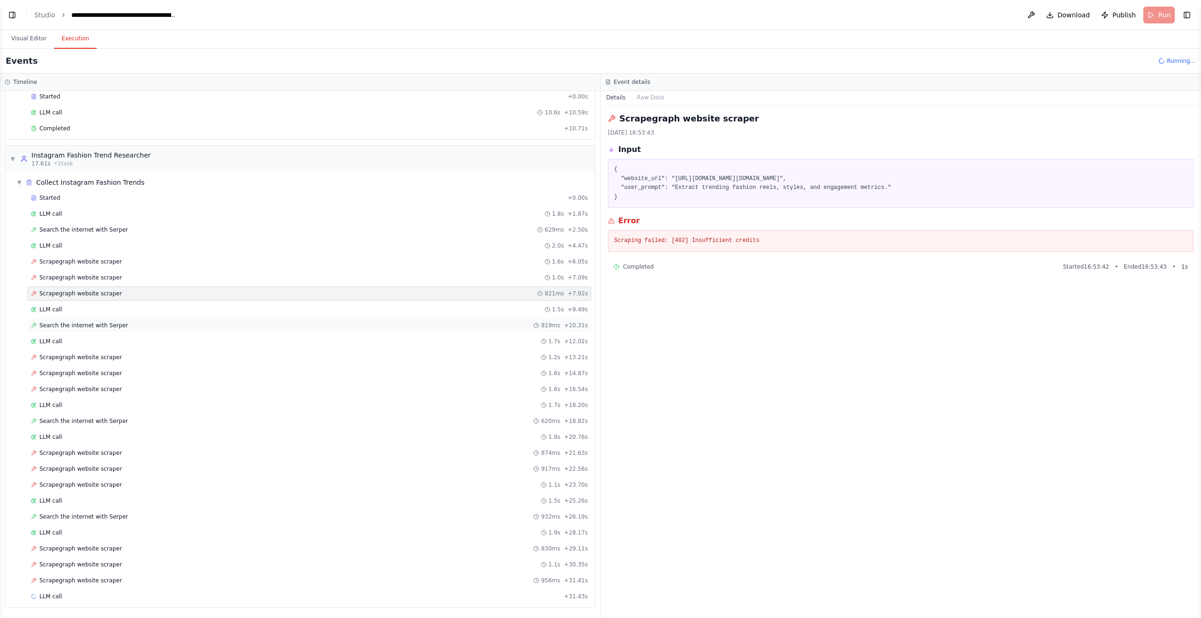
click at [133, 326] on div "Search the internet with Serper 819ms + 10.31s" at bounding box center [309, 326] width 557 height 8
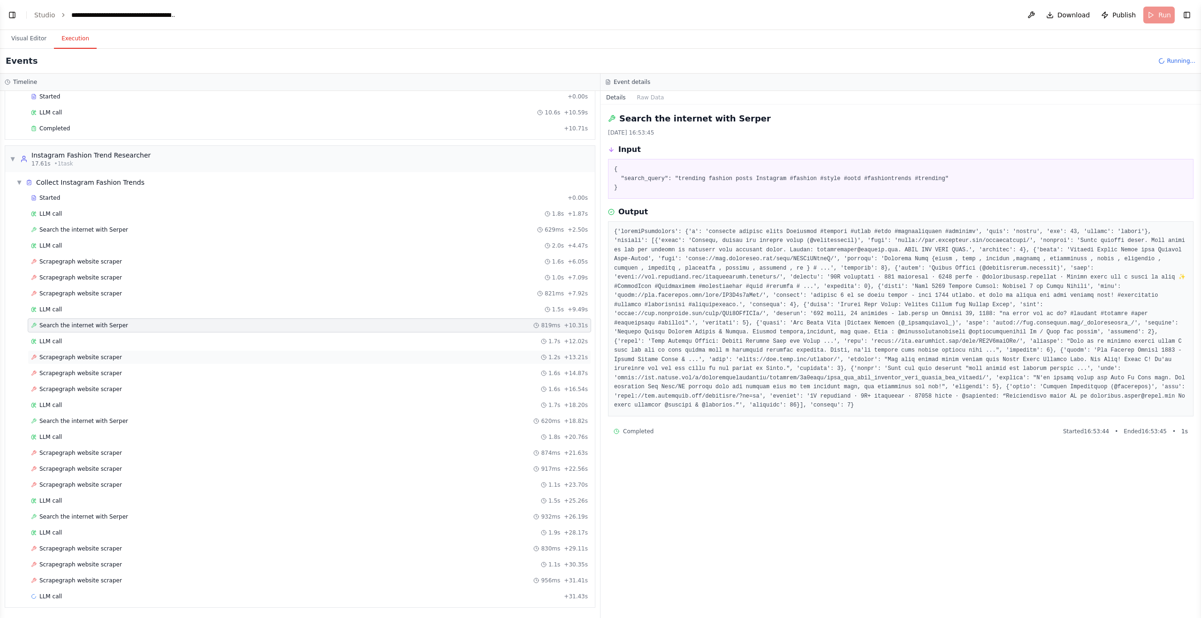
click at [130, 358] on div "Scrapegraph website scraper 1.2s + 13.21s" at bounding box center [309, 358] width 557 height 8
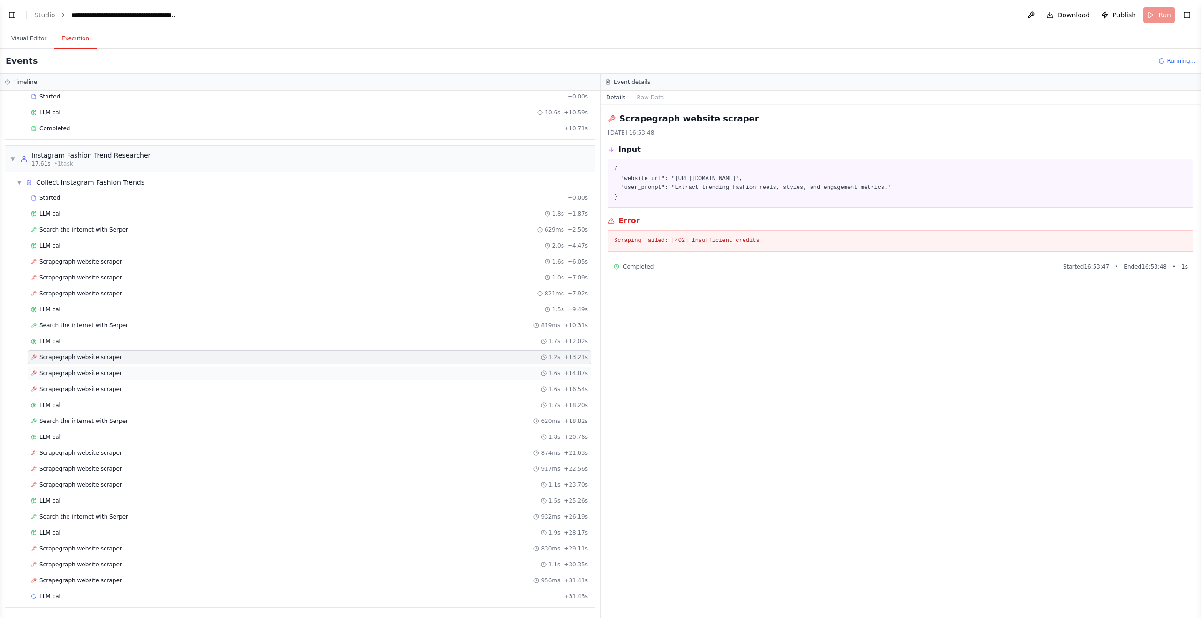
click at [125, 375] on div "Scrapegraph website scraper 1.6s + 14.87s" at bounding box center [309, 374] width 557 height 8
click at [124, 387] on div "Scrapegraph website scraper 1.6s + 16.54s" at bounding box center [309, 390] width 557 height 8
click at [143, 451] on div "Scrapegraph website scraper 874ms + 21.63s" at bounding box center [309, 453] width 557 height 8
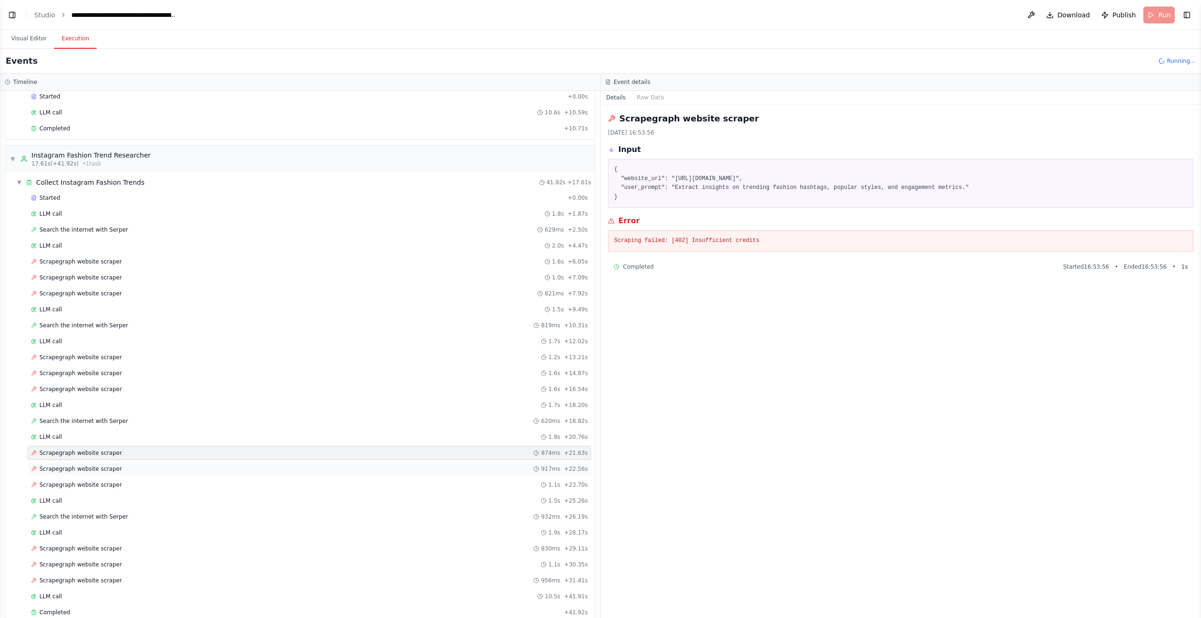
click at [139, 470] on div "Scrapegraph website scraper 917ms + 22.56s" at bounding box center [309, 469] width 557 height 8
click at [135, 486] on div "Scrapegraph website scraper 1.1s + 23.70s" at bounding box center [309, 485] width 557 height 8
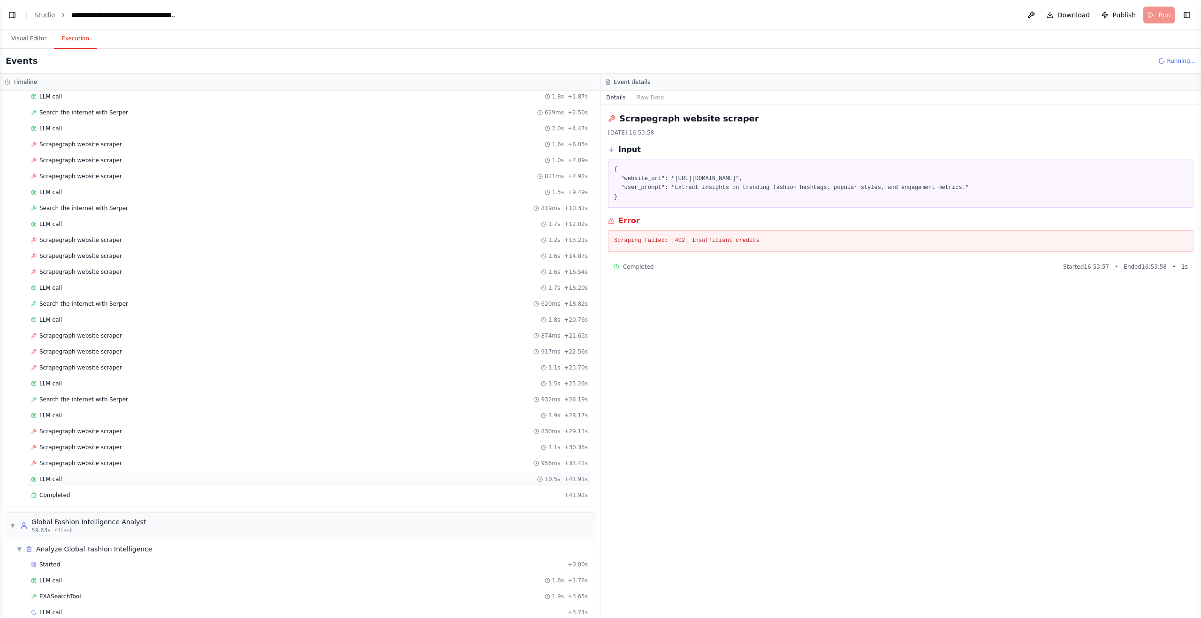
scroll to position [185, 0]
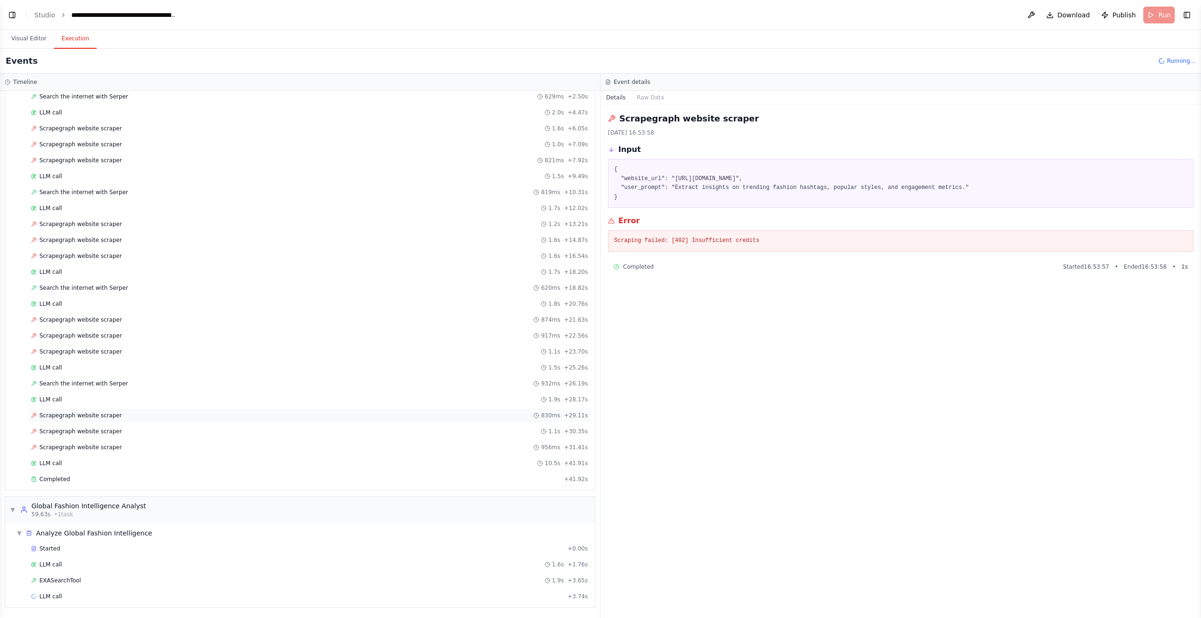
click at [149, 422] on div "Scrapegraph website scraper 830ms + 29.11s" at bounding box center [309, 416] width 563 height 14
click at [146, 432] on div "Scrapegraph website scraper 1.1s + 30.35s" at bounding box center [309, 432] width 557 height 8
click at [140, 446] on div "Scrapegraph website scraper 956ms + 31.41s" at bounding box center [309, 448] width 557 height 8
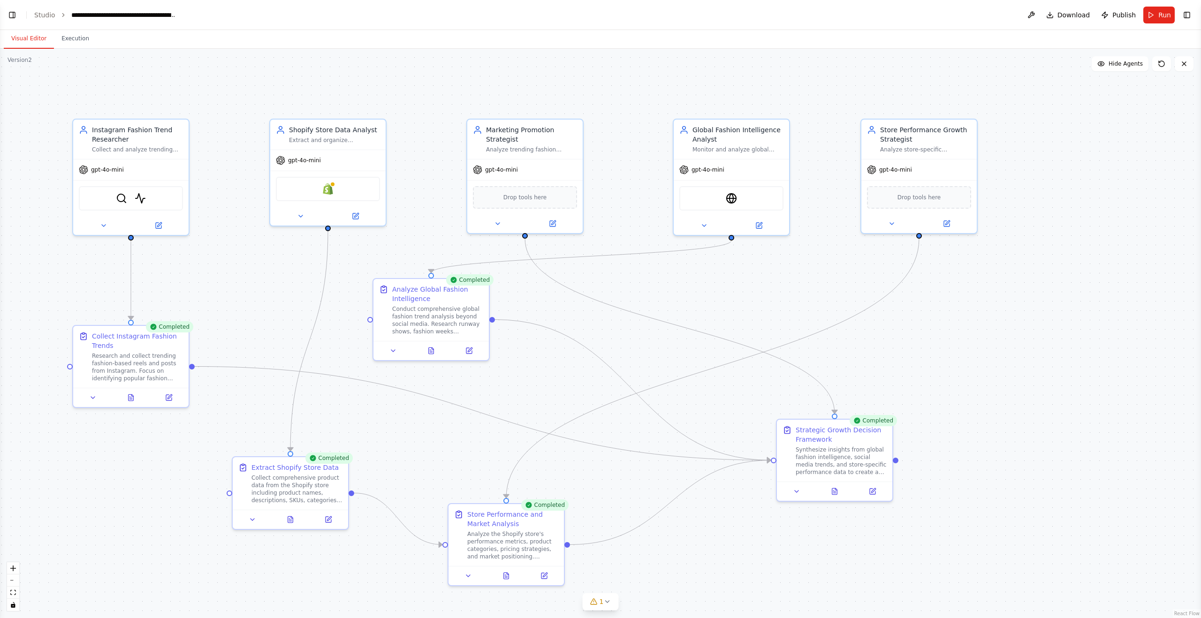
click at [36, 42] on button "Visual Editor" at bounding box center [29, 39] width 50 height 20
click at [11, 14] on button "Toggle Left Sidebar" at bounding box center [12, 14] width 13 height 13
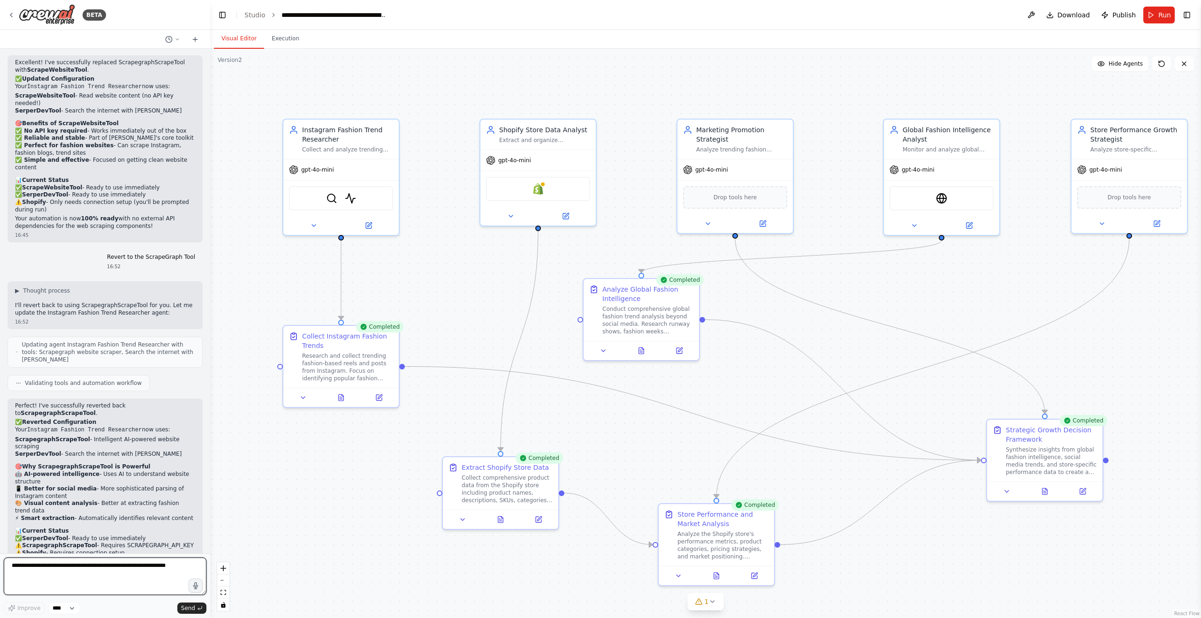
click at [124, 561] on textarea at bounding box center [105, 577] width 203 height 38
paste textarea "**********"
type textarea "**********"
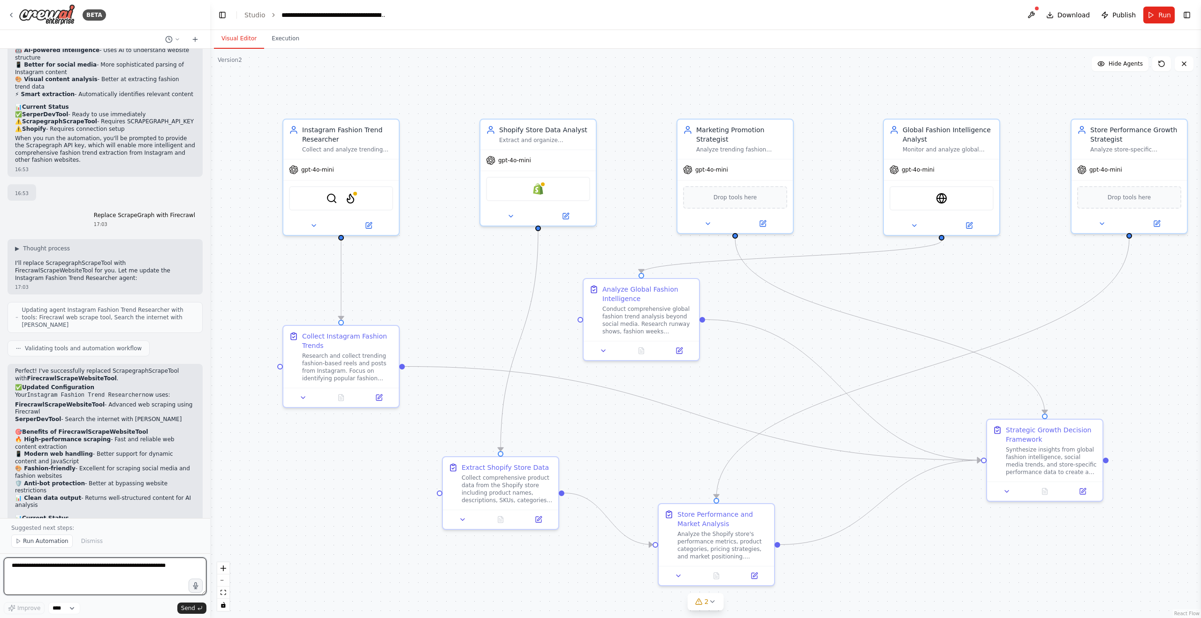
scroll to position [3297, 0]
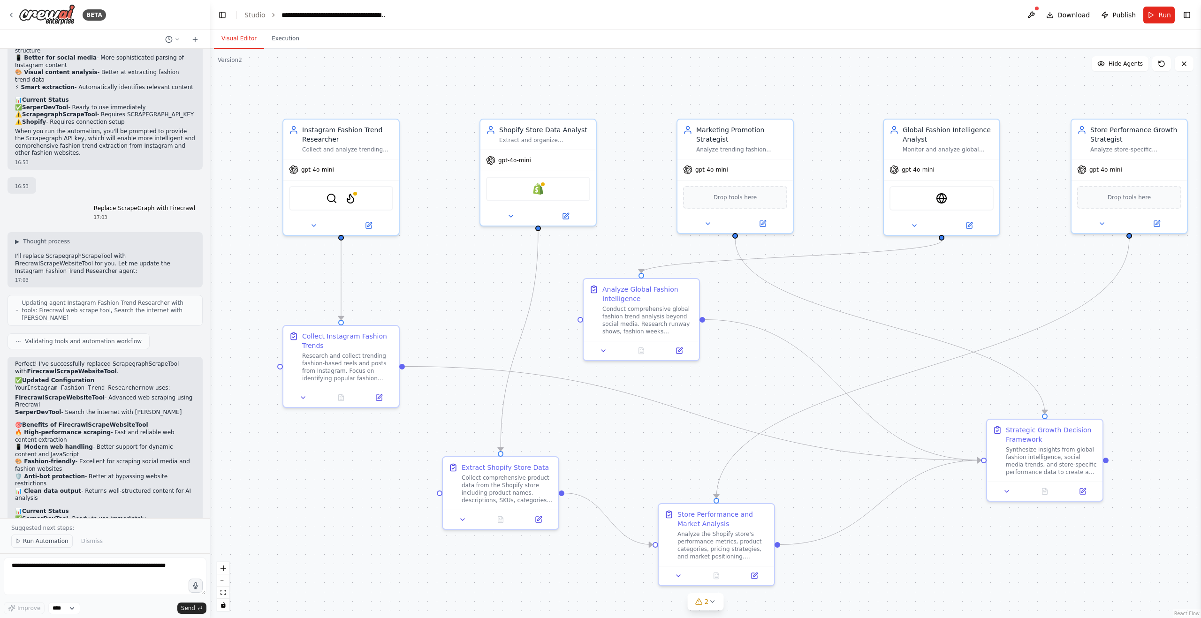
click at [50, 541] on span "Run Automation" at bounding box center [46, 542] width 46 height 8
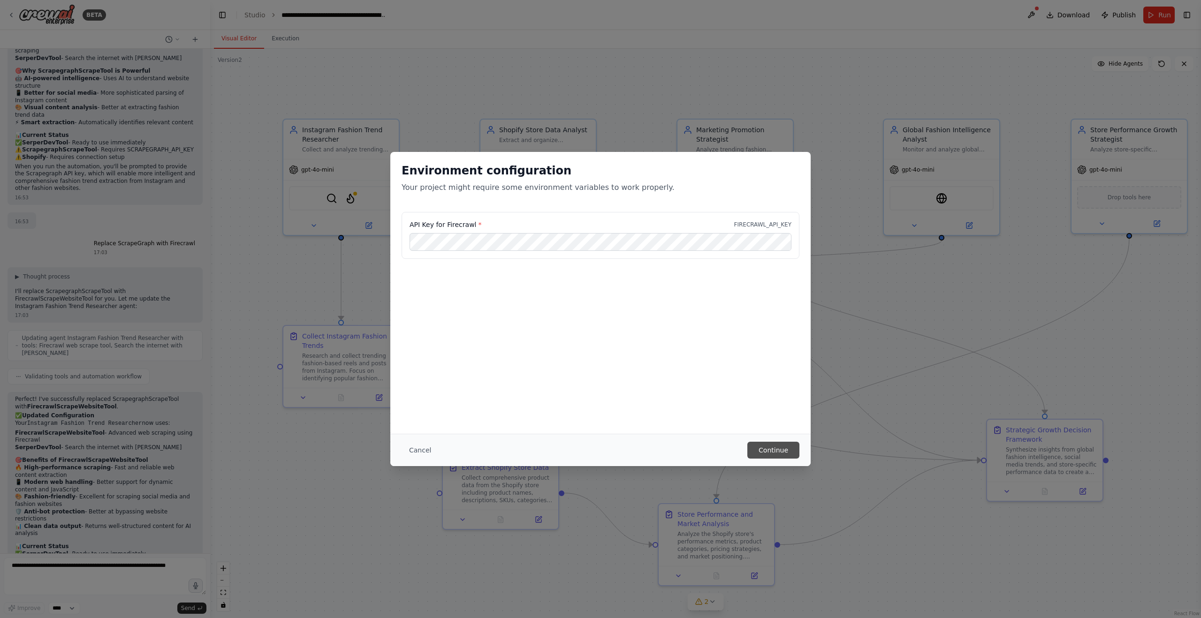
click at [787, 451] on button "Continue" at bounding box center [773, 450] width 52 height 17
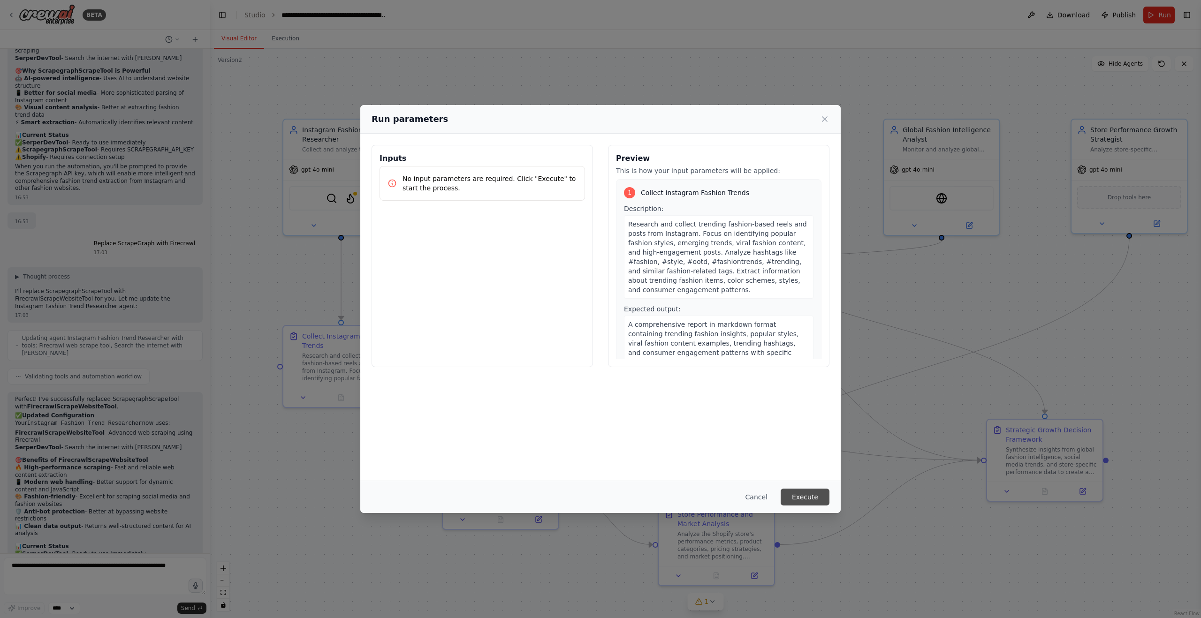
click at [796, 495] on button "Execute" at bounding box center [805, 497] width 49 height 17
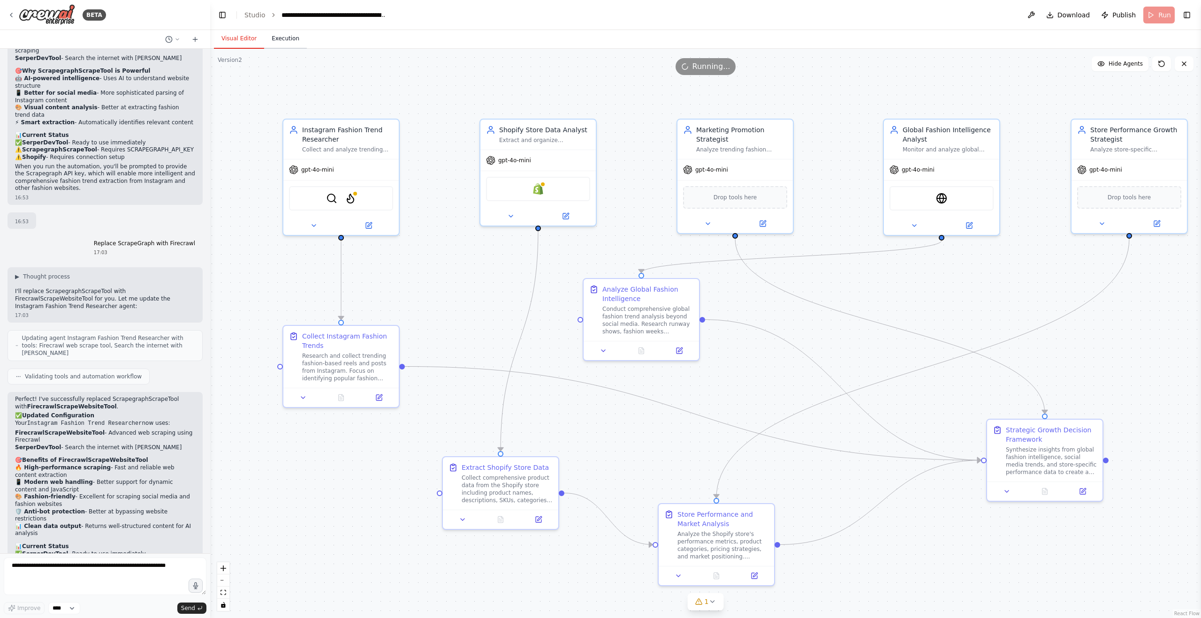
click at [294, 39] on button "Execution" at bounding box center [285, 39] width 43 height 20
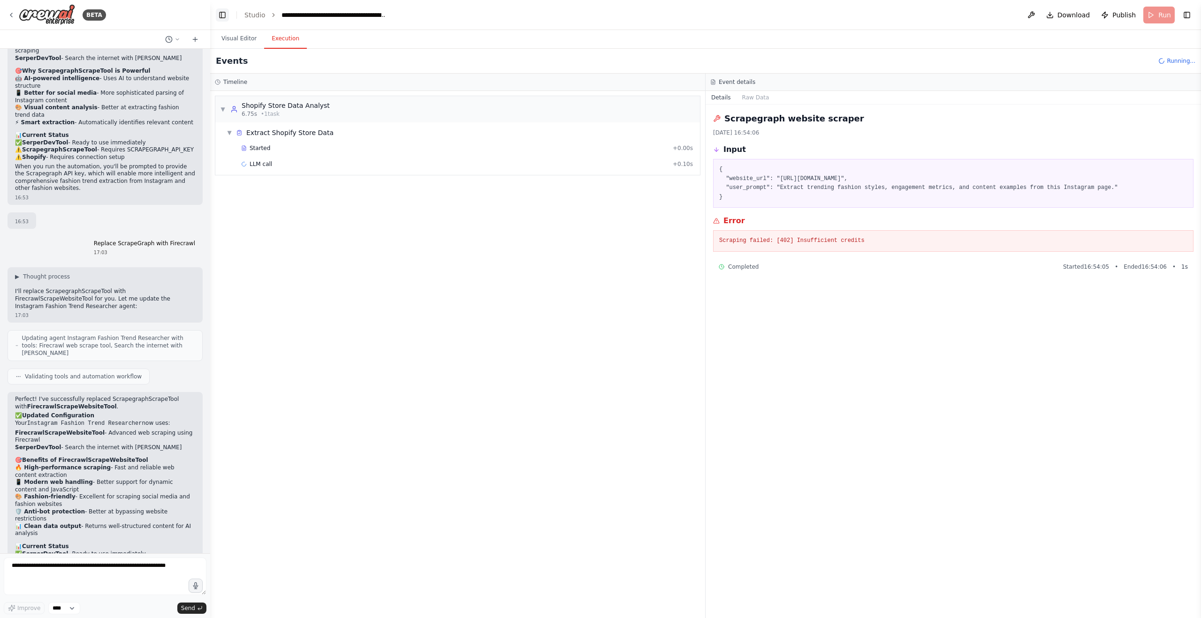
click at [223, 12] on button "Toggle Left Sidebar" at bounding box center [222, 14] width 13 height 13
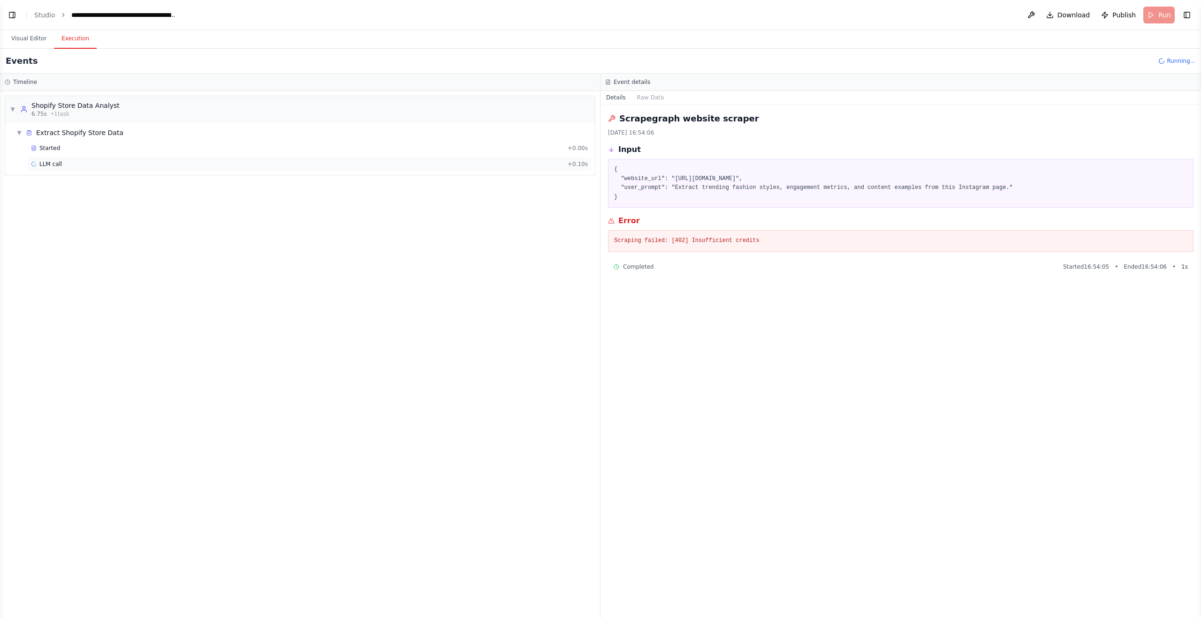
click at [122, 167] on div "LLM call + 0.10s" at bounding box center [309, 164] width 557 height 8
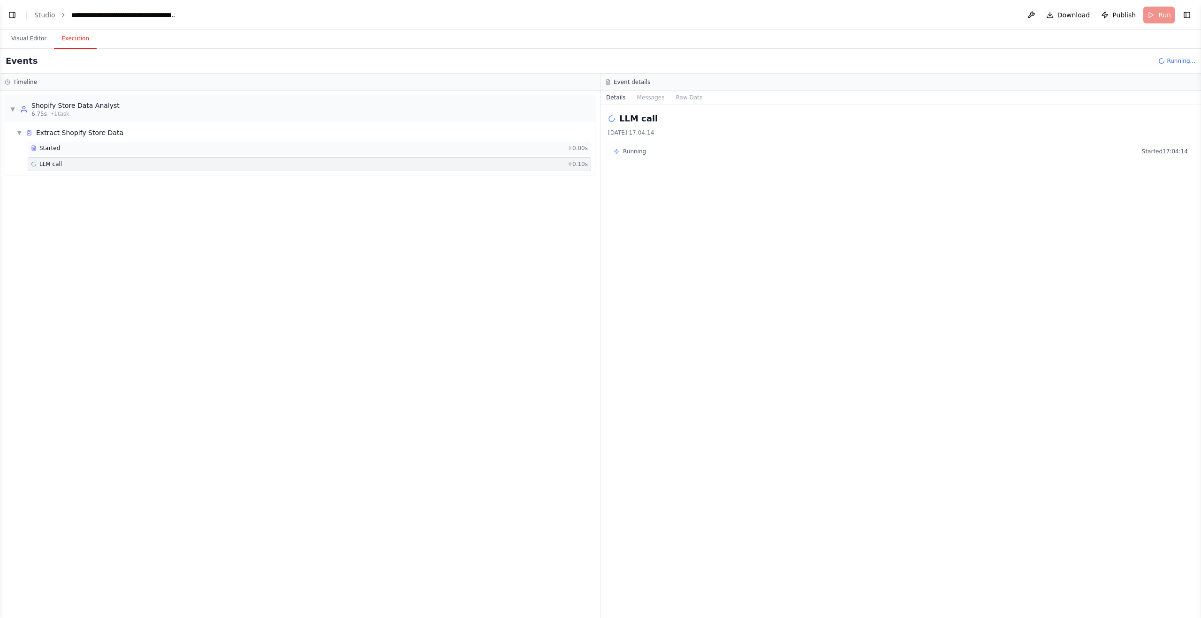
click at [138, 147] on div "Started" at bounding box center [297, 148] width 533 height 8
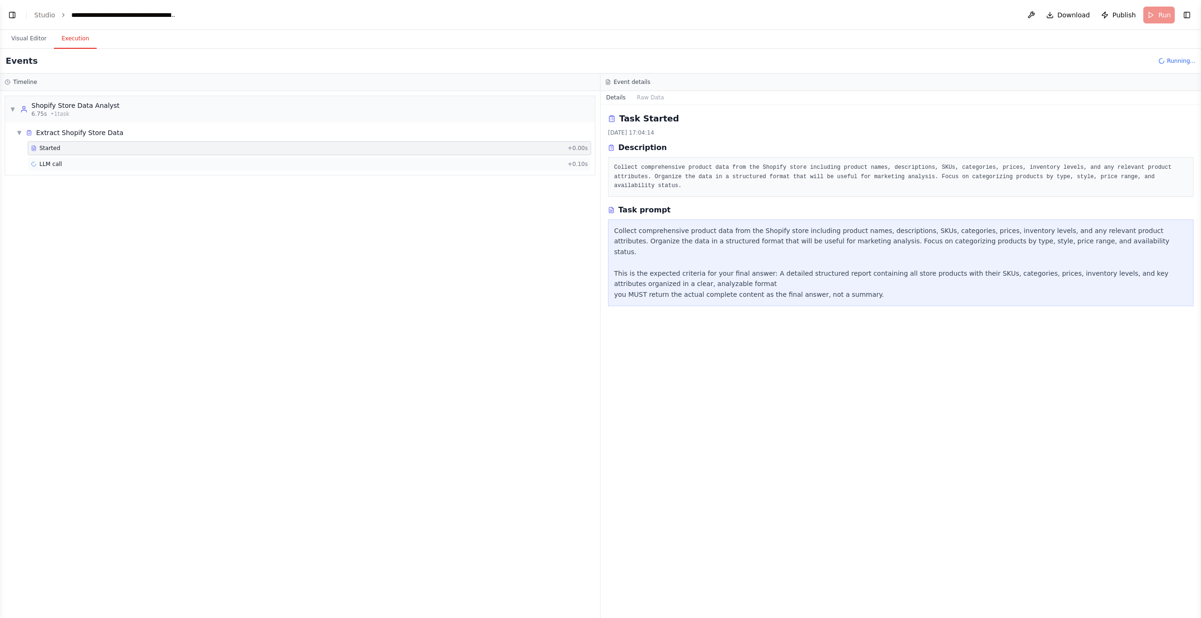
click at [138, 168] on div "LLM call + 0.10s" at bounding box center [309, 164] width 563 height 14
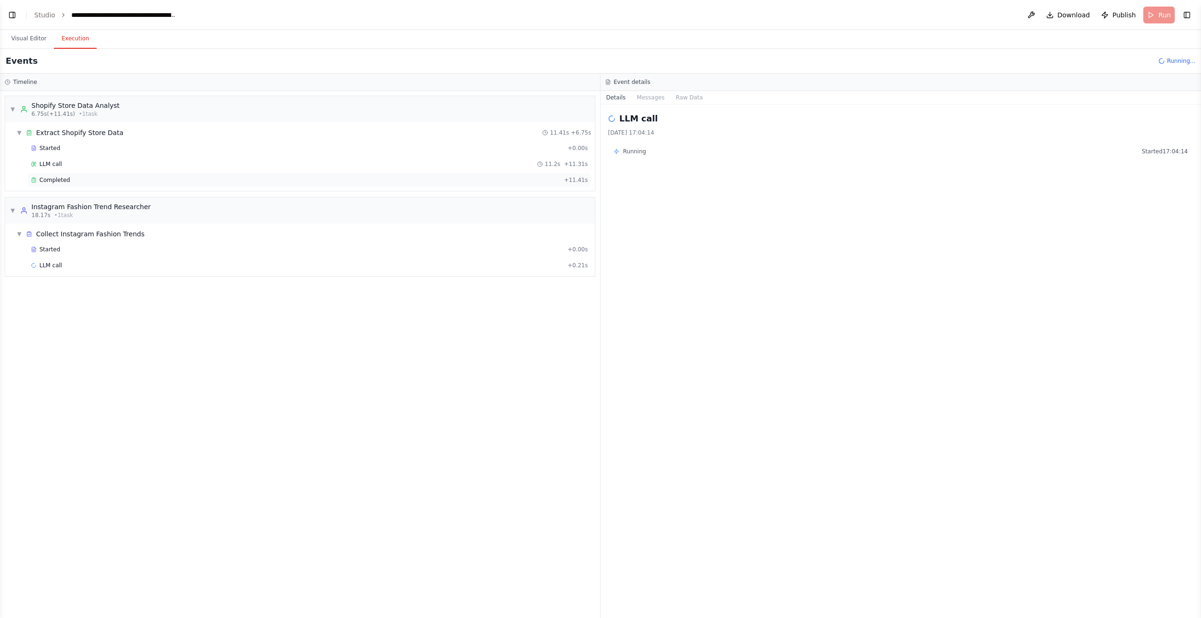
click at [146, 173] on div "Completed + 11.41s" at bounding box center [309, 180] width 563 height 14
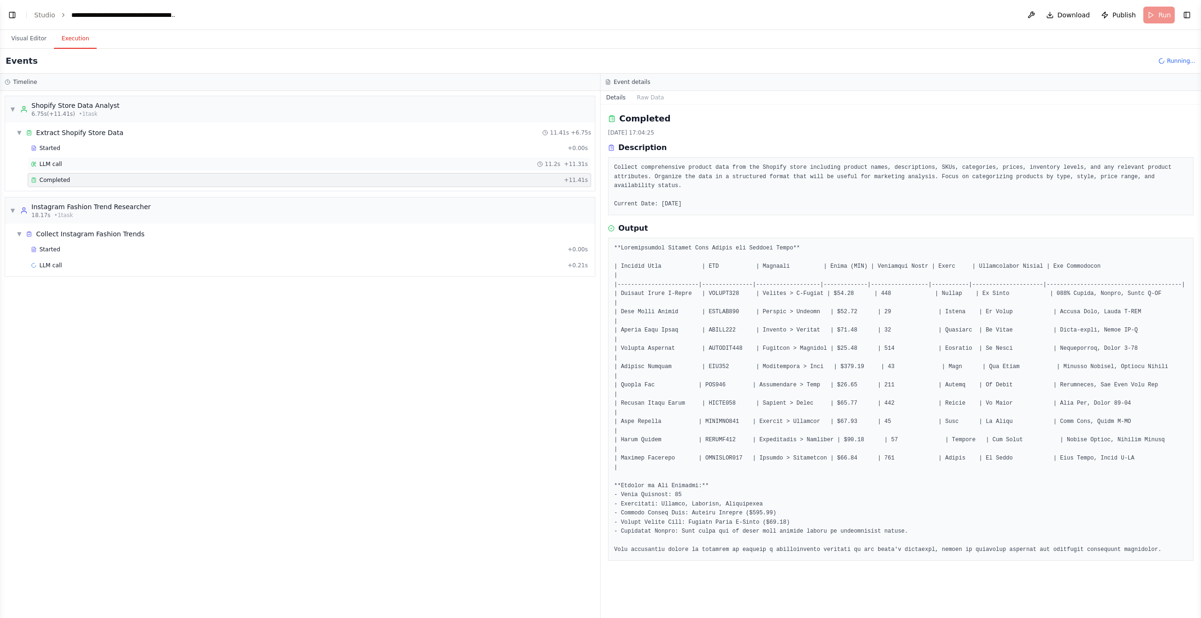
click at [151, 167] on div "LLM call 11.2s + 11.31s" at bounding box center [309, 164] width 557 height 8
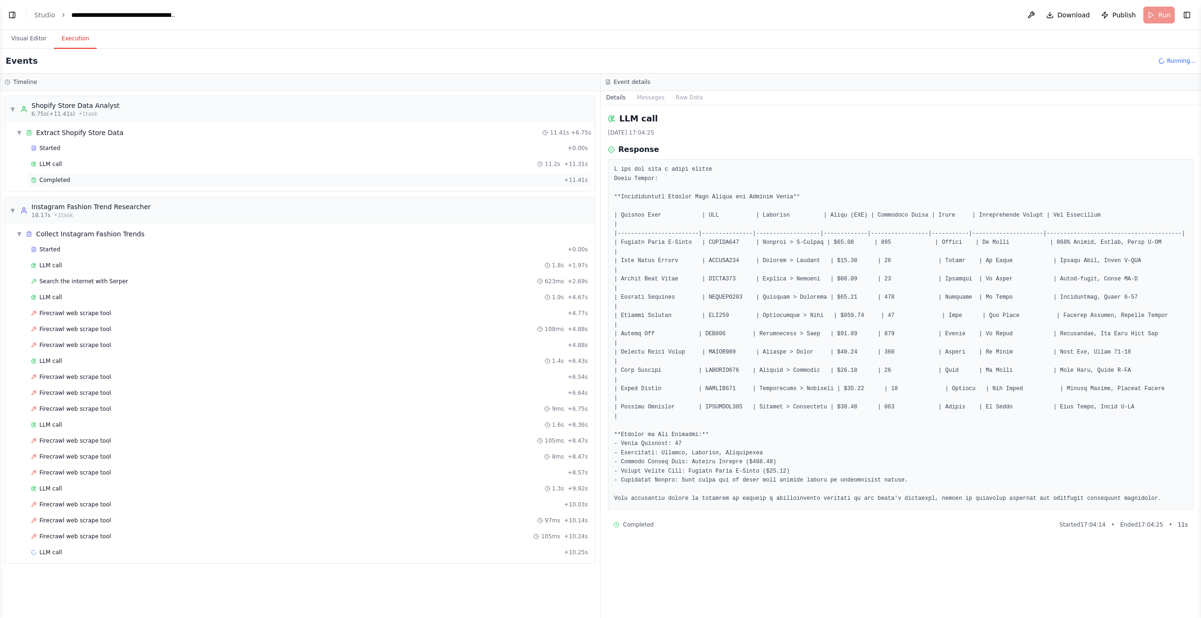
click at [152, 179] on div "Completed" at bounding box center [295, 180] width 529 height 8
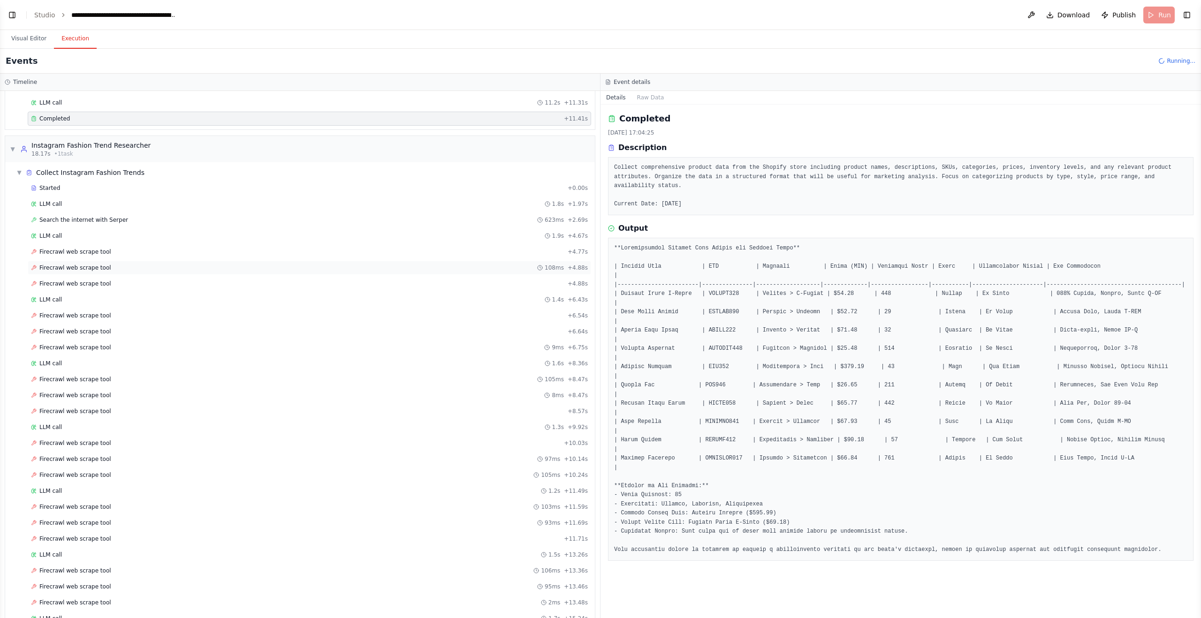
scroll to position [64, 0]
click at [120, 252] on div "Firecrawl web scrape tool + 4.77s" at bounding box center [309, 250] width 557 height 8
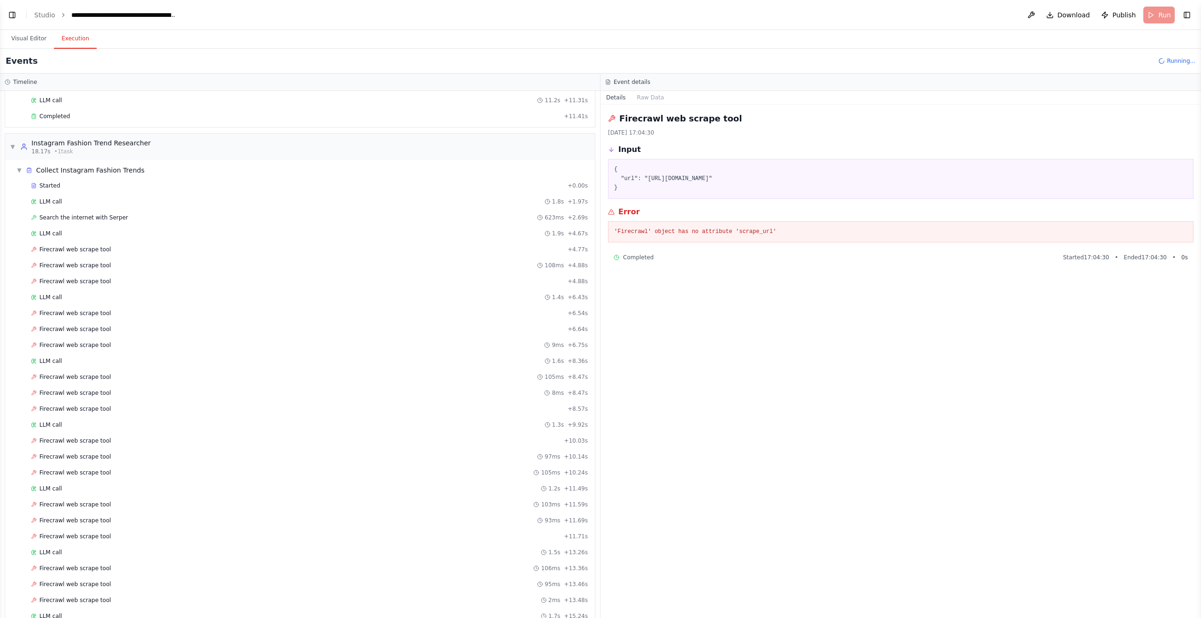
click at [762, 233] on pre "'Firecrawl' object has no attribute 'scrape_url'" at bounding box center [900, 232] width 573 height 9
click at [212, 272] on div "Firecrawl web scrape tool 108ms + 4.88s" at bounding box center [309, 265] width 563 height 14
click at [207, 278] on div "Firecrawl web scrape tool + 4.88s" at bounding box center [309, 282] width 557 height 8
click at [214, 257] on div "Started + 0.00s LLM call 1.8s + 1.97s Search the internet with Serper 623ms + 2…" at bounding box center [304, 625] width 582 height 893
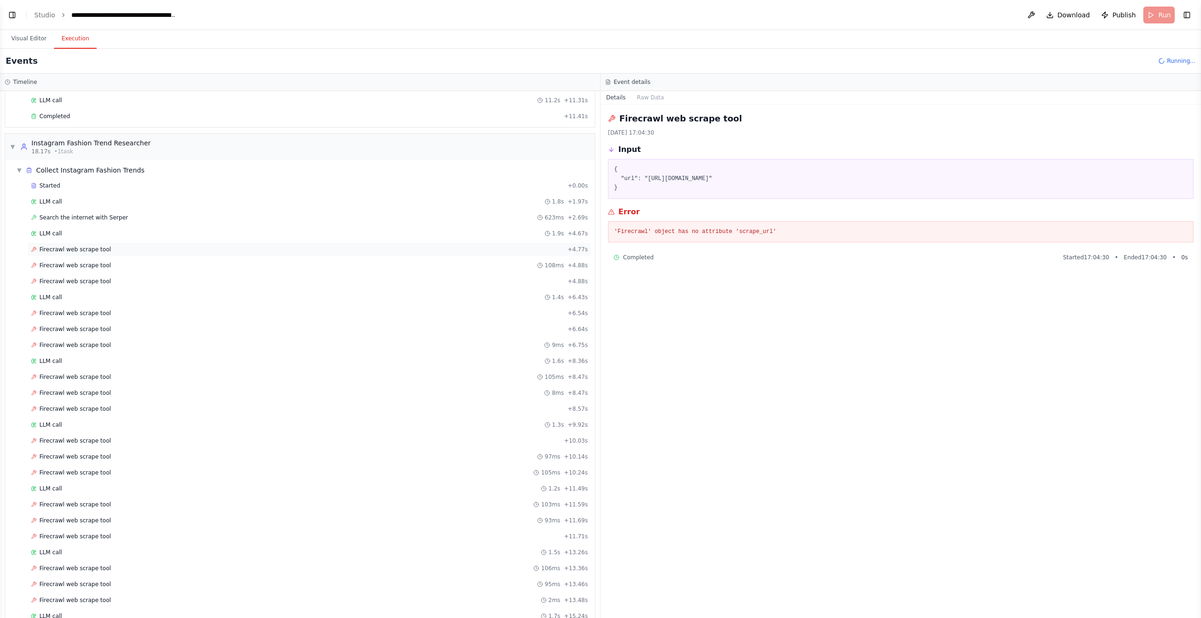
drag, startPoint x: 144, startPoint y: 253, endPoint x: 132, endPoint y: 254, distance: 12.3
click at [144, 253] on div "Firecrawl web scrape tool + 4.77s" at bounding box center [309, 250] width 557 height 8
click at [108, 265] on div "Firecrawl web scrape tool 108ms + 4.88s" at bounding box center [309, 266] width 557 height 8
click at [27, 37] on button "Visual Editor" at bounding box center [29, 39] width 50 height 20
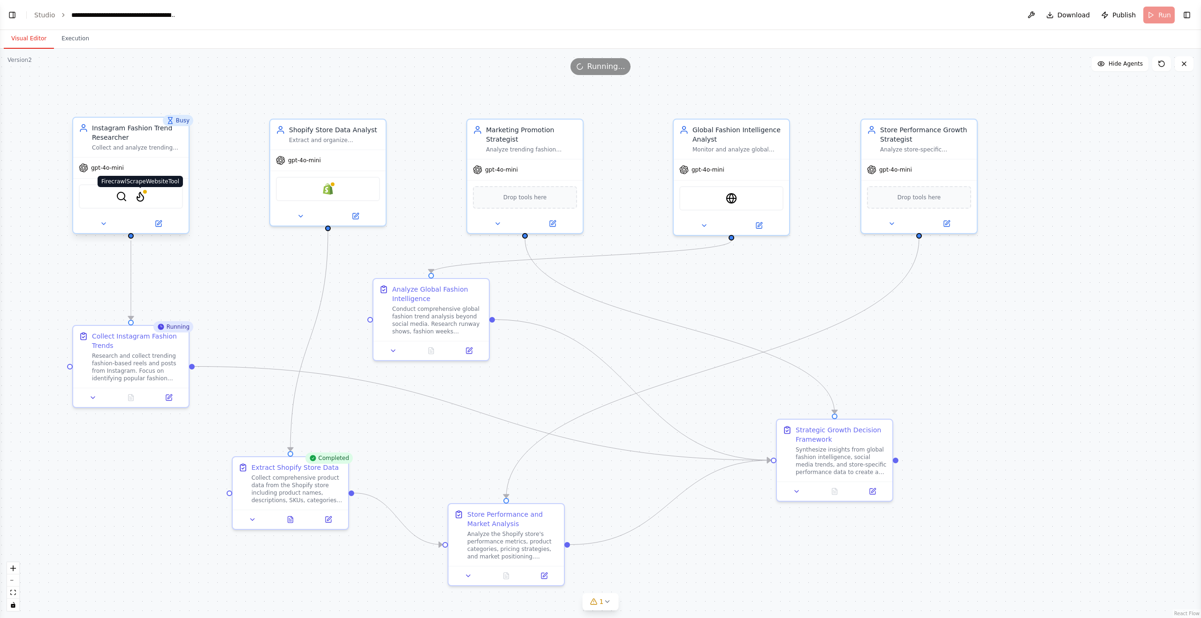
click at [143, 201] on img at bounding box center [140, 196] width 11 height 11
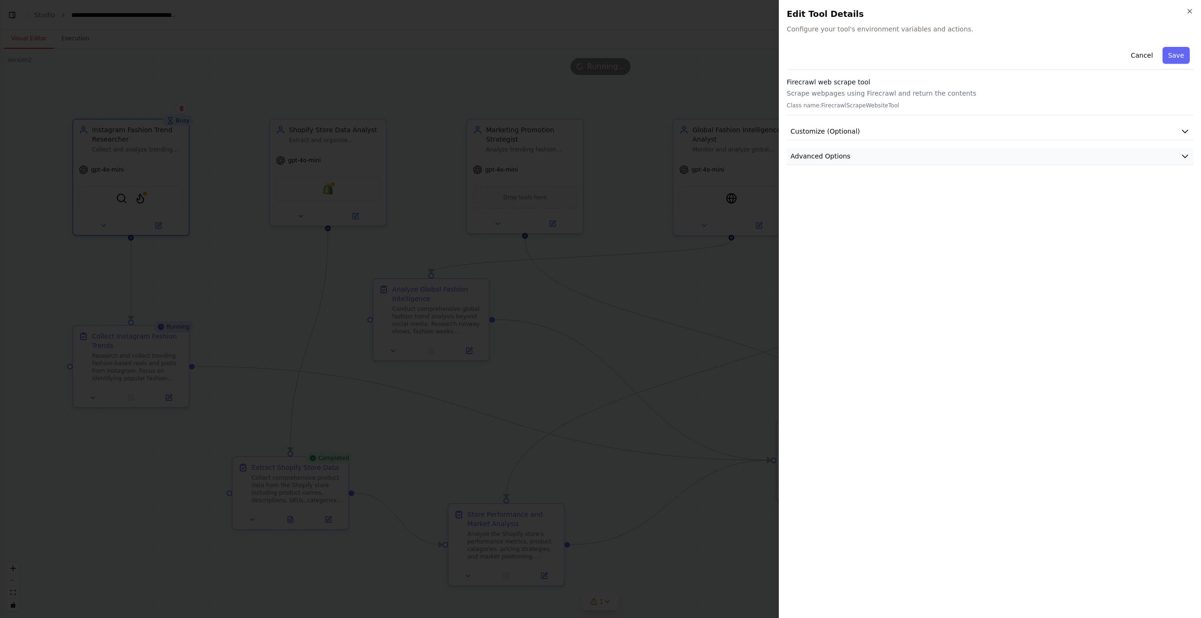
click at [865, 158] on button "Advanced Options" at bounding box center [990, 156] width 407 height 17
click at [886, 209] on input "text" at bounding box center [990, 211] width 391 height 17
drag, startPoint x: 863, startPoint y: 144, endPoint x: 869, endPoint y: 137, distance: 8.6
click at [867, 139] on div "Cancel Save Firecrawl web scrape tool Scrape webpages using Firecrawl and retur…" at bounding box center [990, 143] width 407 height 200
click at [869, 137] on button "Customize (Optional)" at bounding box center [990, 131] width 407 height 17
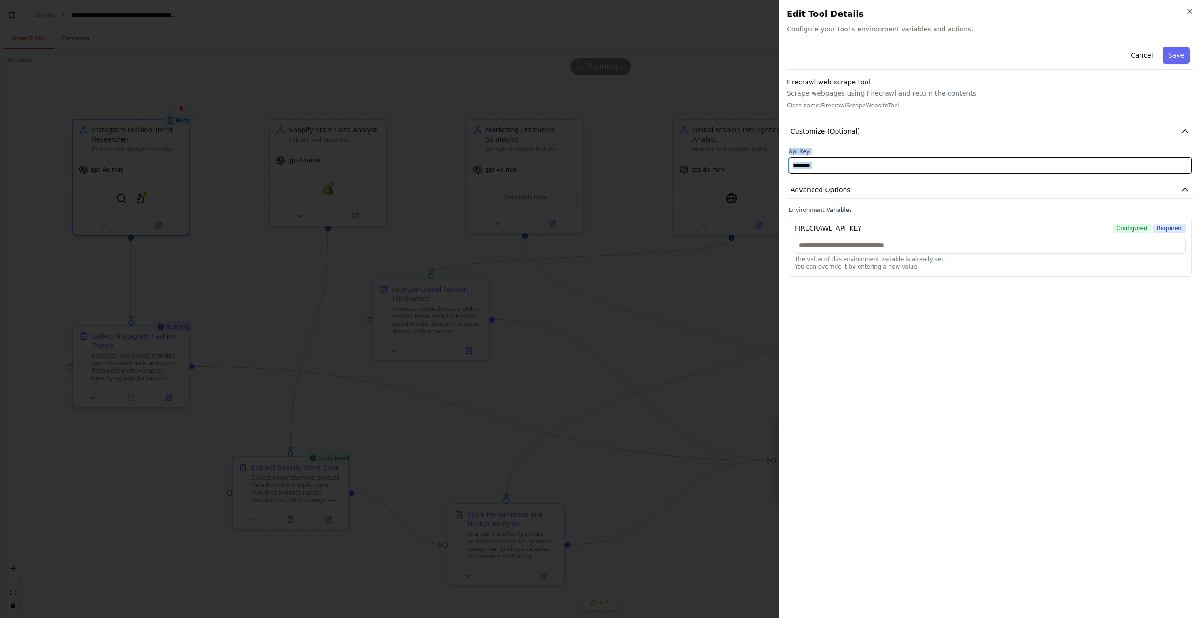
click at [847, 166] on input "text" at bounding box center [990, 165] width 403 height 17
click at [838, 209] on label "Environment Variables" at bounding box center [990, 210] width 403 height 8
click at [847, 193] on span "Advanced Options" at bounding box center [820, 189] width 60 height 9
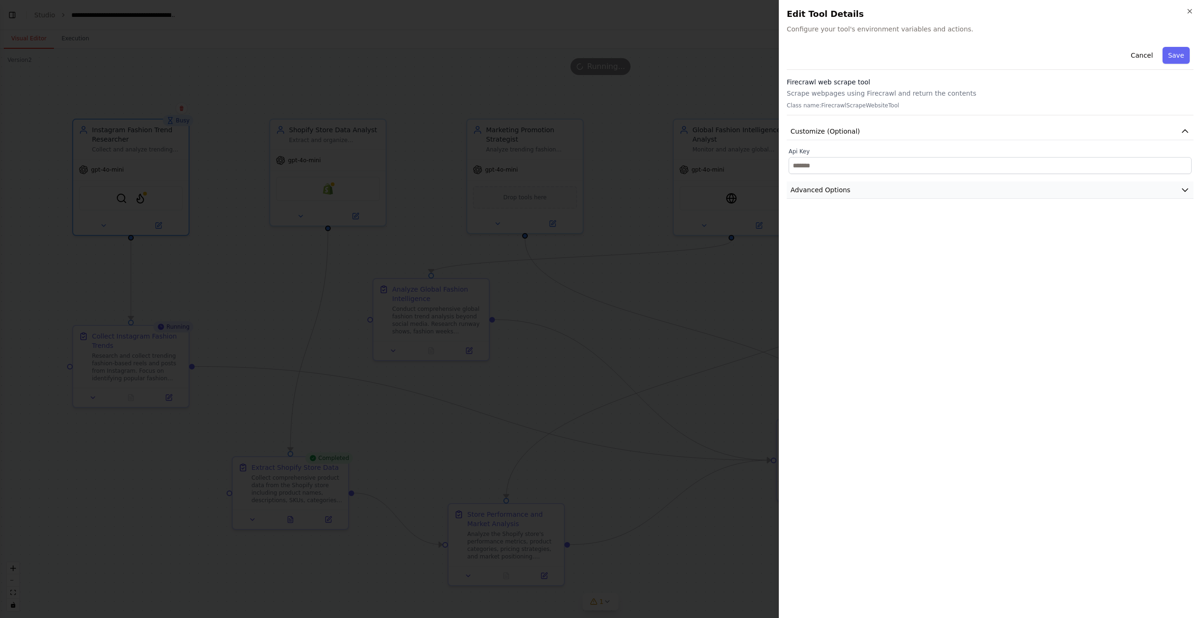
click at [847, 193] on span "Advanced Options" at bounding box center [820, 189] width 60 height 9
click at [854, 133] on span "Customize (Optional)" at bounding box center [824, 131] width 69 height 9
click at [1191, 8] on icon "button" at bounding box center [1190, 12] width 8 height 8
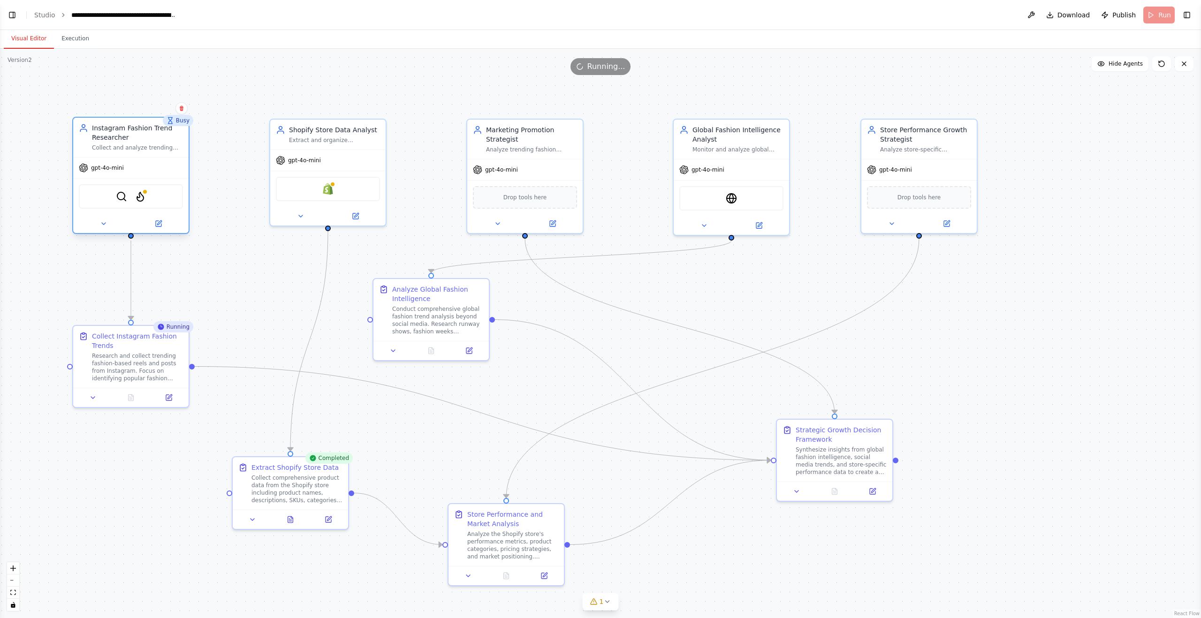
click at [147, 200] on div "SerperDevTool FirecrawlScrapeWebsiteTool" at bounding box center [131, 196] width 104 height 24
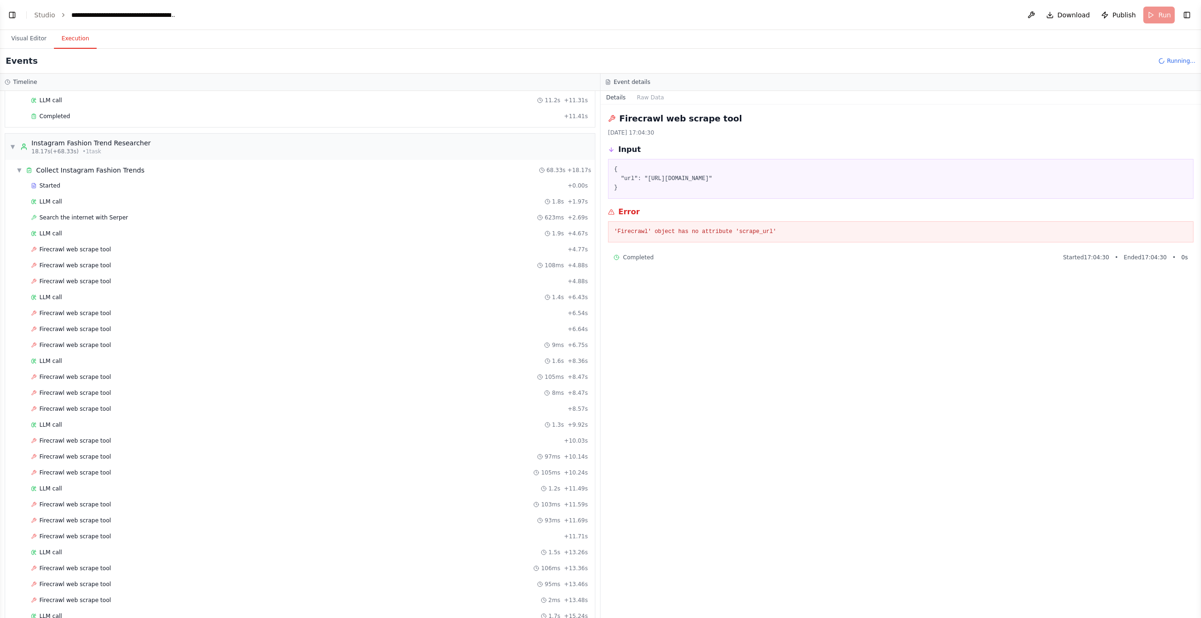
click at [76, 41] on button "Execution" at bounding box center [75, 39] width 43 height 20
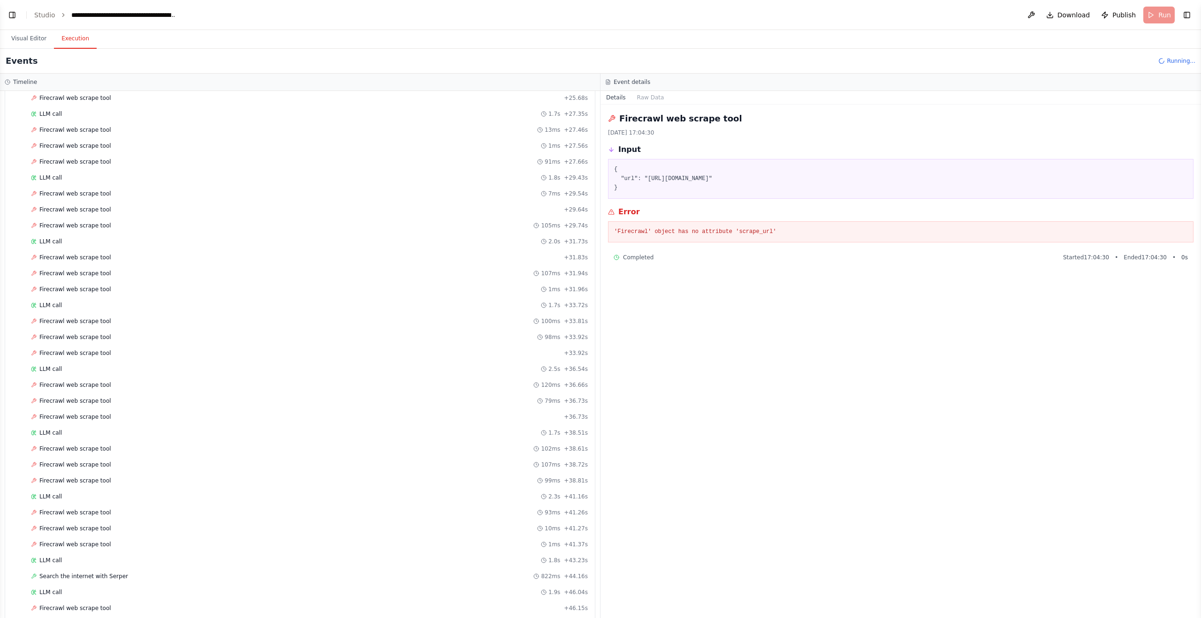
scroll to position [1174, 0]
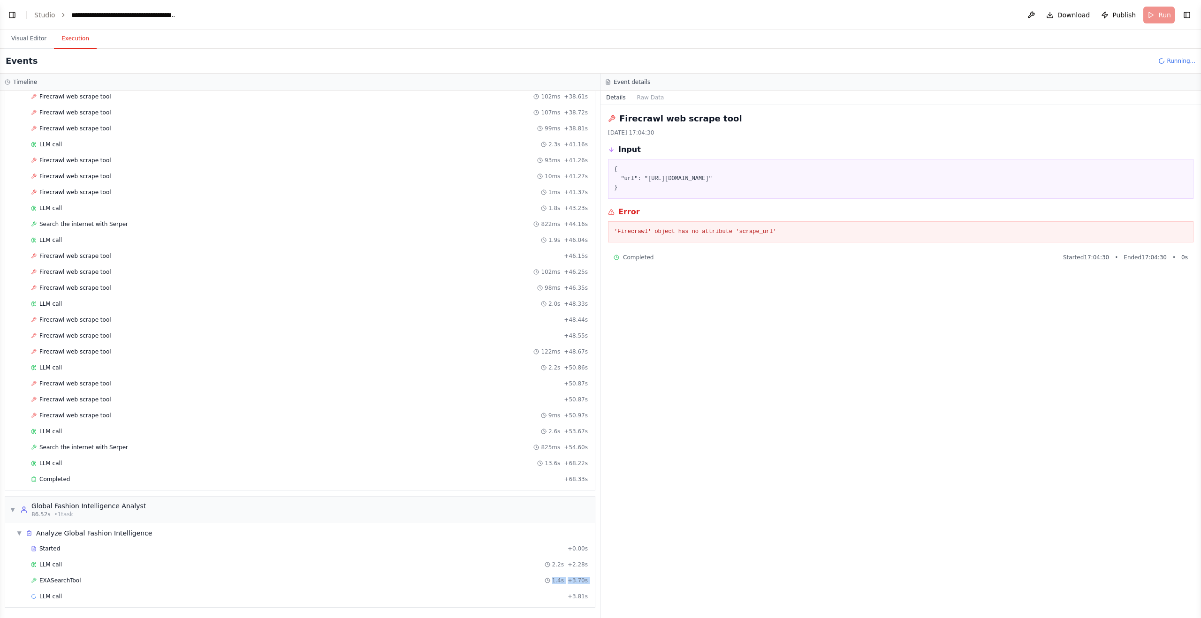
click at [125, 589] on div "Started + 0.00s LLM call 2.2s + 2.28s EXASearchTool 1.4s + 3.70s LLM call + 3.8…" at bounding box center [304, 574] width 582 height 64
click at [125, 598] on div "LLM call + 3.81s" at bounding box center [309, 597] width 557 height 8
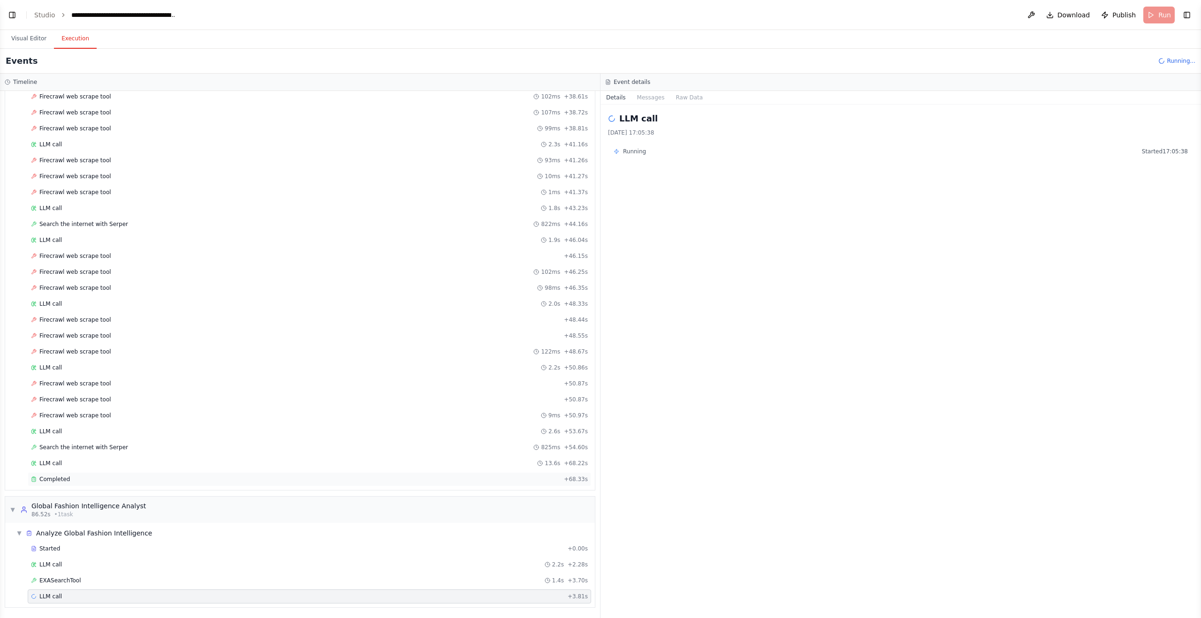
click at [115, 483] on div "Completed" at bounding box center [295, 480] width 529 height 8
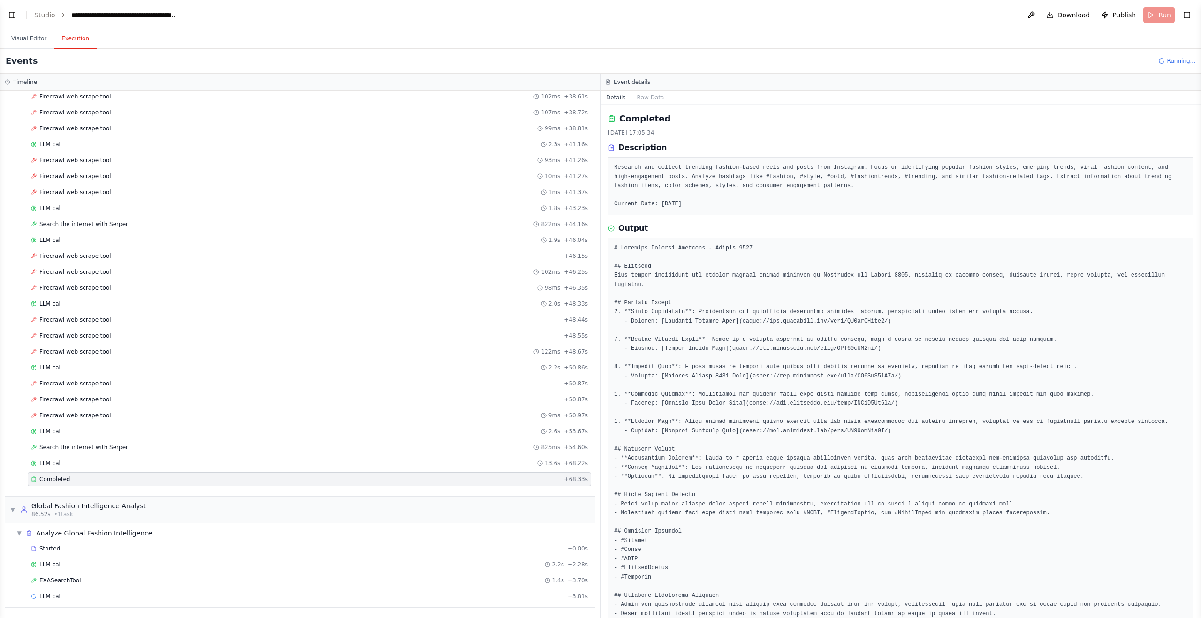
scroll to position [49, 0]
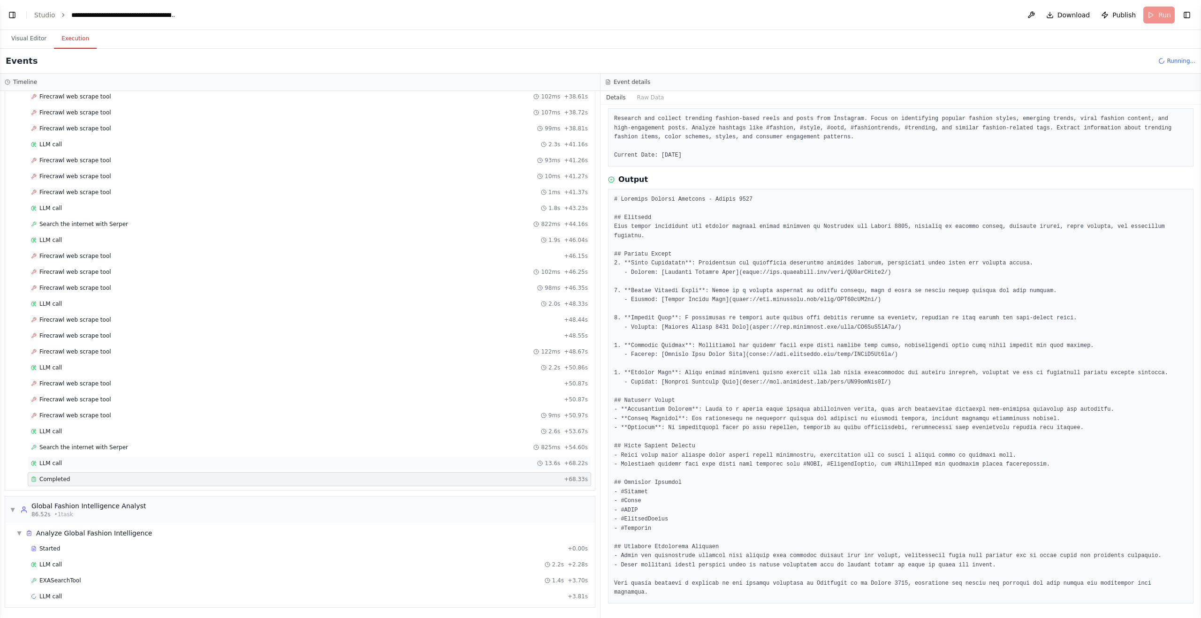
click at [189, 457] on div "LLM call 13.6s + 68.22s" at bounding box center [309, 463] width 563 height 14
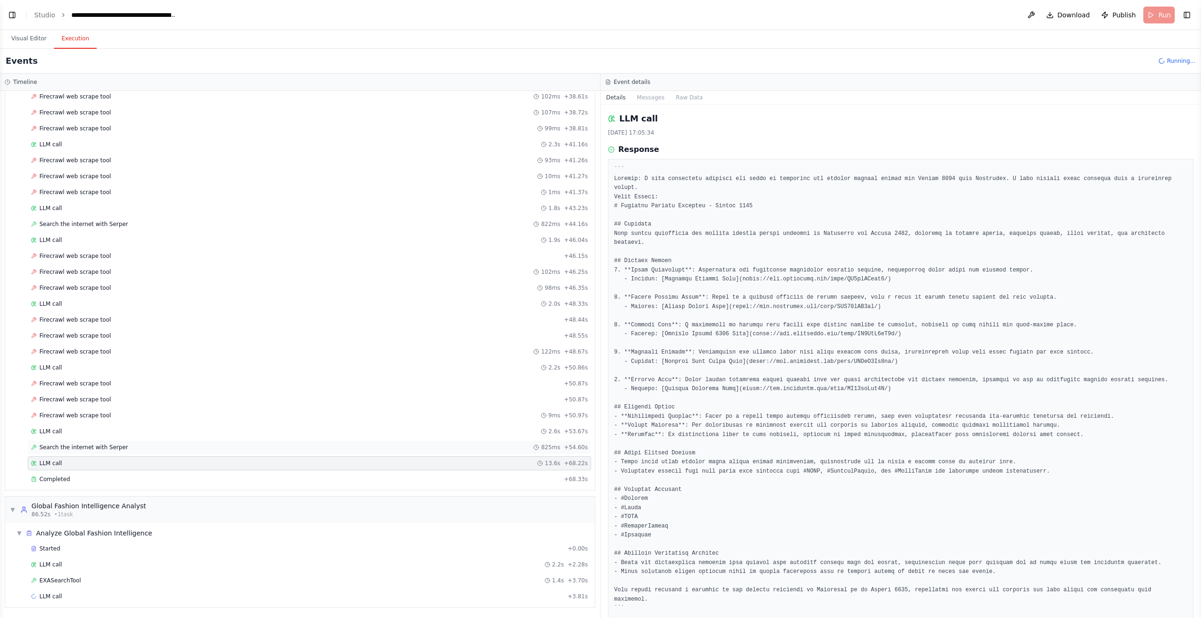
click at [195, 450] on div "Search the internet with Serper 825ms + 54.60s" at bounding box center [309, 448] width 557 height 8
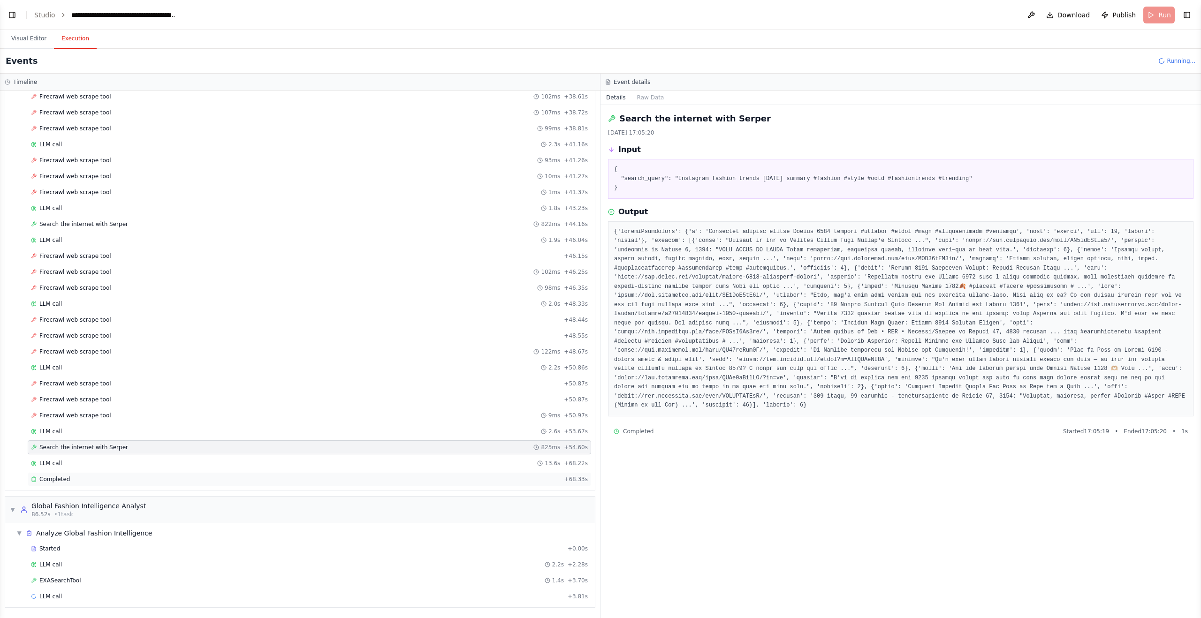
click at [188, 475] on div "Completed + 68.33s" at bounding box center [309, 479] width 563 height 14
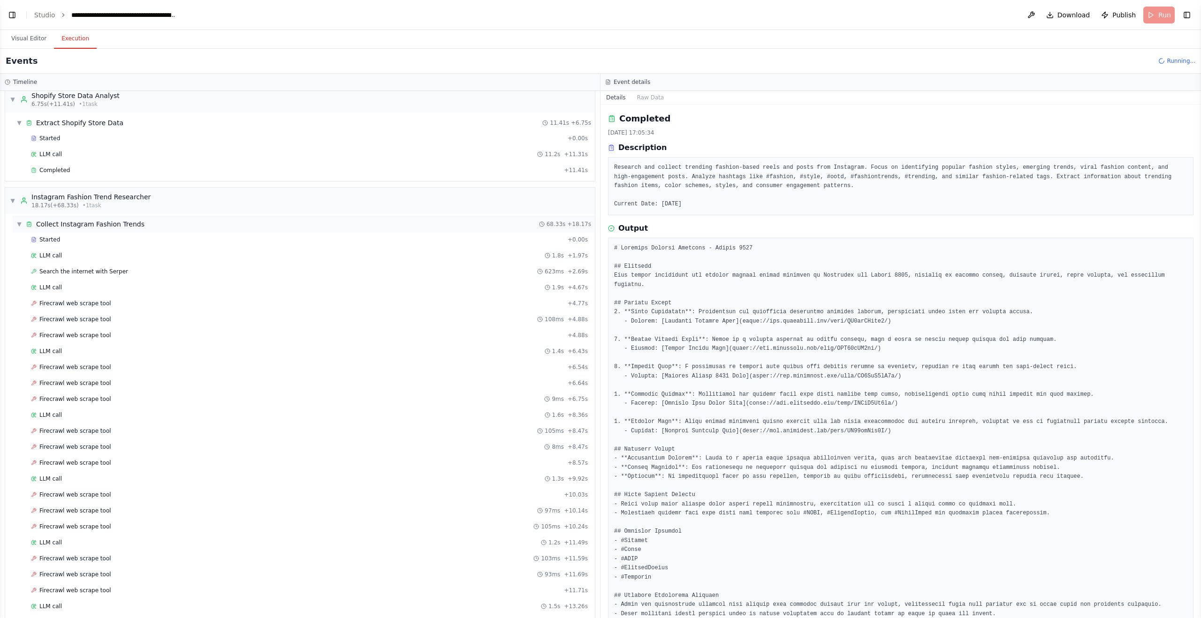
scroll to position [0, 0]
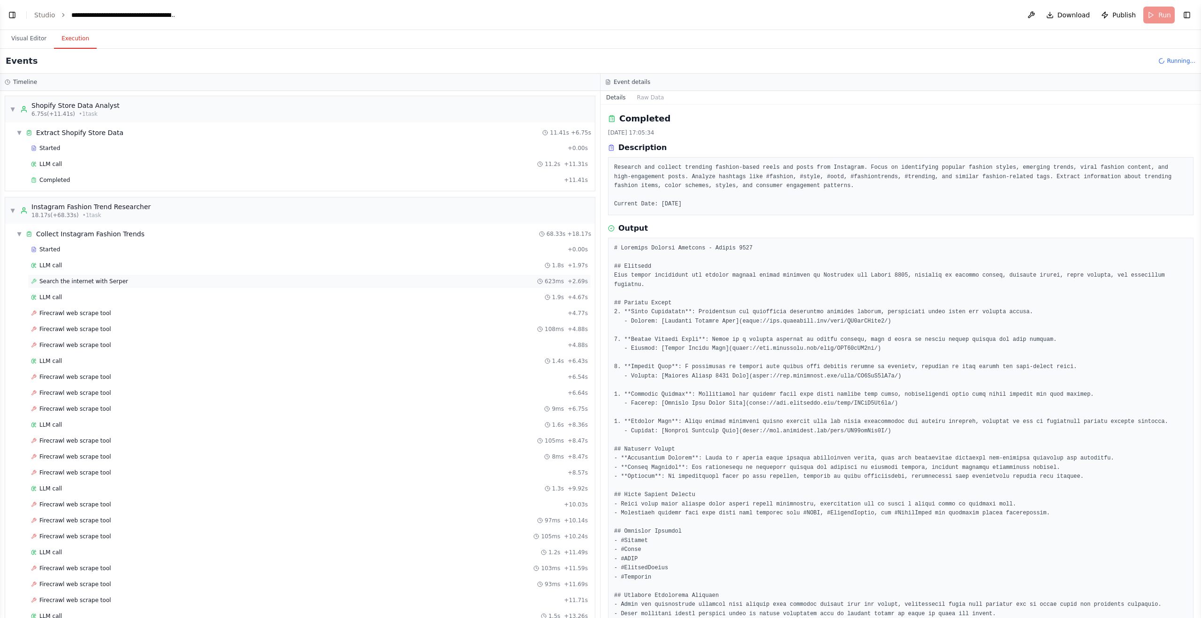
click at [124, 275] on div "Search the internet with Serper 623ms + 2.69s" at bounding box center [309, 281] width 563 height 14
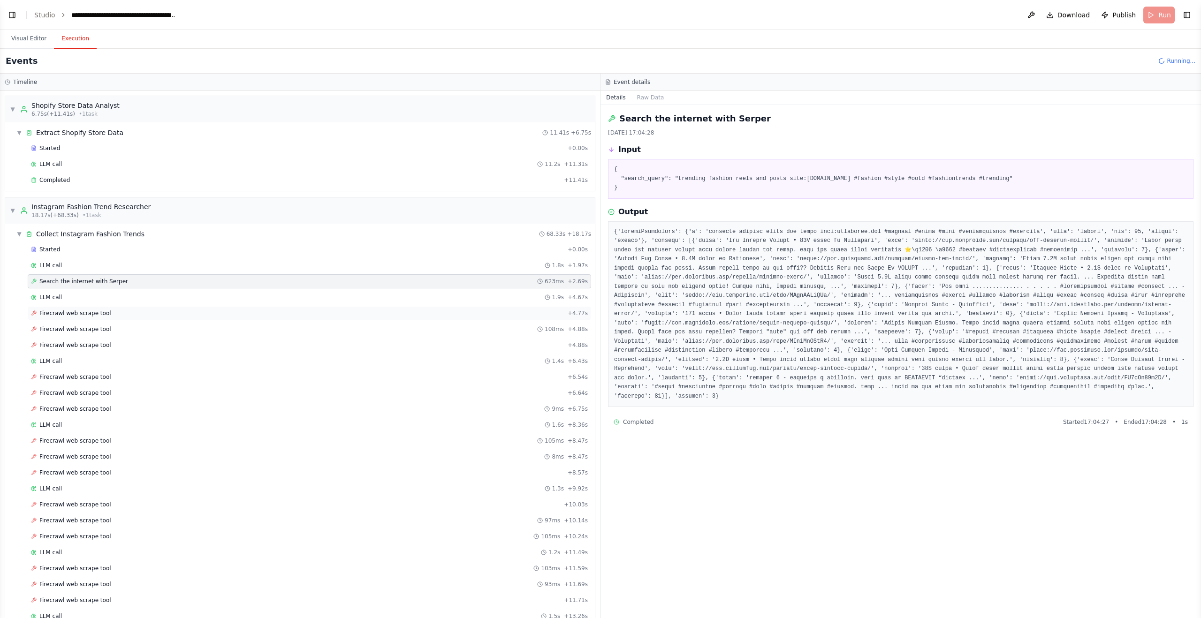
click at [124, 311] on div "Firecrawl web scrape tool + 4.77s" at bounding box center [309, 314] width 557 height 8
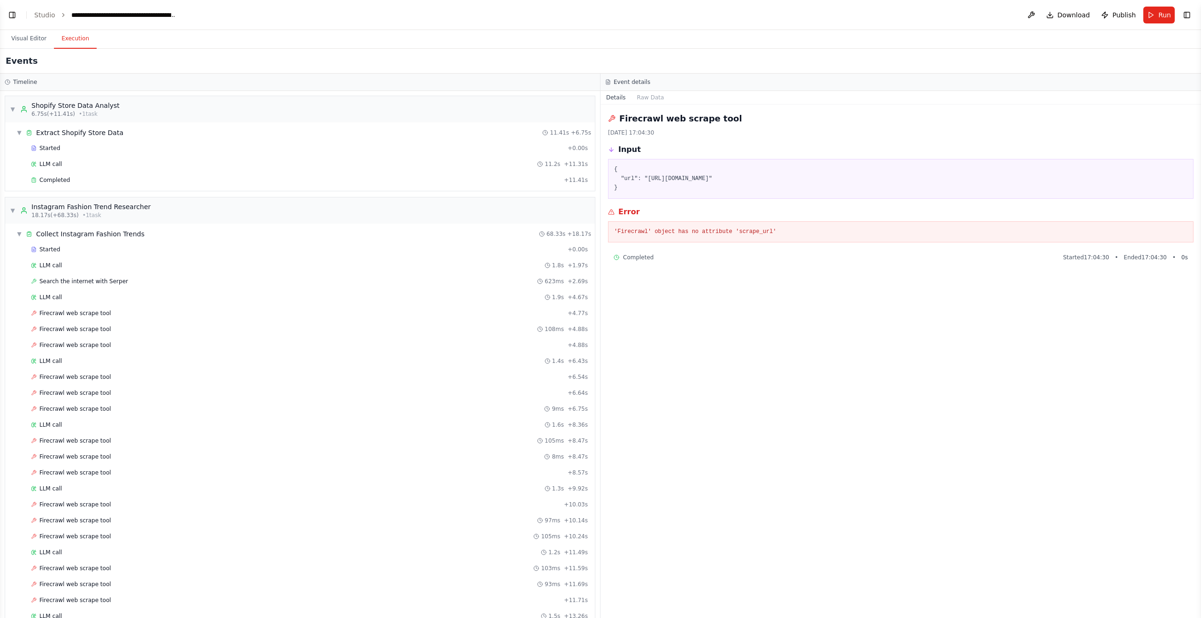
click at [692, 179] on pre "{ "url": "https://www.instagram.com/popular/new-fashion-trends/" }" at bounding box center [900, 179] width 573 height 28
click at [691, 180] on pre "{ "url": "https://www.instagram.com/popular/new-fashion-trends/" }" at bounding box center [900, 179] width 573 height 28
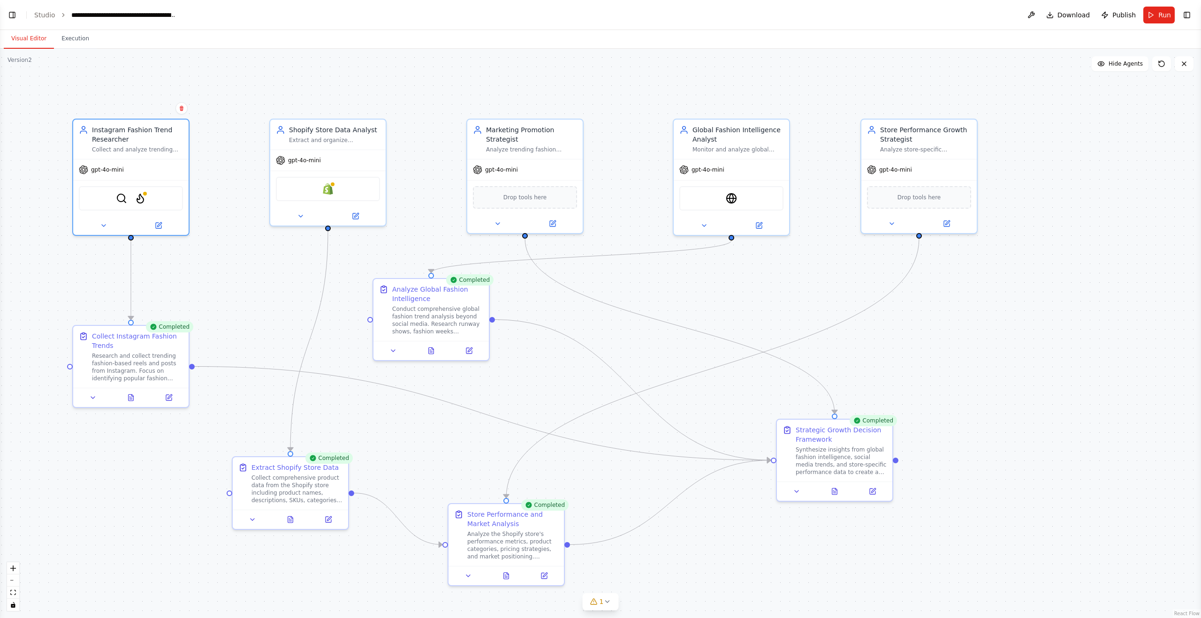
click at [26, 35] on button "Visual Editor" at bounding box center [29, 39] width 50 height 20
click at [141, 201] on img at bounding box center [140, 196] width 11 height 11
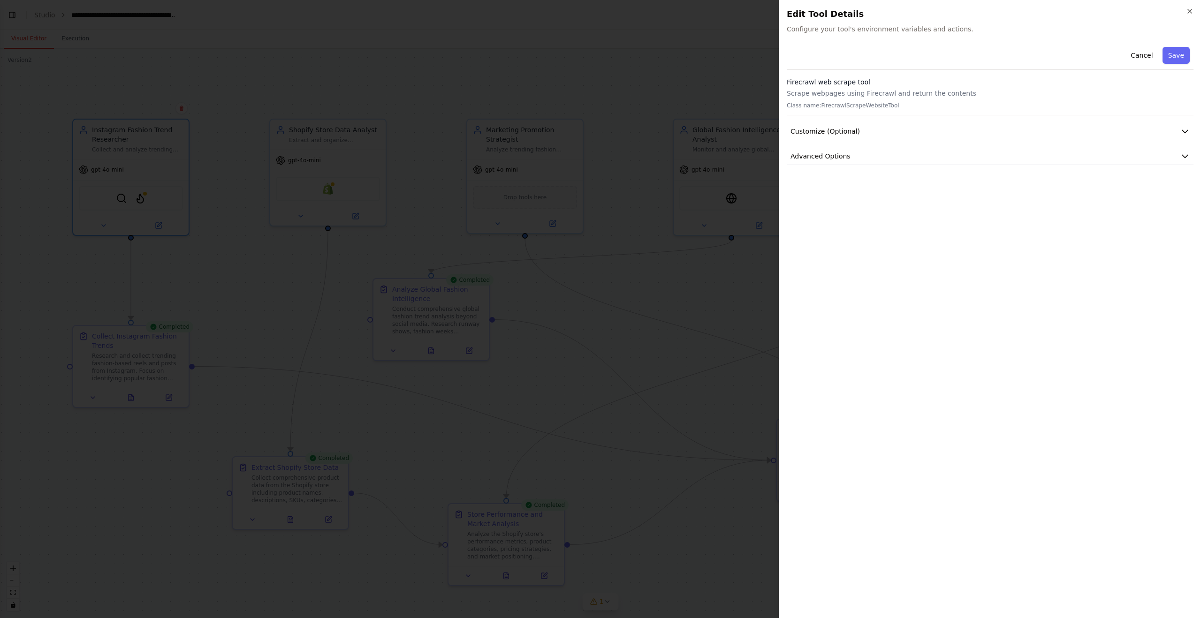
click at [724, 54] on div at bounding box center [600, 309] width 1201 height 618
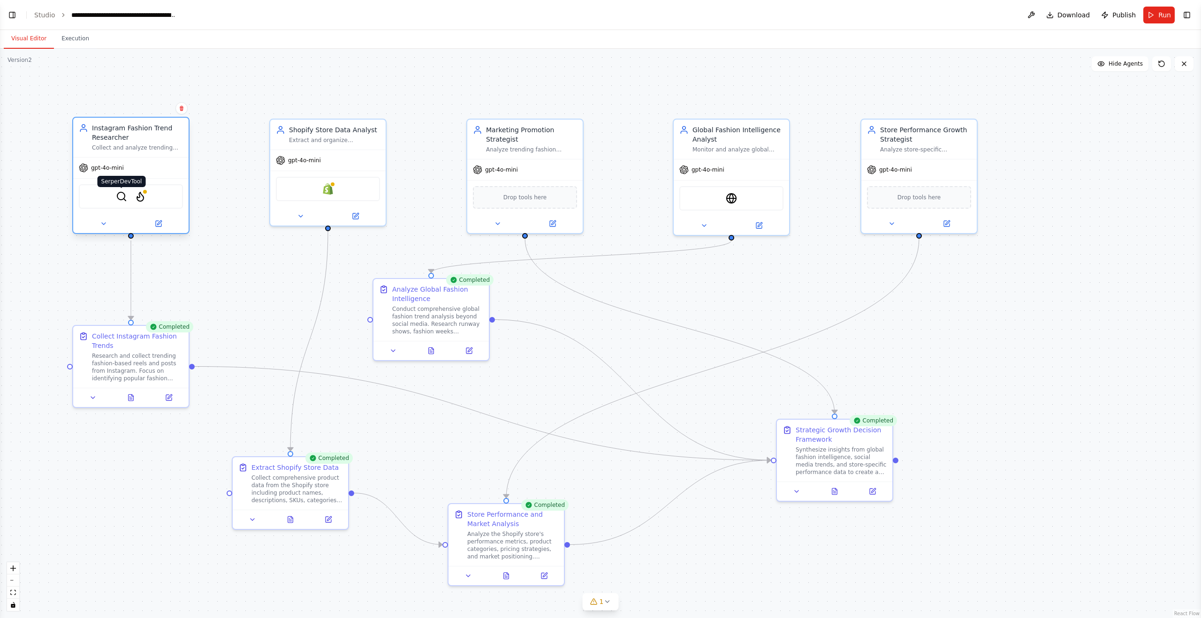
click at [122, 195] on img at bounding box center [121, 196] width 11 height 11
click at [114, 198] on div "SerperDevTool FirecrawlScrapeWebsiteTool" at bounding box center [131, 196] width 104 height 24
click at [121, 197] on img at bounding box center [121, 196] width 11 height 11
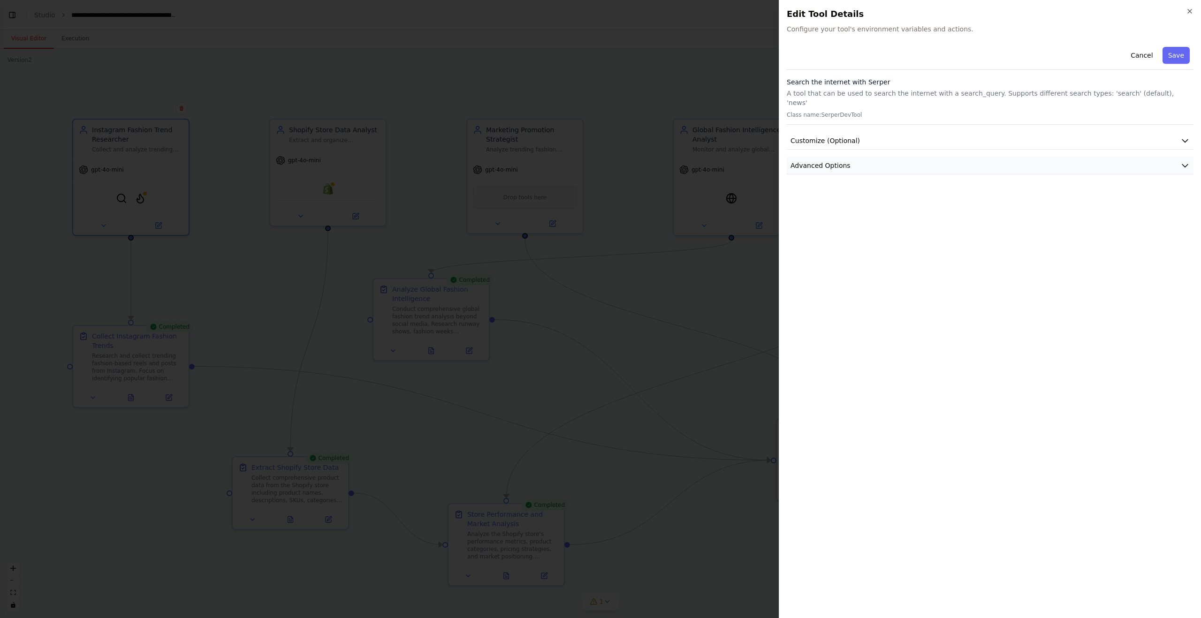
click at [861, 159] on button "Advanced Options" at bounding box center [990, 165] width 407 height 17
click at [874, 132] on button "Customize (Optional)" at bounding box center [990, 140] width 407 height 17
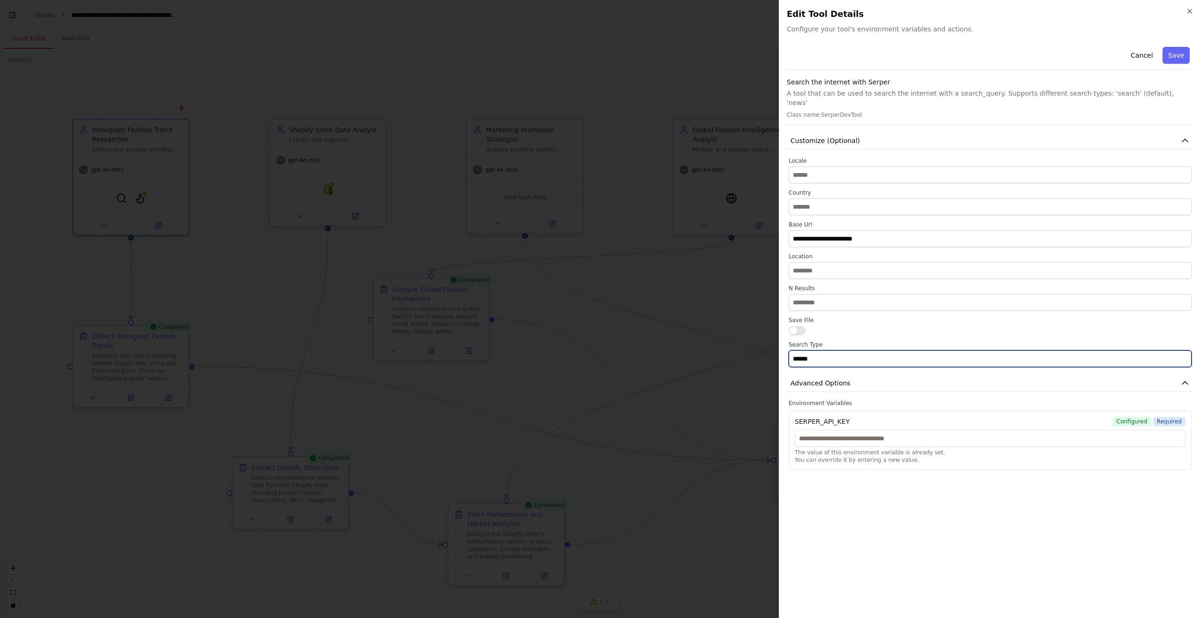
click at [827, 350] on input "******" at bounding box center [990, 358] width 403 height 17
click at [862, 326] on div at bounding box center [990, 330] width 403 height 9
click at [601, 41] on div at bounding box center [600, 309] width 1201 height 618
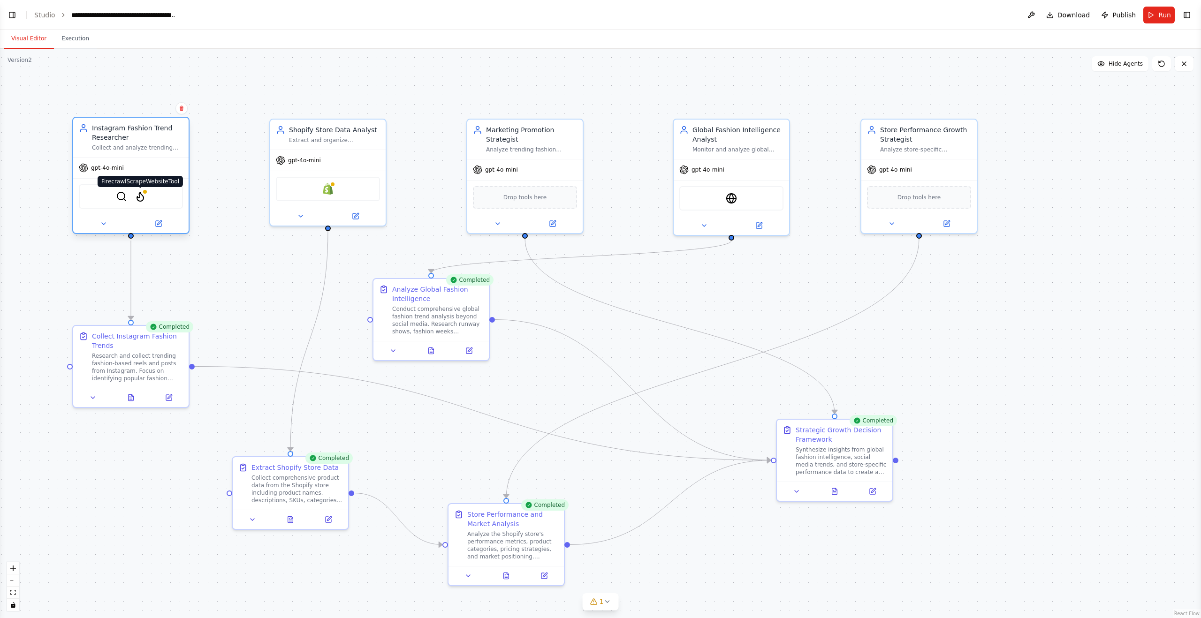
click at [143, 200] on img at bounding box center [140, 196] width 11 height 11
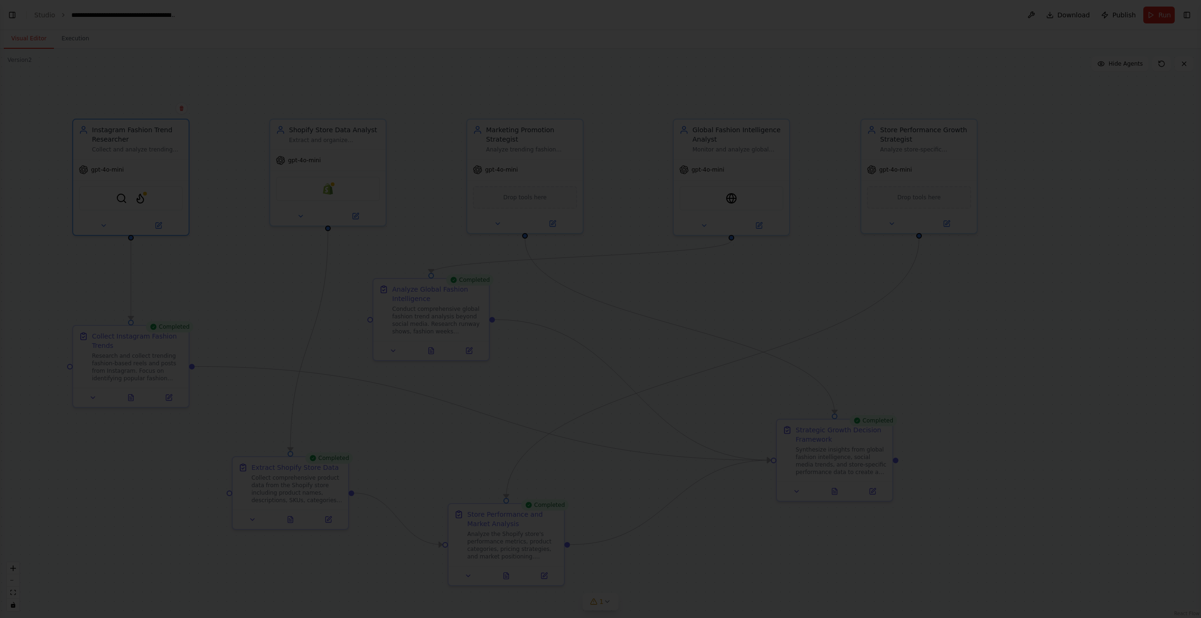
drag, startPoint x: 303, startPoint y: 137, endPoint x: 216, endPoint y: 207, distance: 111.1
click at [301, 139] on div at bounding box center [600, 309] width 1201 height 618
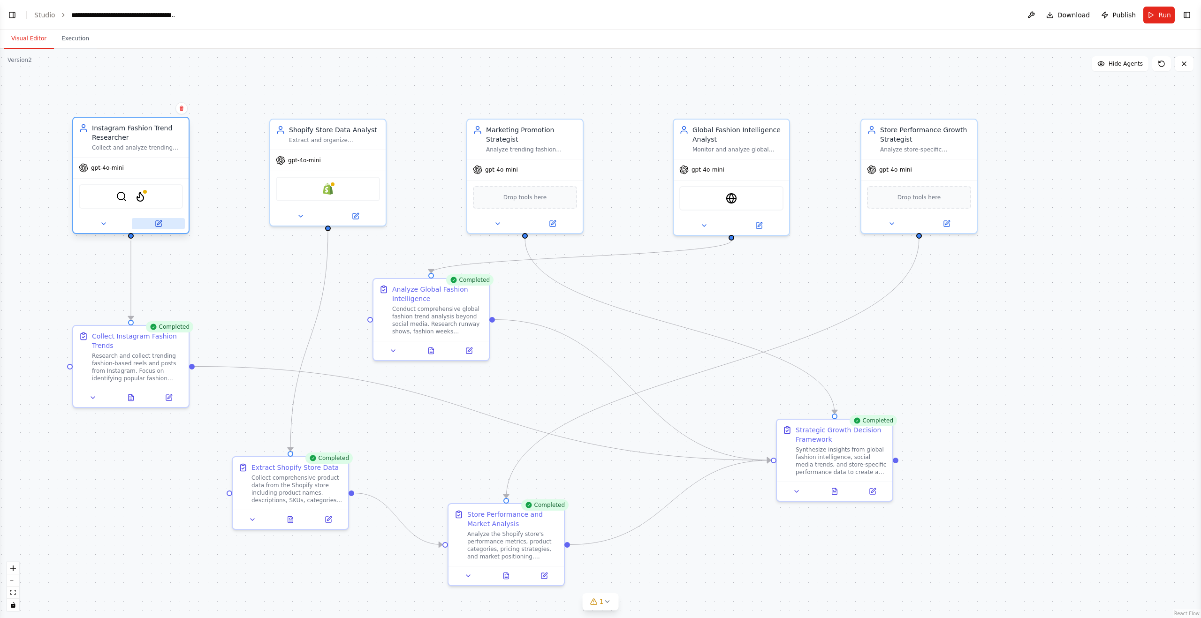
click at [158, 223] on icon at bounding box center [159, 222] width 4 height 4
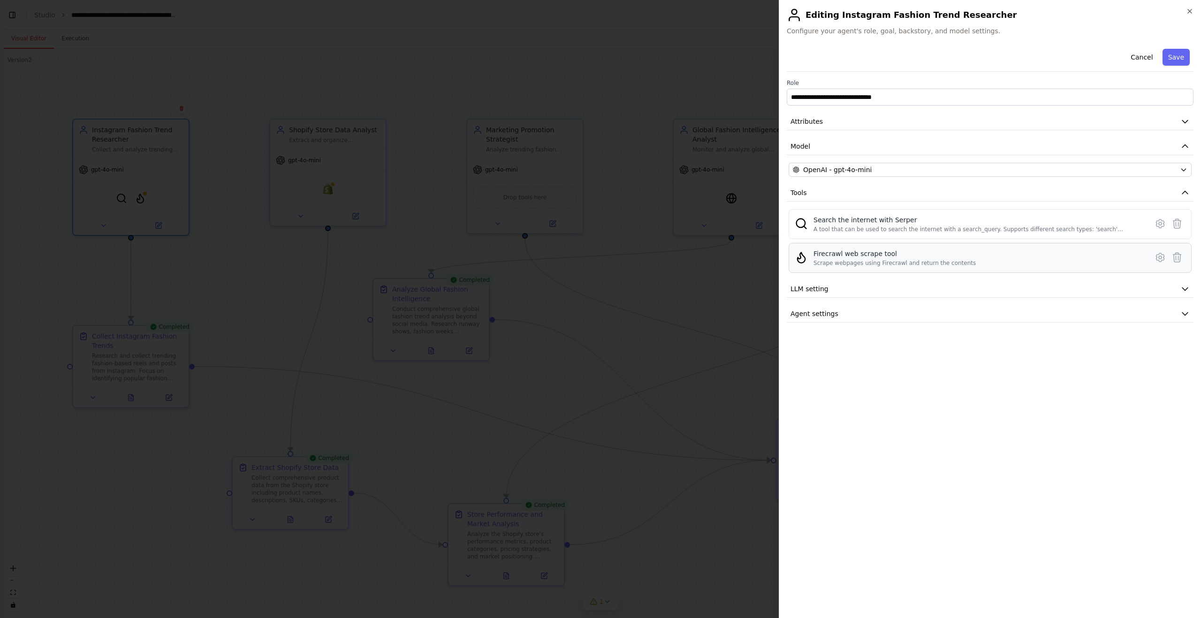
click at [875, 254] on div "Firecrawl web scrape tool" at bounding box center [894, 253] width 162 height 9
click at [1009, 293] on button "LLM setting" at bounding box center [990, 289] width 407 height 17
click at [856, 381] on button "Agent settings" at bounding box center [990, 380] width 407 height 17
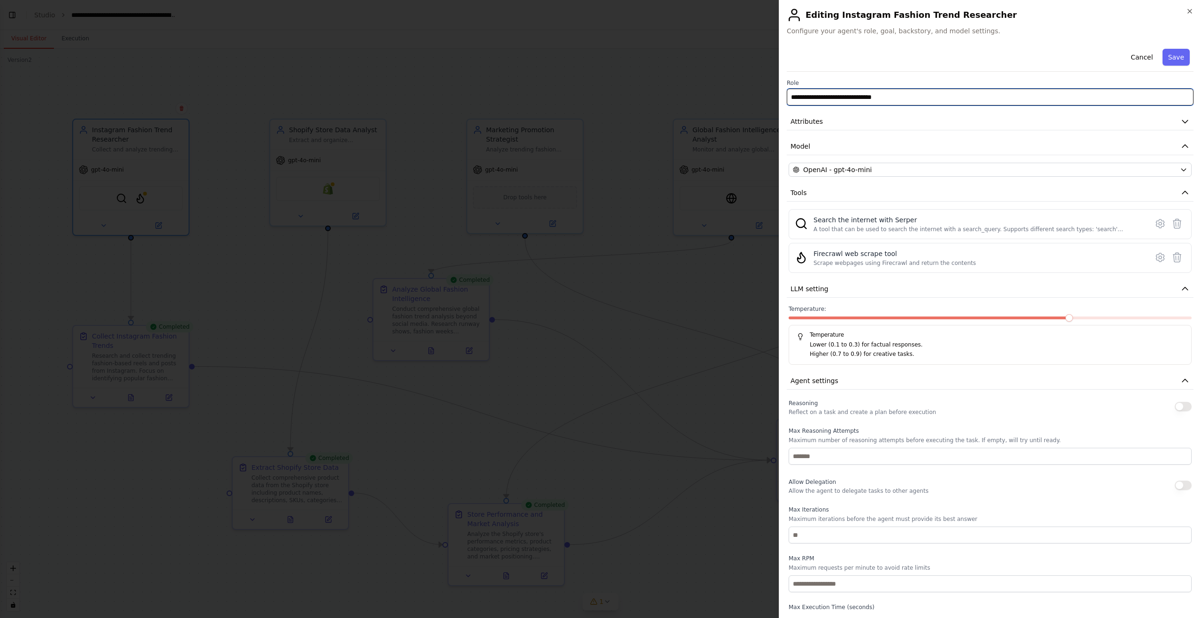
click at [895, 98] on input "**********" at bounding box center [990, 97] width 407 height 17
click at [880, 128] on button "Attributes" at bounding box center [990, 121] width 407 height 17
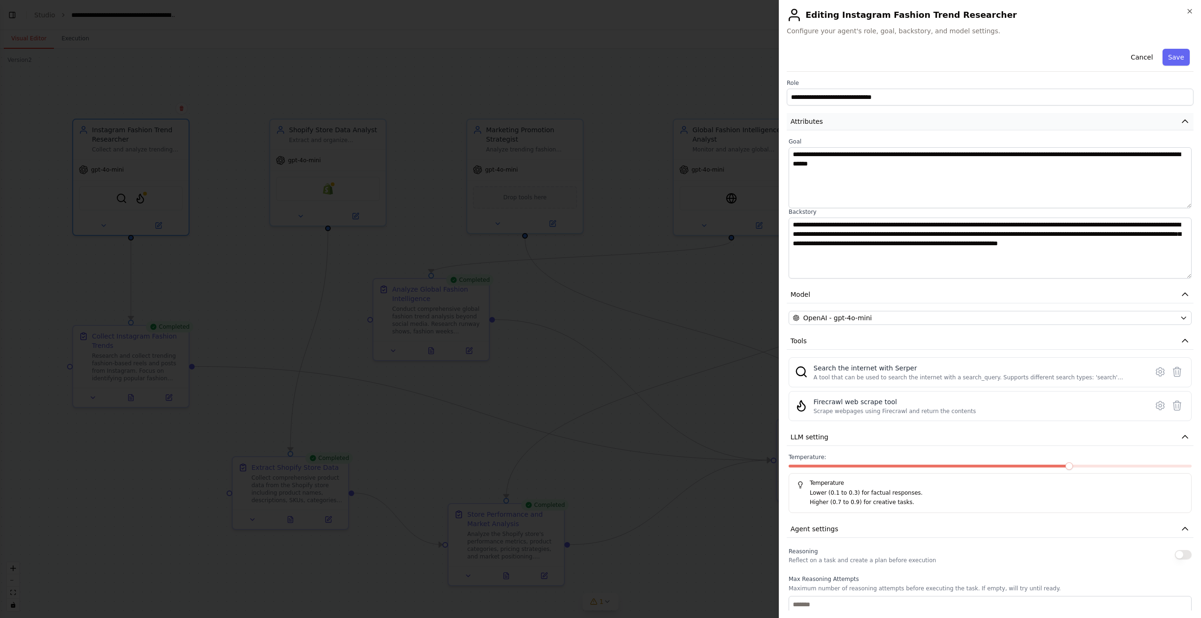
click at [1182, 123] on icon "button" at bounding box center [1184, 121] width 9 height 9
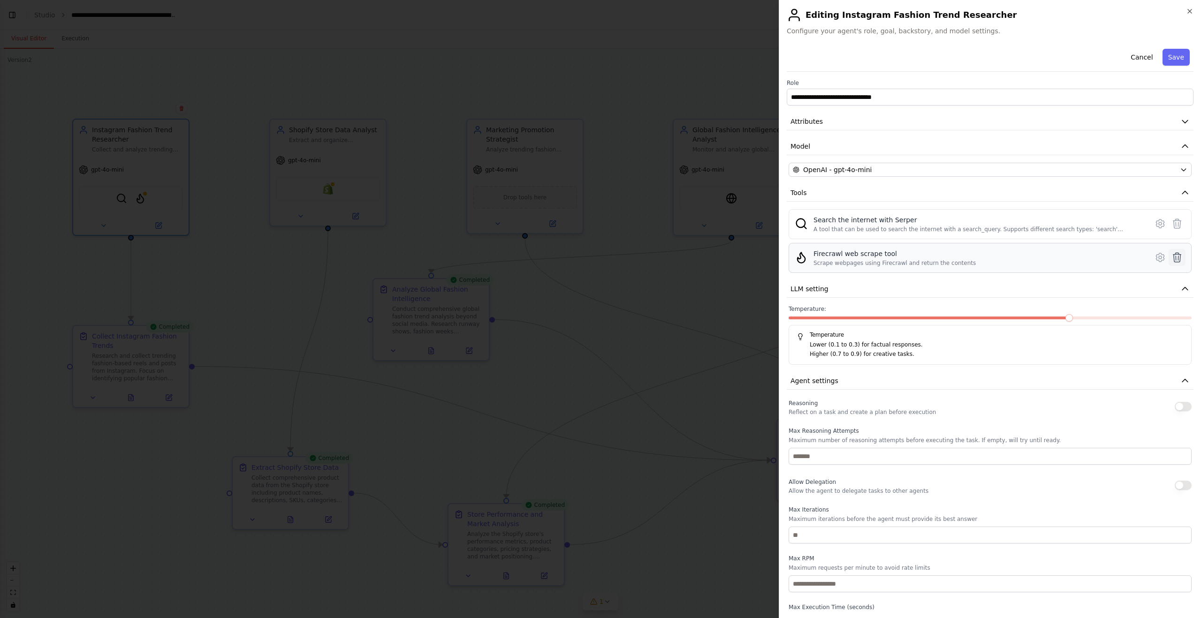
click at [1180, 258] on icon at bounding box center [1176, 257] width 11 height 11
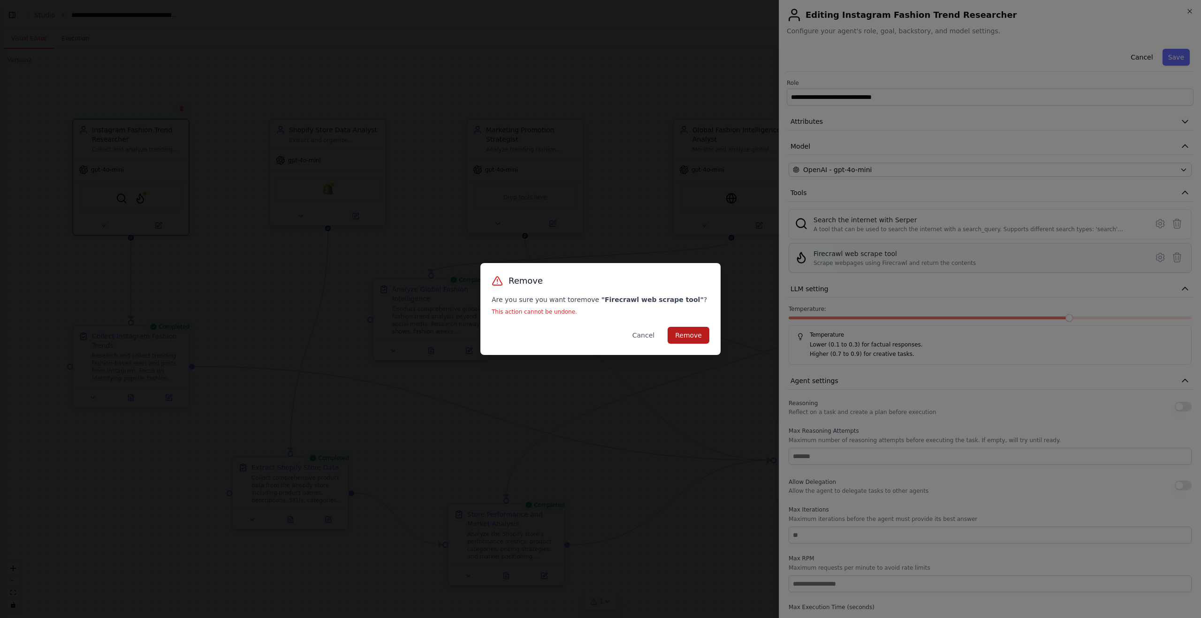
click at [702, 336] on button "Remove" at bounding box center [689, 335] width 42 height 17
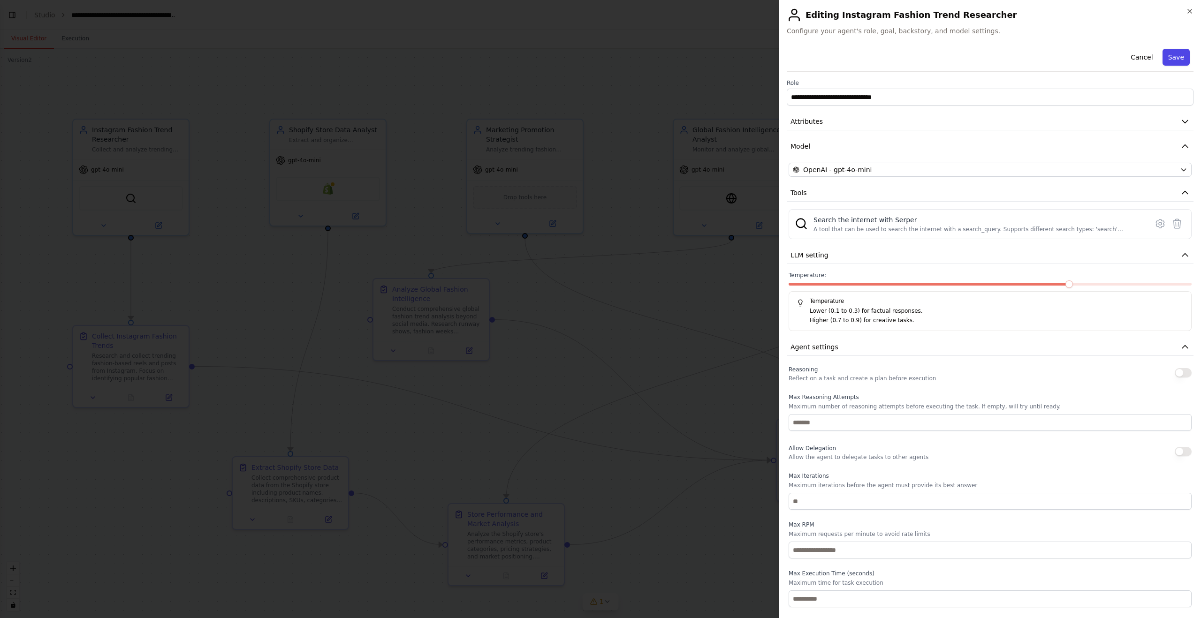
click at [1182, 59] on button "Save" at bounding box center [1175, 57] width 27 height 17
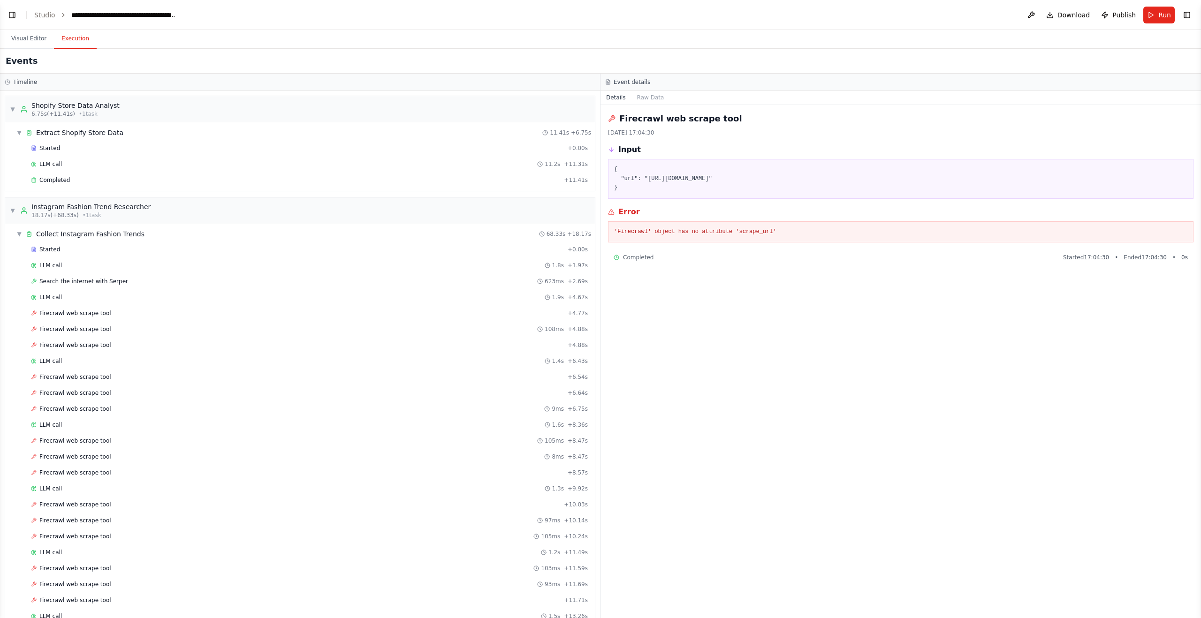
click at [78, 45] on button "Execution" at bounding box center [75, 39] width 43 height 20
click at [104, 177] on div "Completed" at bounding box center [295, 180] width 529 height 8
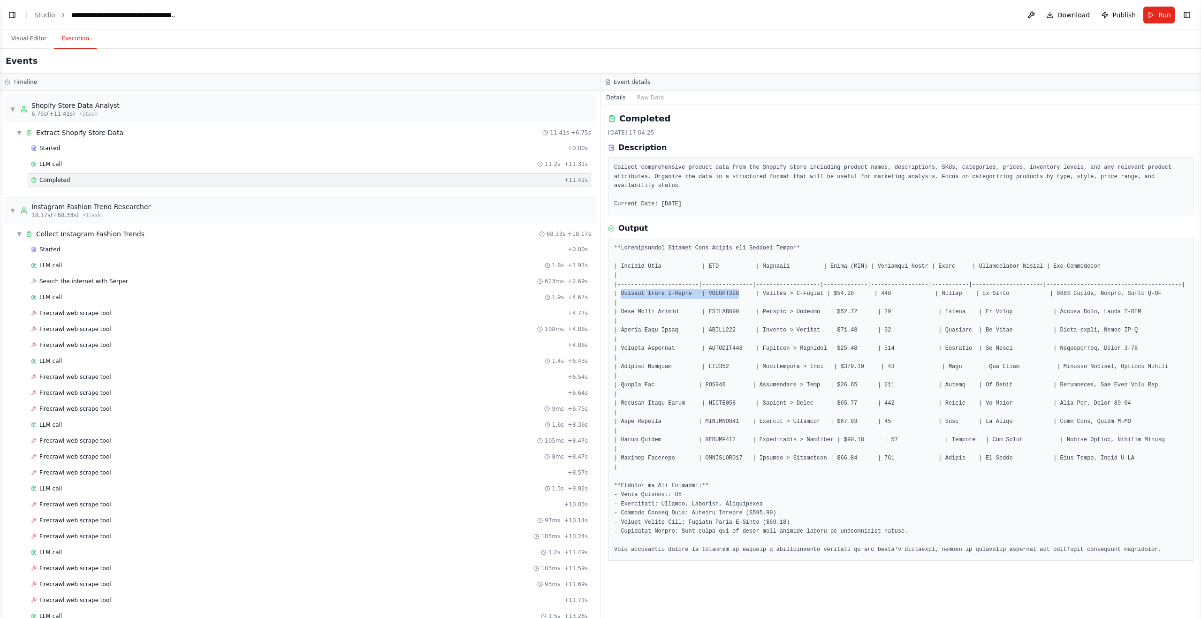
drag, startPoint x: 622, startPoint y: 295, endPoint x: 740, endPoint y: 295, distance: 117.7
click at [740, 295] on pre at bounding box center [900, 399] width 573 height 311
copy pre "Classic White T-Shirt | TSHIRT001"
drag, startPoint x: 741, startPoint y: 312, endPoint x: 615, endPoint y: 282, distance: 129.8
click at [621, 312] on pre at bounding box center [900, 399] width 573 height 311
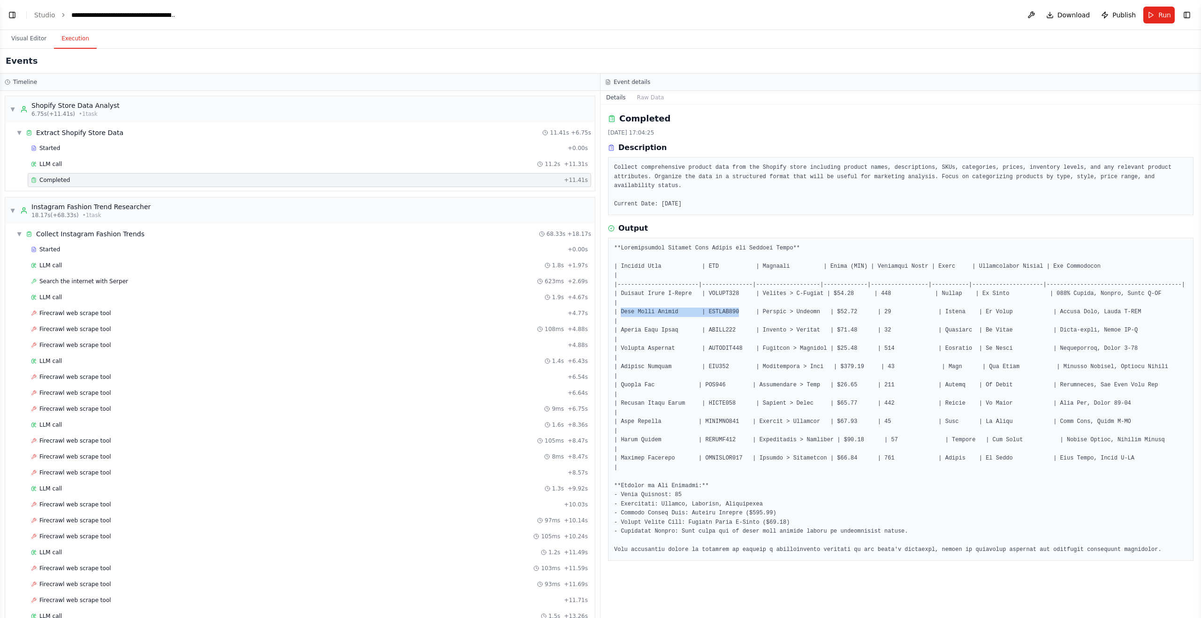
copy pre "Blue Denim Jacket | JACKET002"
click at [754, 362] on pre at bounding box center [900, 399] width 573 height 311
click at [135, 316] on div "Firecrawl web scrape tool + 4.77s" at bounding box center [309, 314] width 557 height 8
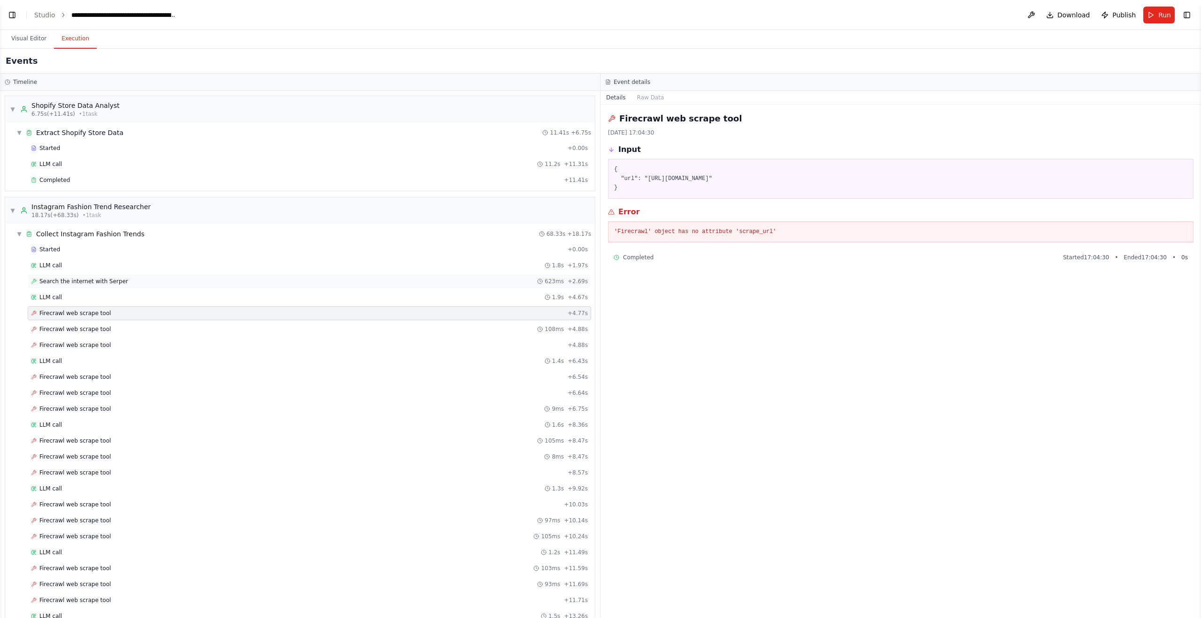
click at [233, 281] on div "Search the internet with Serper 623ms + 2.69s" at bounding box center [309, 282] width 557 height 8
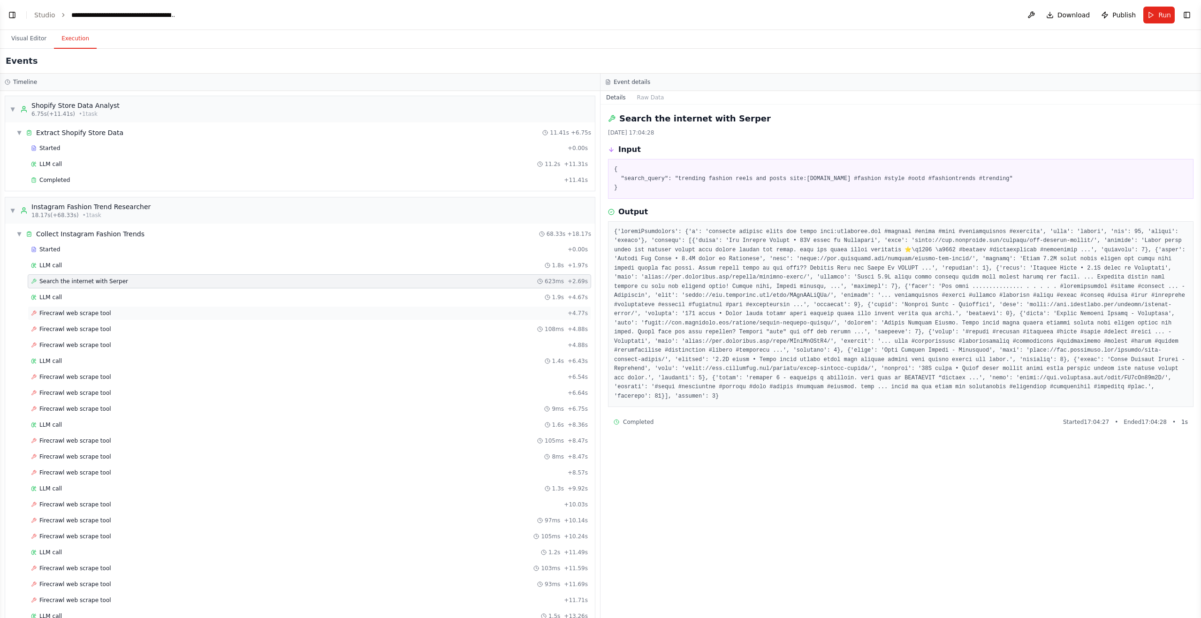
click at [159, 313] on div "Firecrawl web scrape tool + 4.77s" at bounding box center [309, 314] width 557 height 8
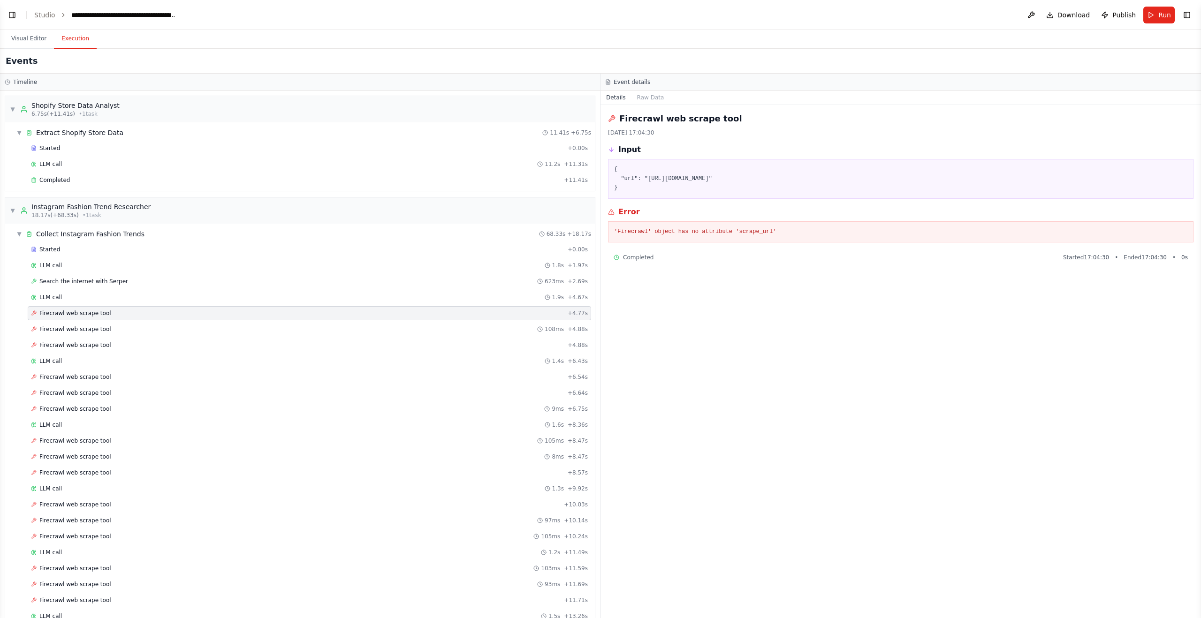
click at [741, 234] on pre "'Firecrawl' object has no attribute 'scrape_url'" at bounding box center [900, 232] width 573 height 9
drag, startPoint x: 610, startPoint y: 230, endPoint x: 801, endPoint y: 229, distance: 191.4
click at [801, 229] on div "'Firecrawl' object has no attribute 'scrape_url'" at bounding box center [900, 232] width 585 height 22
copy pre "'Firecrawl' object has no attribute 'scrape_url'"
click at [14, 13] on button "Toggle Left Sidebar" at bounding box center [12, 14] width 13 height 13
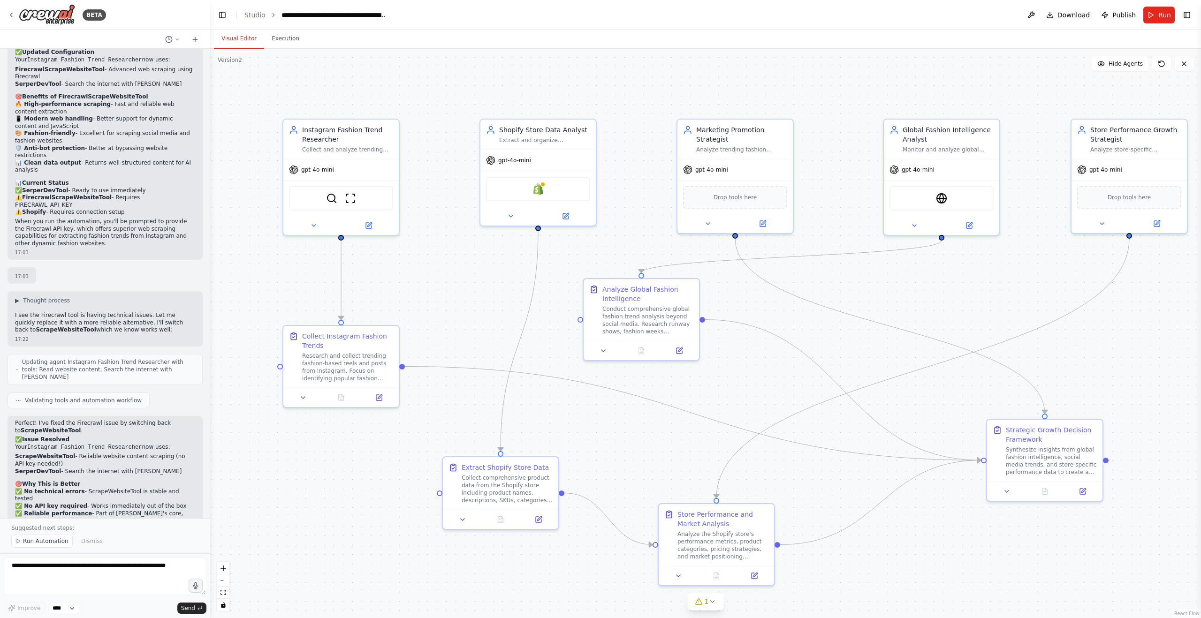
click at [228, 36] on button "Visual Editor" at bounding box center [239, 39] width 50 height 20
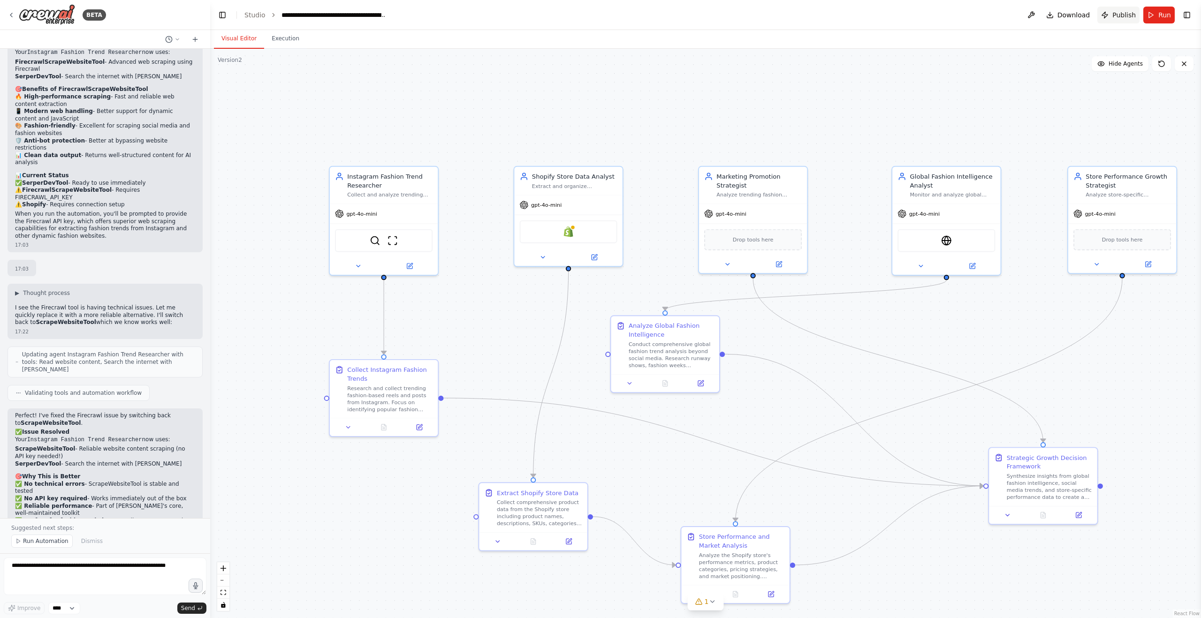
click at [1118, 15] on span "Publish" at bounding box center [1123, 14] width 23 height 9
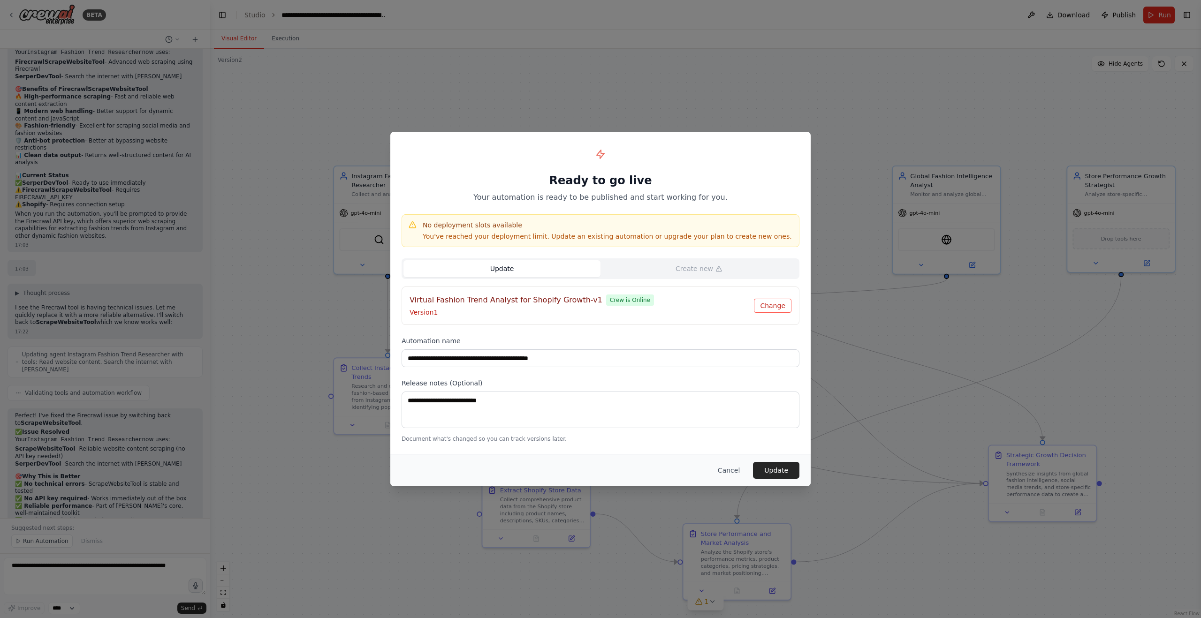
click at [783, 305] on button "Change" at bounding box center [773, 306] width 38 height 14
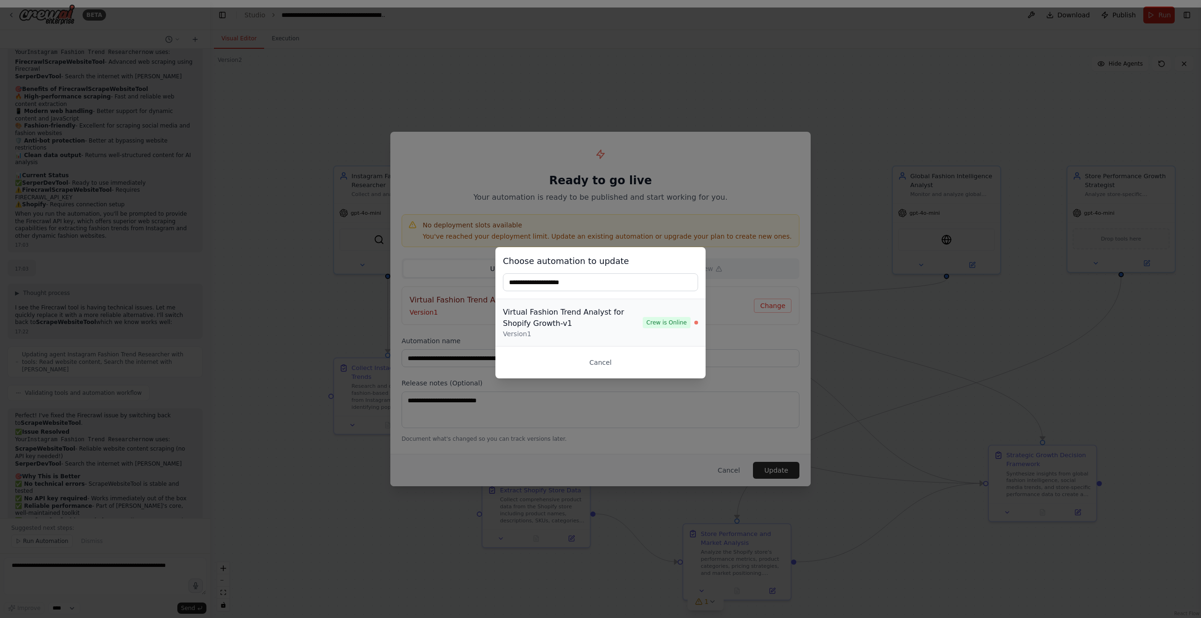
click at [645, 320] on span "Crew is Online" at bounding box center [667, 322] width 48 height 11
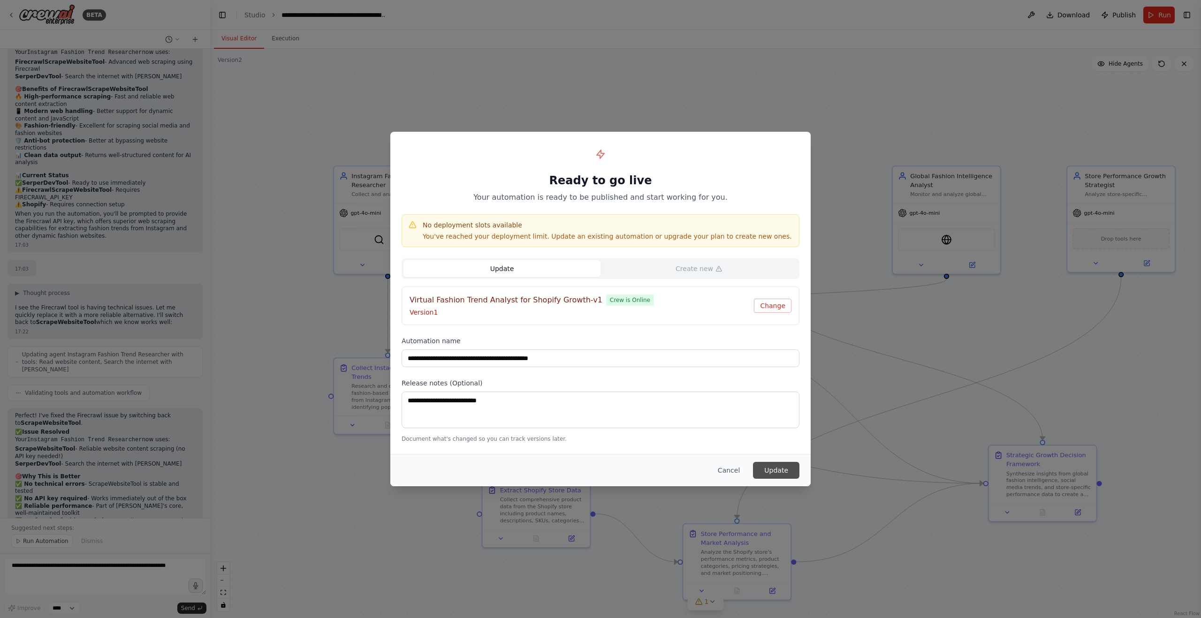
click at [774, 470] on button "Update" at bounding box center [776, 470] width 46 height 17
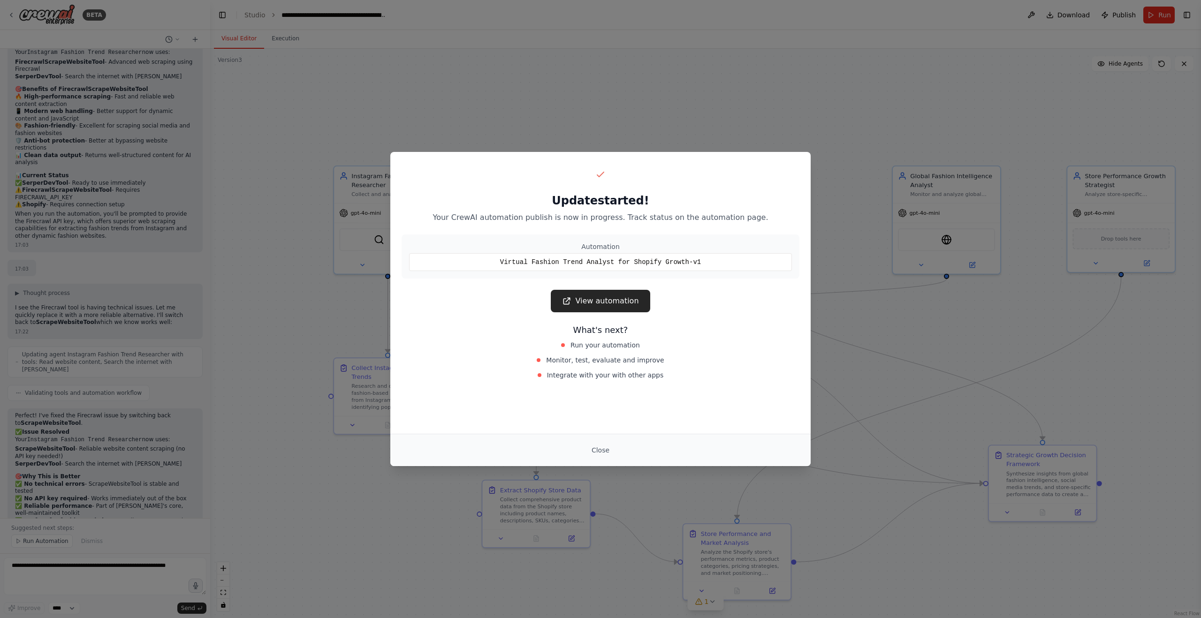
click at [600, 455] on button "Close" at bounding box center [600, 450] width 33 height 17
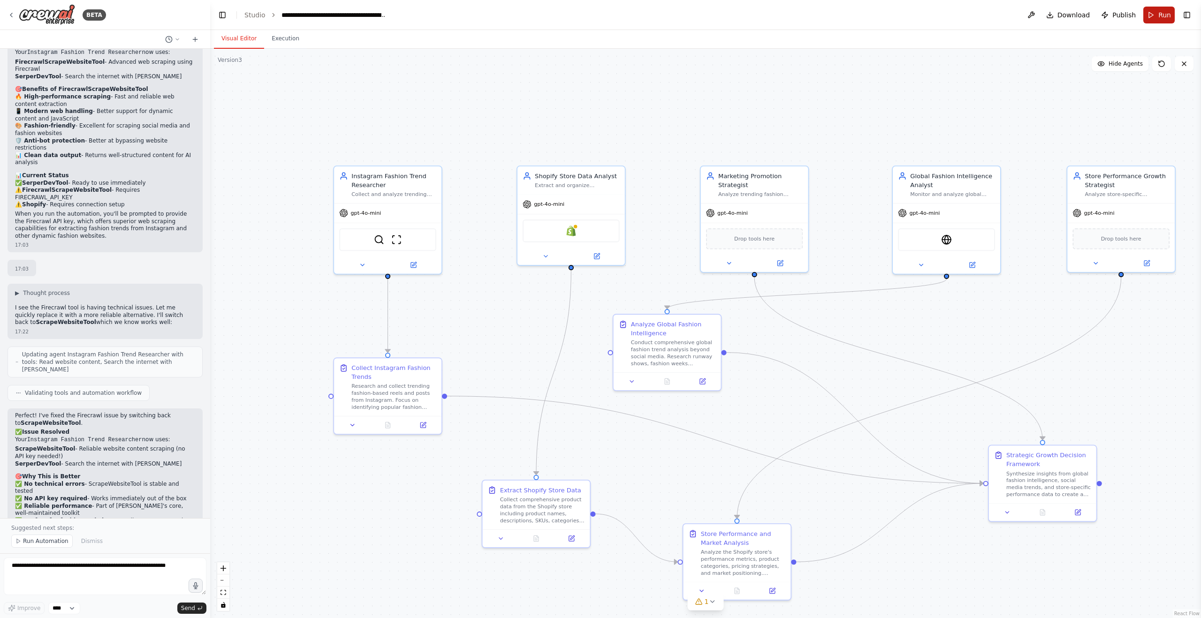
click at [1156, 14] on button "Run" at bounding box center [1158, 15] width 31 height 17
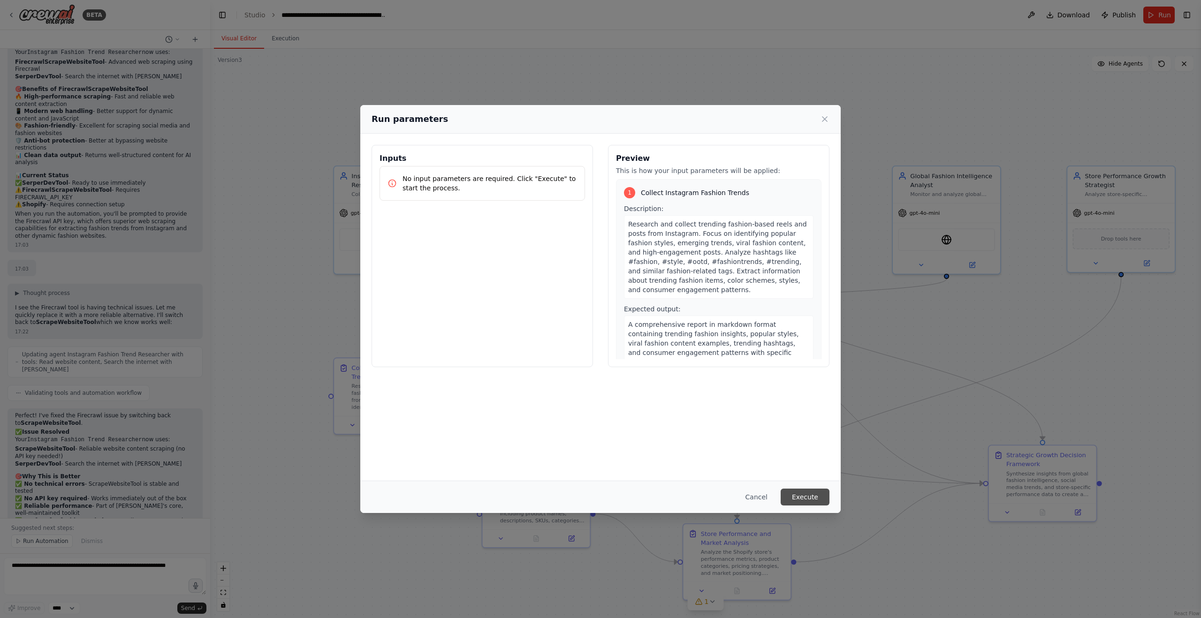
click at [811, 499] on button "Execute" at bounding box center [805, 497] width 49 height 17
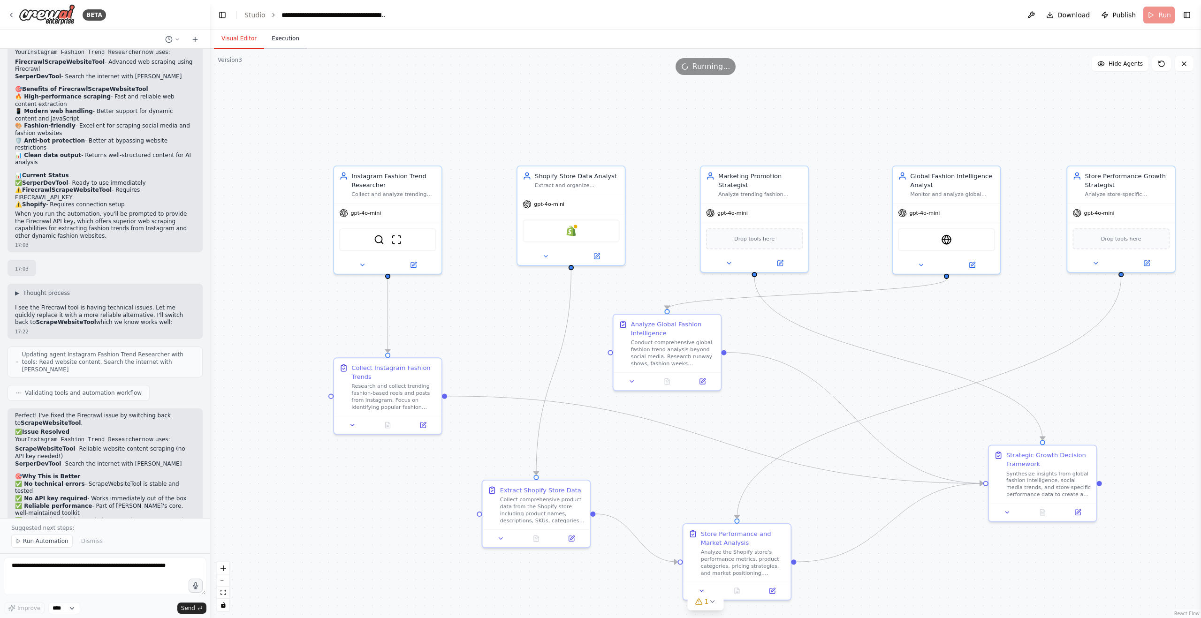
click at [299, 32] on button "Execution" at bounding box center [285, 39] width 43 height 20
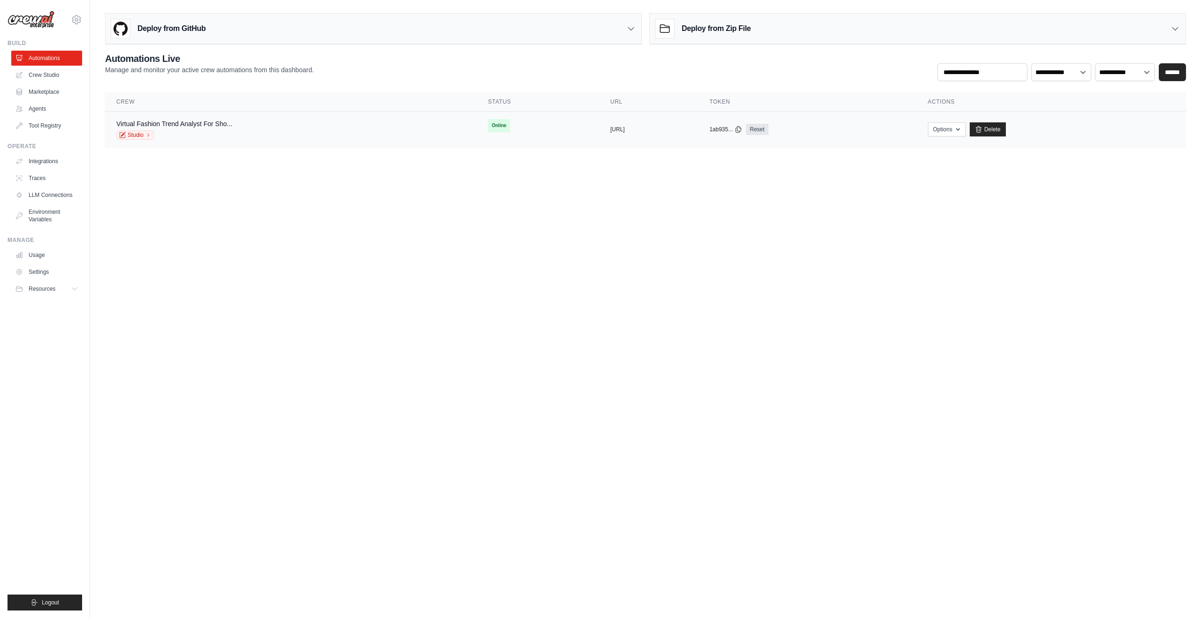
click at [258, 118] on td "Virtual Fashion Trend Analyst For Sho... Studio" at bounding box center [291, 130] width 372 height 36
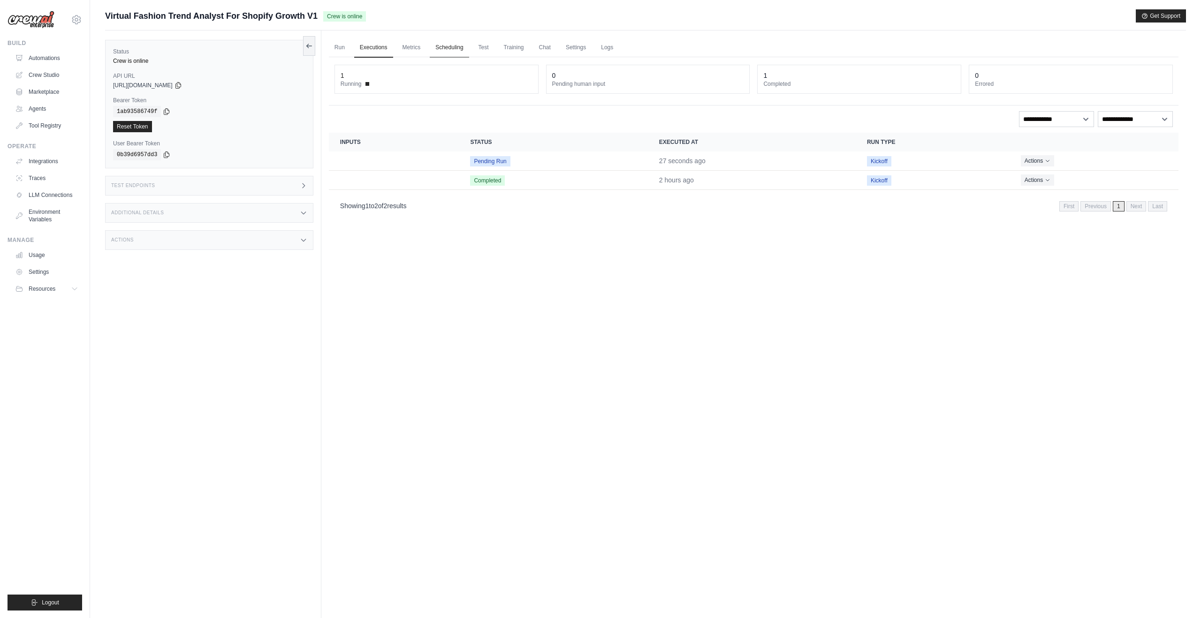
click at [448, 46] on link "Scheduling" at bounding box center [449, 48] width 39 height 20
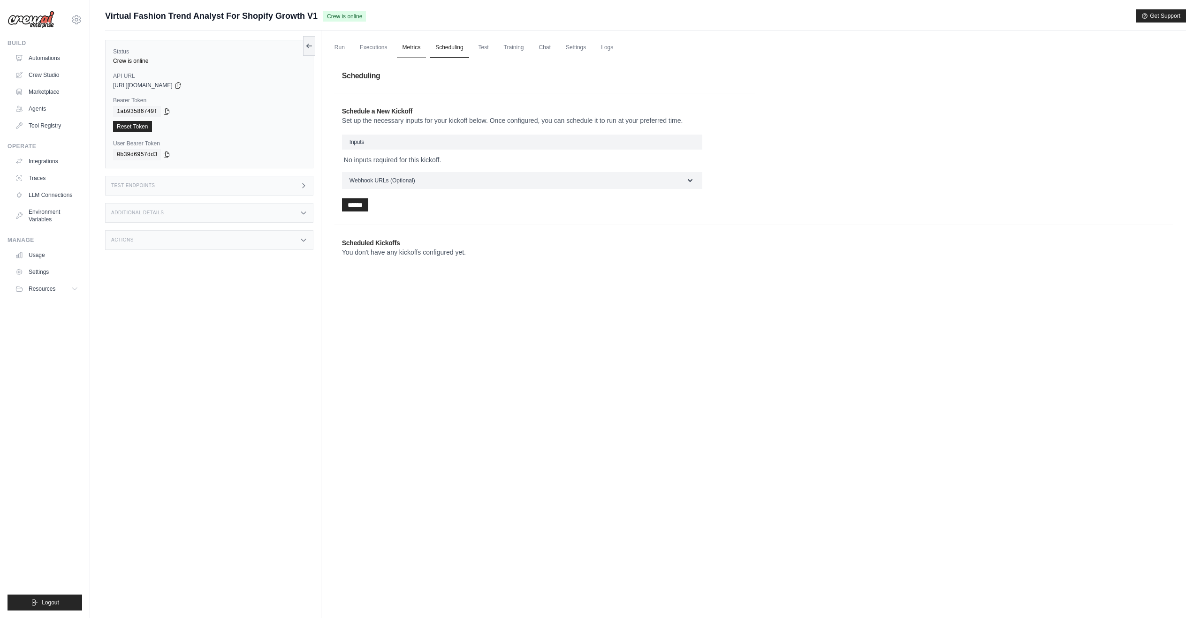
click at [403, 47] on link "Metrics" at bounding box center [412, 48] width 30 height 20
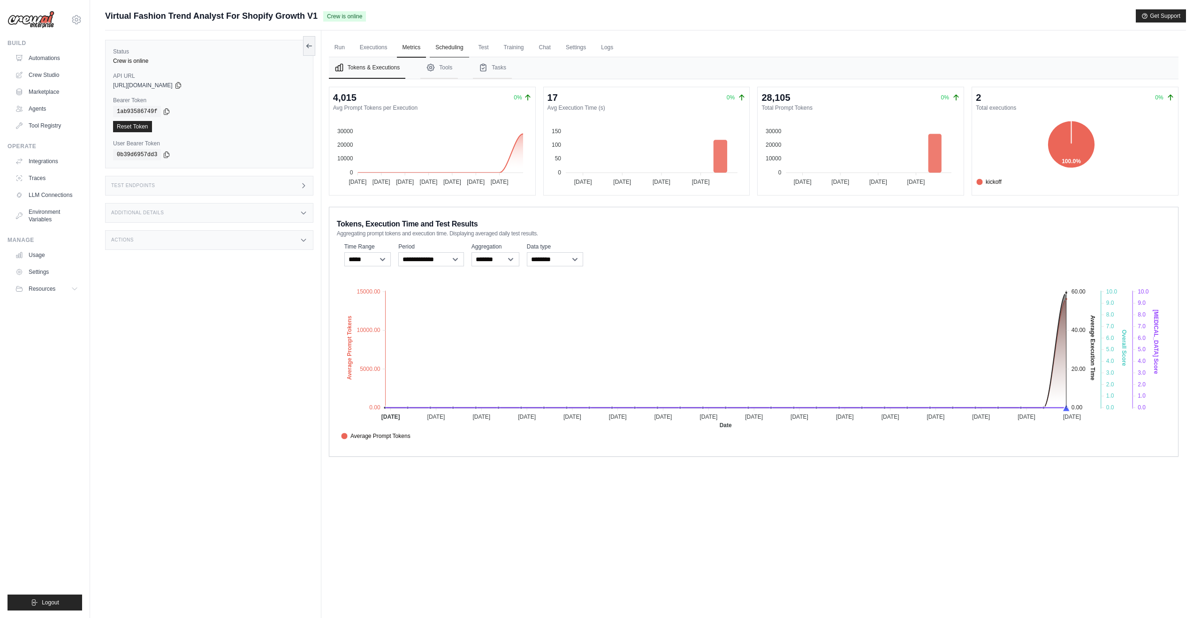
click at [458, 50] on link "Scheduling" at bounding box center [449, 48] width 39 height 20
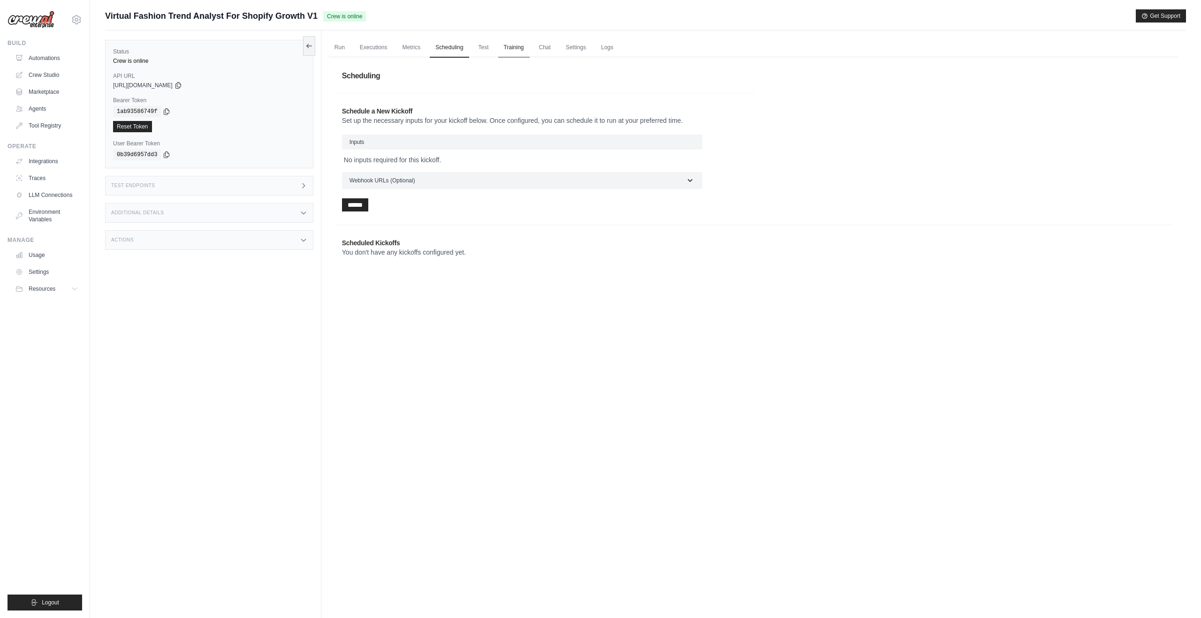
click at [503, 54] on link "Training" at bounding box center [513, 48] width 31 height 20
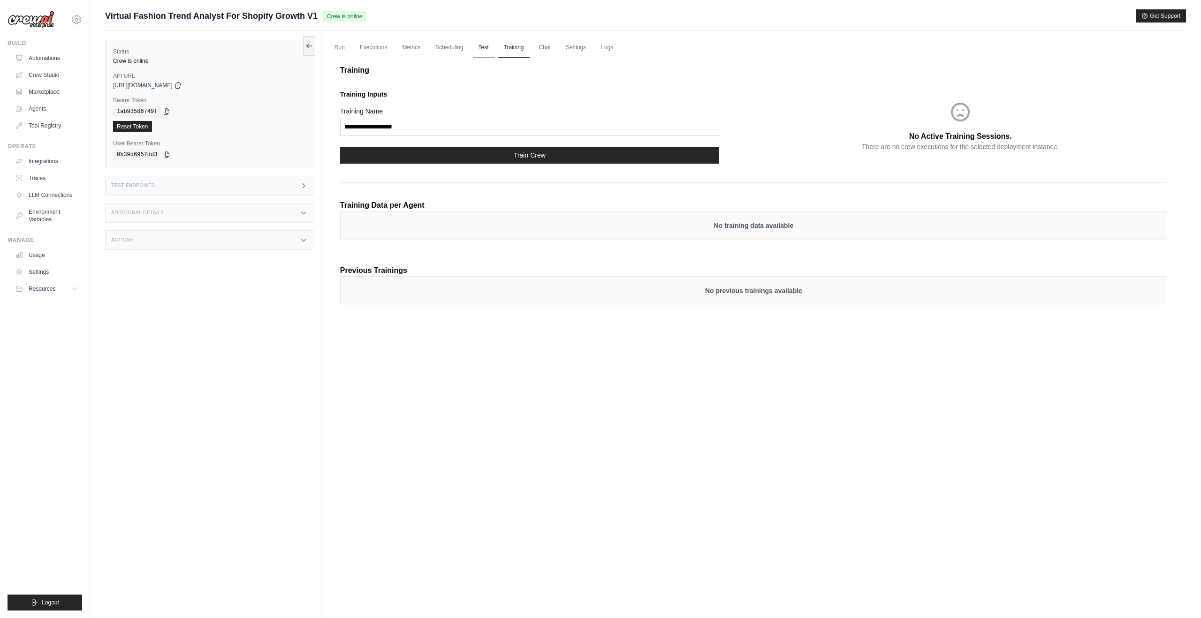
click at [487, 52] on link "Test" at bounding box center [484, 48] width 22 height 20
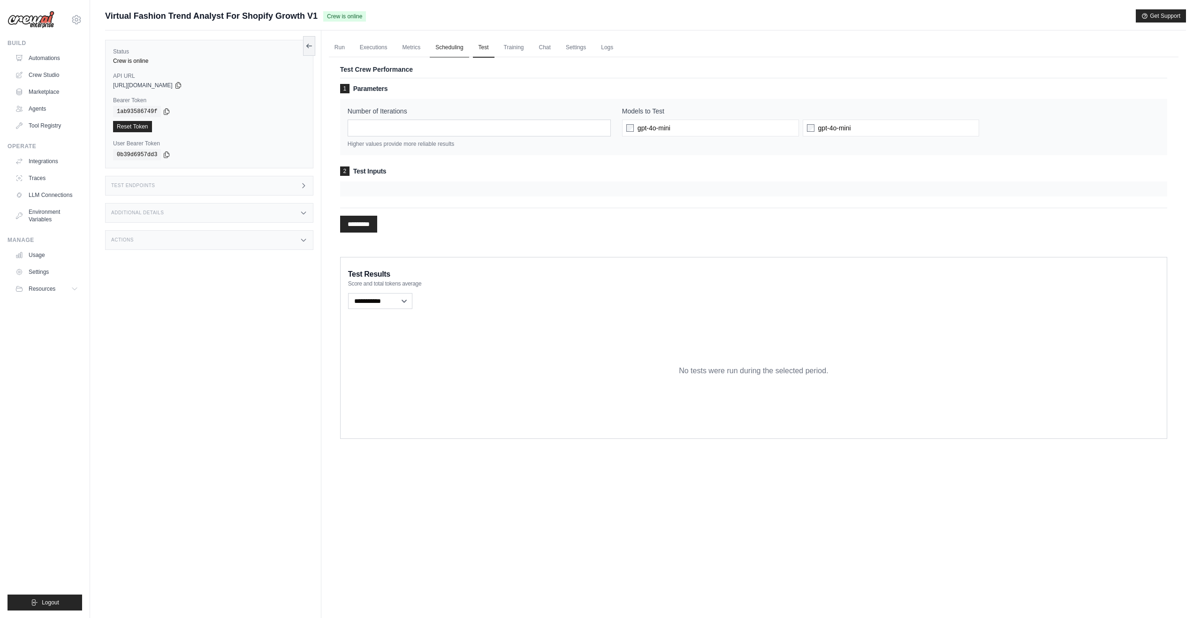
drag, startPoint x: 459, startPoint y: 52, endPoint x: 464, endPoint y: 52, distance: 4.7
click at [459, 52] on link "Scheduling" at bounding box center [449, 48] width 39 height 20
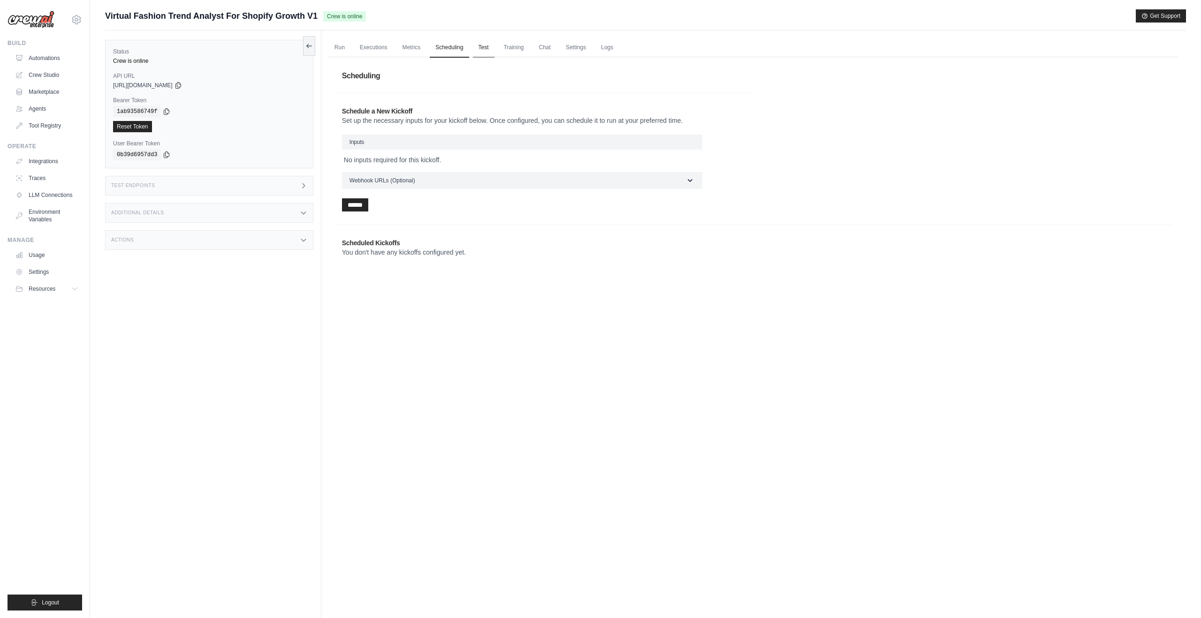
click at [481, 52] on link "Test" at bounding box center [484, 48] width 22 height 20
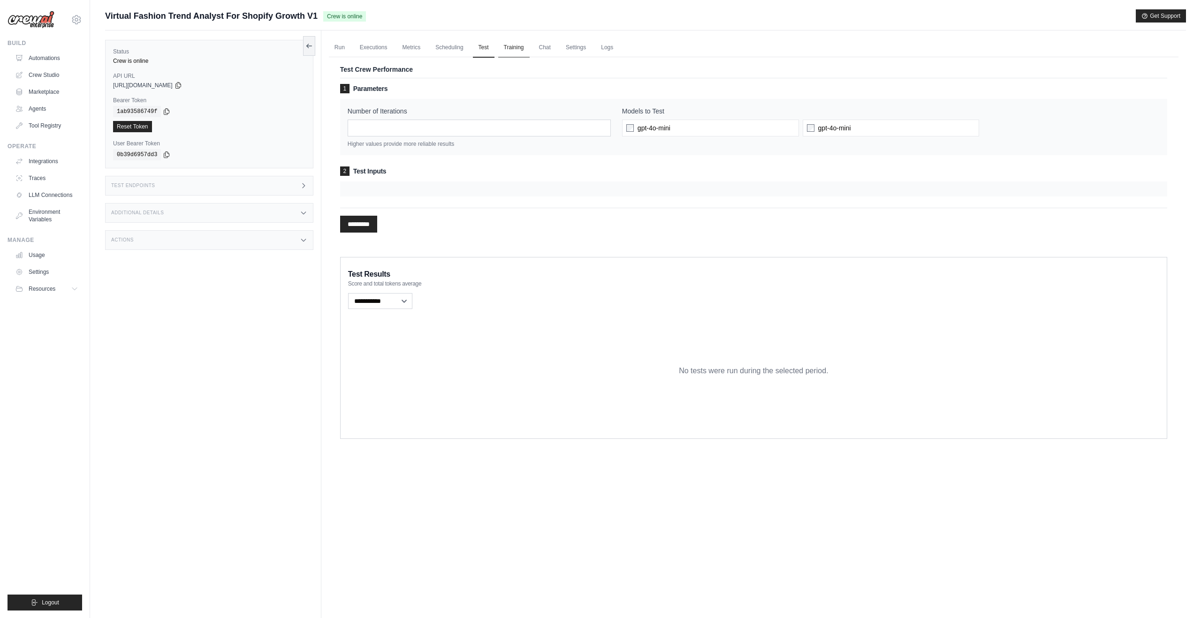
click at [513, 51] on link "Training" at bounding box center [513, 48] width 31 height 20
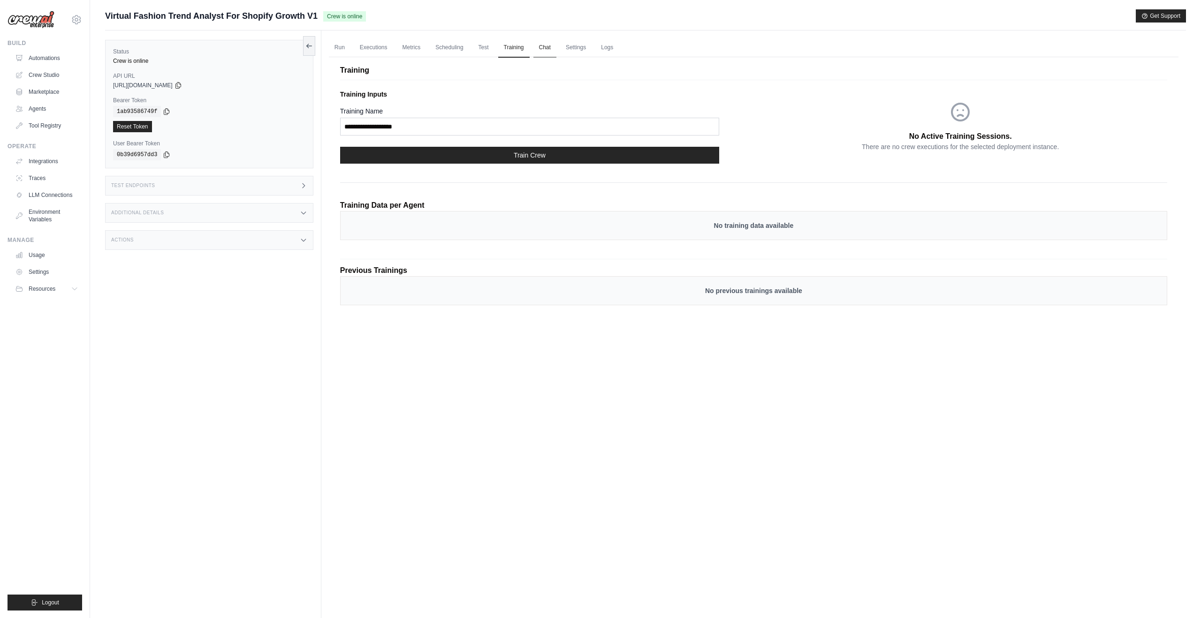
click at [547, 53] on link "Chat" at bounding box center [544, 48] width 23 height 20
click at [577, 49] on link "Settings" at bounding box center [575, 48] width 31 height 20
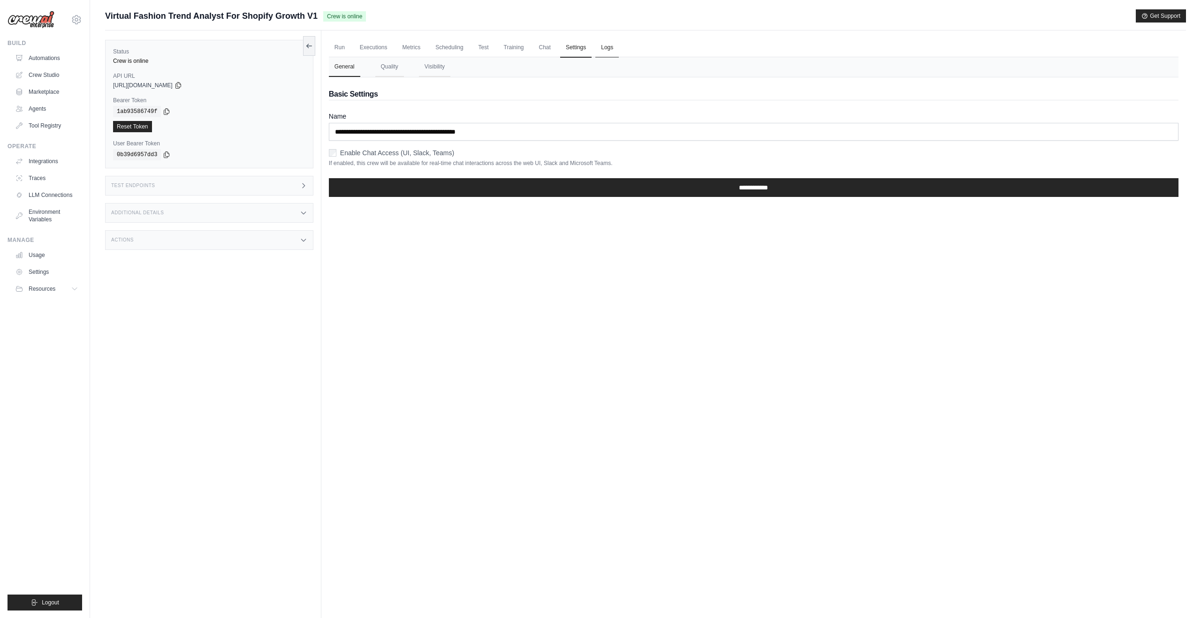
click at [609, 46] on link "Logs" at bounding box center [606, 48] width 23 height 20
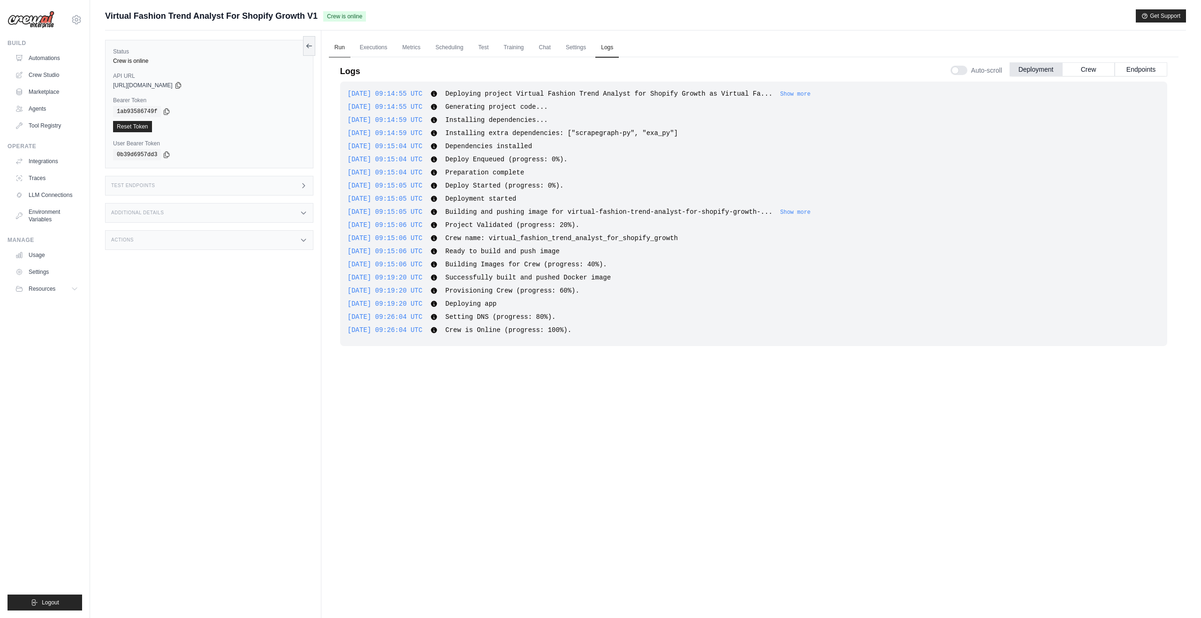
click at [334, 49] on link "Run" at bounding box center [340, 48] width 22 height 20
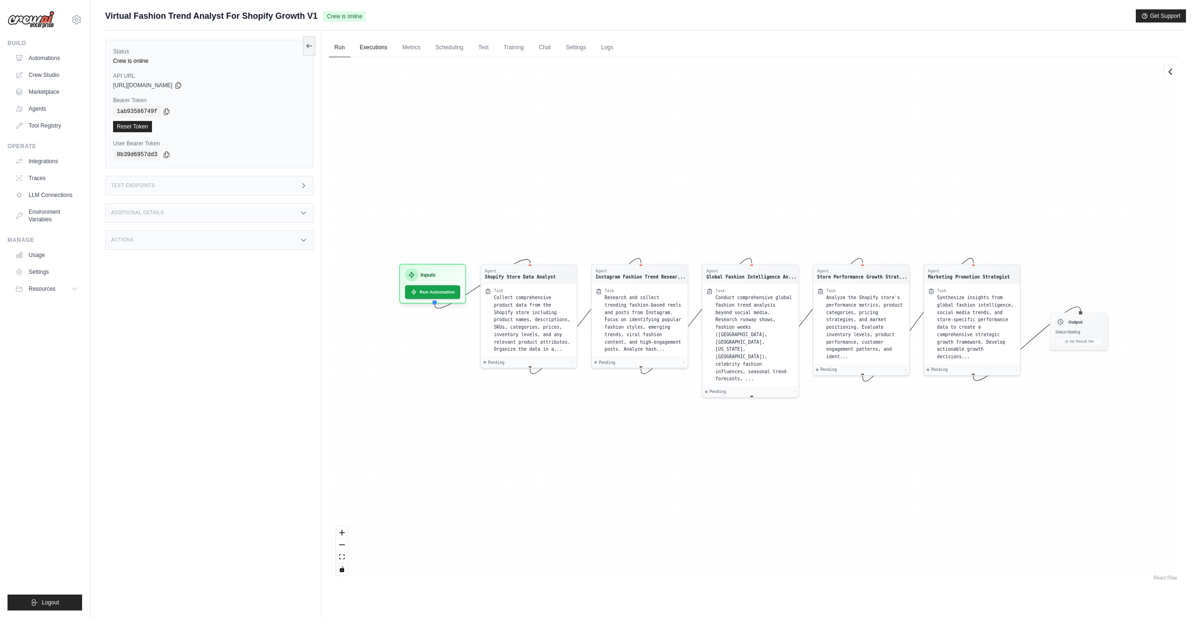
click at [378, 51] on link "Executions" at bounding box center [373, 48] width 39 height 20
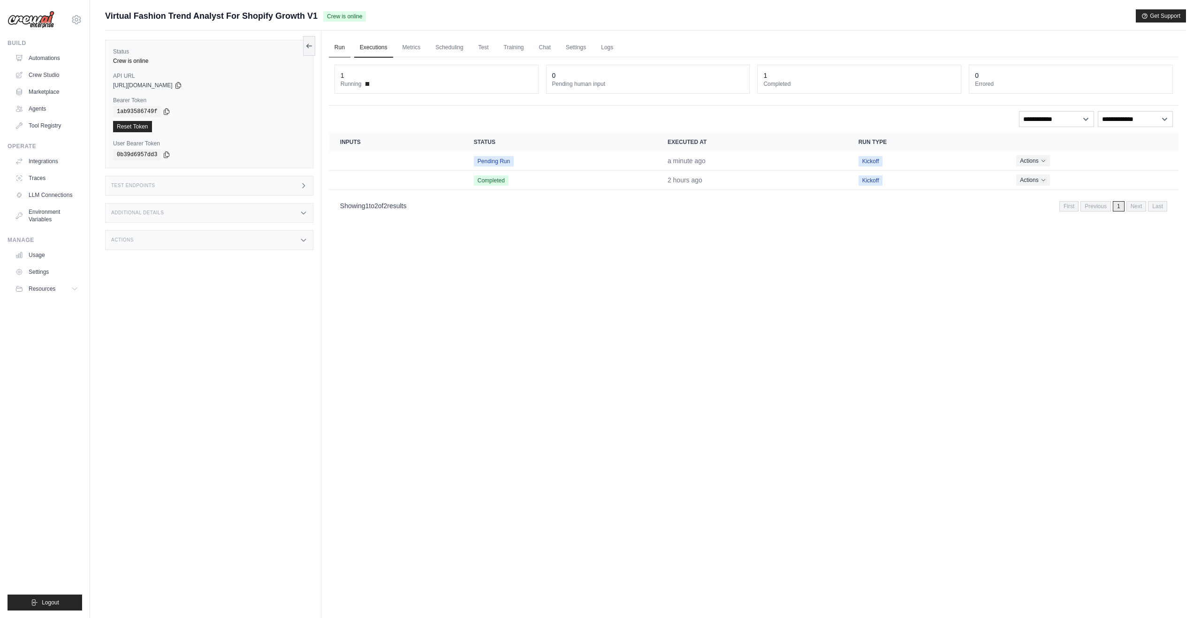
click at [346, 52] on link "Run" at bounding box center [340, 48] width 22 height 20
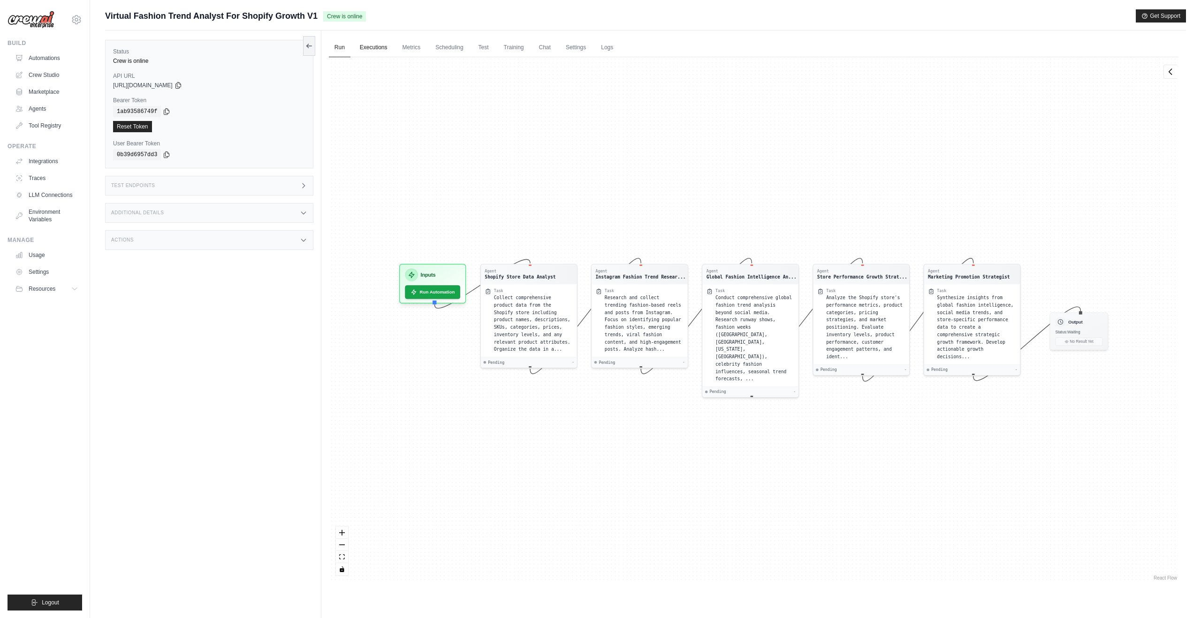
click at [373, 53] on link "Executions" at bounding box center [373, 48] width 39 height 20
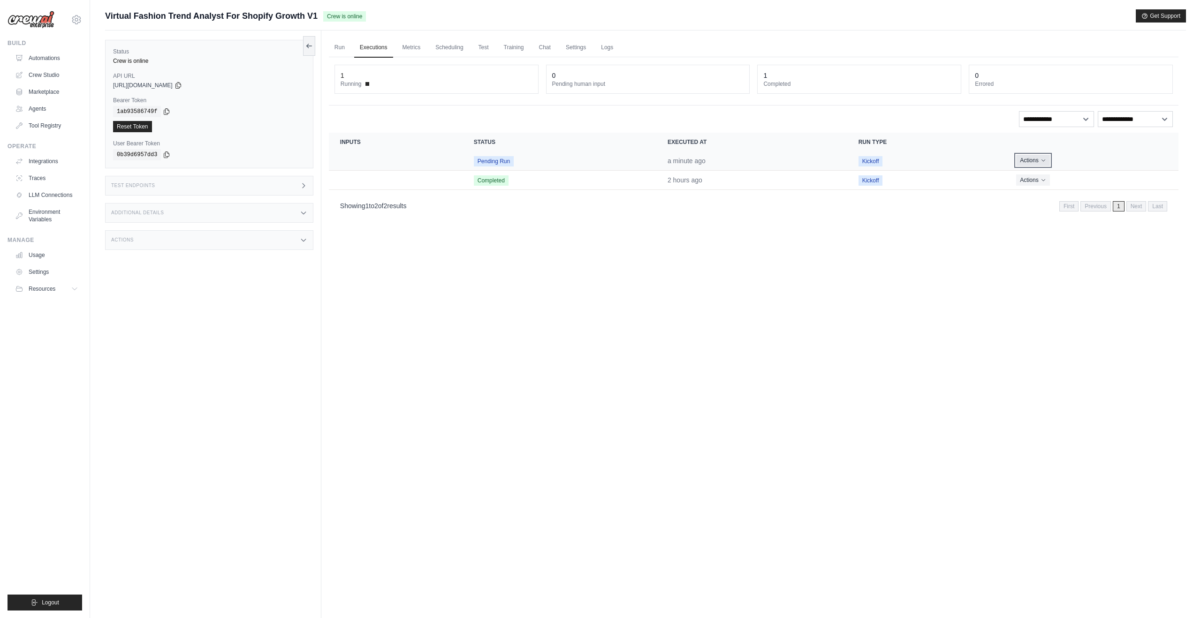
click at [1035, 160] on button "Actions" at bounding box center [1032, 160] width 33 height 11
click at [1152, 175] on link "View Details" at bounding box center [1137, 177] width 60 height 15
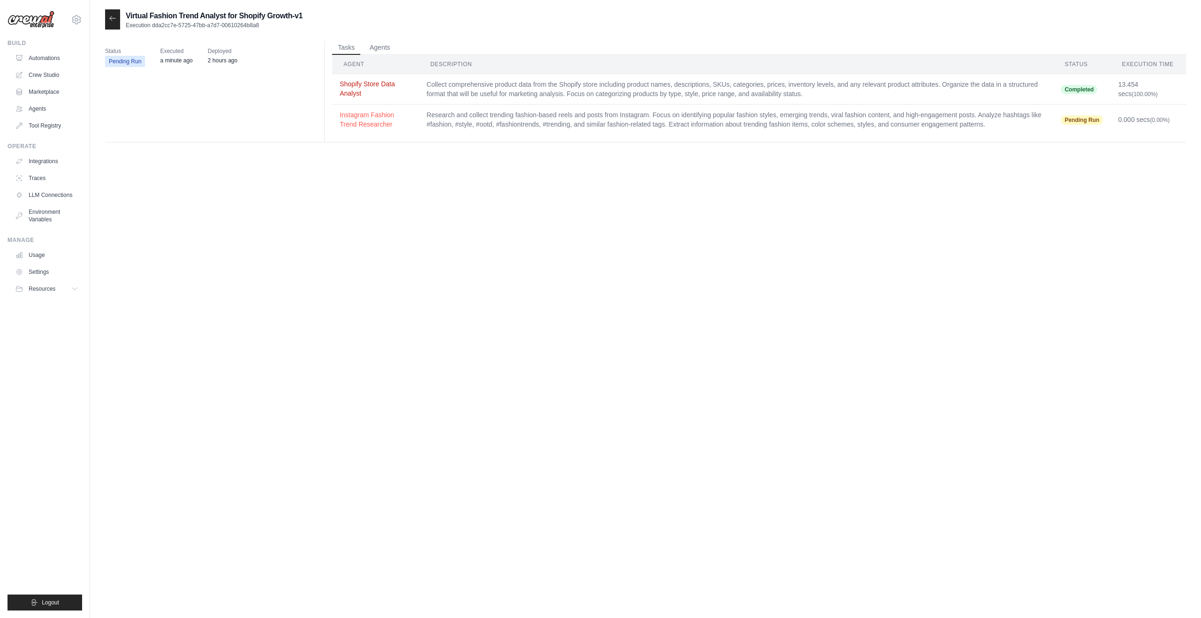
click at [368, 81] on button "Shopify Store Data Analyst" at bounding box center [376, 88] width 72 height 19
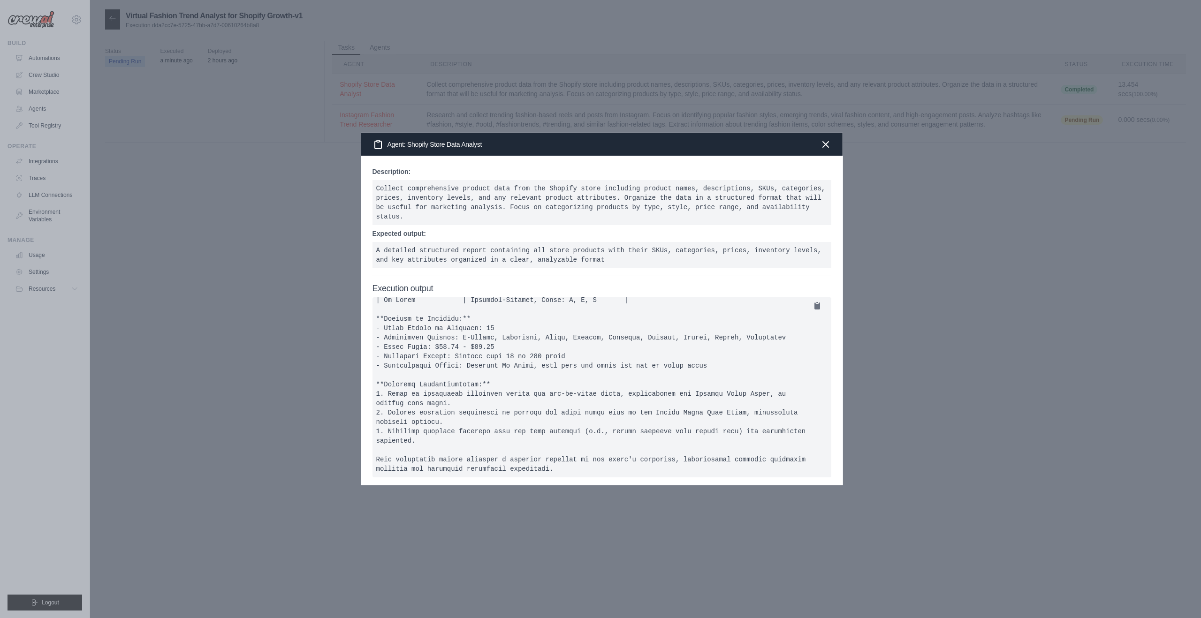
scroll to position [268, 0]
click at [479, 256] on pre "A detailed structured report containing all store products with their SKUs, cat…" at bounding box center [601, 255] width 459 height 26
click at [826, 145] on icon "button" at bounding box center [825, 143] width 11 height 11
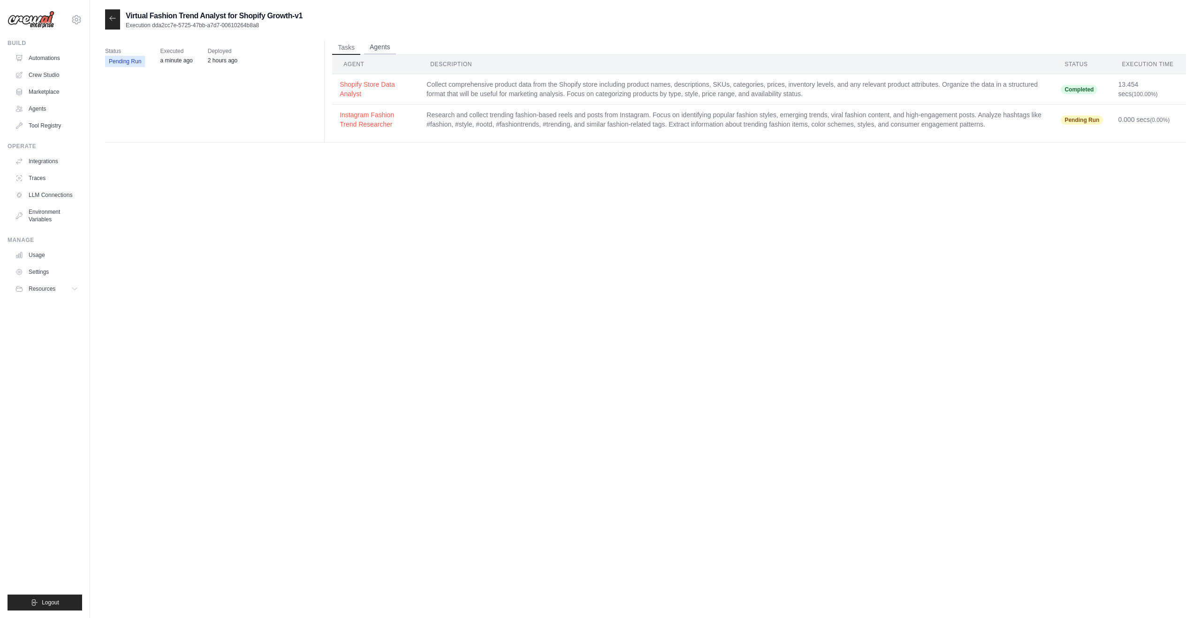
click at [377, 44] on button "Agents" at bounding box center [380, 47] width 32 height 14
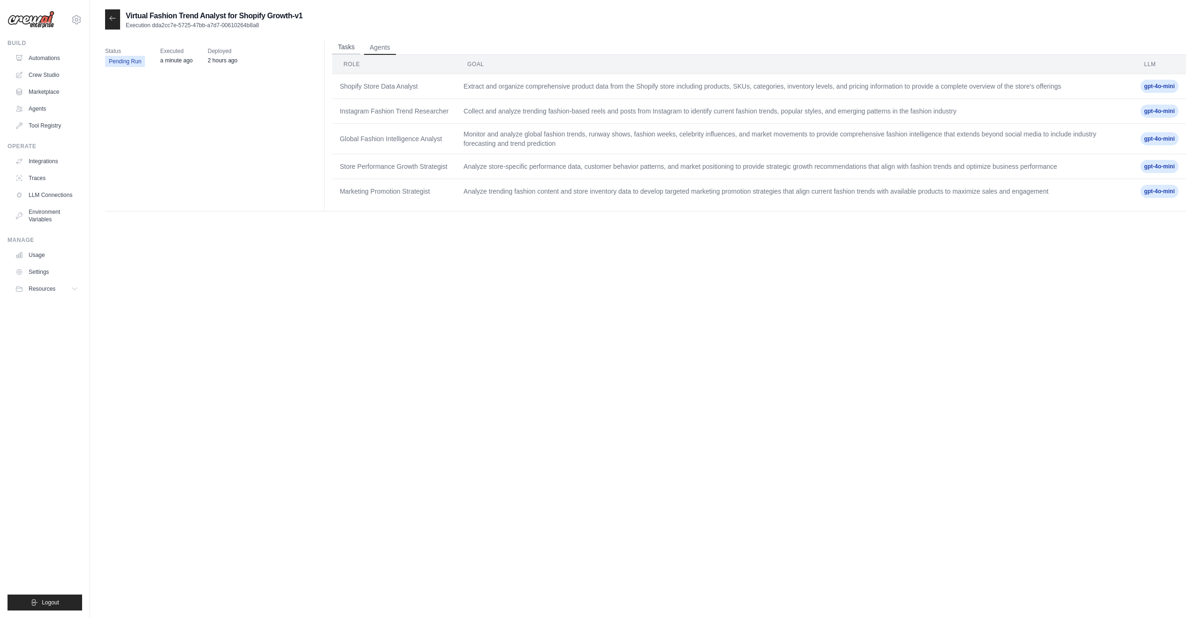
click at [349, 46] on button "Tasks" at bounding box center [346, 47] width 28 height 14
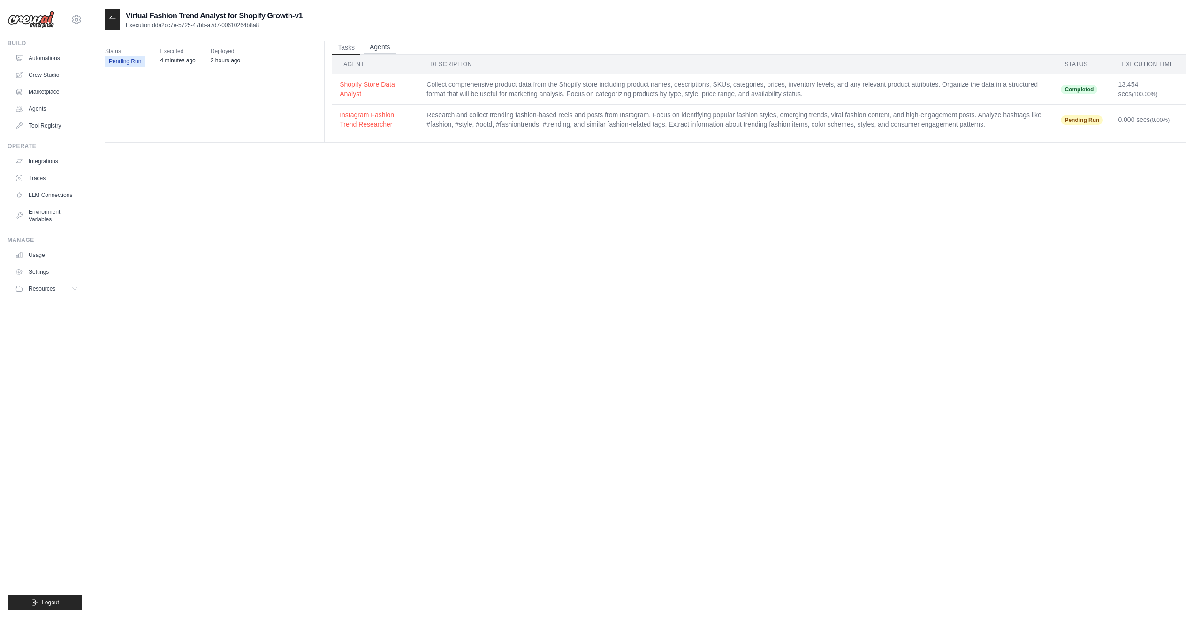
click at [379, 42] on button "Agents" at bounding box center [380, 47] width 32 height 14
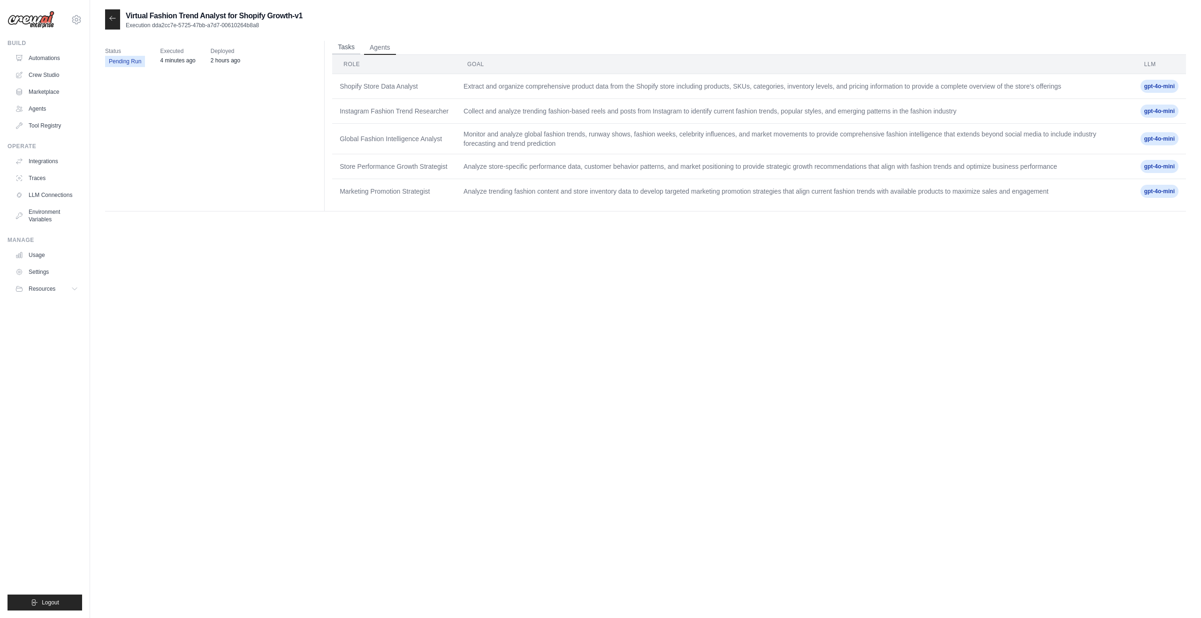
click at [352, 53] on button "Tasks" at bounding box center [346, 47] width 28 height 14
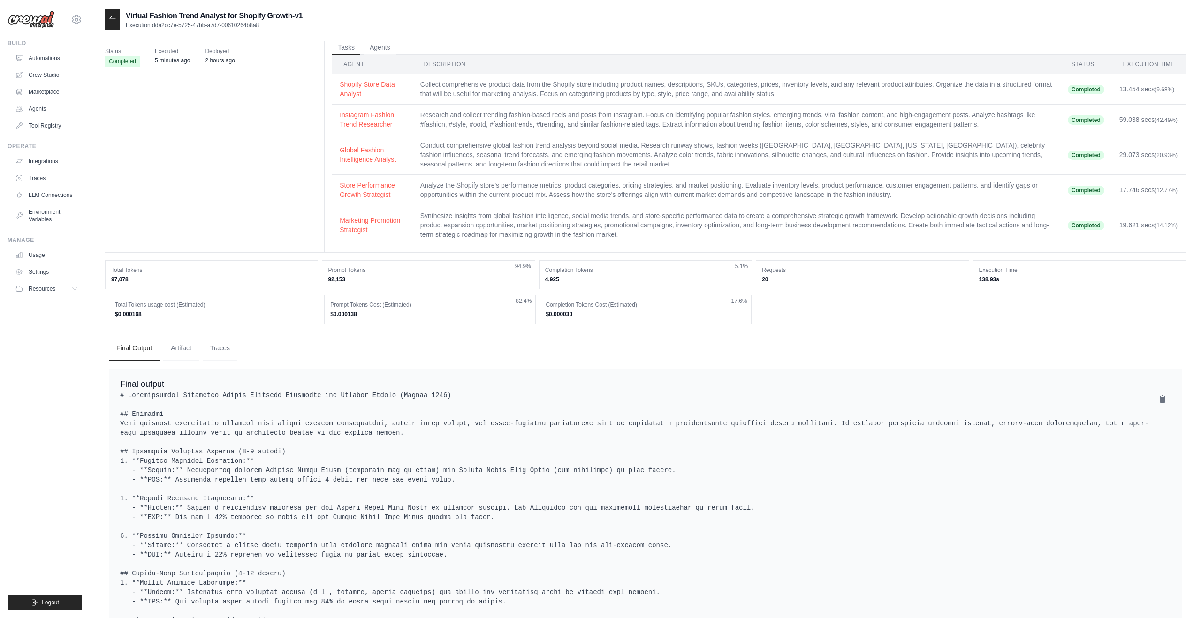
click at [490, 83] on td "Collect comprehensive product data from the Shopify store including product nam…" at bounding box center [736, 89] width 647 height 30
click at [355, 89] on button "Shopify Store Data Analyst" at bounding box center [373, 88] width 66 height 19
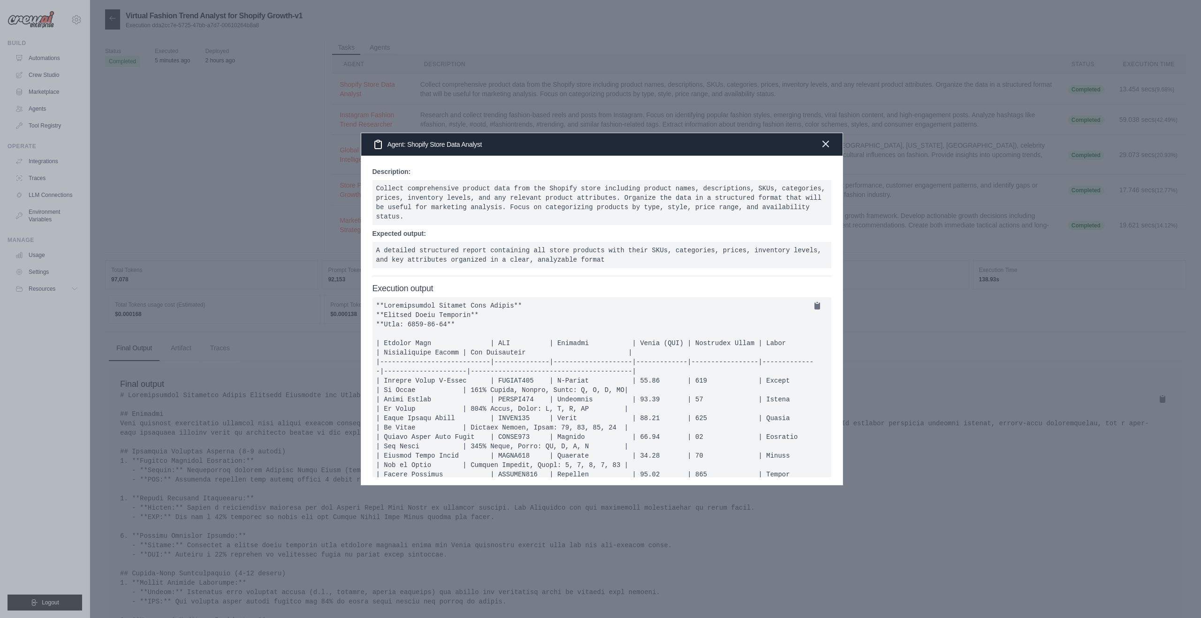
drag, startPoint x: 834, startPoint y: 146, endPoint x: 826, endPoint y: 146, distance: 7.5
click at [831, 146] on div "Agent: Shopify Store Data Analyst" at bounding box center [601, 144] width 481 height 23
drag, startPoint x: 826, startPoint y: 146, endPoint x: 665, endPoint y: 188, distance: 166.6
click at [825, 146] on icon "button" at bounding box center [825, 144] width 11 height 11
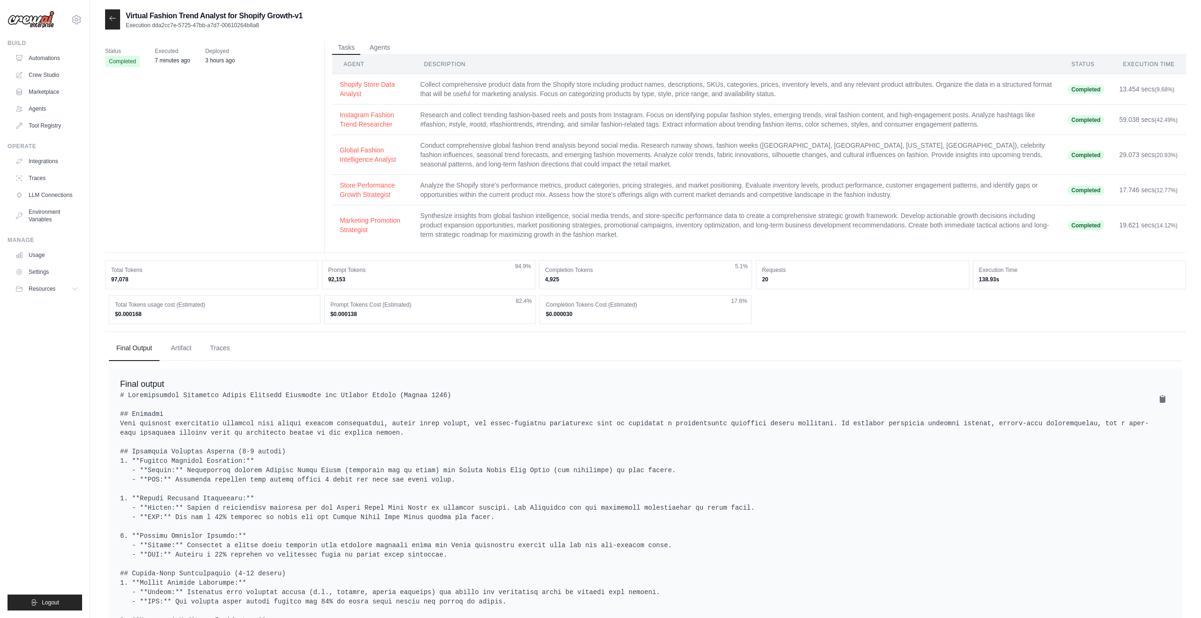
drag, startPoint x: 1010, startPoint y: 282, endPoint x: 975, endPoint y: 279, distance: 34.8
click at [975, 279] on div "Execution Time 138.93s" at bounding box center [1079, 274] width 213 height 29
click at [1001, 303] on div "Total Tokens usage cost (Estimated) $0.000168 Prompt Tokens Cost (Estimated) $0…" at bounding box center [645, 309] width 1073 height 29
drag, startPoint x: 582, startPoint y: 315, endPoint x: 501, endPoint y: 324, distance: 81.1
click at [509, 322] on div "Total Tokens usage cost (Estimated) $0.000168 Prompt Tokens Cost (Estimated) $0…" at bounding box center [645, 309] width 1073 height 29
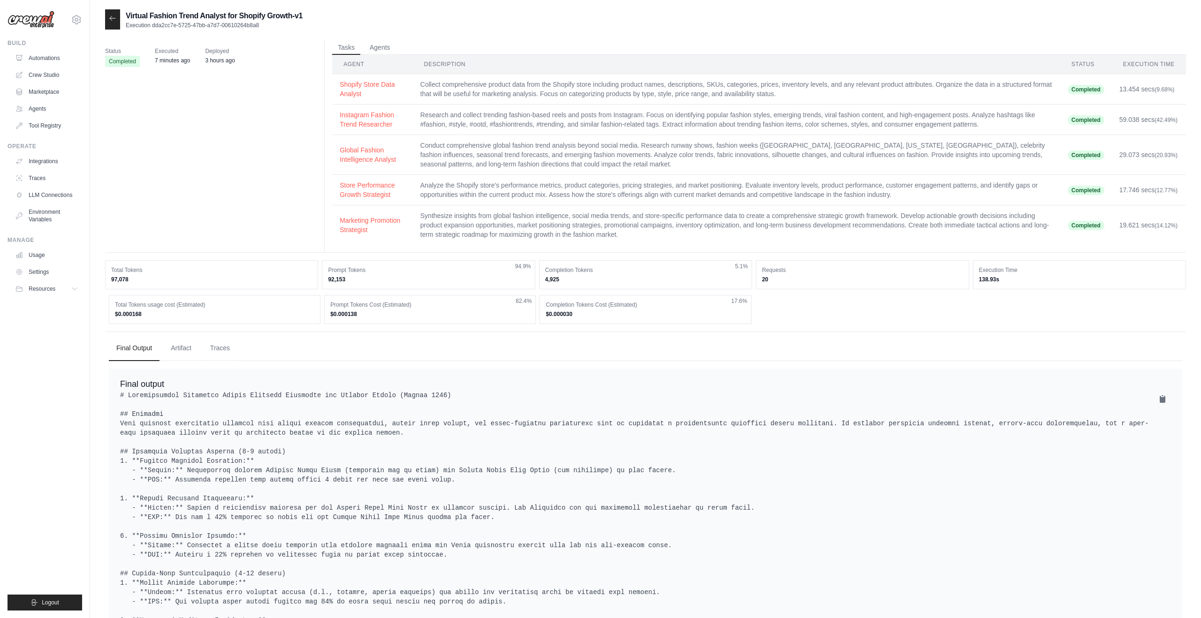
drag, startPoint x: 343, startPoint y: 314, endPoint x: 362, endPoint y: 315, distance: 18.3
click at [362, 315] on div "Total Tokens usage cost (Estimated) $0.000168 Prompt Tokens Cost (Estimated) $0…" at bounding box center [645, 309] width 1073 height 29
drag, startPoint x: 103, startPoint y: 314, endPoint x: 172, endPoint y: 313, distance: 68.5
click at [172, 313] on div "Virtual Fashion Trend Analyst for Shopify Growth-v1 Execution dda2cc7e-5725-47b…" at bounding box center [645, 573] width 1111 height 1128
click at [172, 313] on dd "$0.000168" at bounding box center [214, 315] width 199 height 8
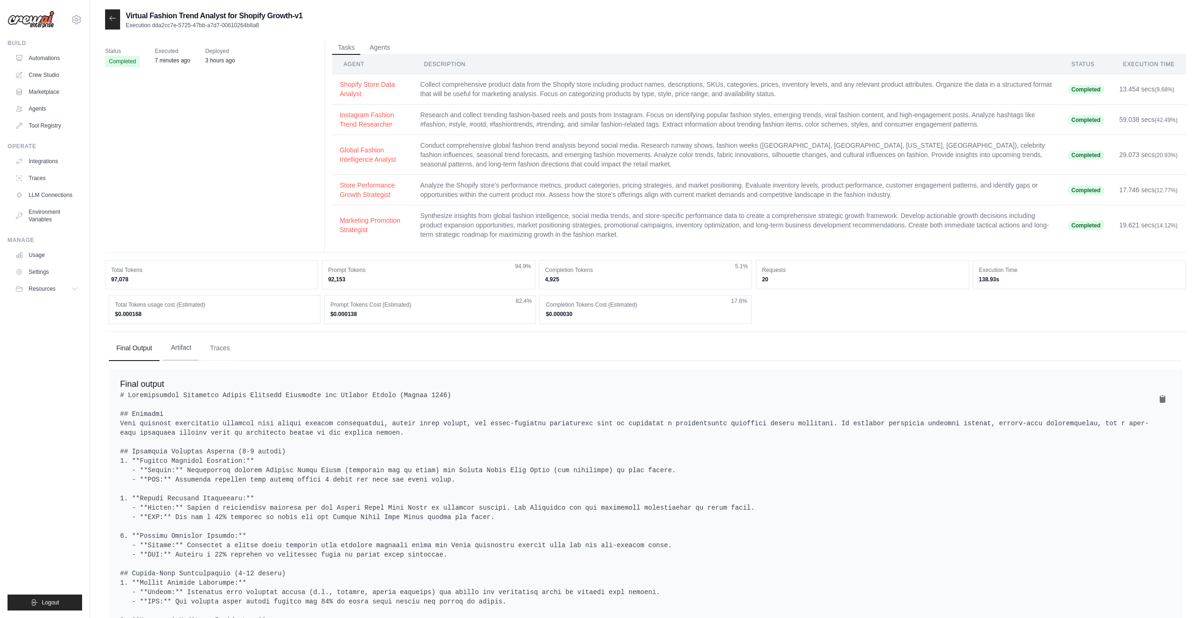
click at [175, 343] on button "Artifact" at bounding box center [181, 347] width 36 height 25
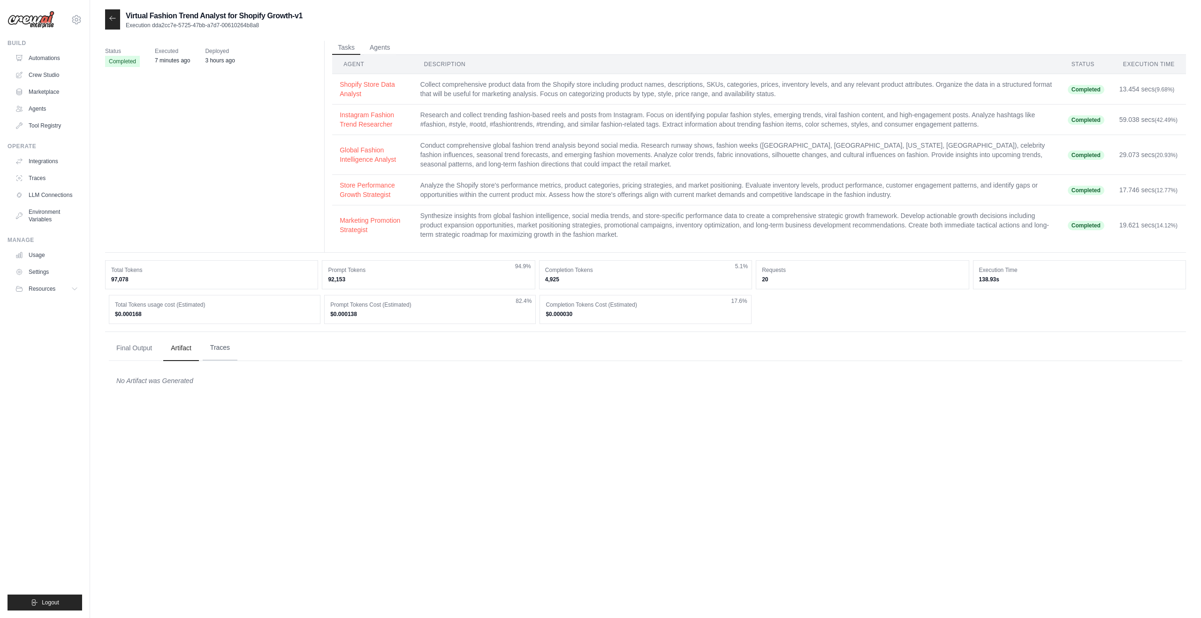
click at [217, 344] on button "Traces" at bounding box center [220, 347] width 35 height 25
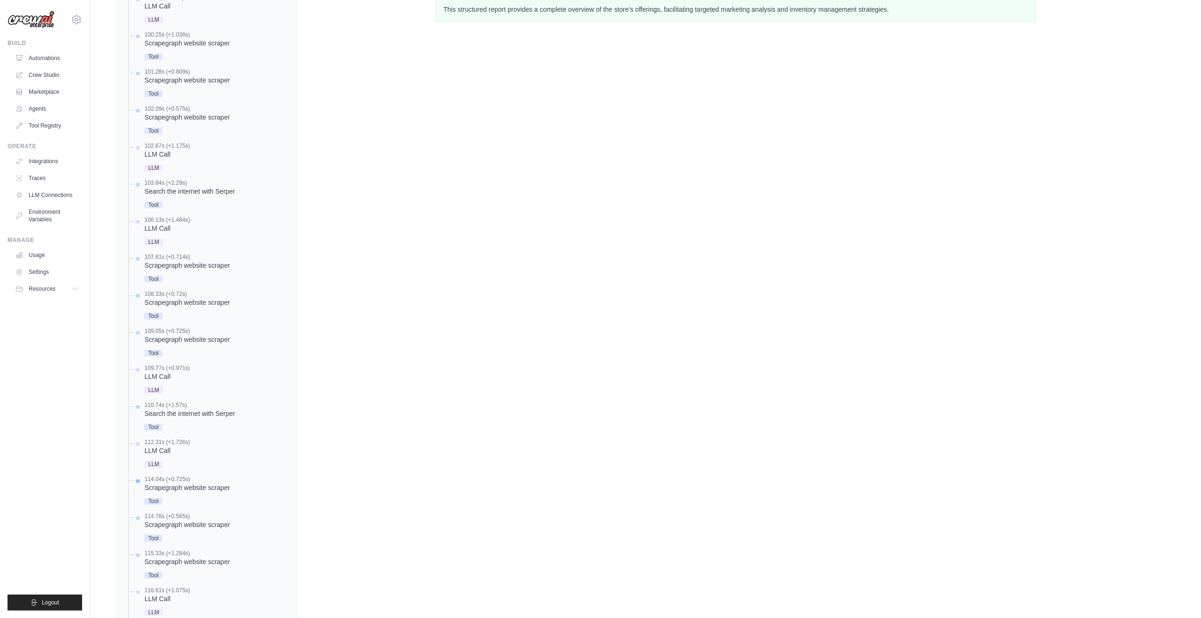
scroll to position [945, 0]
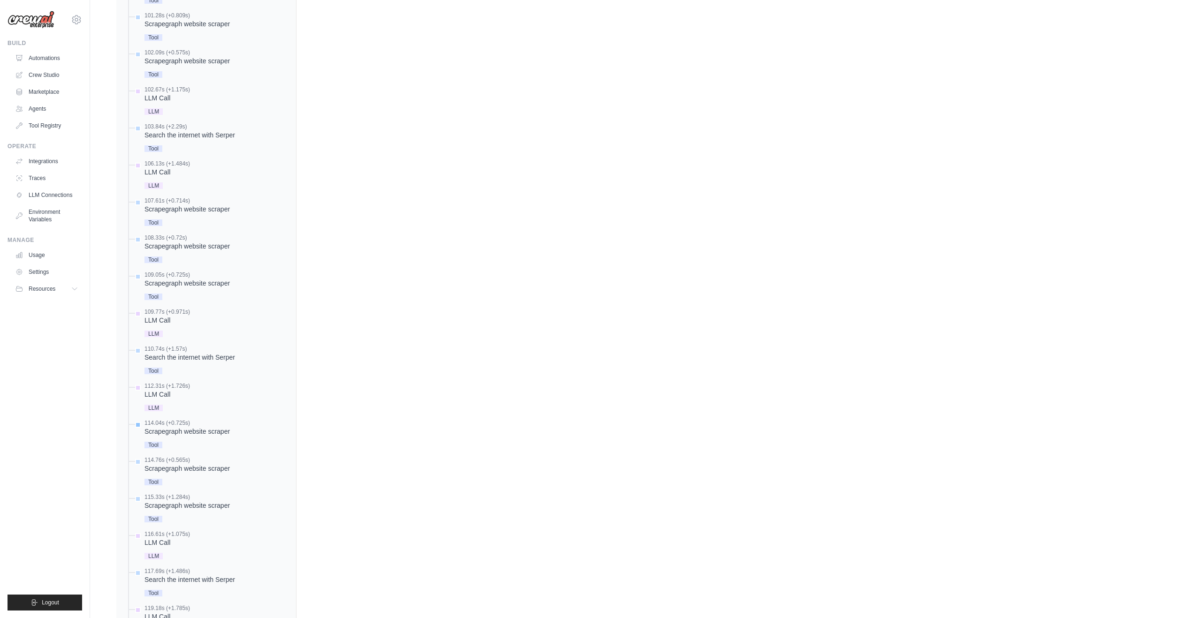
click at [201, 433] on div "Scrapegraph website scraper" at bounding box center [186, 431] width 85 height 9
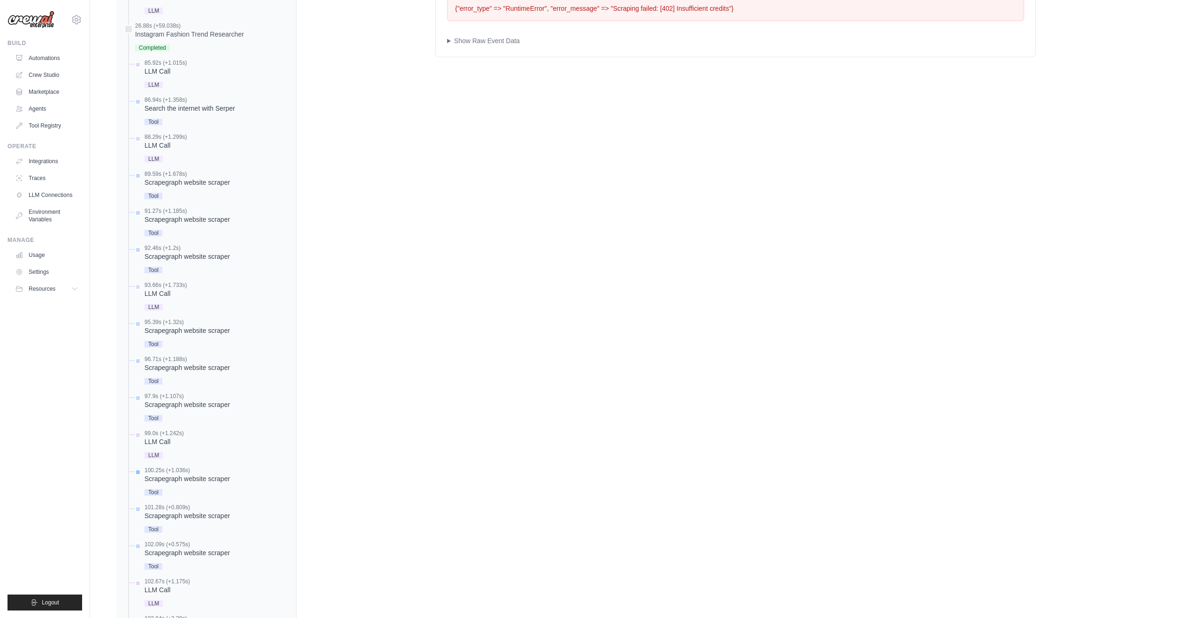
scroll to position [0, 0]
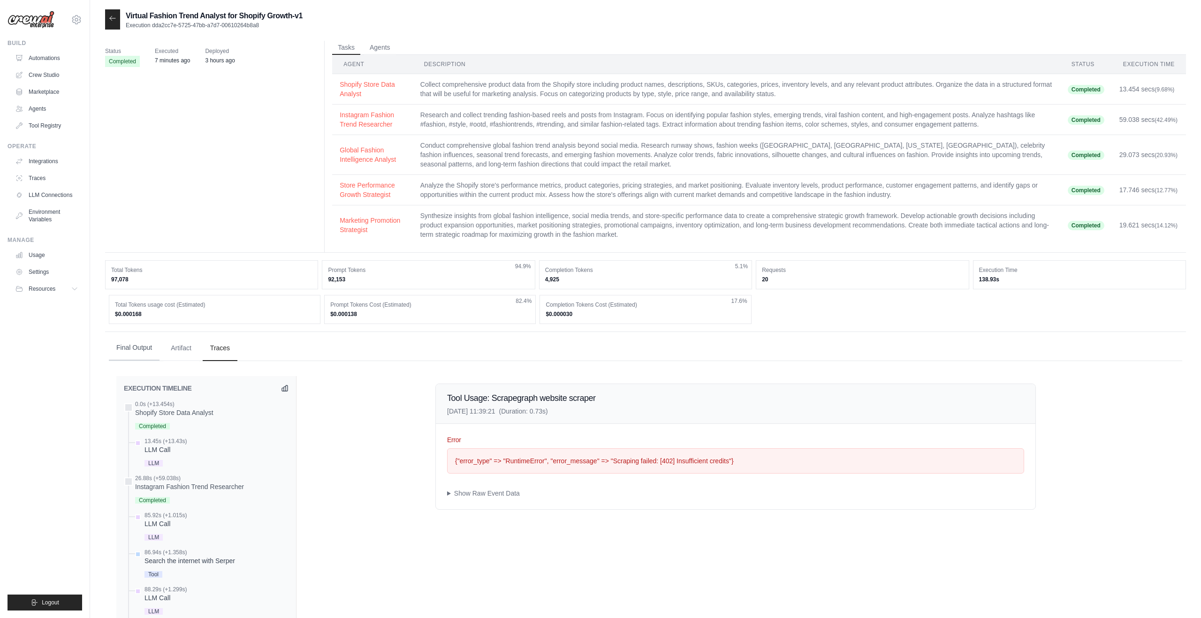
click at [121, 354] on button "Final Output" at bounding box center [134, 347] width 51 height 25
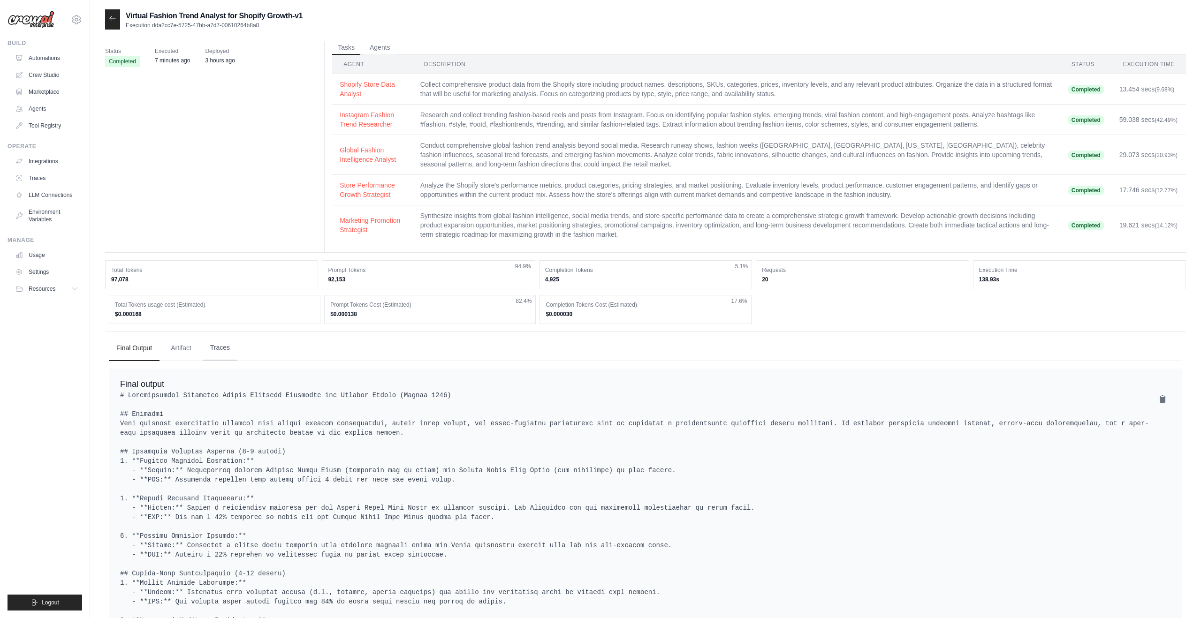
click at [226, 350] on button "Traces" at bounding box center [220, 347] width 35 height 25
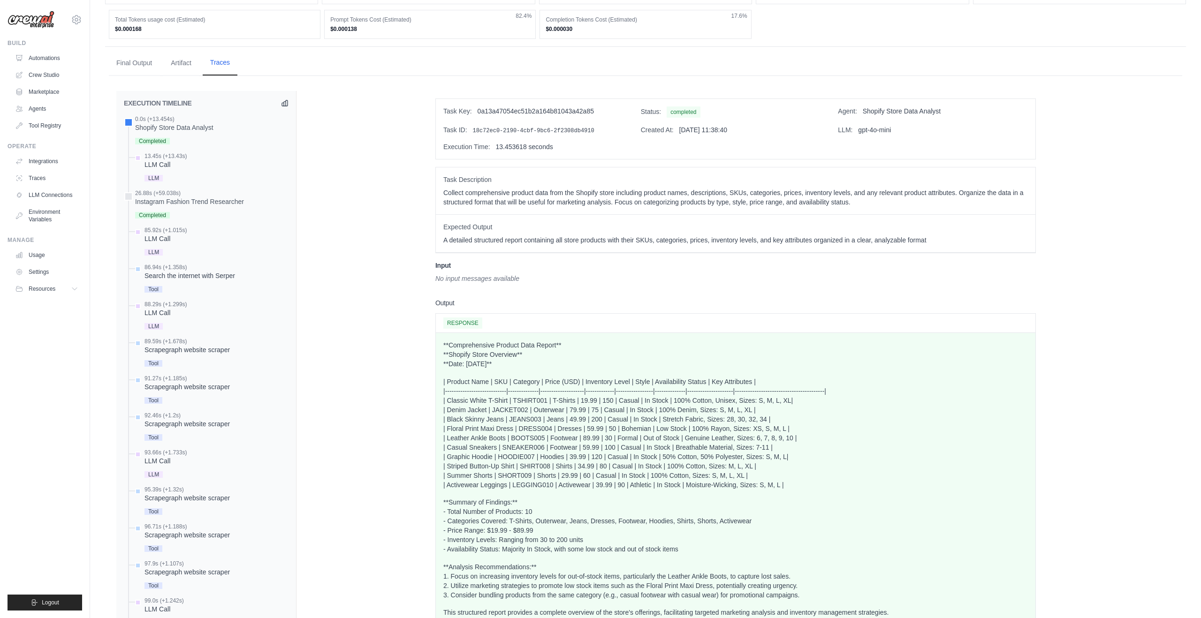
scroll to position [314, 0]
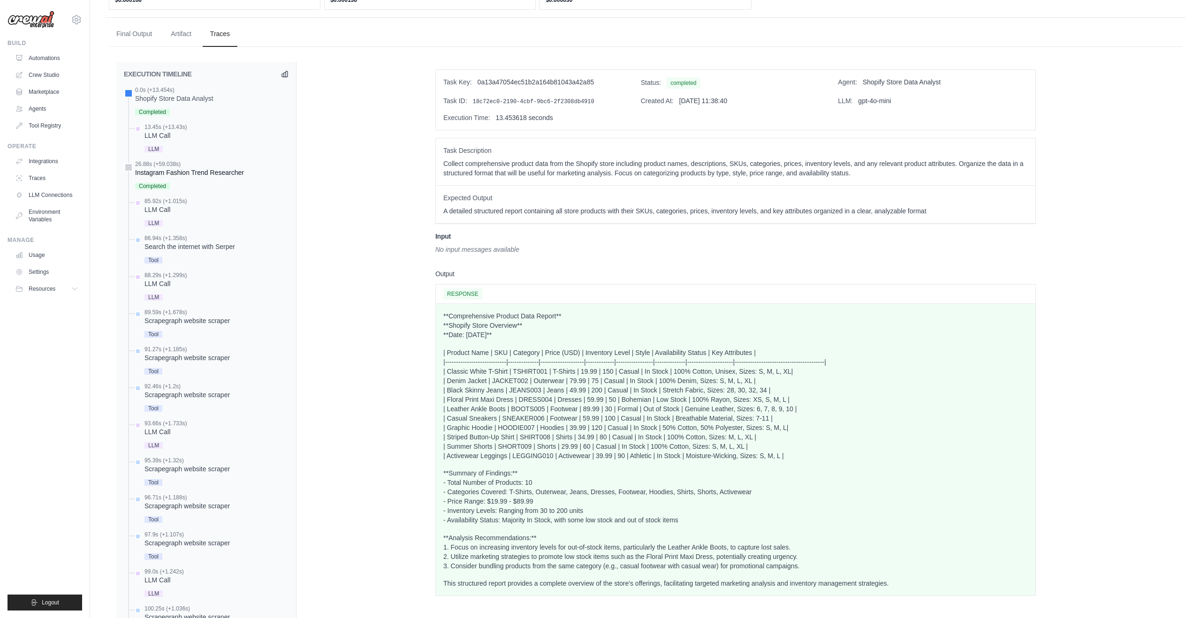
click at [130, 168] on div at bounding box center [128, 167] width 8 height 8
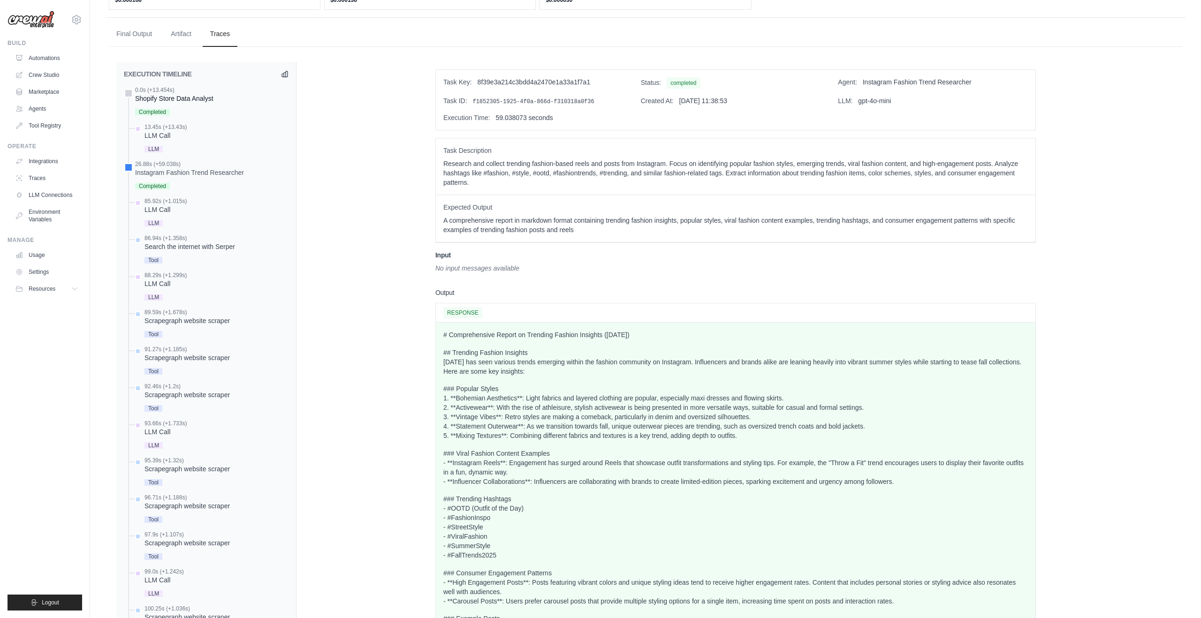
click at [161, 102] on div "Shopify Store Data Analyst" at bounding box center [174, 98] width 78 height 9
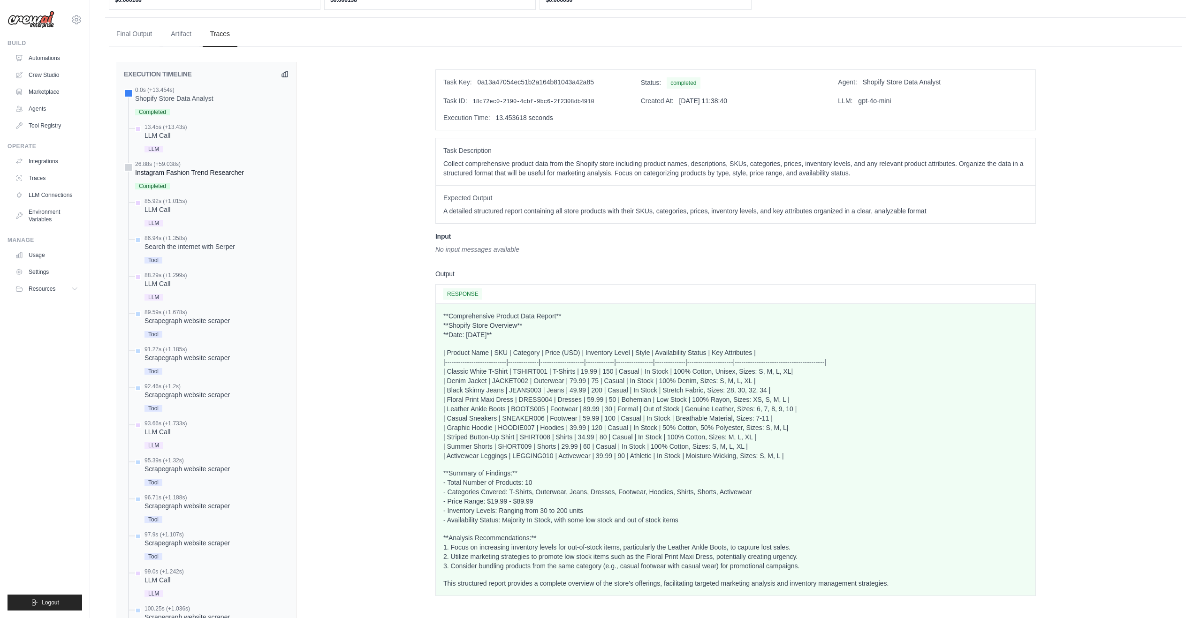
click at [174, 174] on div "Instagram Fashion Trend Researcher" at bounding box center [189, 172] width 109 height 9
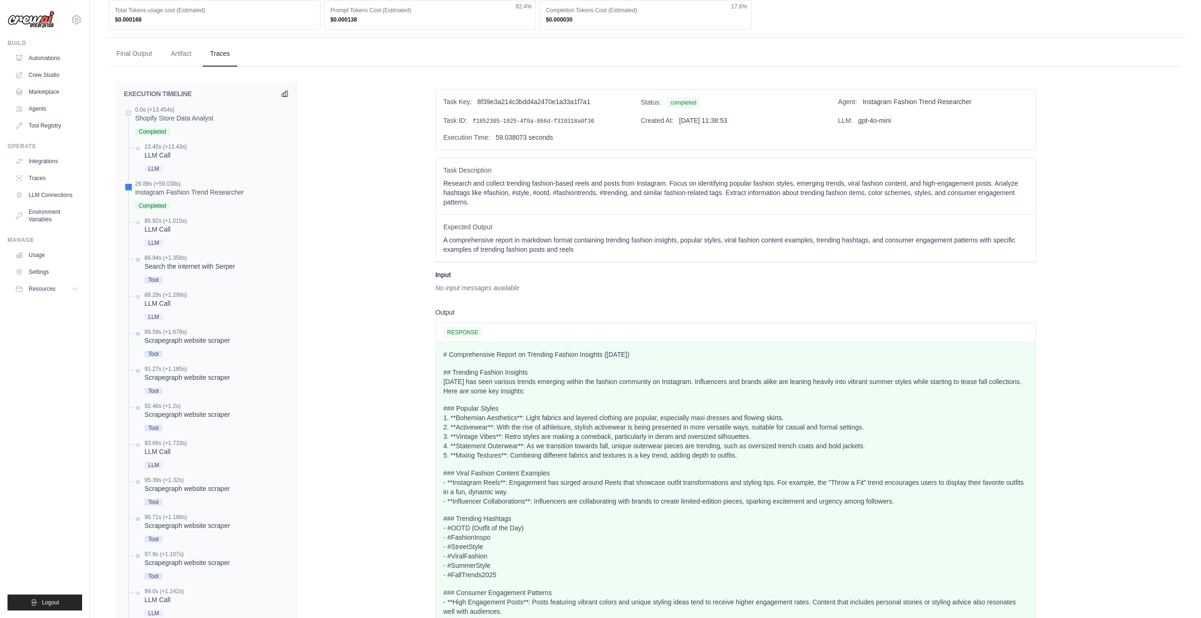
scroll to position [281, 0]
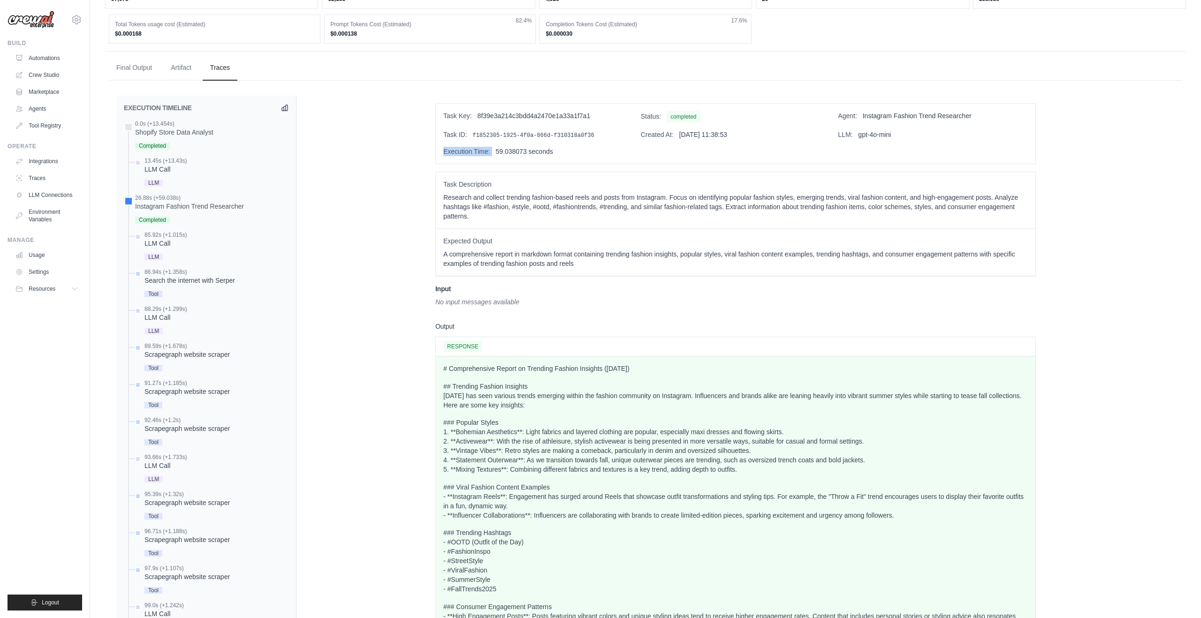
drag, startPoint x: 495, startPoint y: 150, endPoint x: 617, endPoint y: 145, distance: 121.6
click at [617, 145] on div "Task Key: 8f39e3a214c3bdd4a2470e1a33a1f7a1 Status: completed Agent: Instagram F…" at bounding box center [735, 134] width 599 height 60
click at [622, 160] on div "Task Key: 8f39e3a214c3bdd4a2470e1a33a1f7a1 Status: completed Agent: Instagram F…" at bounding box center [735, 134] width 599 height 60
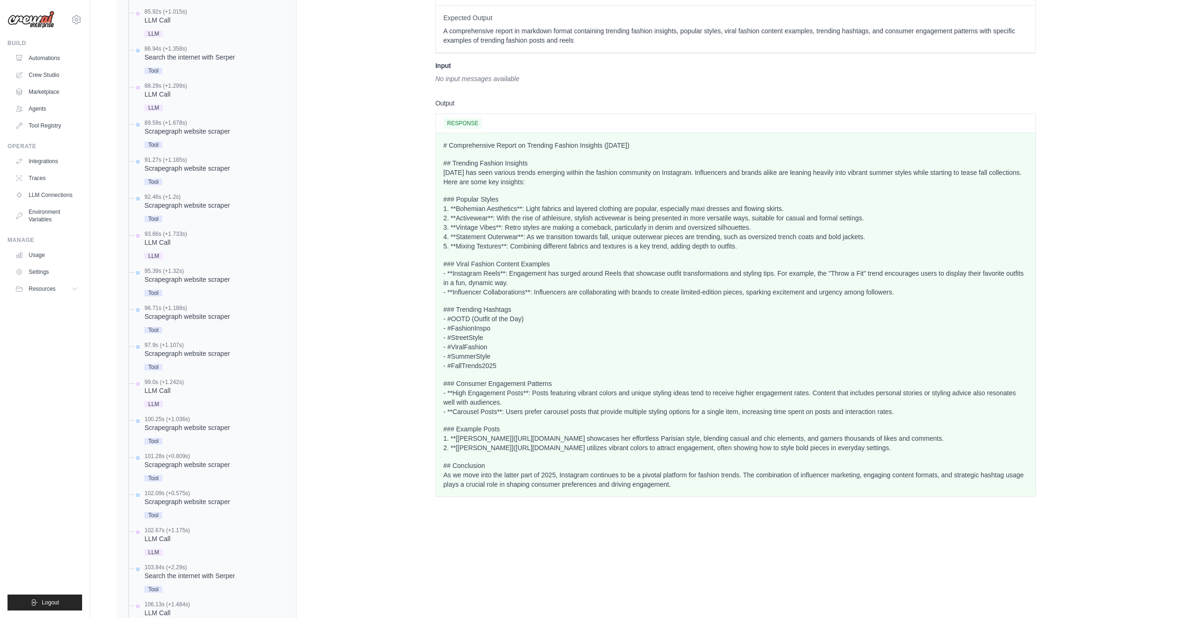
scroll to position [508, 0]
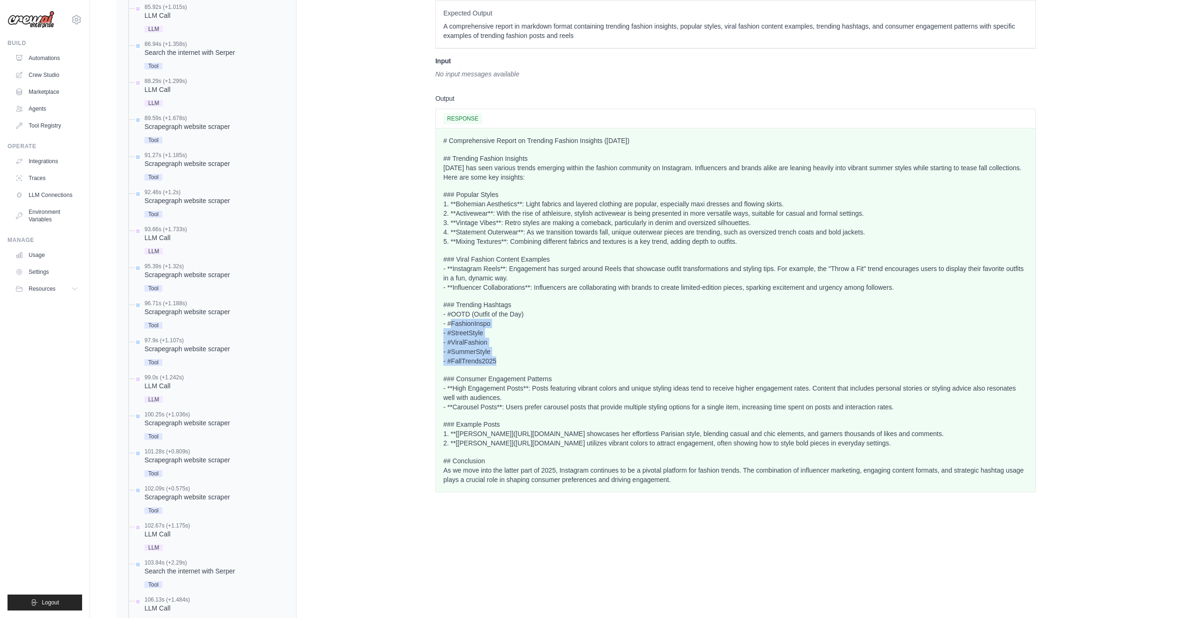
drag, startPoint x: 451, startPoint y: 323, endPoint x: 503, endPoint y: 359, distance: 64.0
click at [503, 359] on p "### Trending Hashtags - #OOTD (Outfit of the Day) - #FashionInspo - #StreetStyl…" at bounding box center [735, 333] width 584 height 66
drag, startPoint x: 485, startPoint y: 341, endPoint x: 443, endPoint y: 317, distance: 47.7
click at [442, 317] on div "# Comprehensive Report on Trending Fashion Insights ([DATE]) ## Trending Fashio…" at bounding box center [735, 311] width 599 height 364
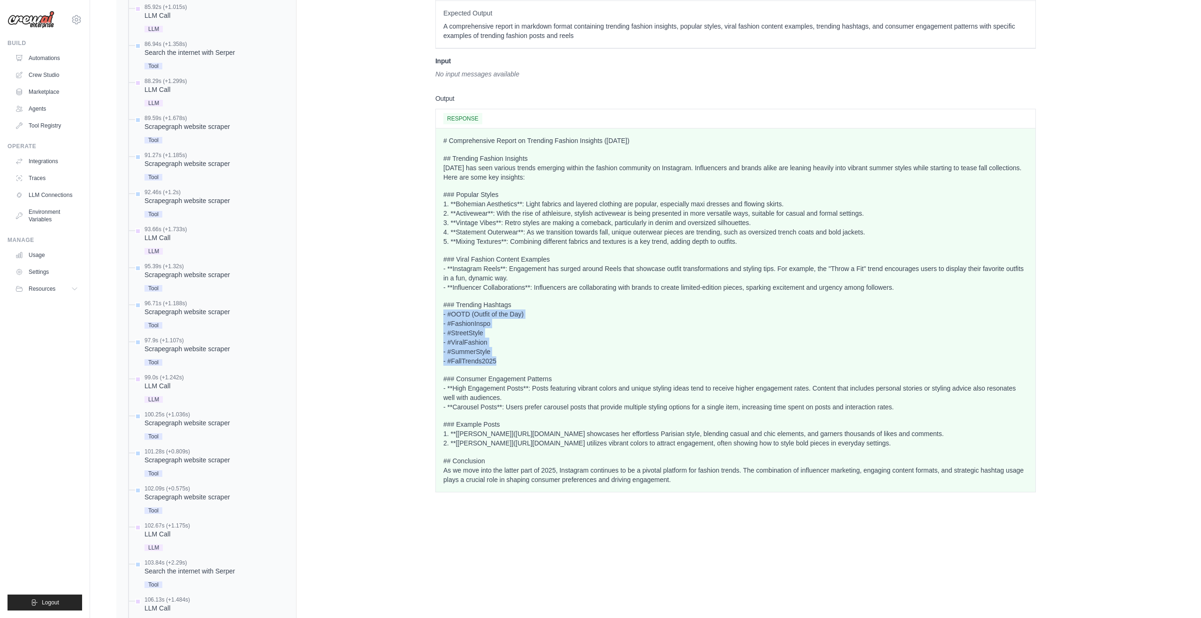
click at [445, 317] on p "### Trending Hashtags - #OOTD (Outfit of the Day) - #FashionInspo - #StreetStyl…" at bounding box center [735, 333] width 584 height 66
click at [180, 157] on div "91.27s (+1.185s)" at bounding box center [186, 156] width 85 height 8
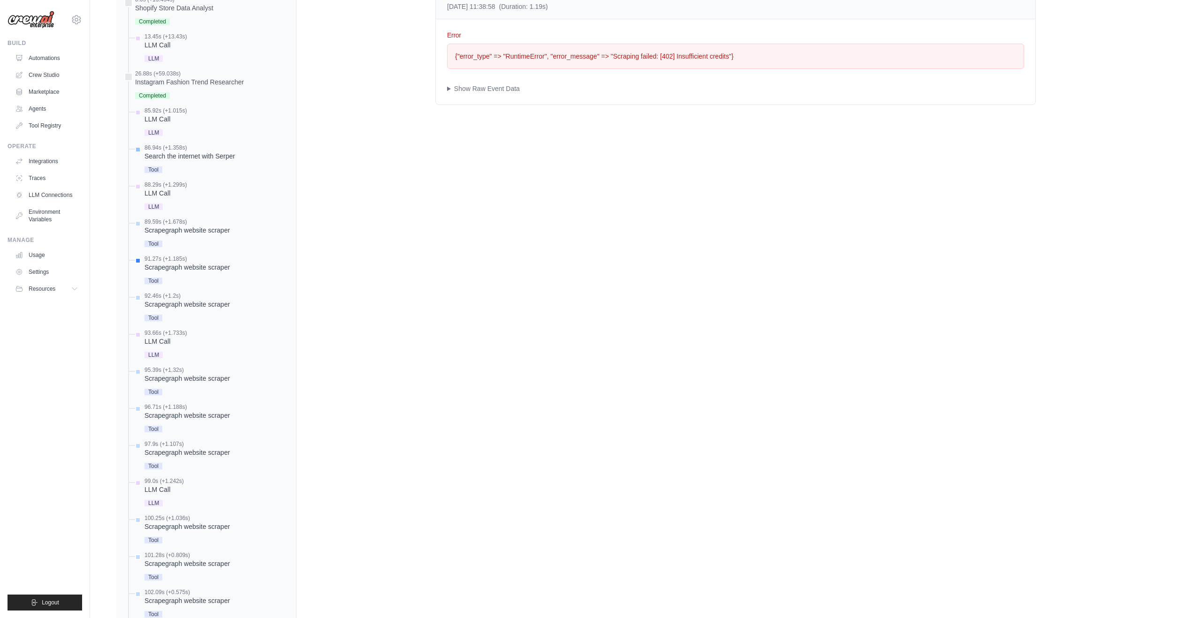
scroll to position [0, 0]
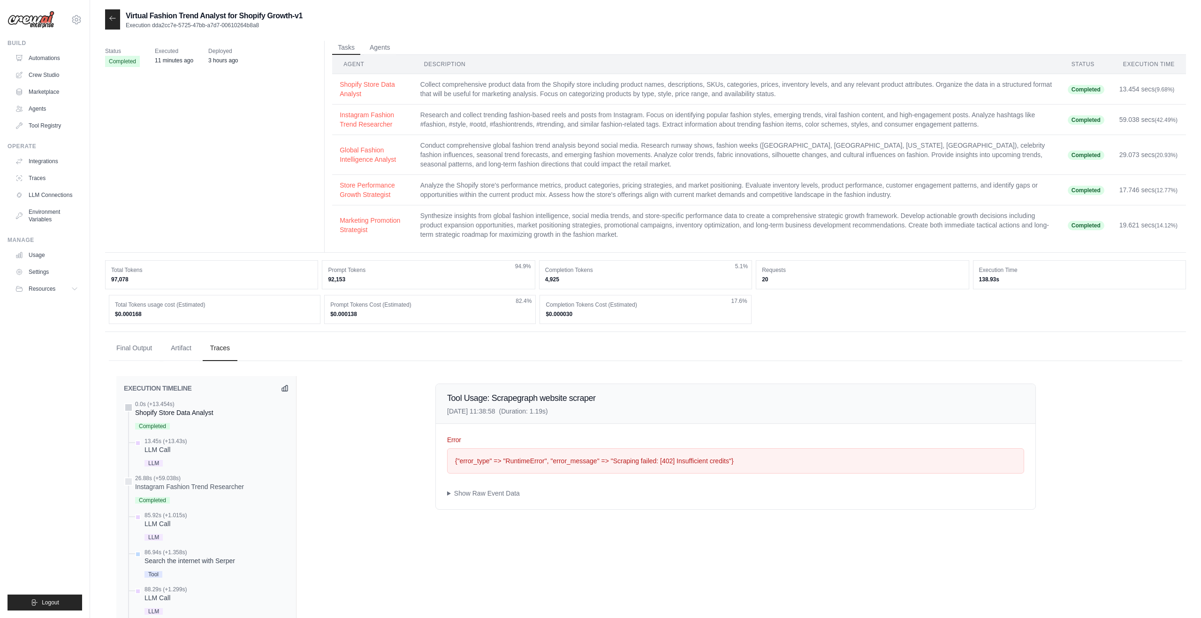
click at [203, 414] on div "Shopify Store Data Analyst" at bounding box center [174, 412] width 78 height 9
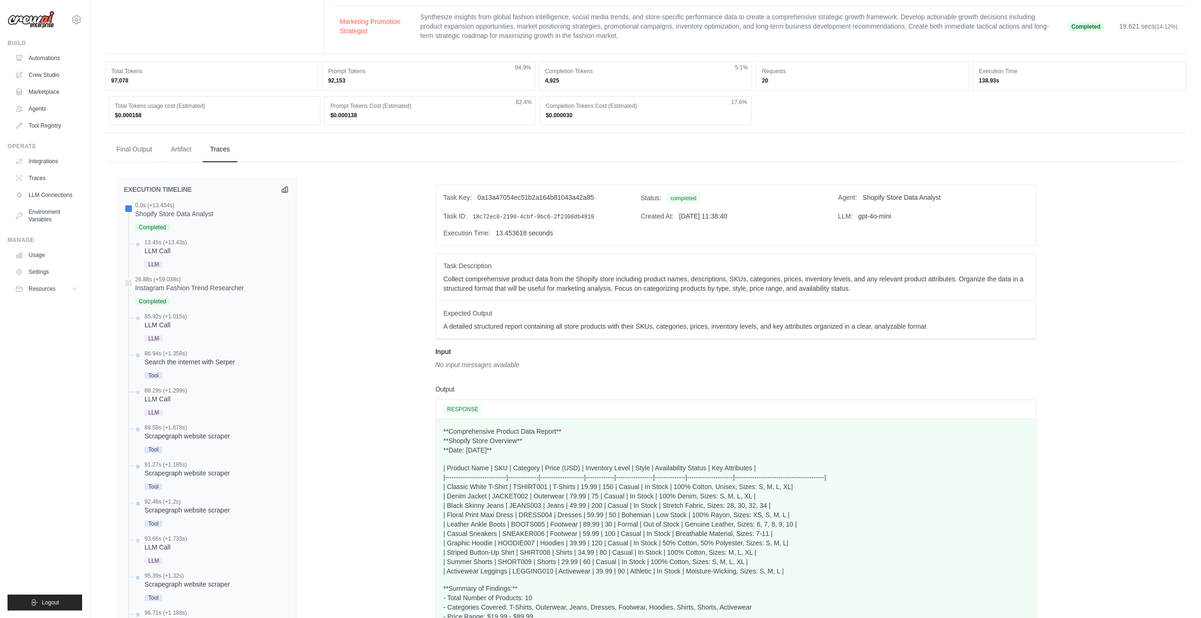
scroll to position [249, 0]
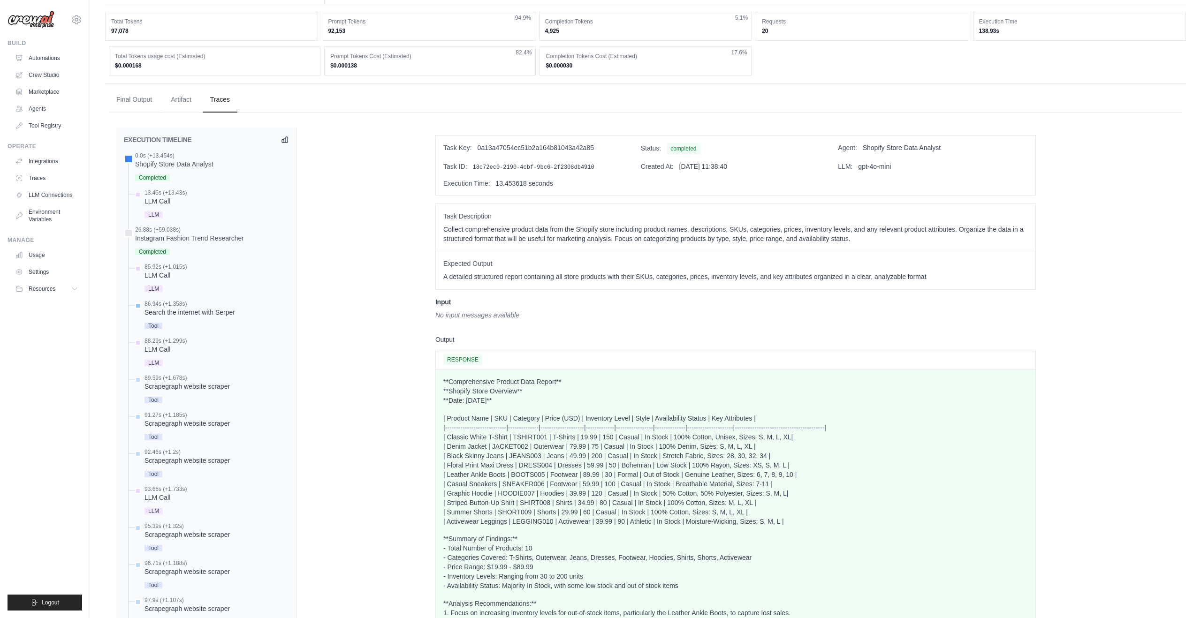
click at [182, 313] on div "Search the internet with Serper" at bounding box center [189, 312] width 91 height 9
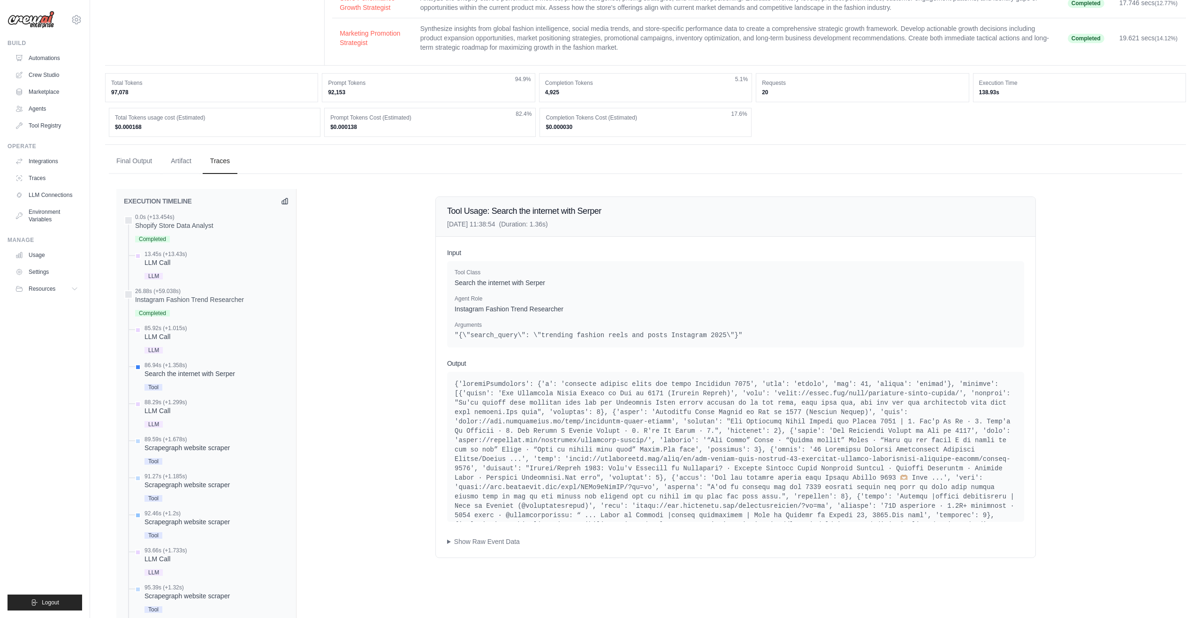
scroll to position [241, 0]
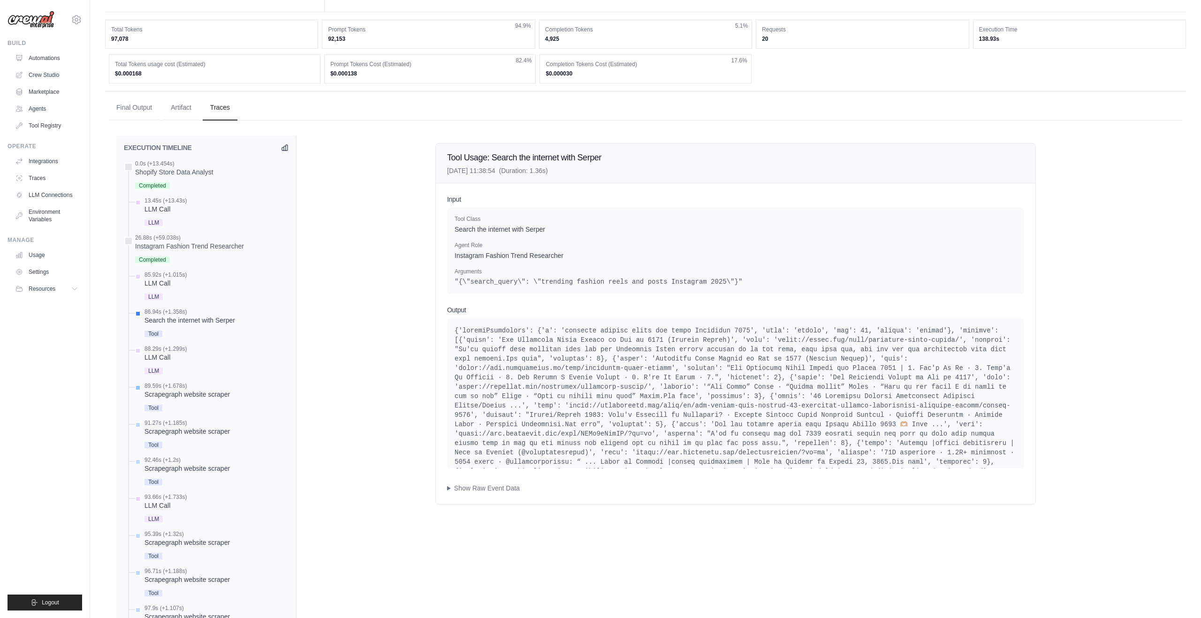
click at [204, 393] on div "Scrapegraph website scraper" at bounding box center [186, 394] width 85 height 9
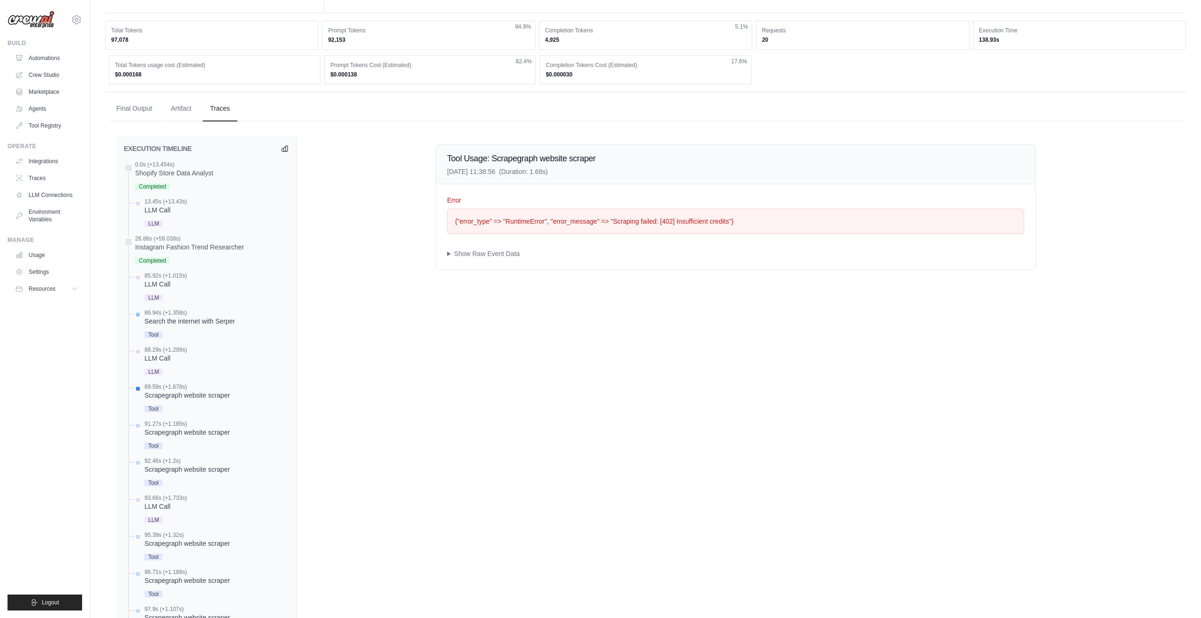
click at [220, 316] on div "86.94s (+1.358s) Search the internet with [PERSON_NAME] Tool" at bounding box center [189, 324] width 91 height 31
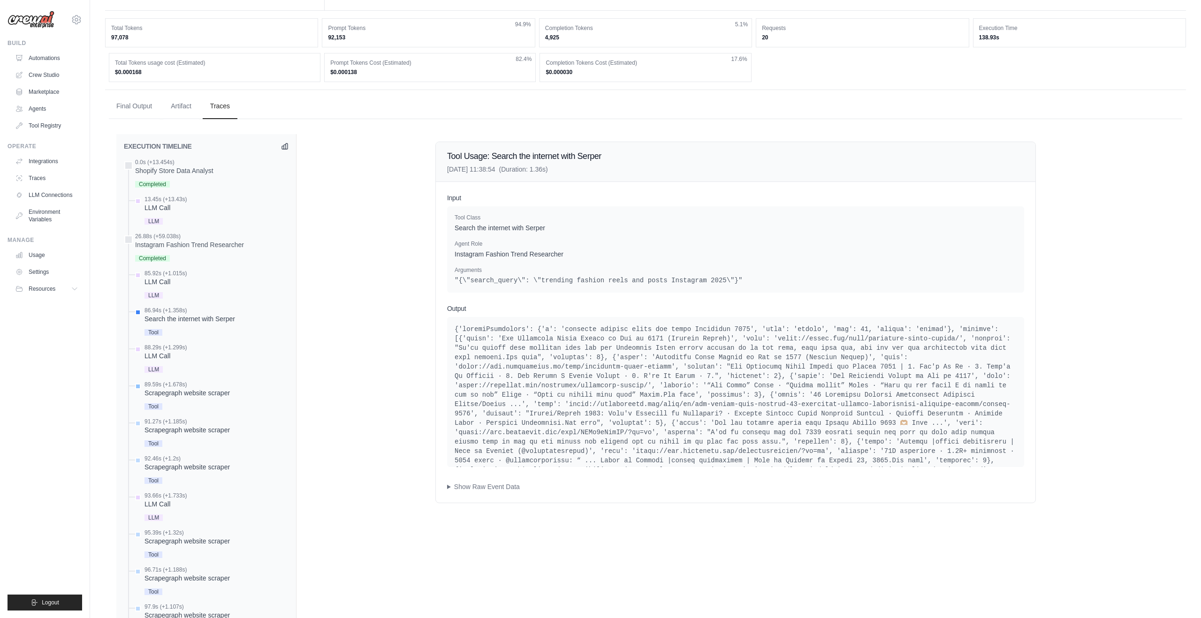
click at [223, 390] on div "Scrapegraph website scraper" at bounding box center [186, 392] width 85 height 9
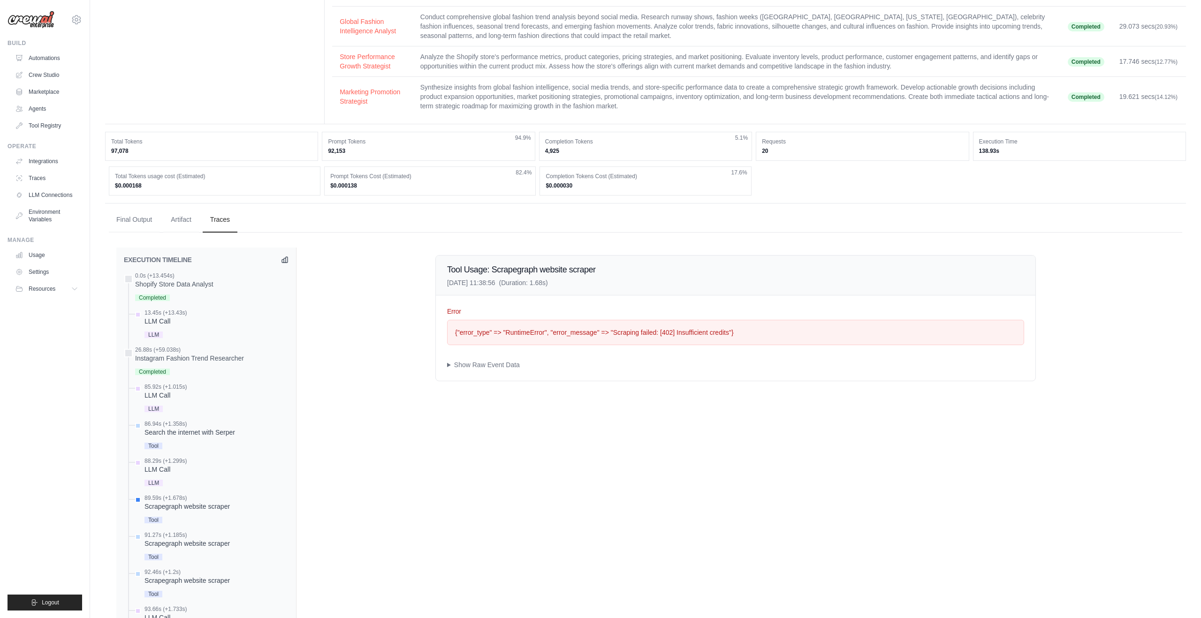
scroll to position [103, 0]
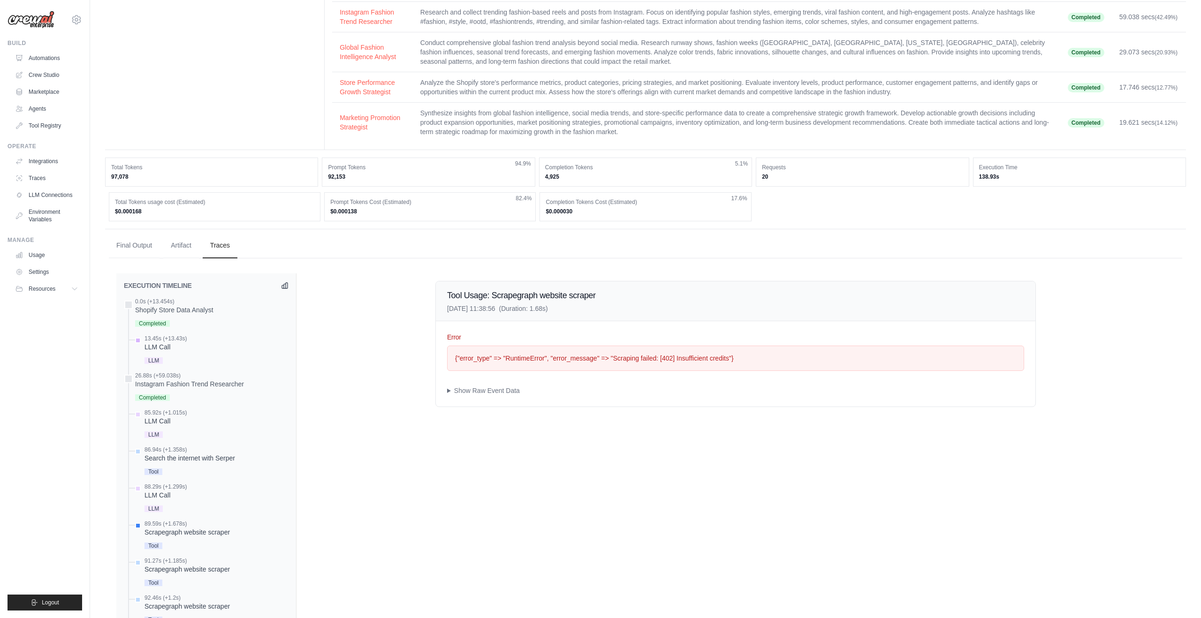
click at [165, 345] on div "LLM Call" at bounding box center [165, 346] width 42 height 9
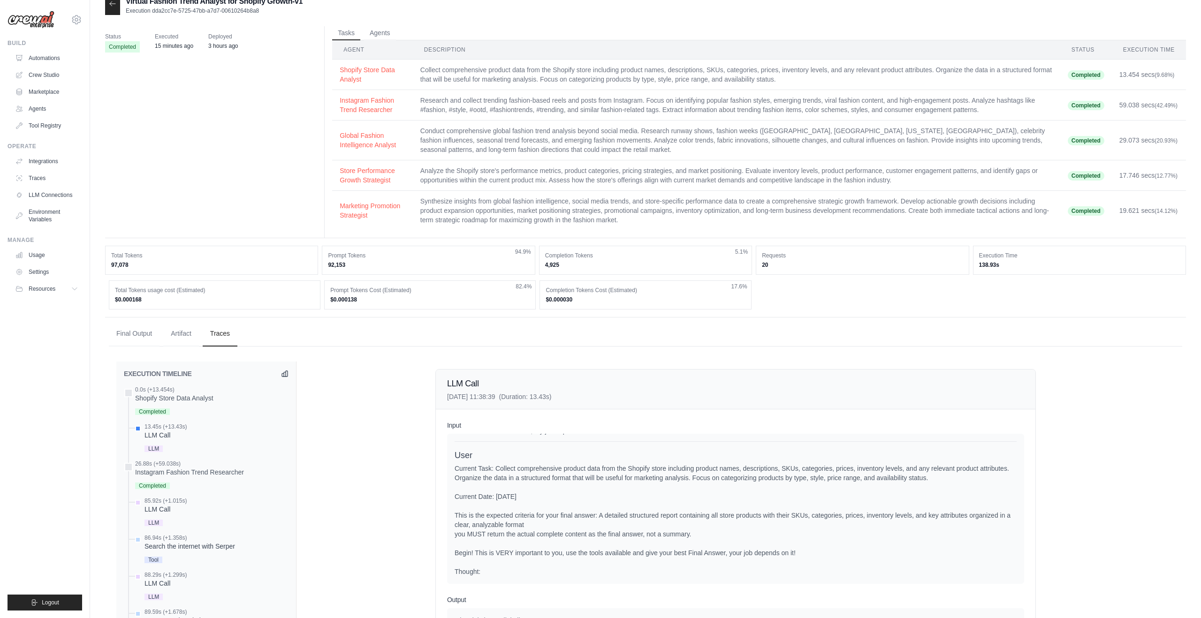
scroll to position [0, 0]
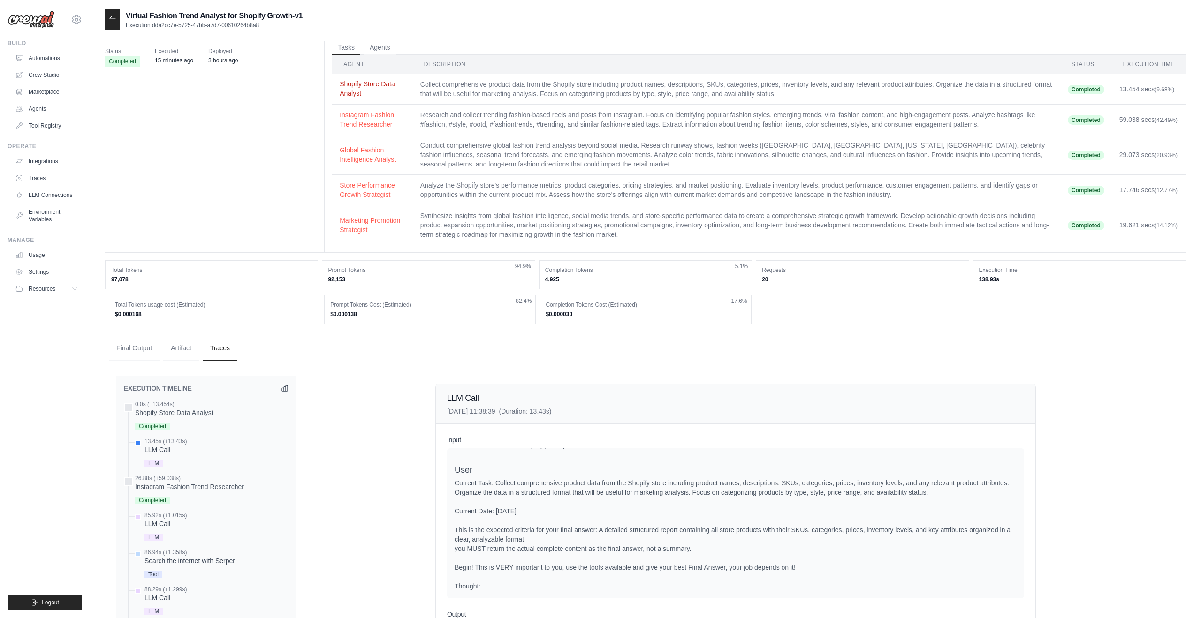
click at [350, 87] on button "Shopify Store Data Analyst" at bounding box center [373, 88] width 66 height 19
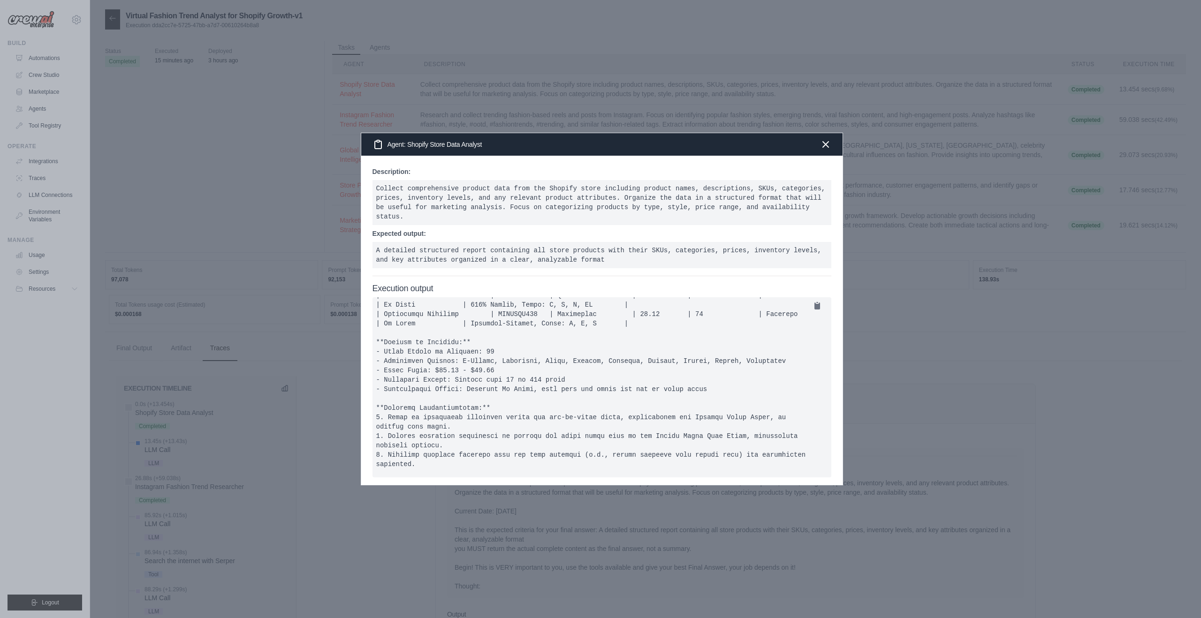
scroll to position [268, 0]
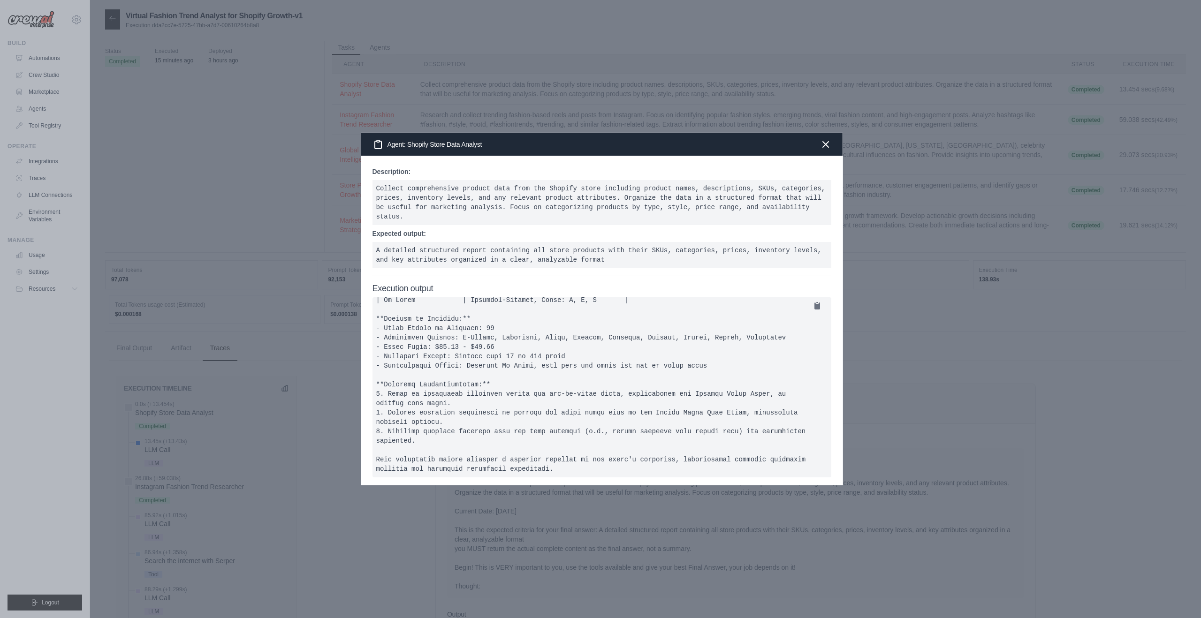
click at [946, 351] on div at bounding box center [600, 309] width 1201 height 618
click at [826, 144] on icon "button" at bounding box center [825, 144] width 11 height 11
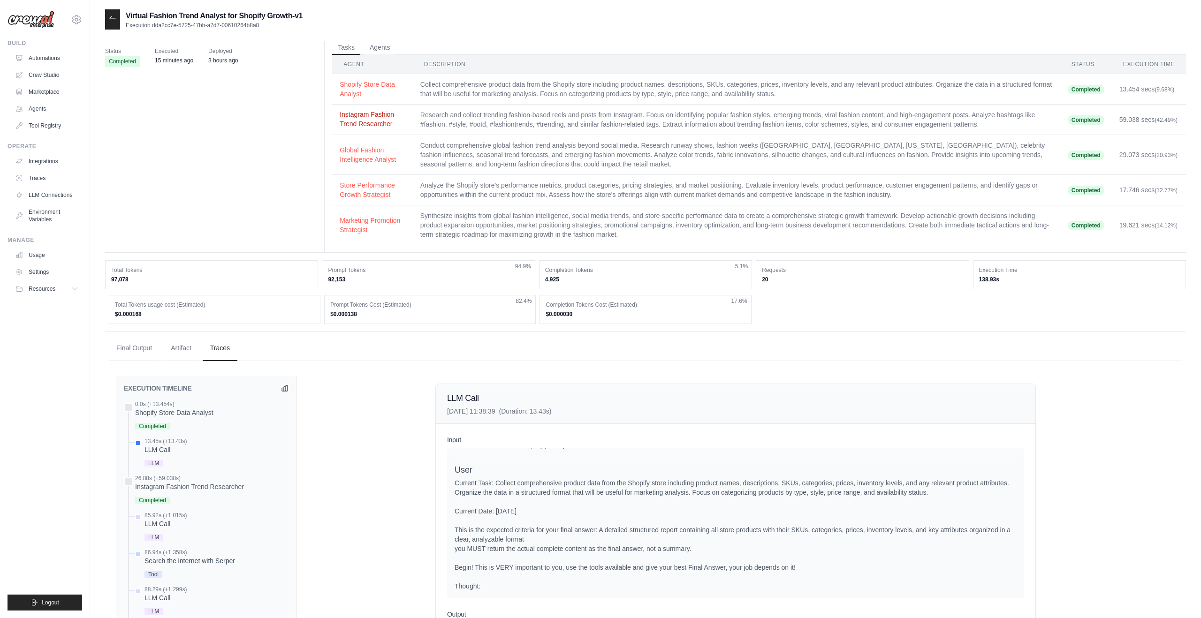
click at [366, 120] on button "Instagram Fashion Trend Researcher" at bounding box center [373, 119] width 66 height 19
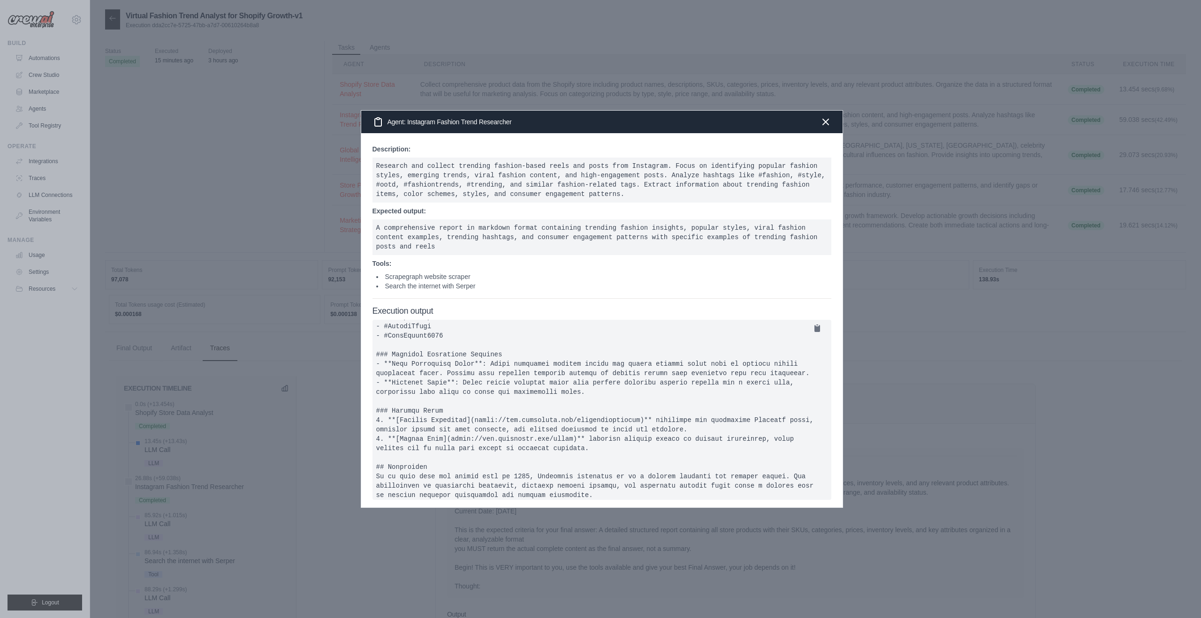
scroll to position [287, 0]
click at [911, 347] on div at bounding box center [600, 309] width 1201 height 618
click at [839, 121] on div "Agent: Instagram Fashion Trend Researcher" at bounding box center [601, 122] width 481 height 23
click at [827, 123] on icon "button" at bounding box center [825, 121] width 11 height 11
